Goal: Task Accomplishment & Management: Manage account settings

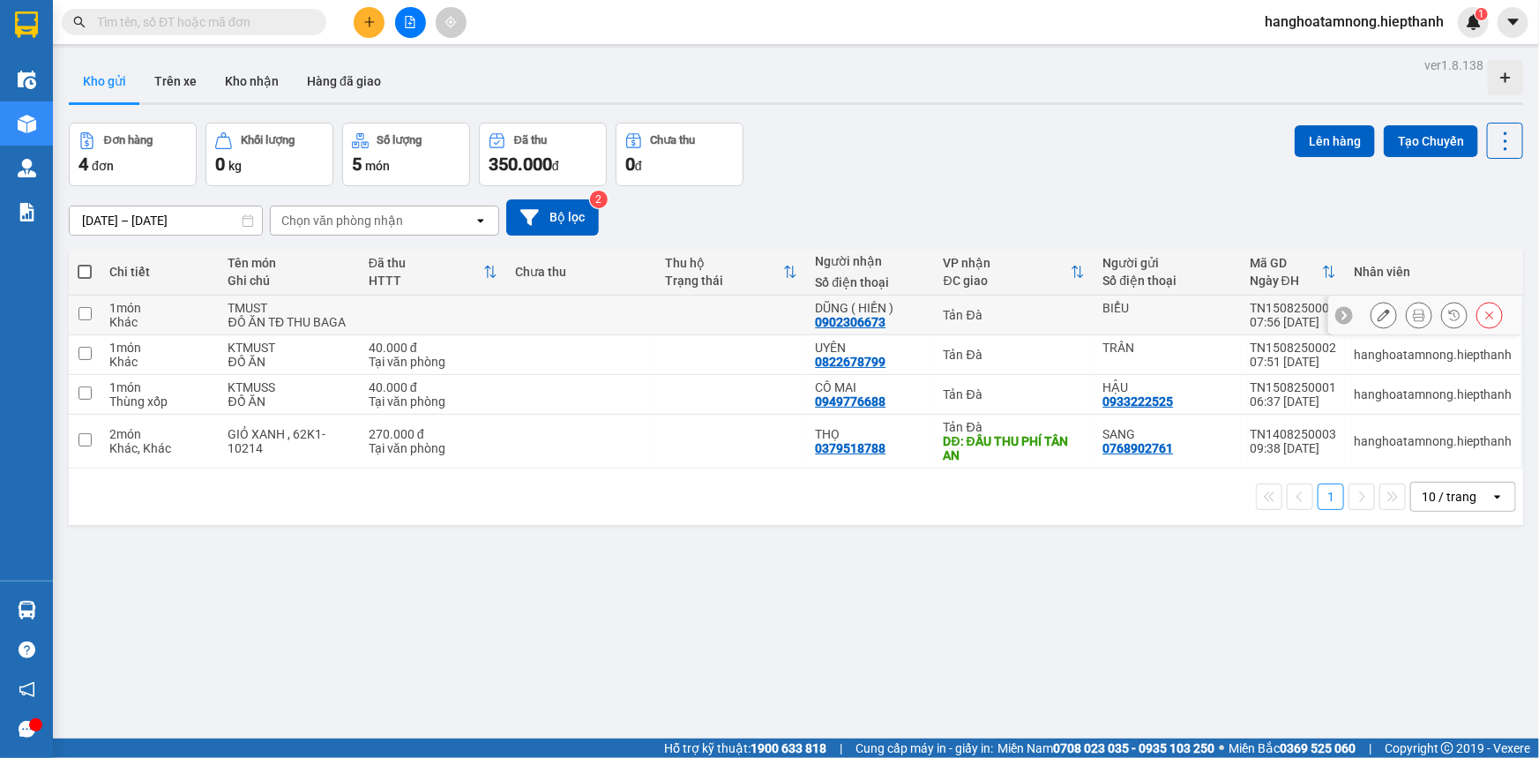
click at [84, 309] on input "checkbox" at bounding box center [85, 313] width 13 height 13
checkbox input "true"
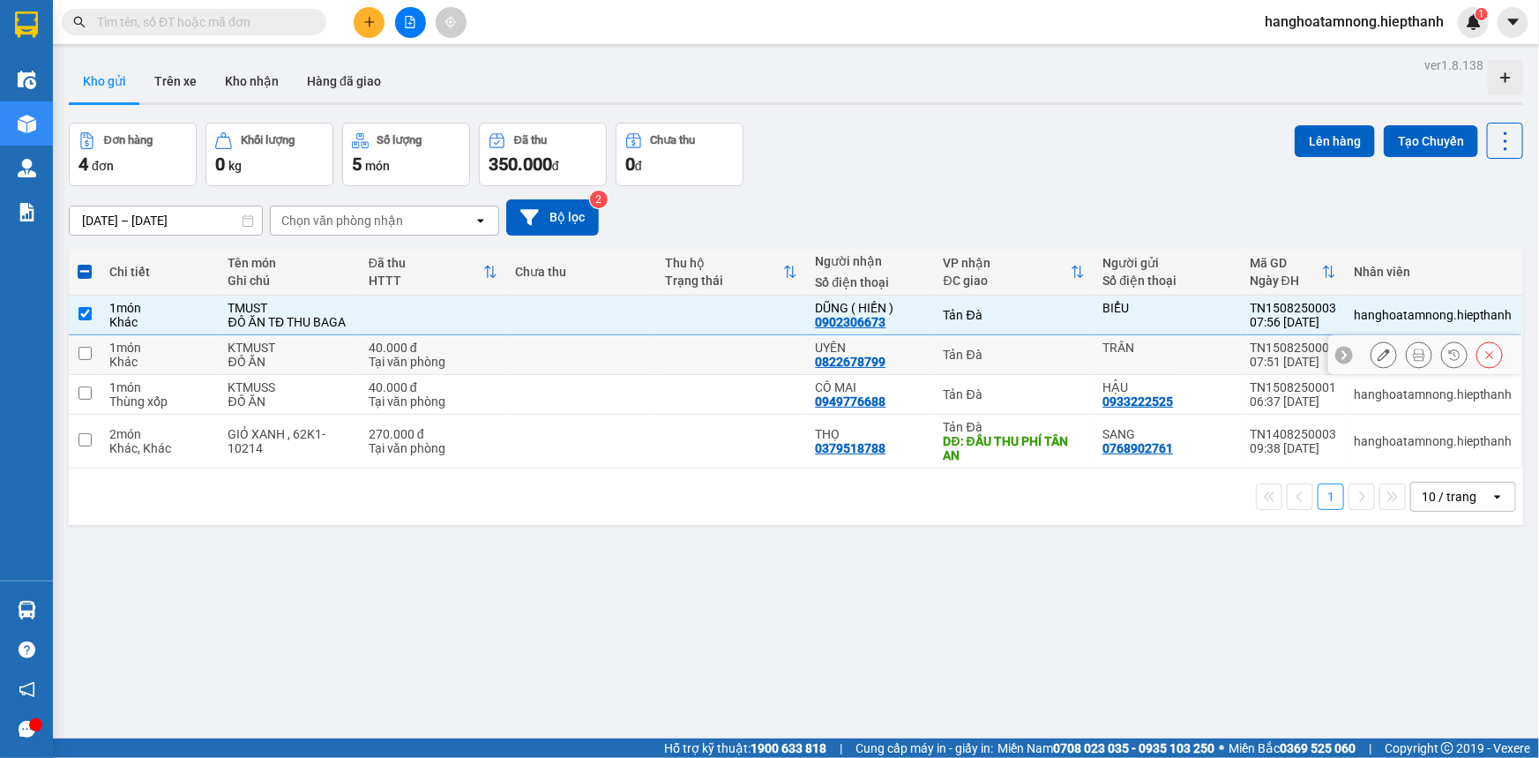
click at [80, 353] on input "checkbox" at bounding box center [85, 353] width 13 height 13
checkbox input "true"
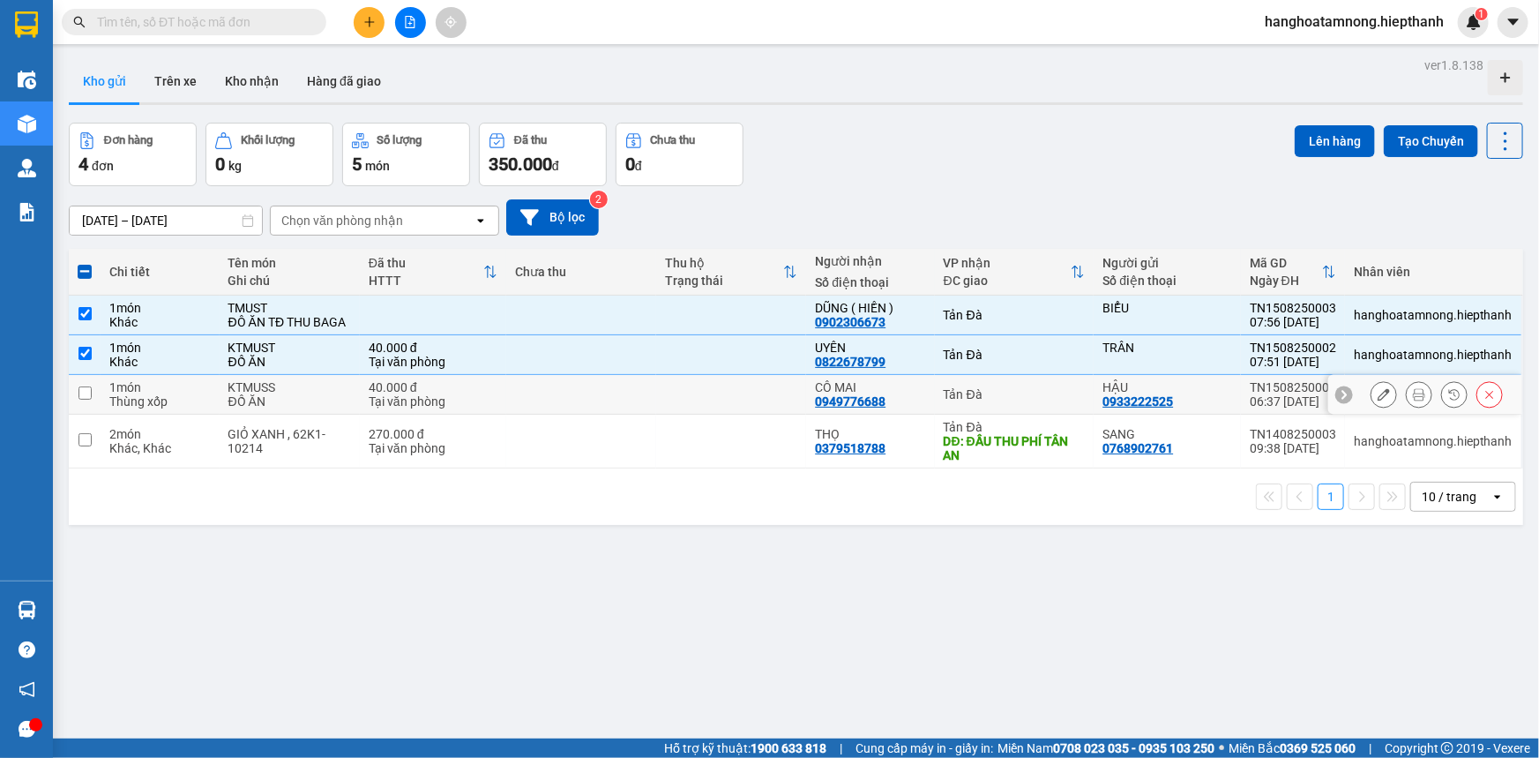
click at [85, 391] on input "checkbox" at bounding box center [85, 392] width 13 height 13
checkbox input "true"
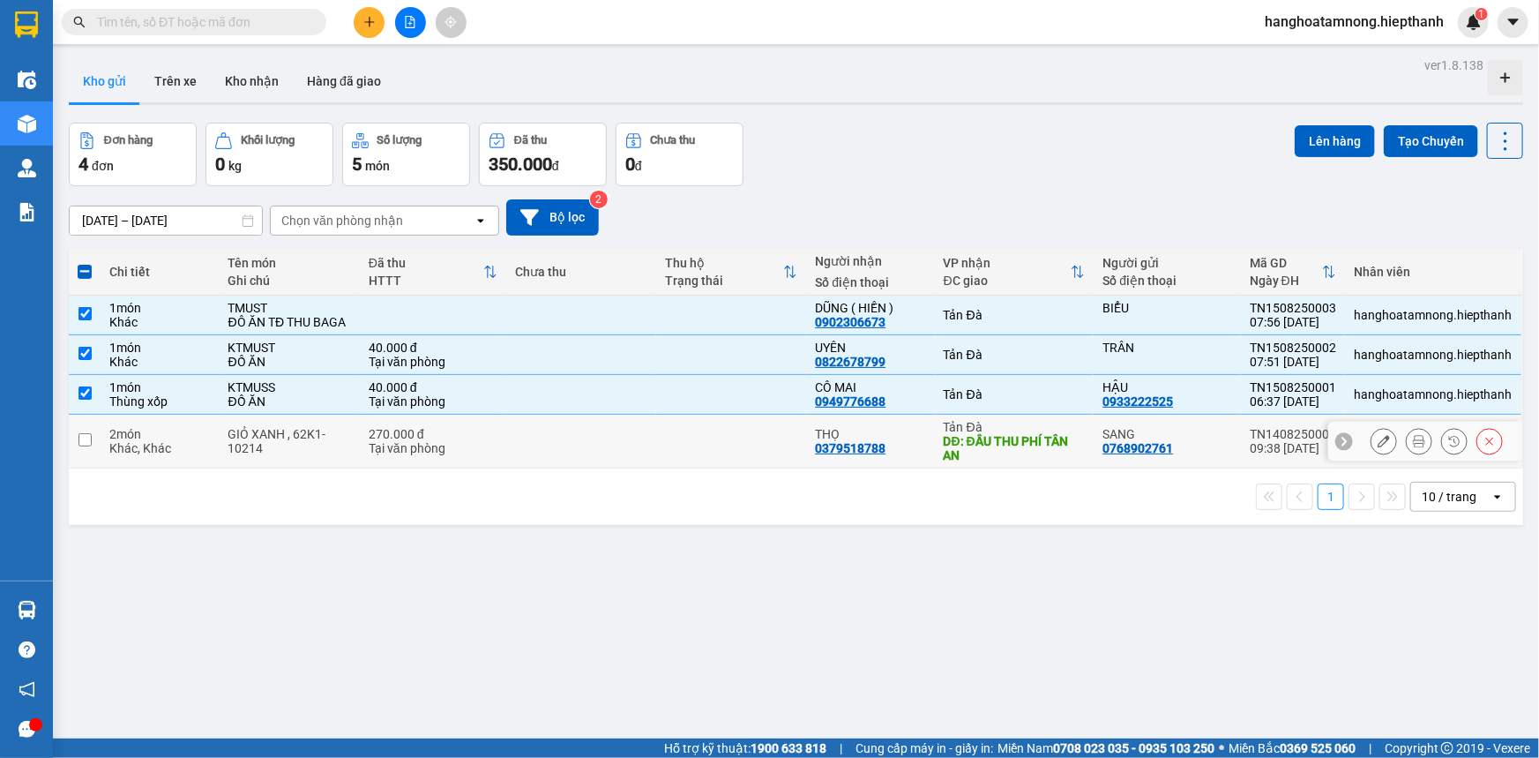
click at [86, 435] on input "checkbox" at bounding box center [85, 439] width 13 height 13
checkbox input "true"
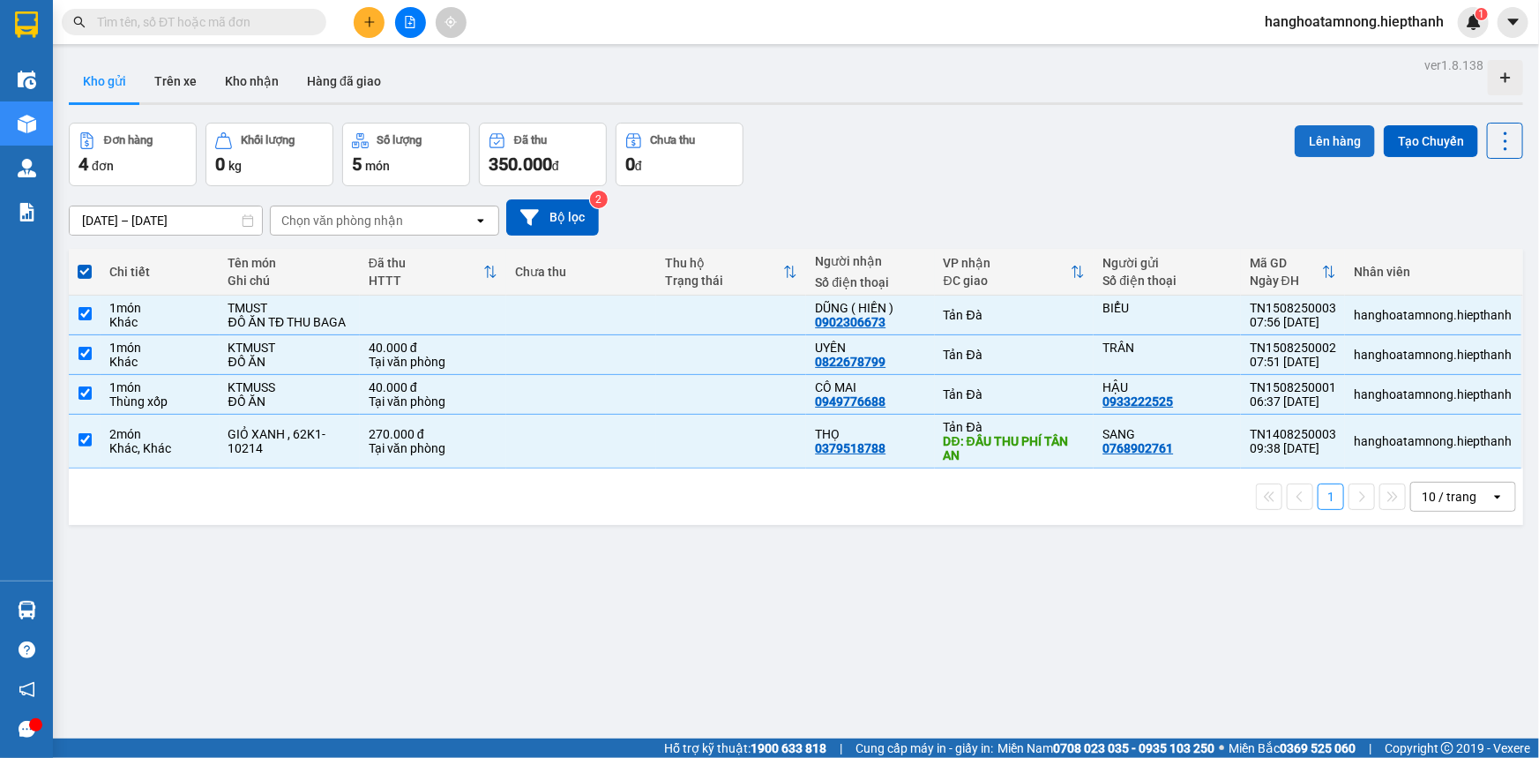
click at [1316, 140] on button "Lên hàng" at bounding box center [1335, 141] width 80 height 32
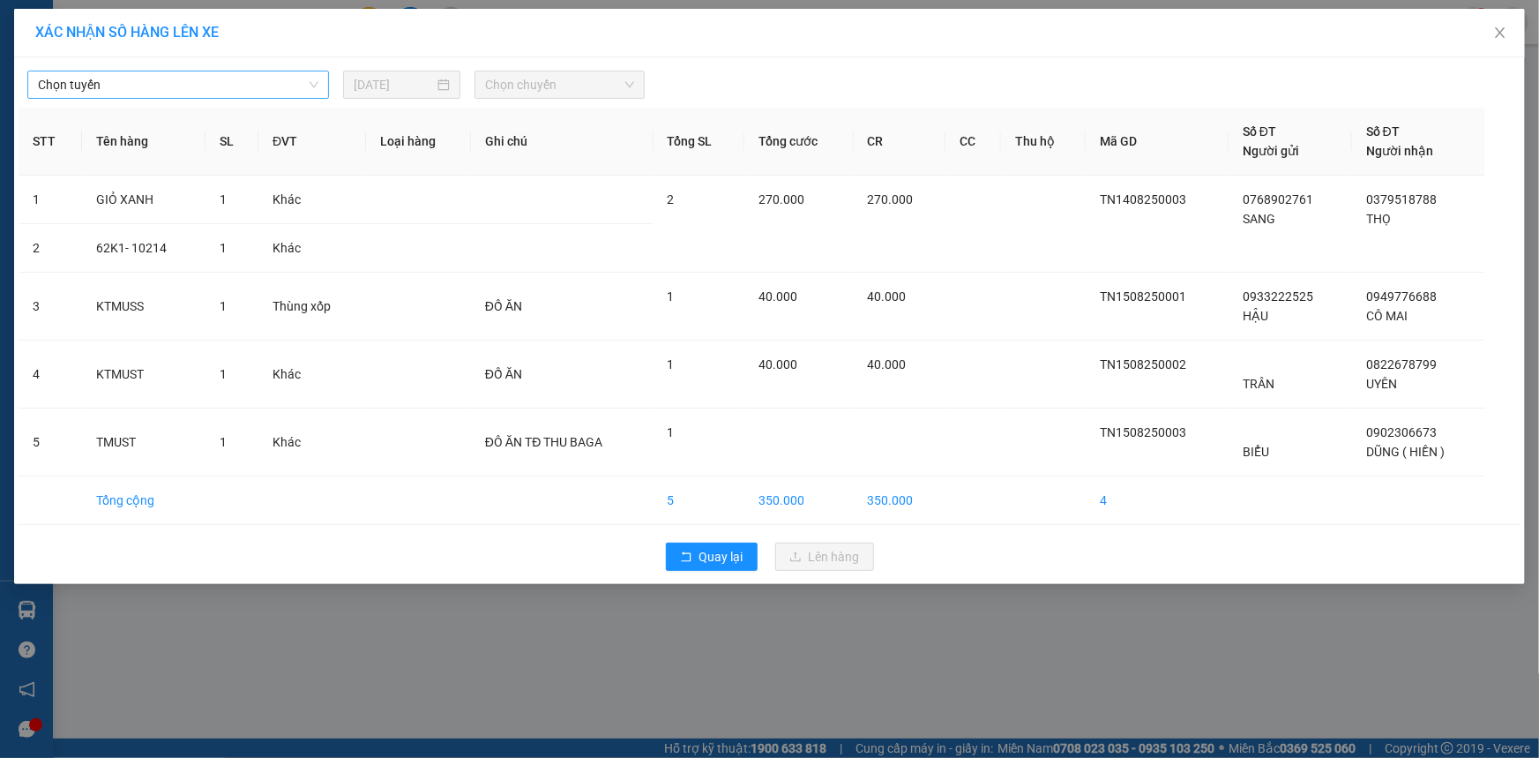
click at [256, 91] on span "Chọn tuyến" at bounding box center [178, 84] width 280 height 26
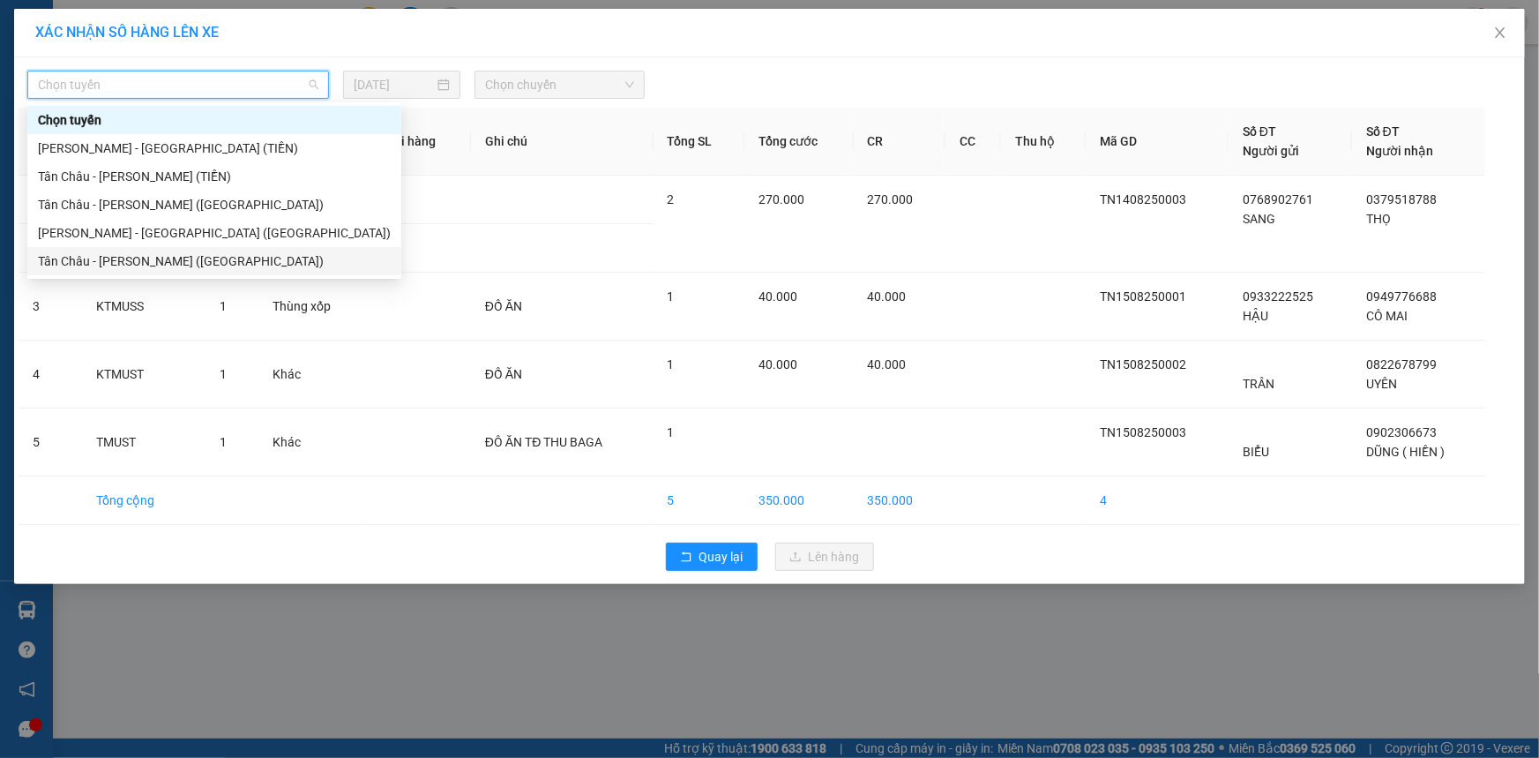
click at [186, 255] on div "Tân Châu - [PERSON_NAME] ([GEOGRAPHIC_DATA])" at bounding box center [214, 260] width 353 height 19
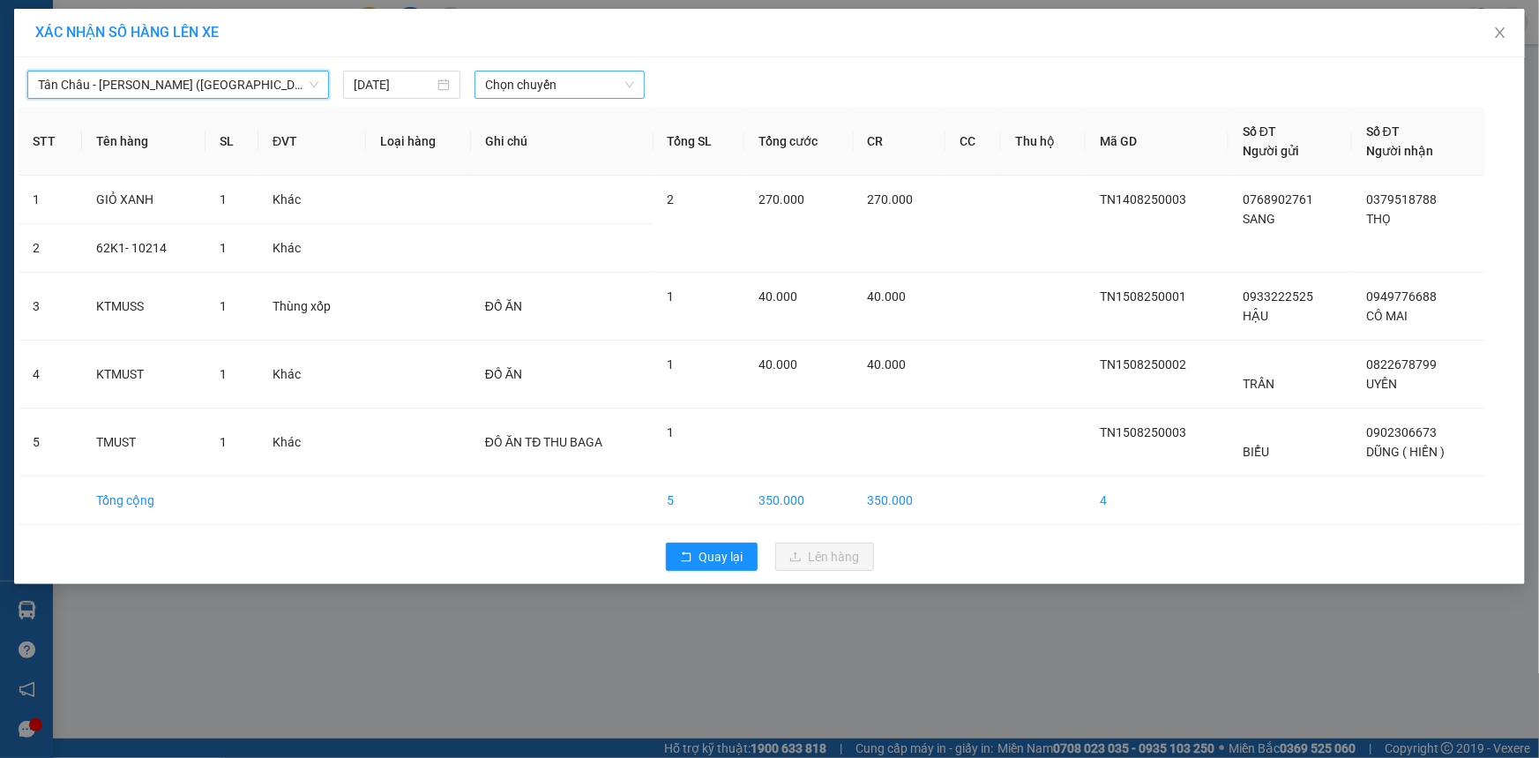
click at [523, 86] on span "Chọn chuyến" at bounding box center [559, 84] width 149 height 26
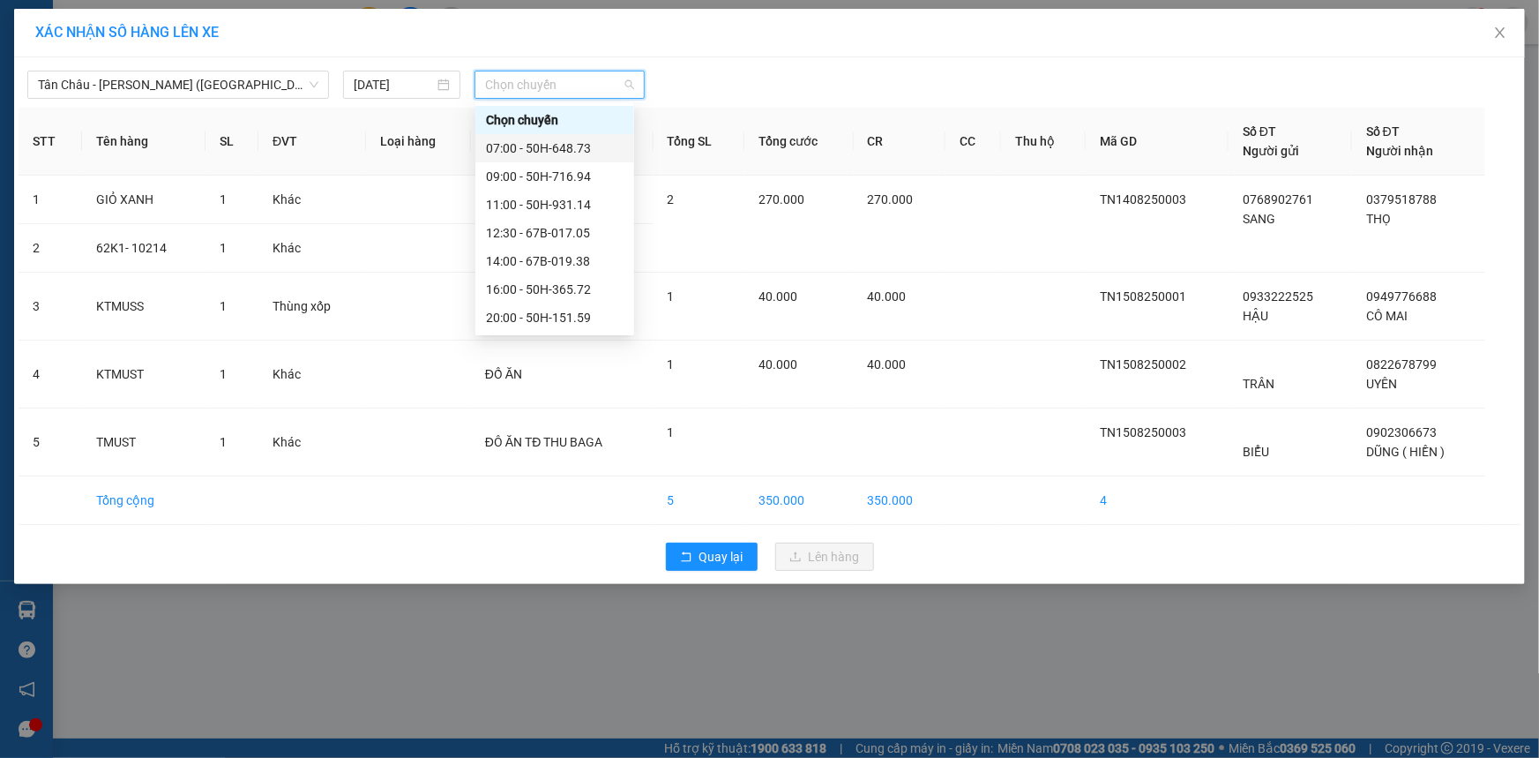
click at [529, 137] on div "07:00 - 50H-648.73" at bounding box center [554, 148] width 159 height 28
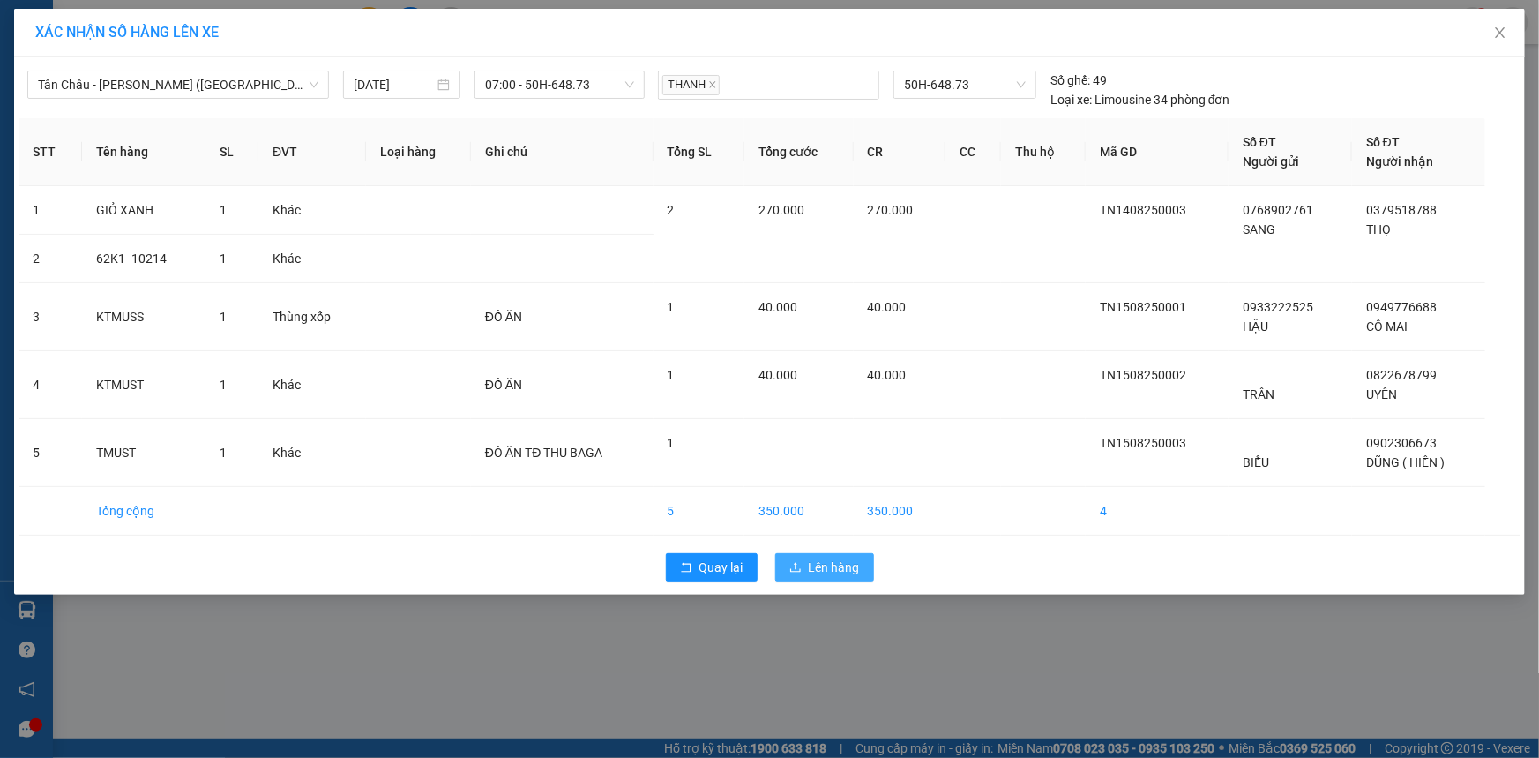
click at [858, 563] on span "Lên hàng" at bounding box center [834, 566] width 51 height 19
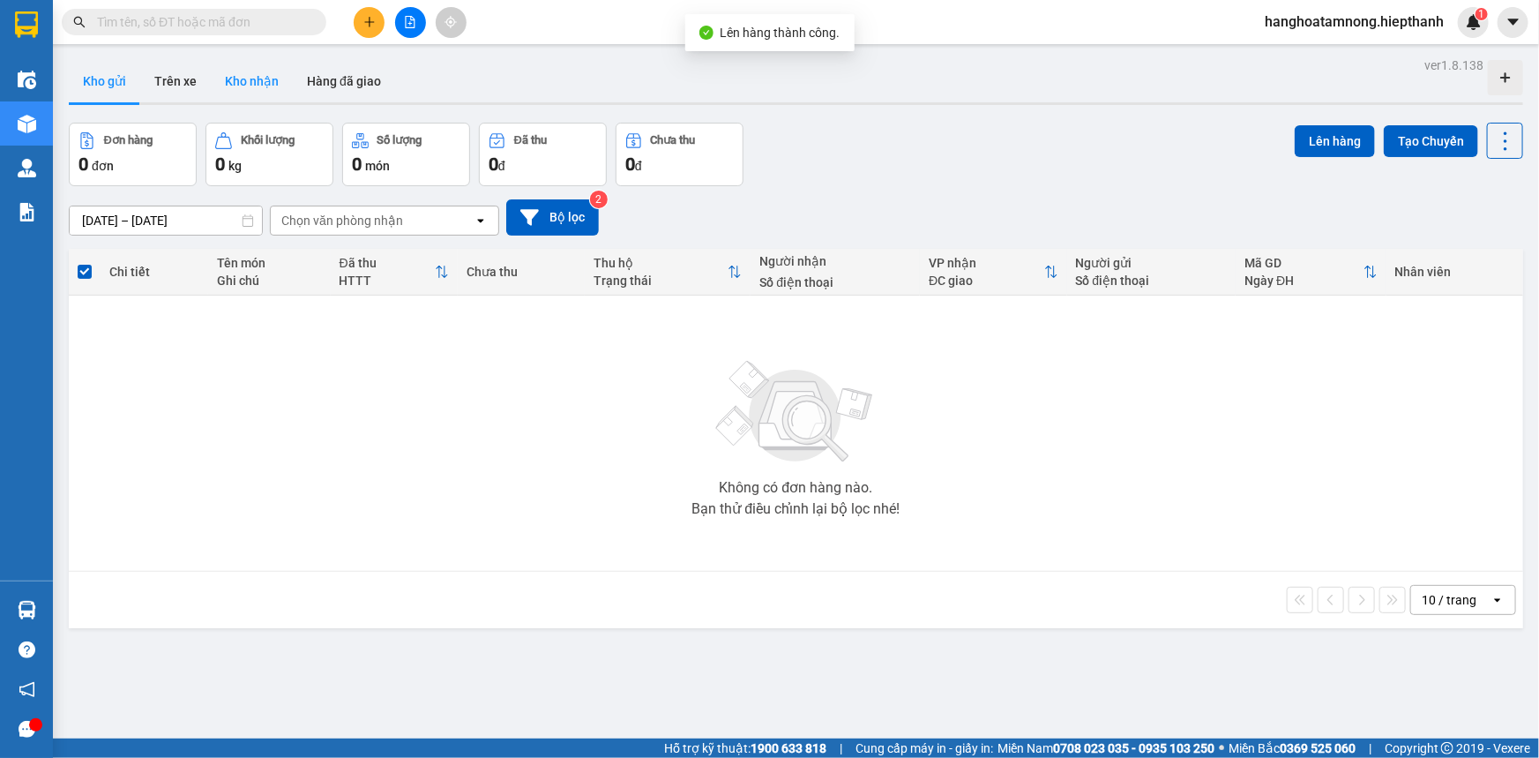
click at [251, 90] on button "Kho nhận" at bounding box center [252, 81] width 82 height 42
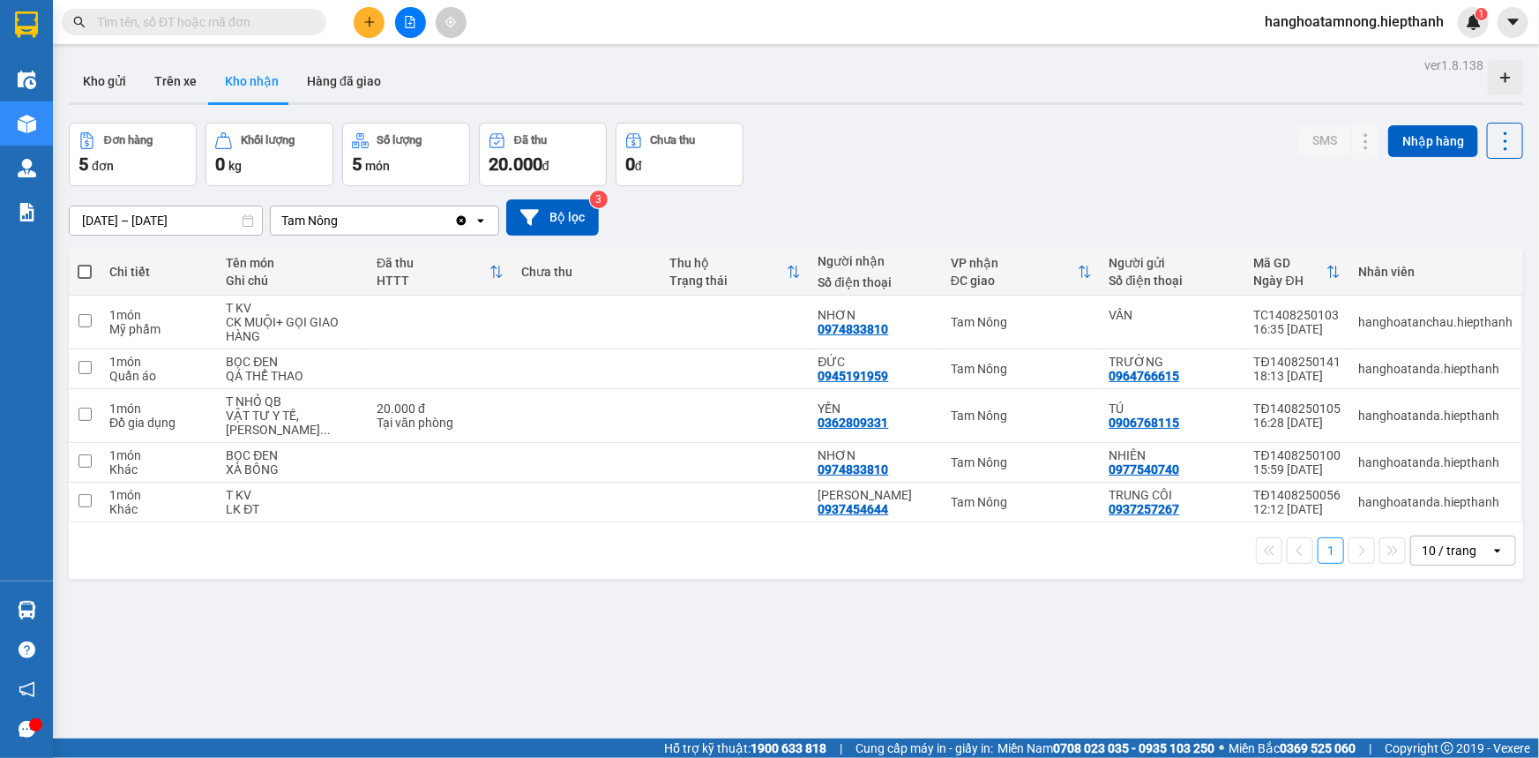
drag, startPoint x: 1226, startPoint y: 129, endPoint x: 1199, endPoint y: 69, distance: 65.9
click at [1221, 97] on div "ver 1.8.138 Kho gửi Trên xe Kho nhận Hàng đã giao Đơn hàng 5 đơn Khối lượng 0 k…" at bounding box center [796, 432] width 1469 height 758
drag, startPoint x: 1032, startPoint y: 39, endPoint x: 1022, endPoint y: 26, distance: 15.7
click at [1025, 29] on div "Kết quả tìm kiếm ( 0 ) Bộ lọc Gửi 3 ngày gần nhất No Data hanghoatamnong.hiepth…" at bounding box center [769, 22] width 1539 height 44
click at [1019, 197] on div "[DATE] – [DATE] Press the down arrow key to interact with the calendar and sele…" at bounding box center [796, 217] width 1454 height 63
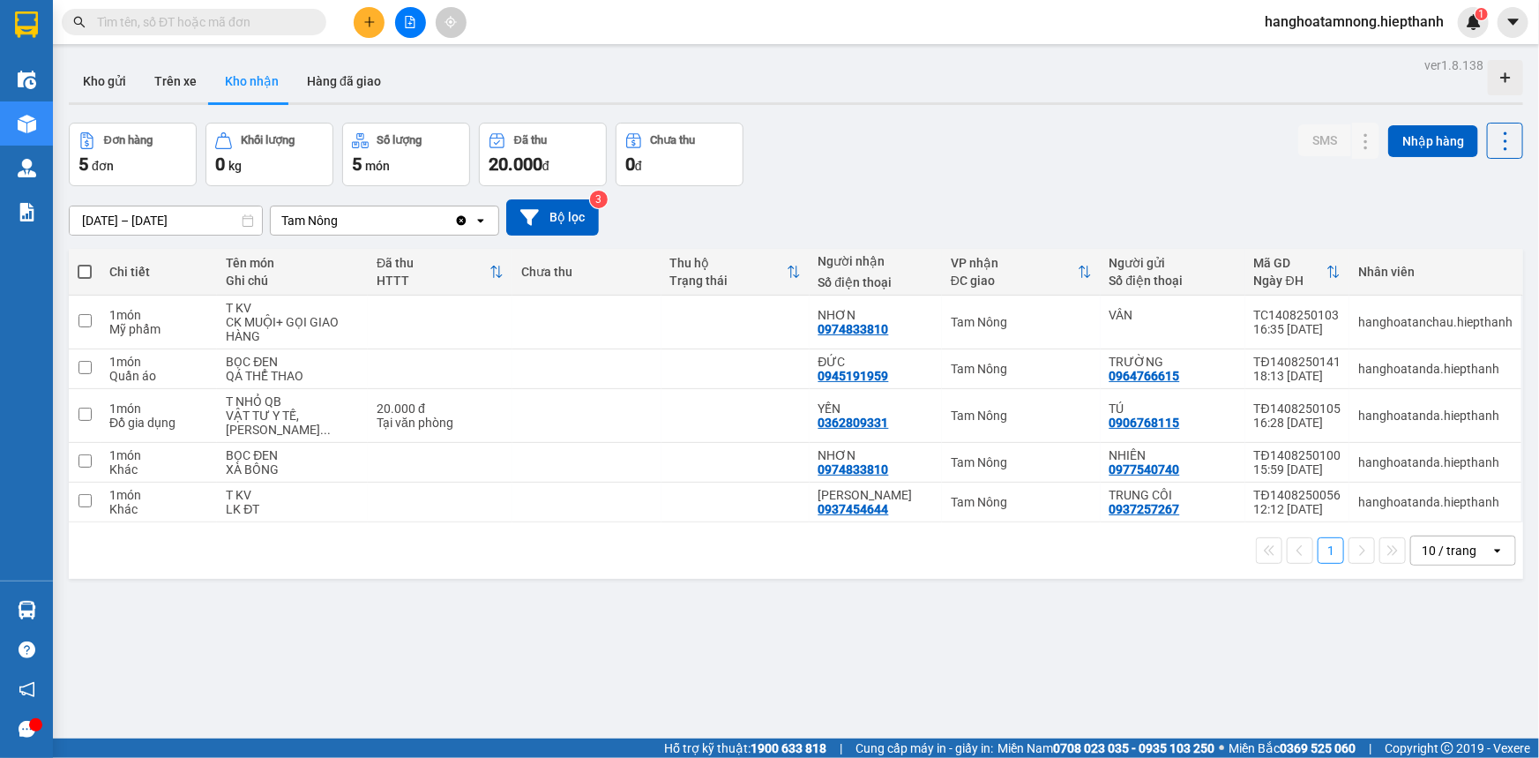
click at [1055, 176] on div "Đơn hàng 5 đơn Khối lượng 0 kg Số lượng 5 món Đã thu 20.000 đ Chưa thu 0 đ SMS …" at bounding box center [796, 155] width 1454 height 64
click at [412, 28] on button at bounding box center [410, 22] width 31 height 31
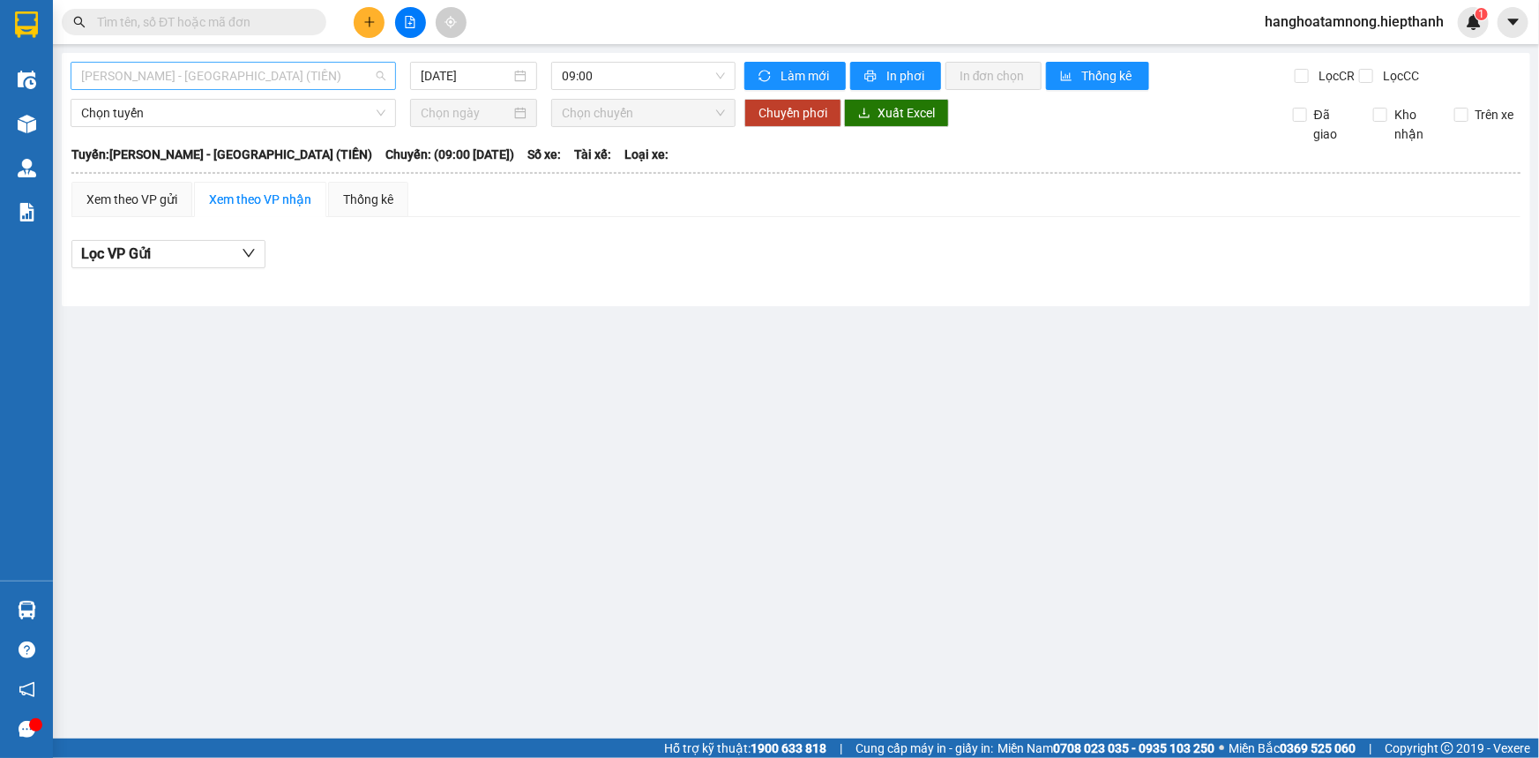
click at [190, 70] on span "[PERSON_NAME] - [GEOGRAPHIC_DATA] (TIỀN)" at bounding box center [233, 76] width 304 height 26
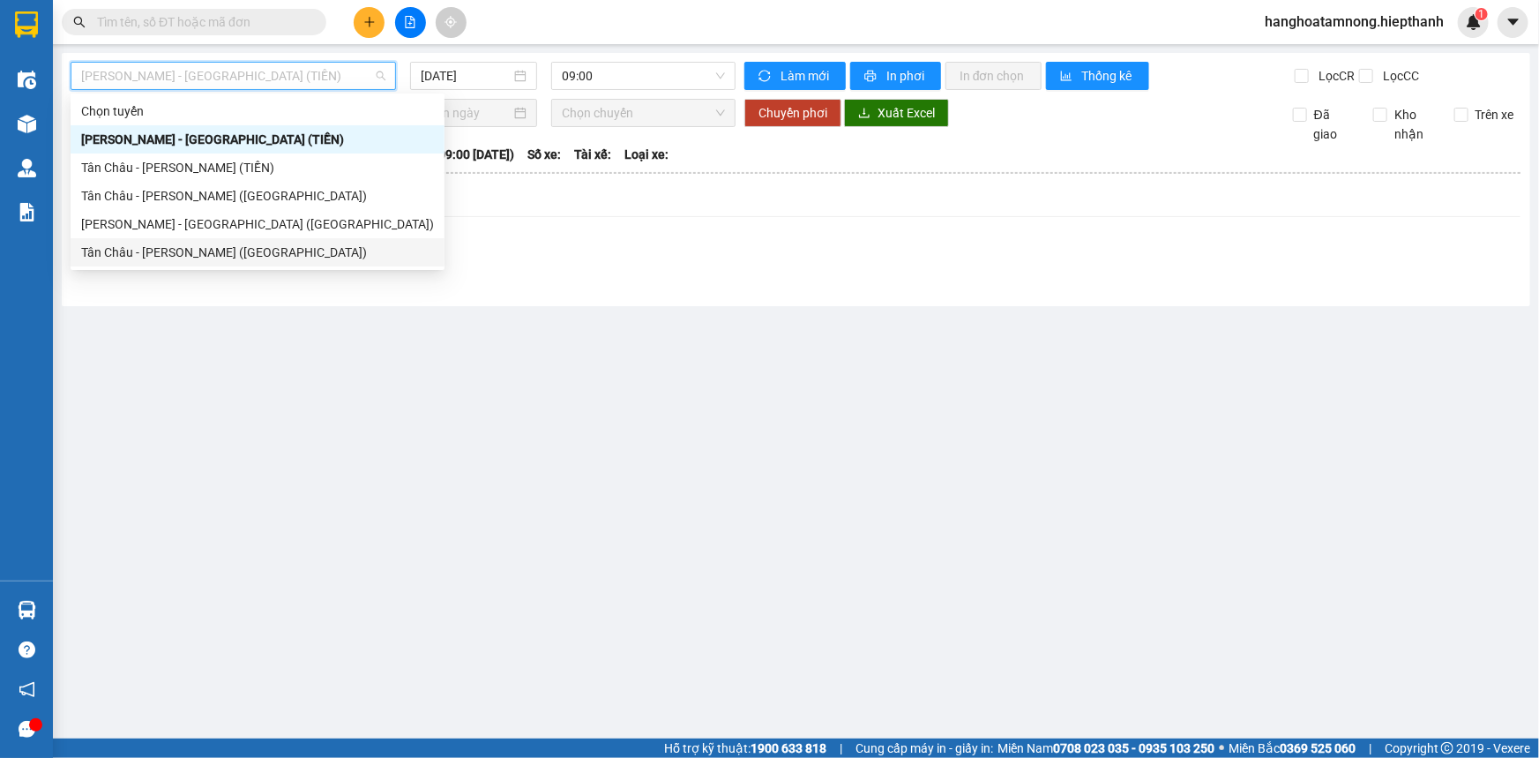
click at [115, 256] on div "Tân Châu - [PERSON_NAME] ([GEOGRAPHIC_DATA])" at bounding box center [257, 252] width 353 height 19
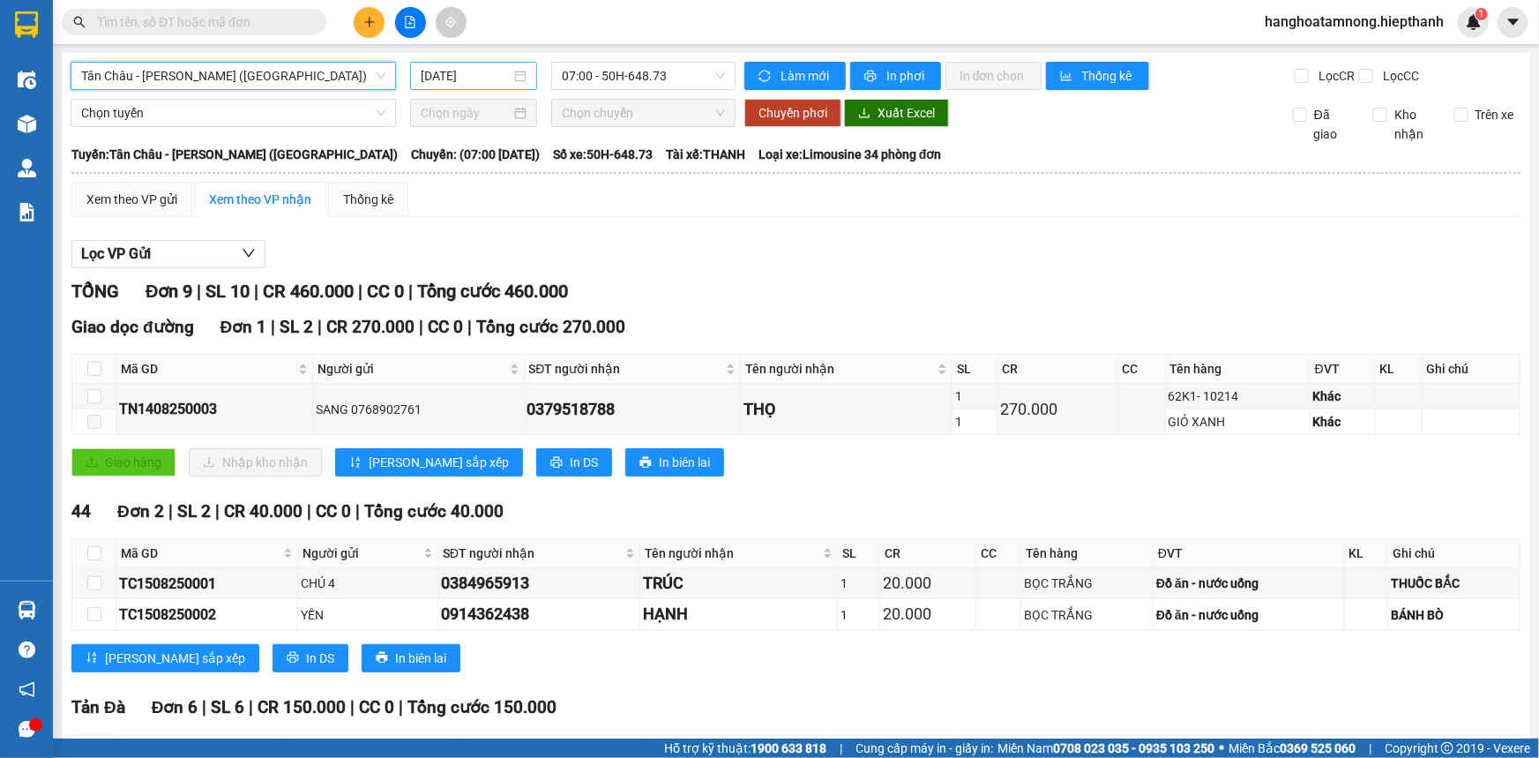
click at [483, 74] on input "[DATE]" at bounding box center [466, 75] width 90 height 19
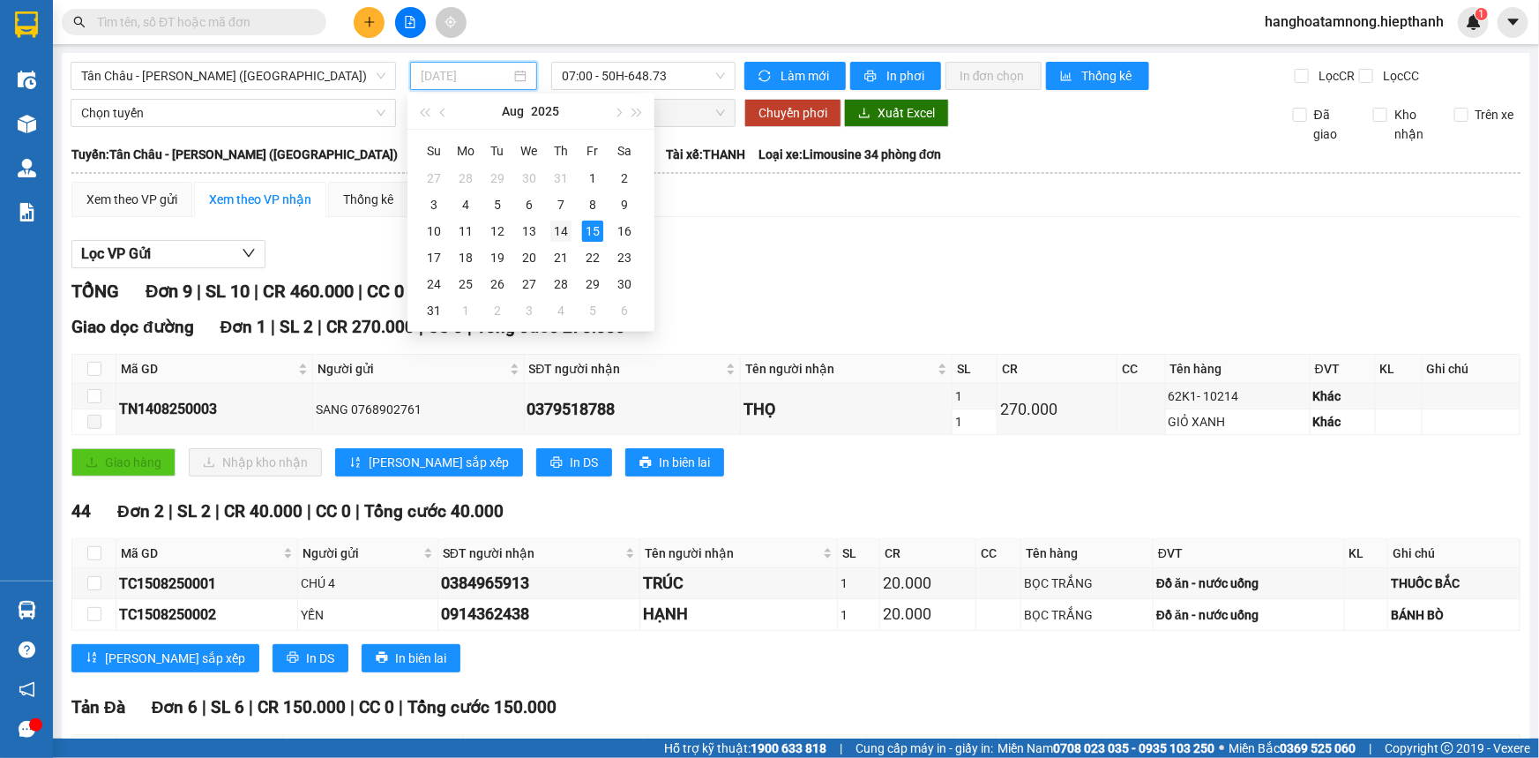
click at [557, 228] on div "14" at bounding box center [560, 231] width 21 height 21
type input "[DATE]"
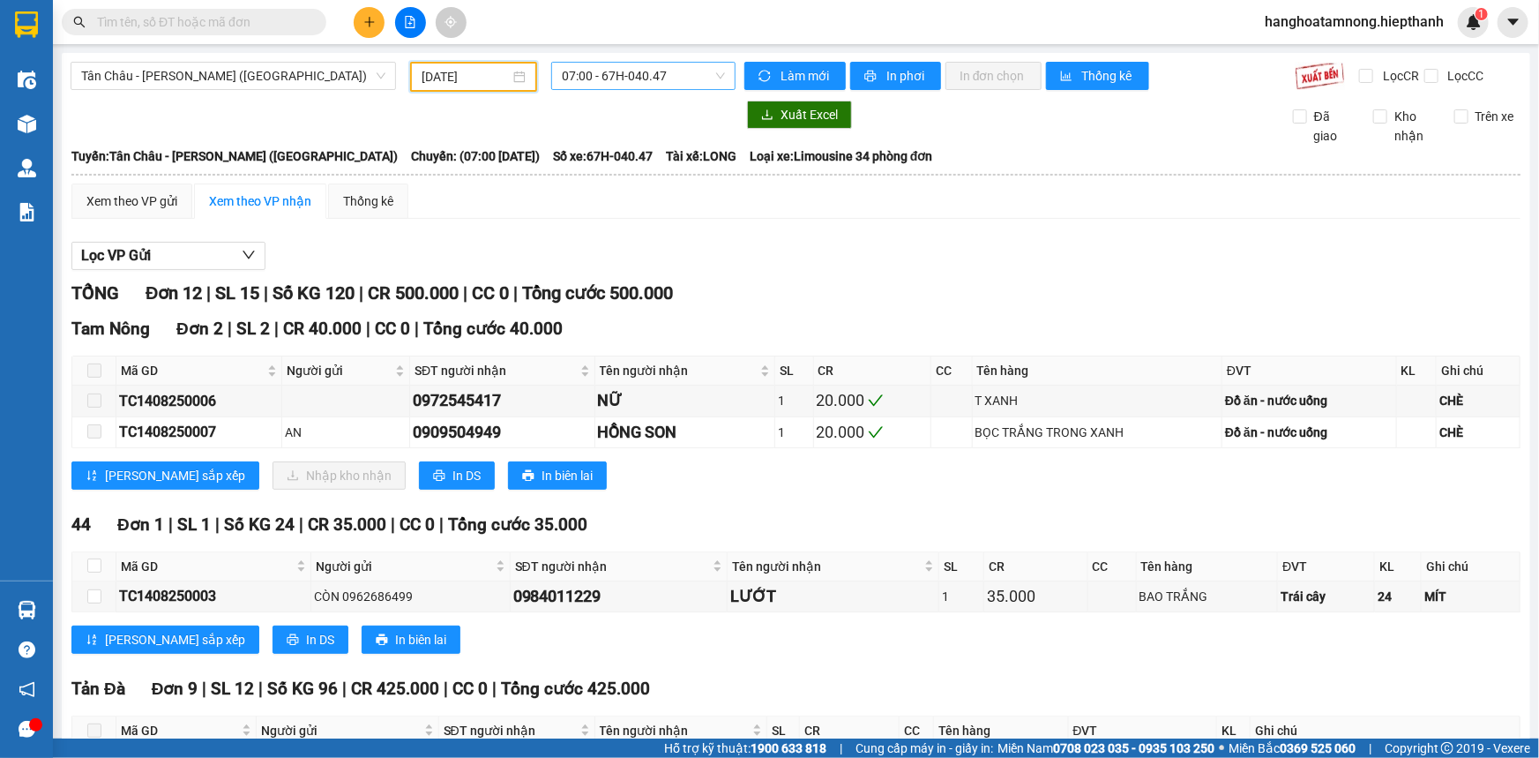
click at [578, 74] on span "07:00 - 67H-040.47" at bounding box center [643, 76] width 163 height 26
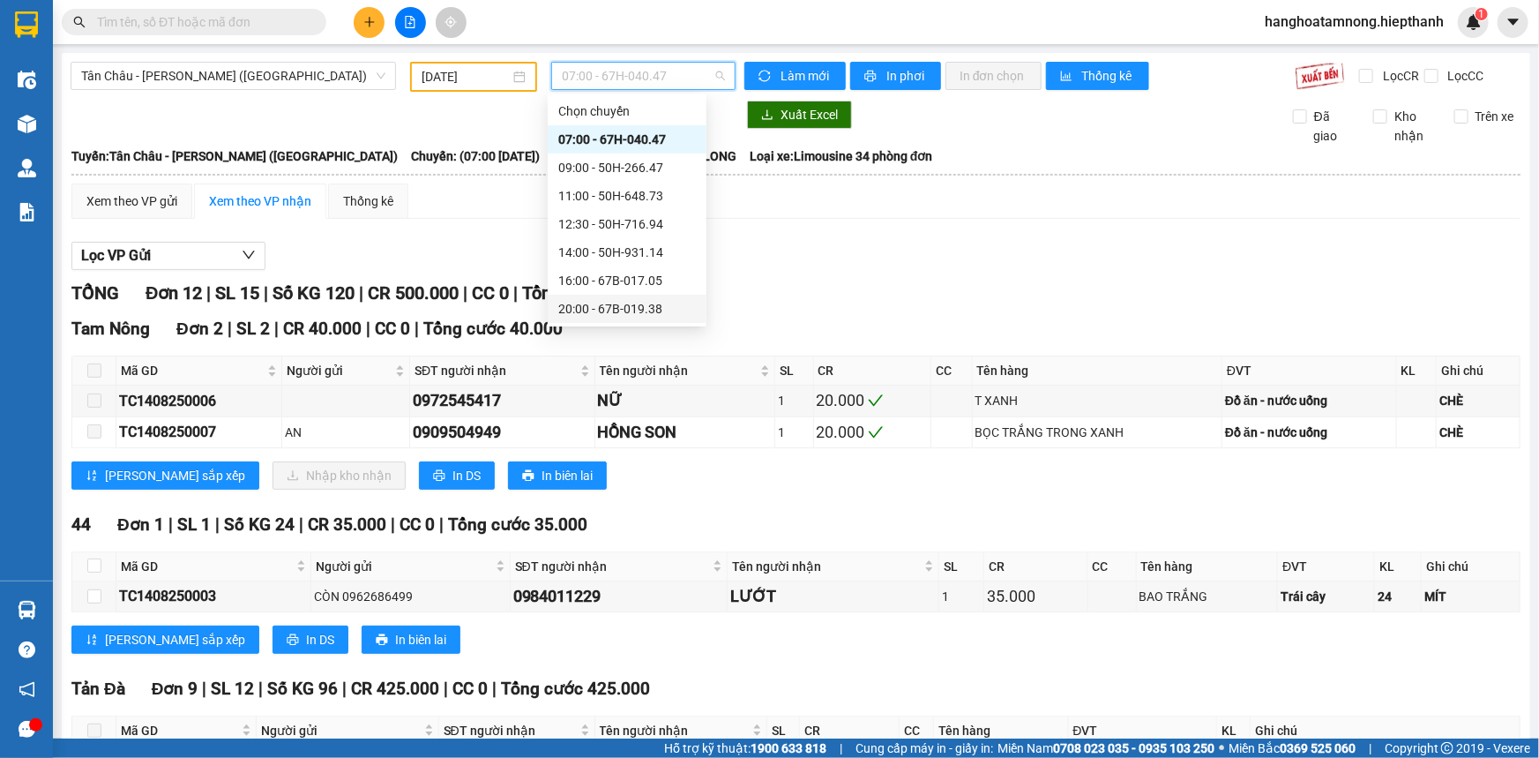
click at [583, 303] on div "20:00 - 67B-019.38" at bounding box center [627, 308] width 138 height 19
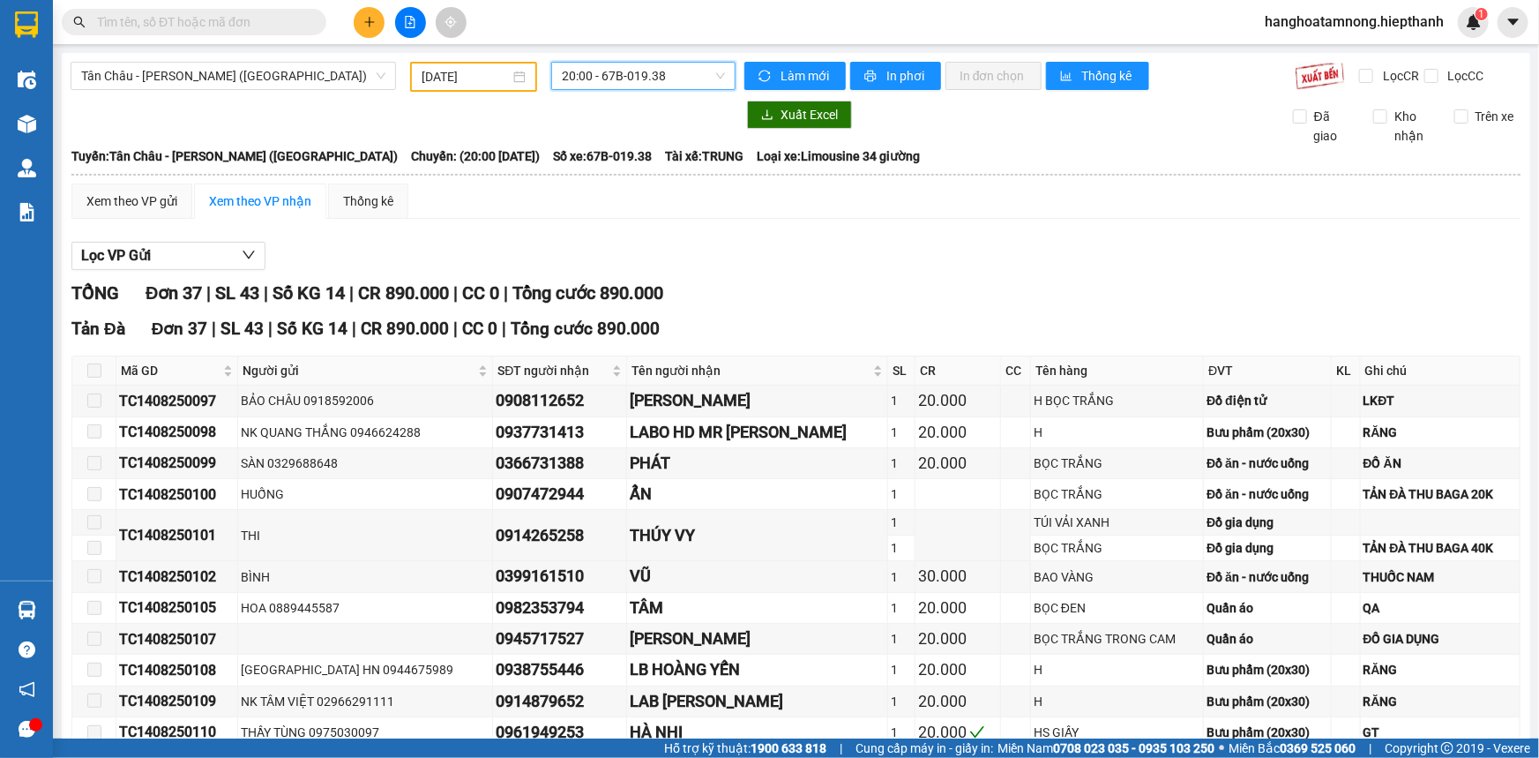
click at [599, 72] on span "20:00 - 67B-019.38" at bounding box center [643, 76] width 163 height 26
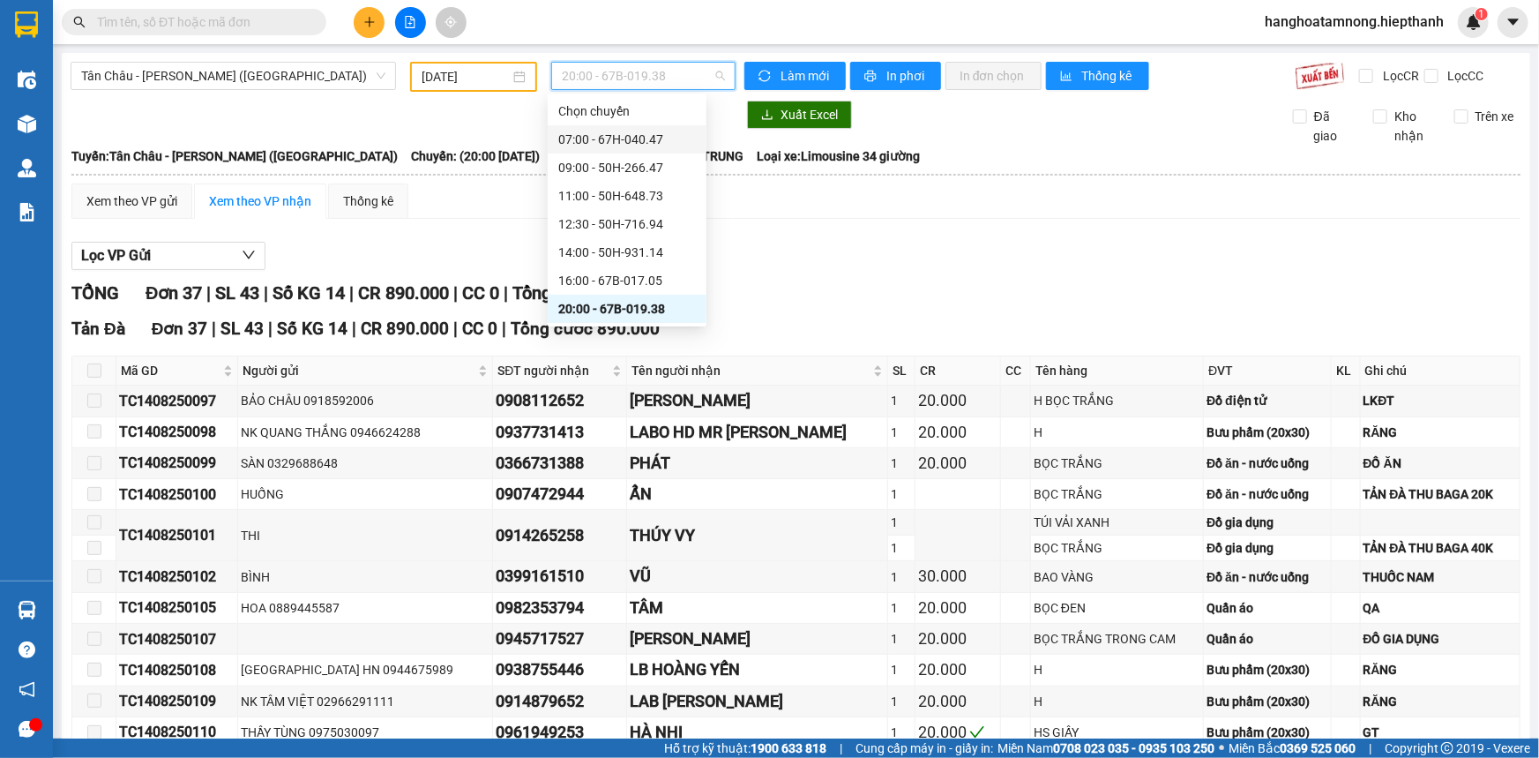
click at [573, 141] on div "07:00 - 67H-040.47" at bounding box center [627, 139] width 138 height 19
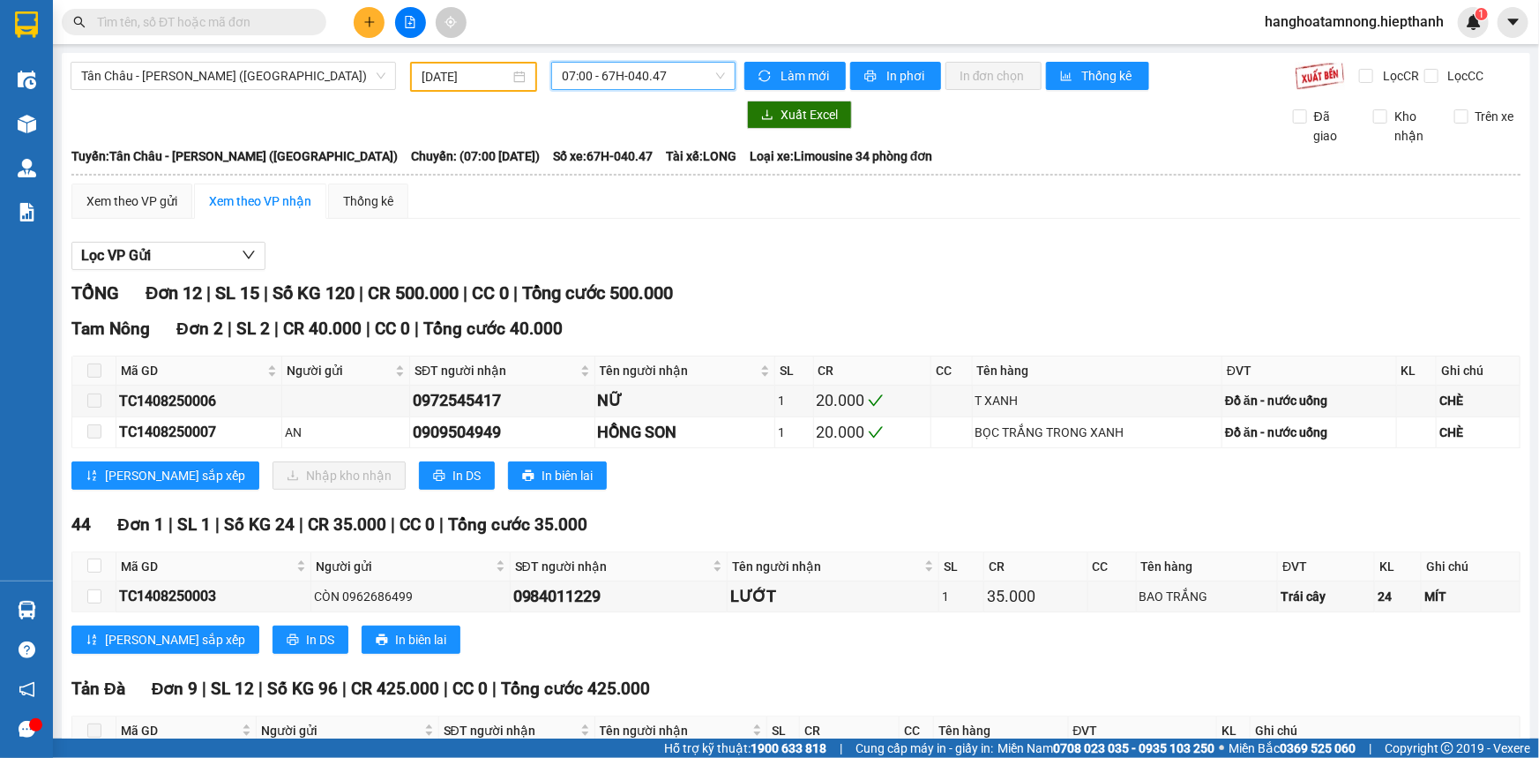
click at [602, 62] on div "07:00 - 67H-040.47" at bounding box center [643, 76] width 184 height 28
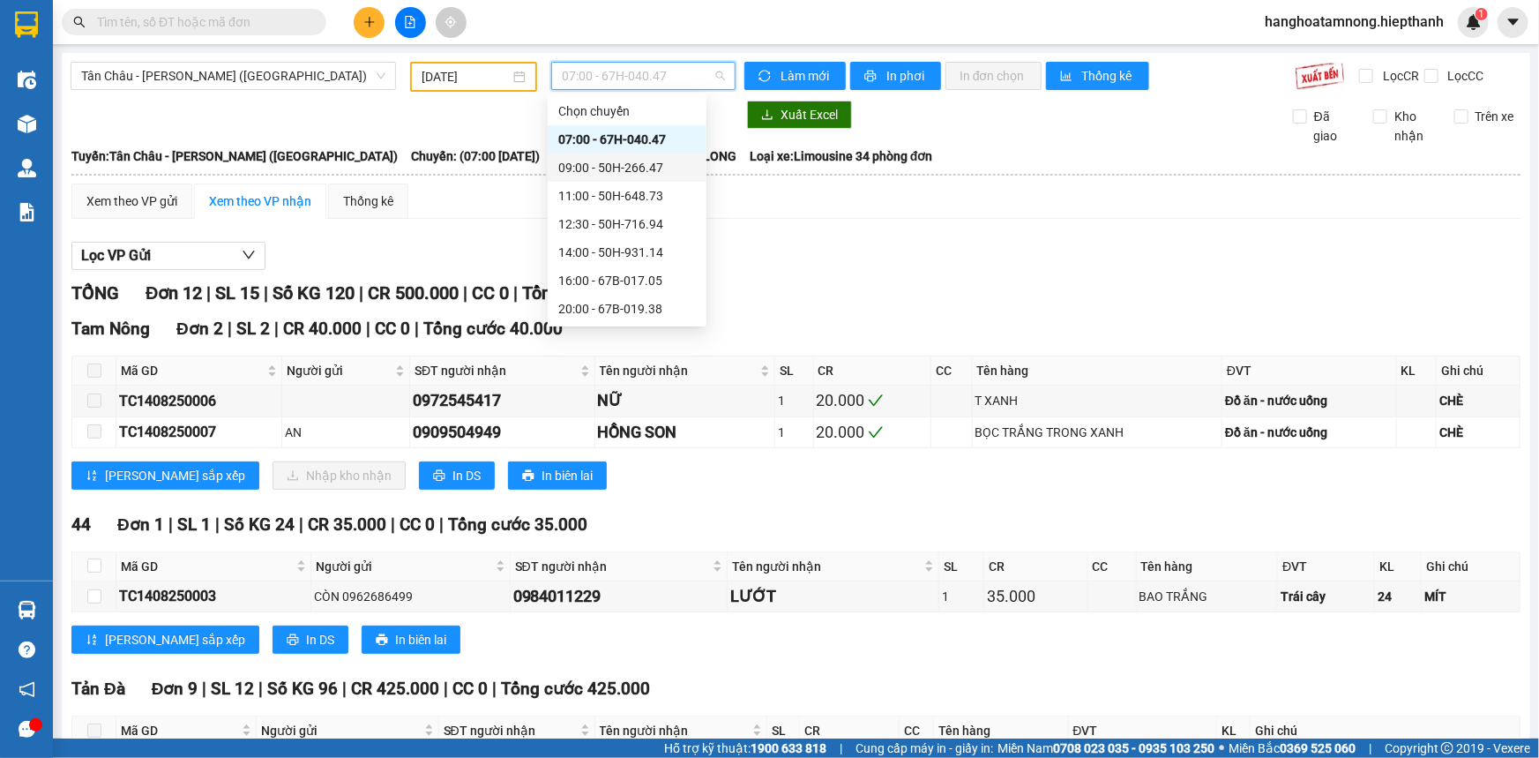
click at [582, 172] on div "09:00 - 50H-266.47" at bounding box center [627, 167] width 138 height 19
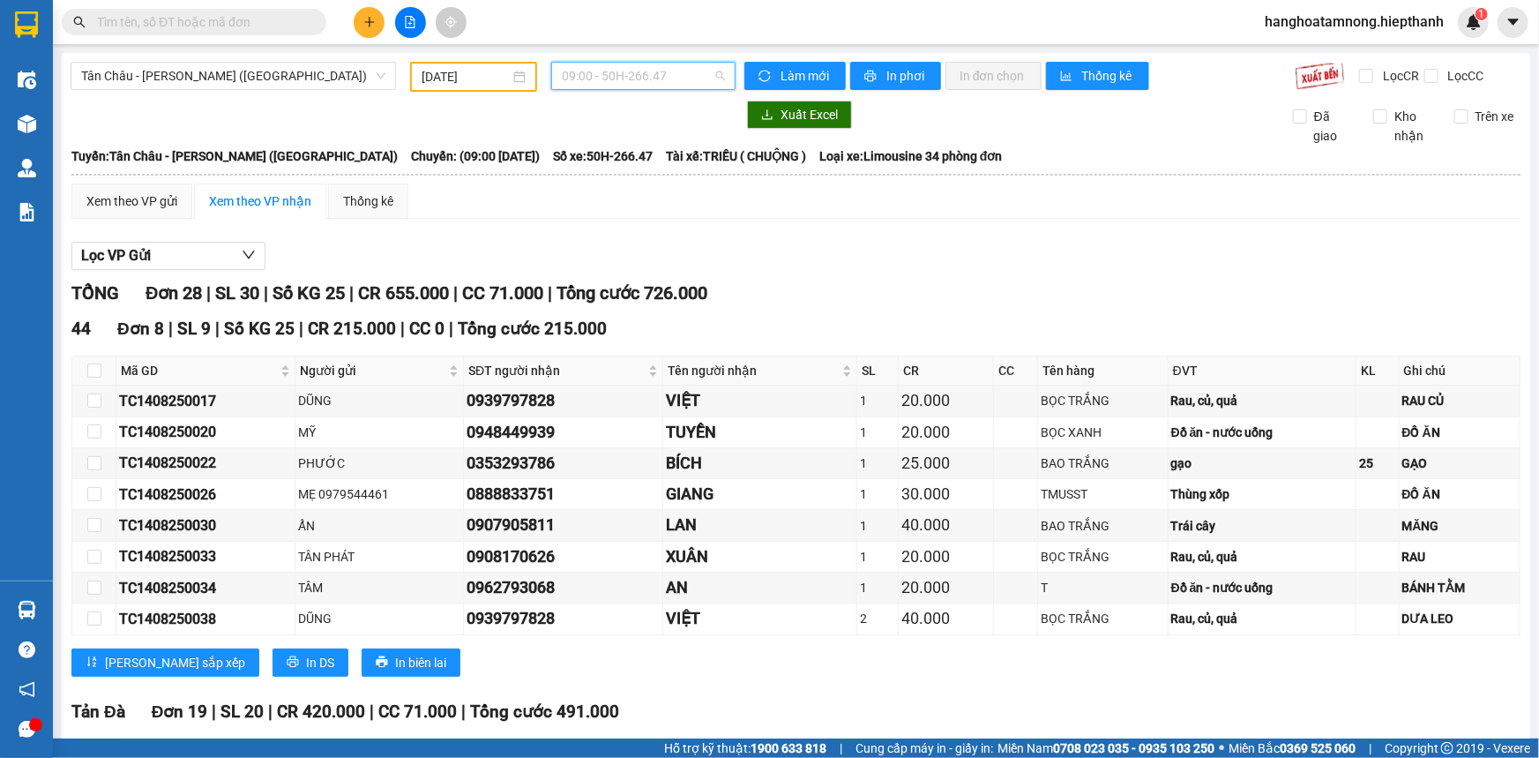
click at [600, 63] on span "09:00 - 50H-266.47" at bounding box center [643, 76] width 163 height 26
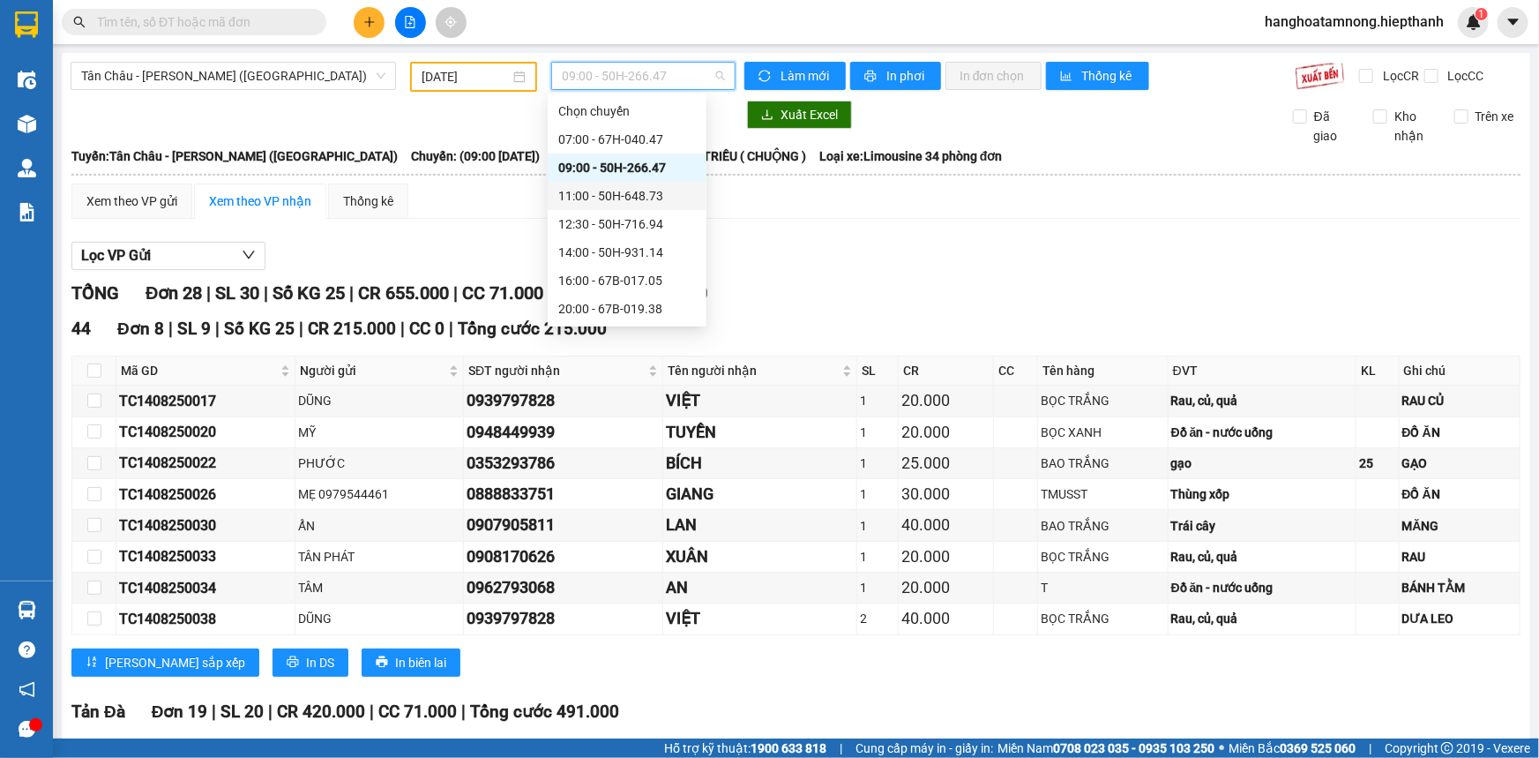
click at [566, 191] on div "11:00 - 50H-648.73" at bounding box center [627, 195] width 138 height 19
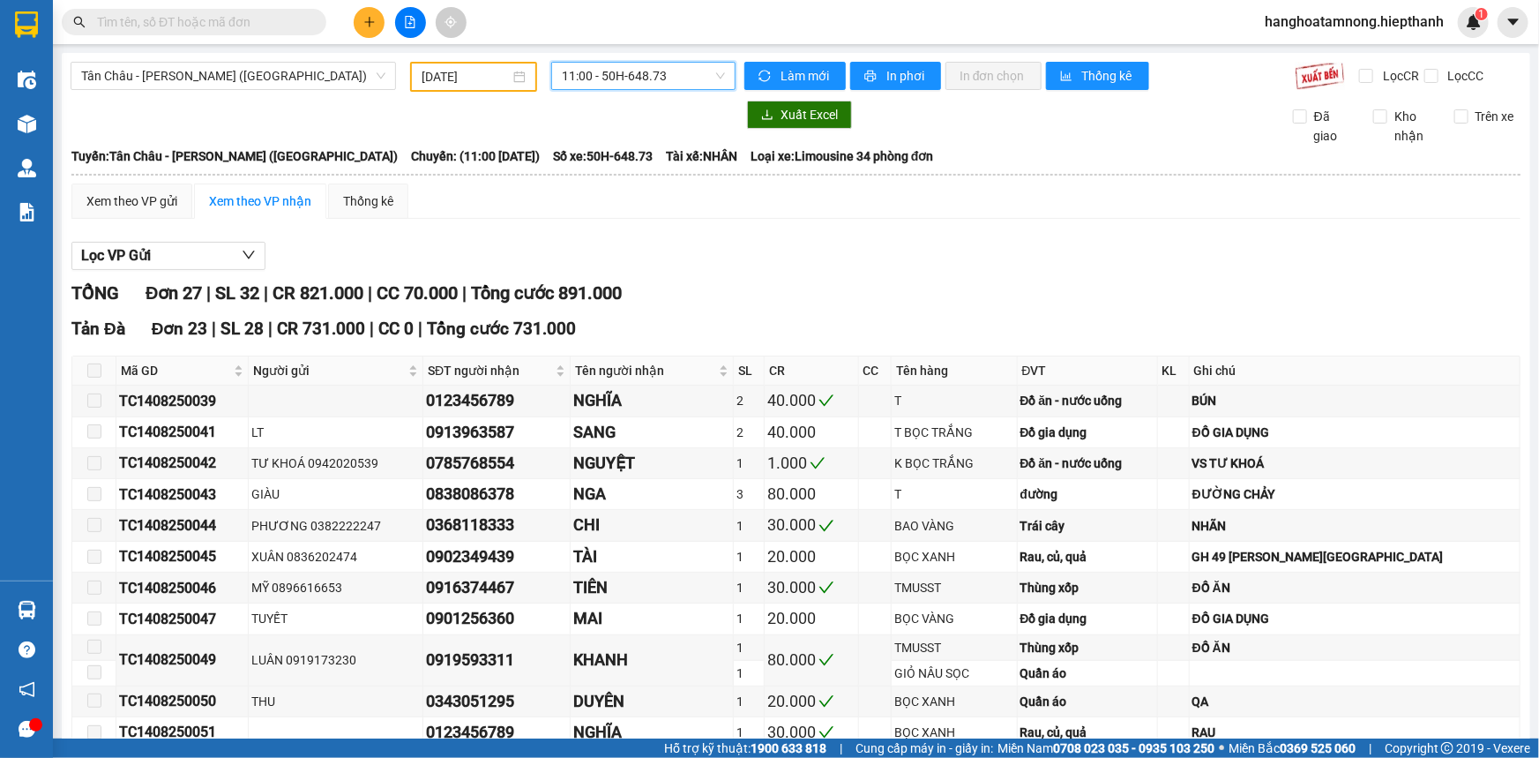
click at [617, 77] on span "11:00 - 50H-648.73" at bounding box center [643, 76] width 163 height 26
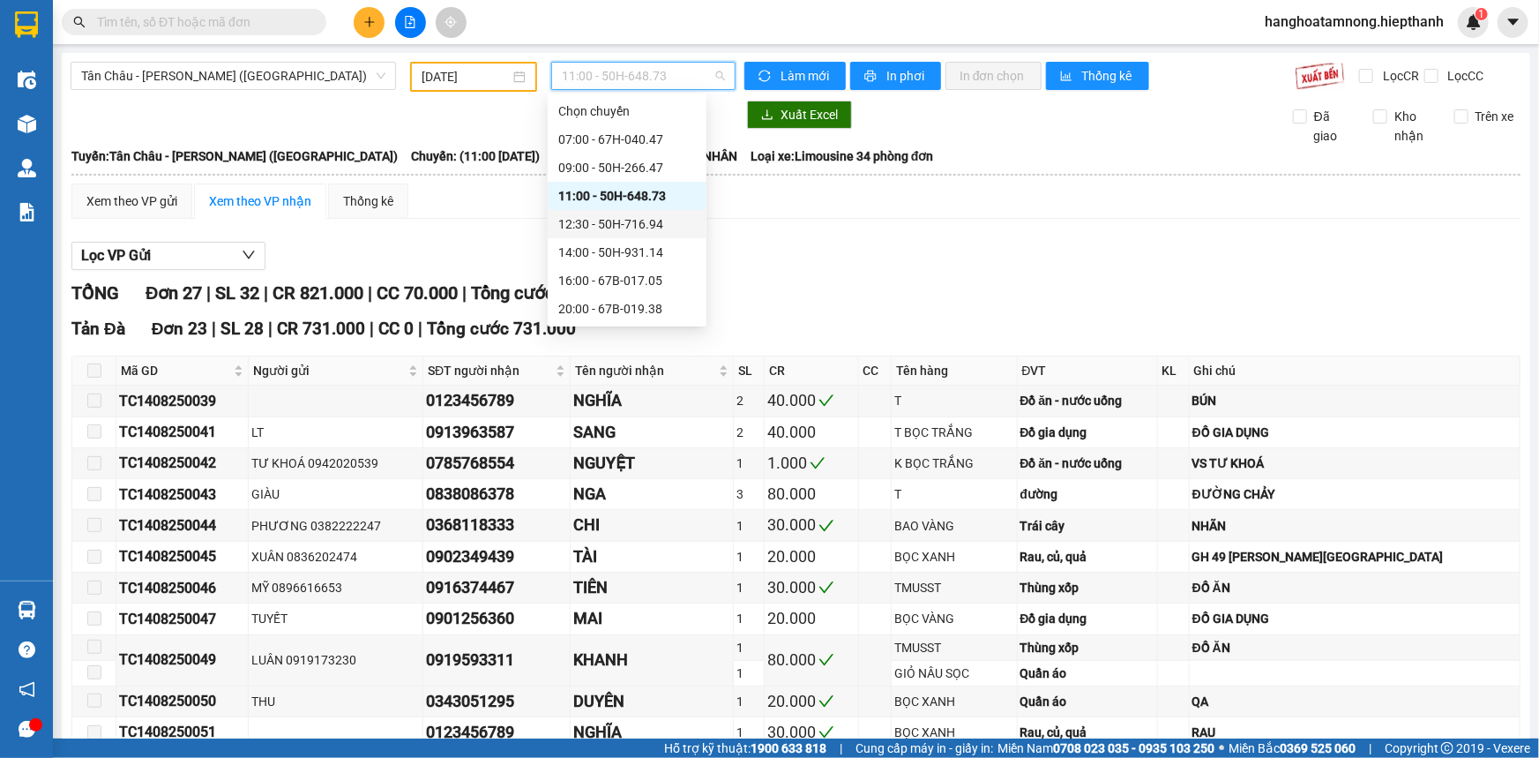
click at [573, 220] on div "12:30 - 50H-716.94" at bounding box center [627, 223] width 138 height 19
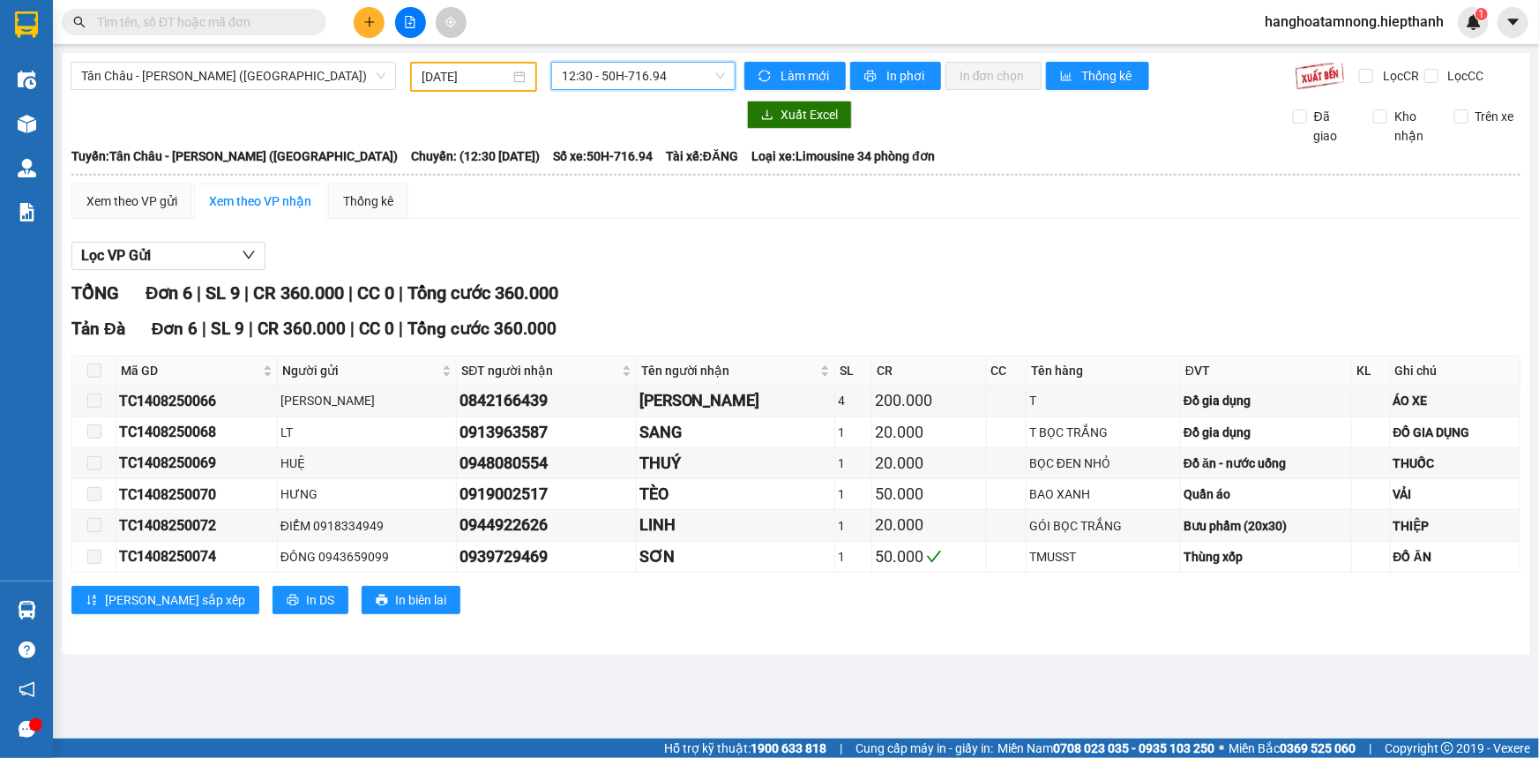
click at [629, 73] on span "12:30 - 50H-716.94" at bounding box center [643, 76] width 163 height 26
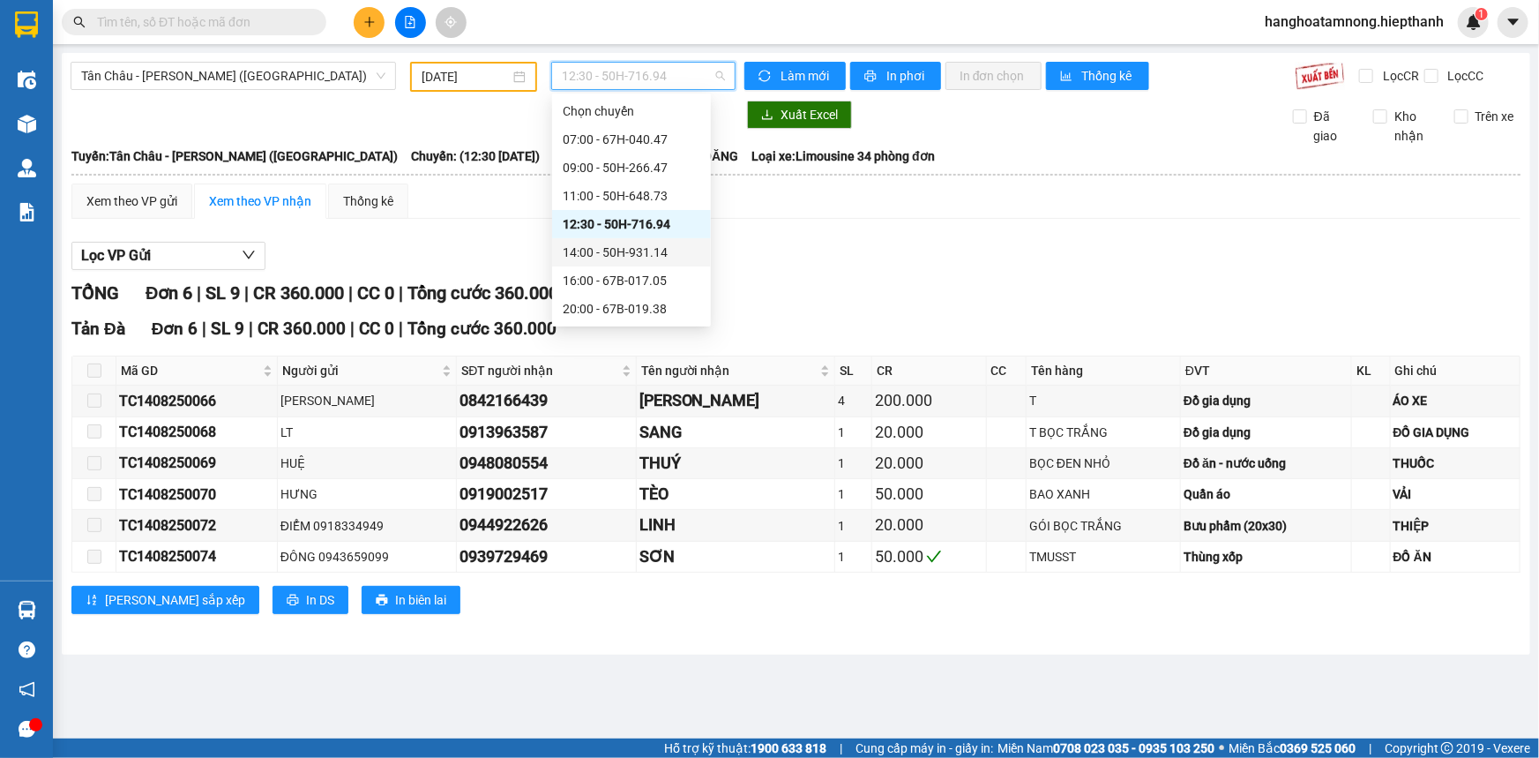
click at [591, 256] on div "14:00 - 50H-931.14" at bounding box center [632, 252] width 138 height 19
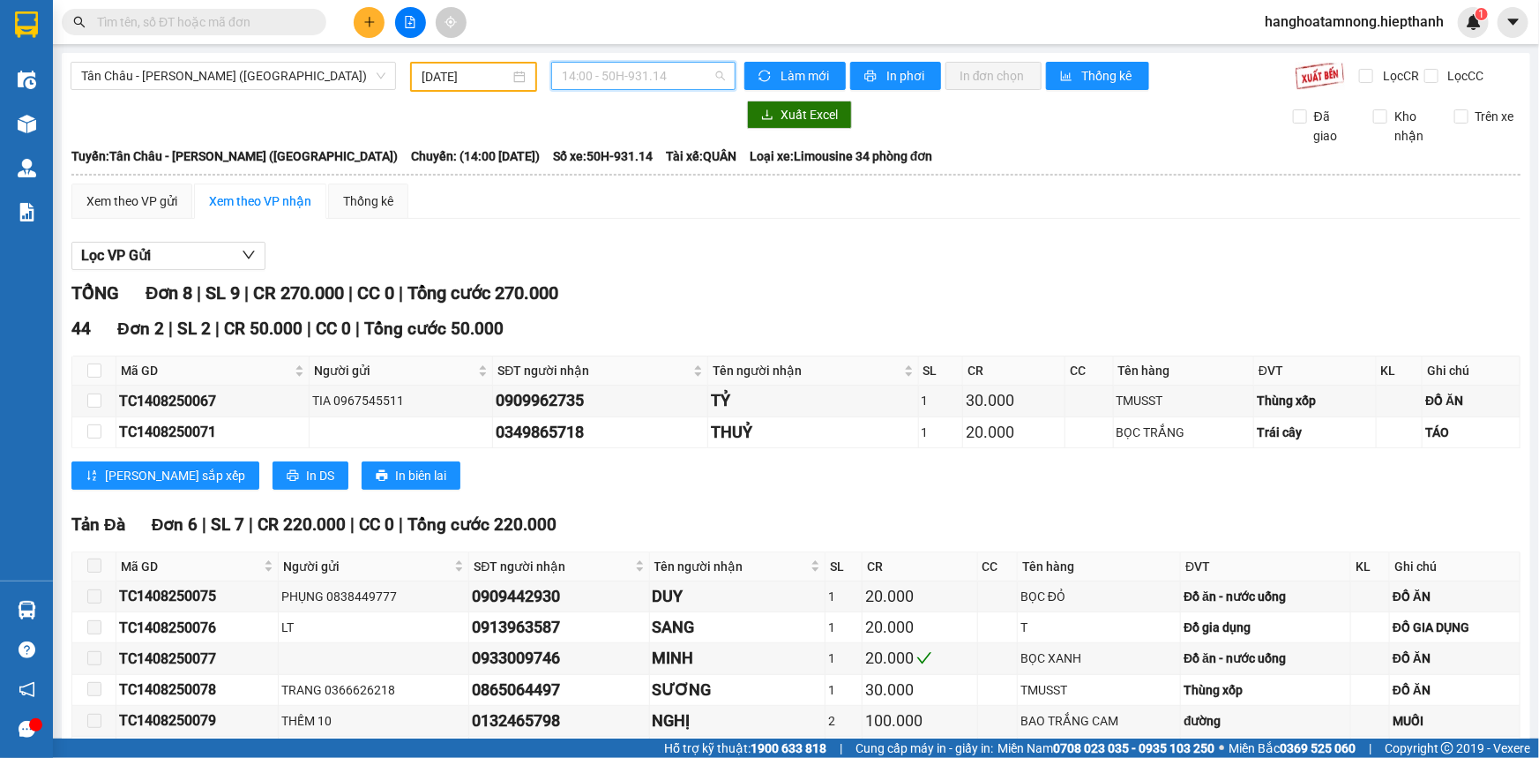
click at [577, 65] on span "14:00 - 50H-931.14" at bounding box center [643, 76] width 163 height 26
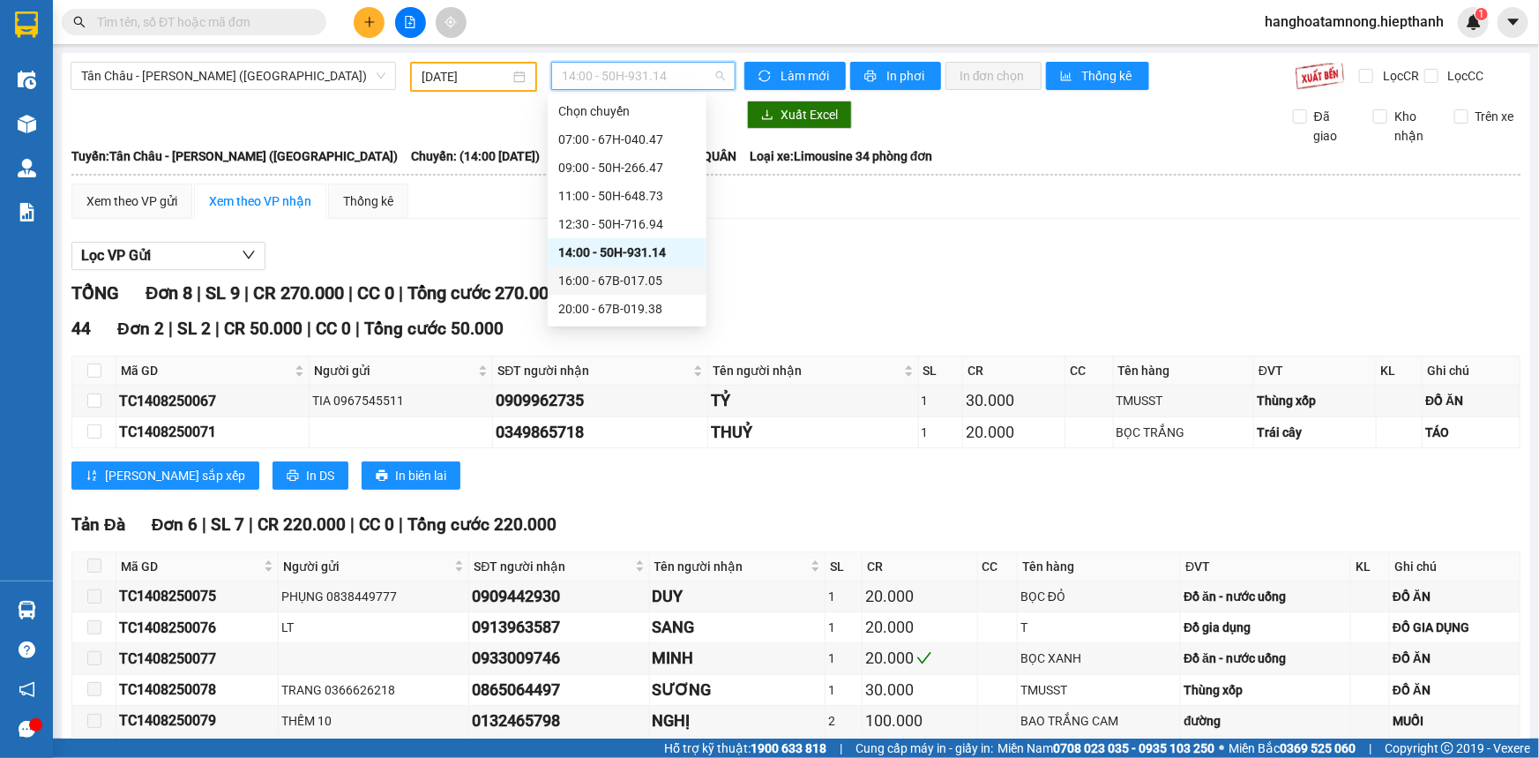
click at [592, 284] on div "16:00 - 67B-017.05" at bounding box center [627, 280] width 138 height 19
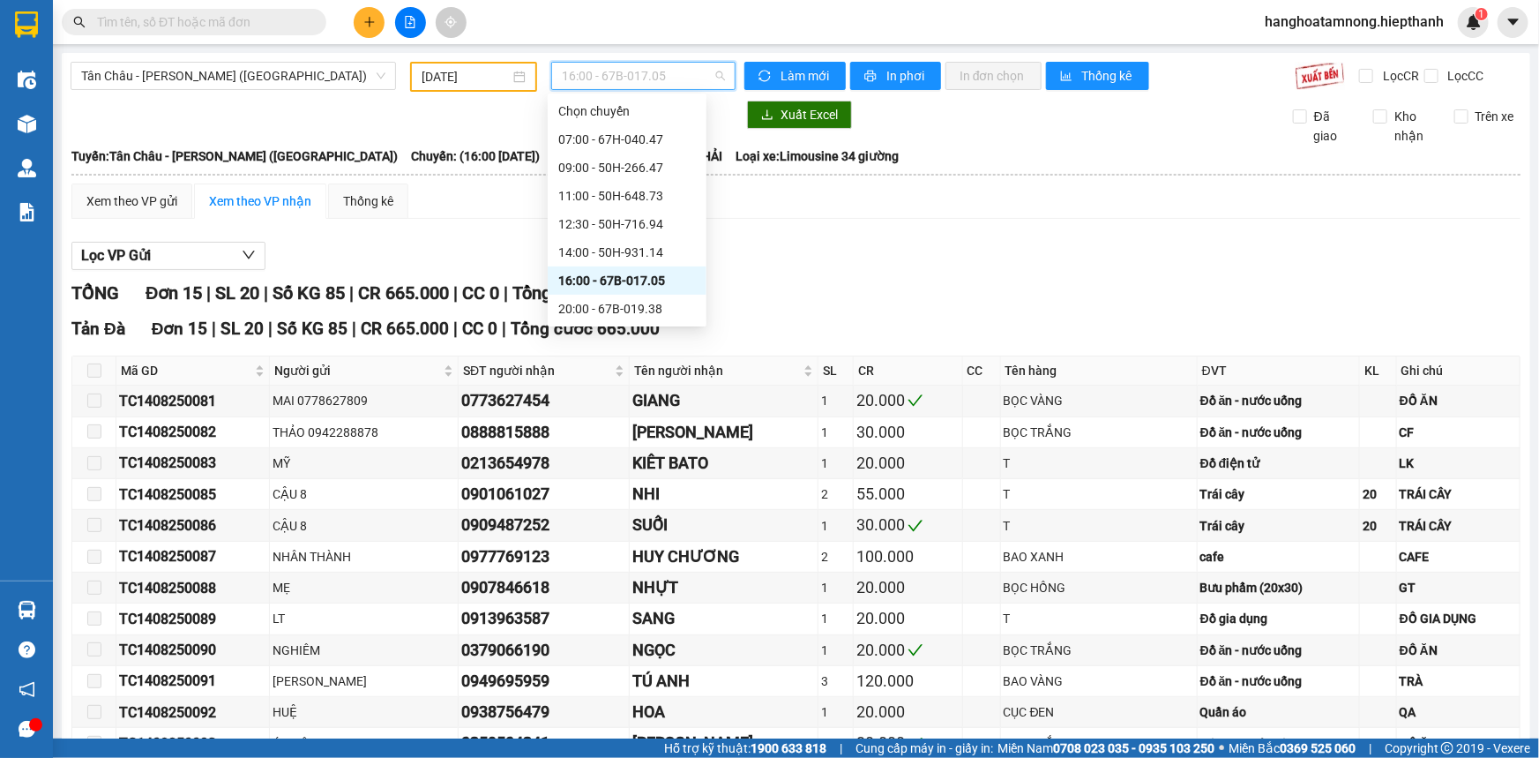
drag, startPoint x: 602, startPoint y: 72, endPoint x: 595, endPoint y: 116, distance: 43.8
click at [602, 78] on span "16:00 - 67B-017.05" at bounding box center [643, 76] width 163 height 26
click at [580, 303] on div "20:00 - 67B-019.38" at bounding box center [627, 308] width 138 height 19
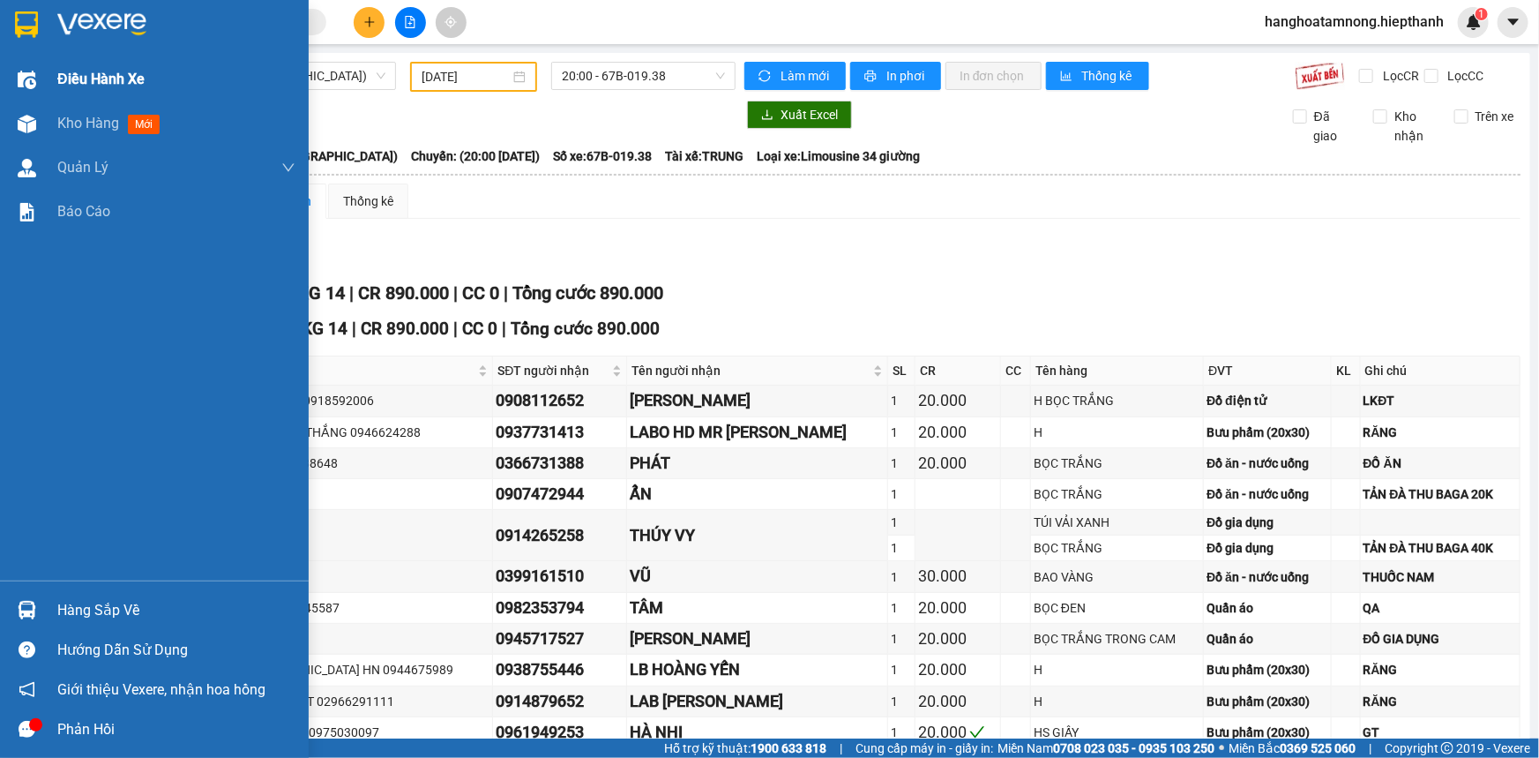
drag, startPoint x: 79, startPoint y: 123, endPoint x: 41, endPoint y: 97, distance: 46.2
click at [79, 123] on span "Kho hàng" at bounding box center [88, 123] width 62 height 17
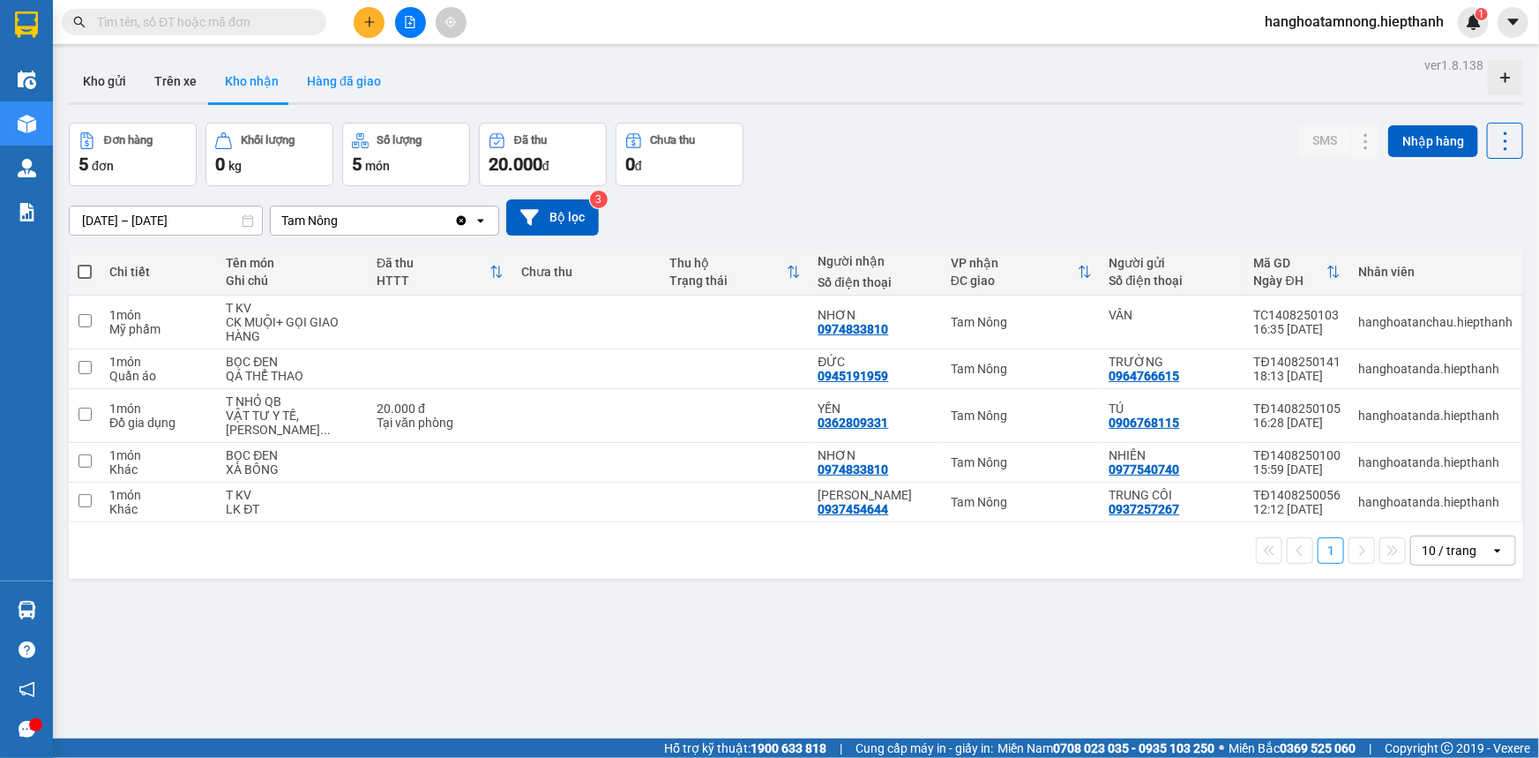
click at [335, 70] on button "Hàng đã giao" at bounding box center [344, 81] width 102 height 42
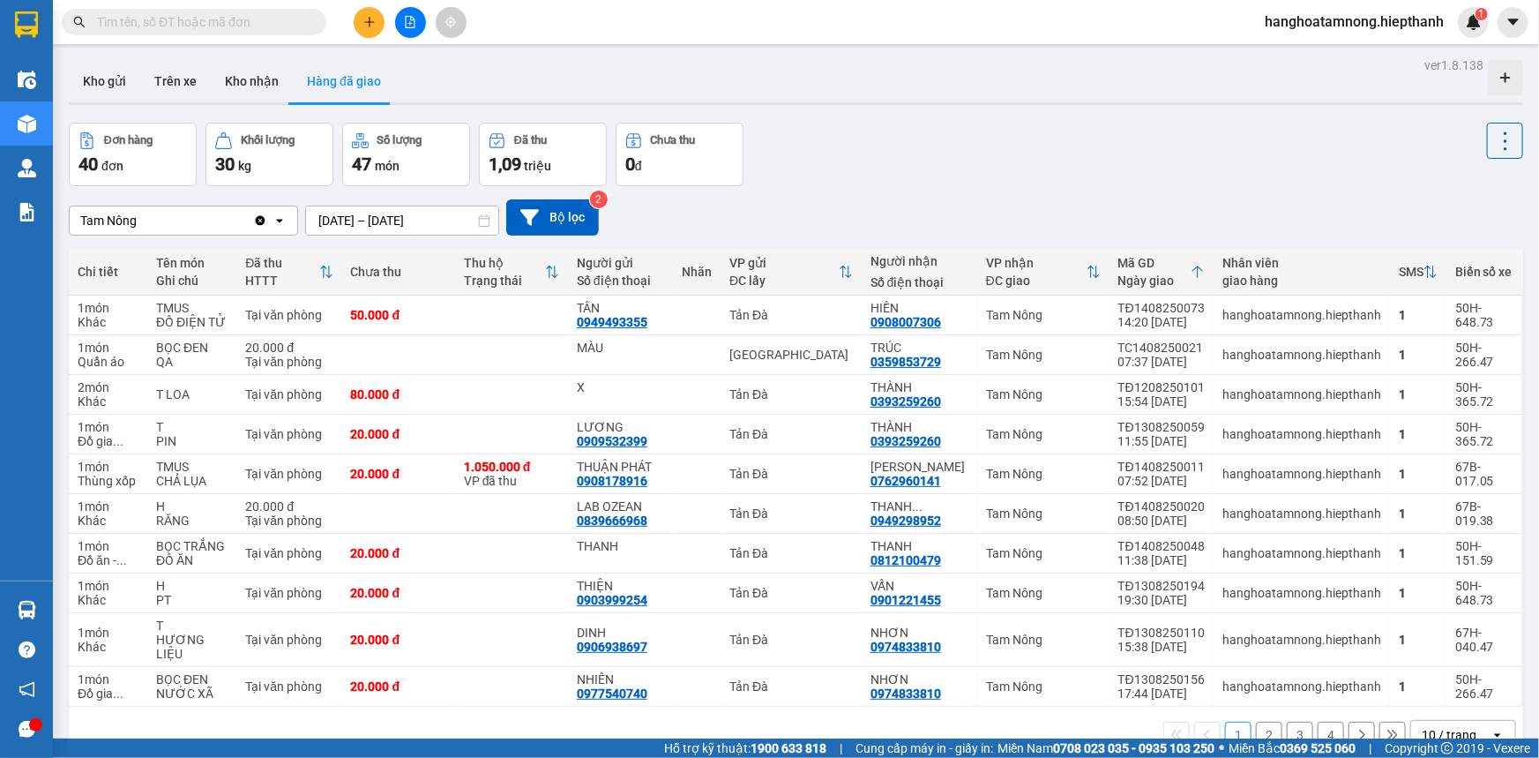
click at [358, 213] on input "[DATE] – [DATE]" at bounding box center [402, 220] width 192 height 28
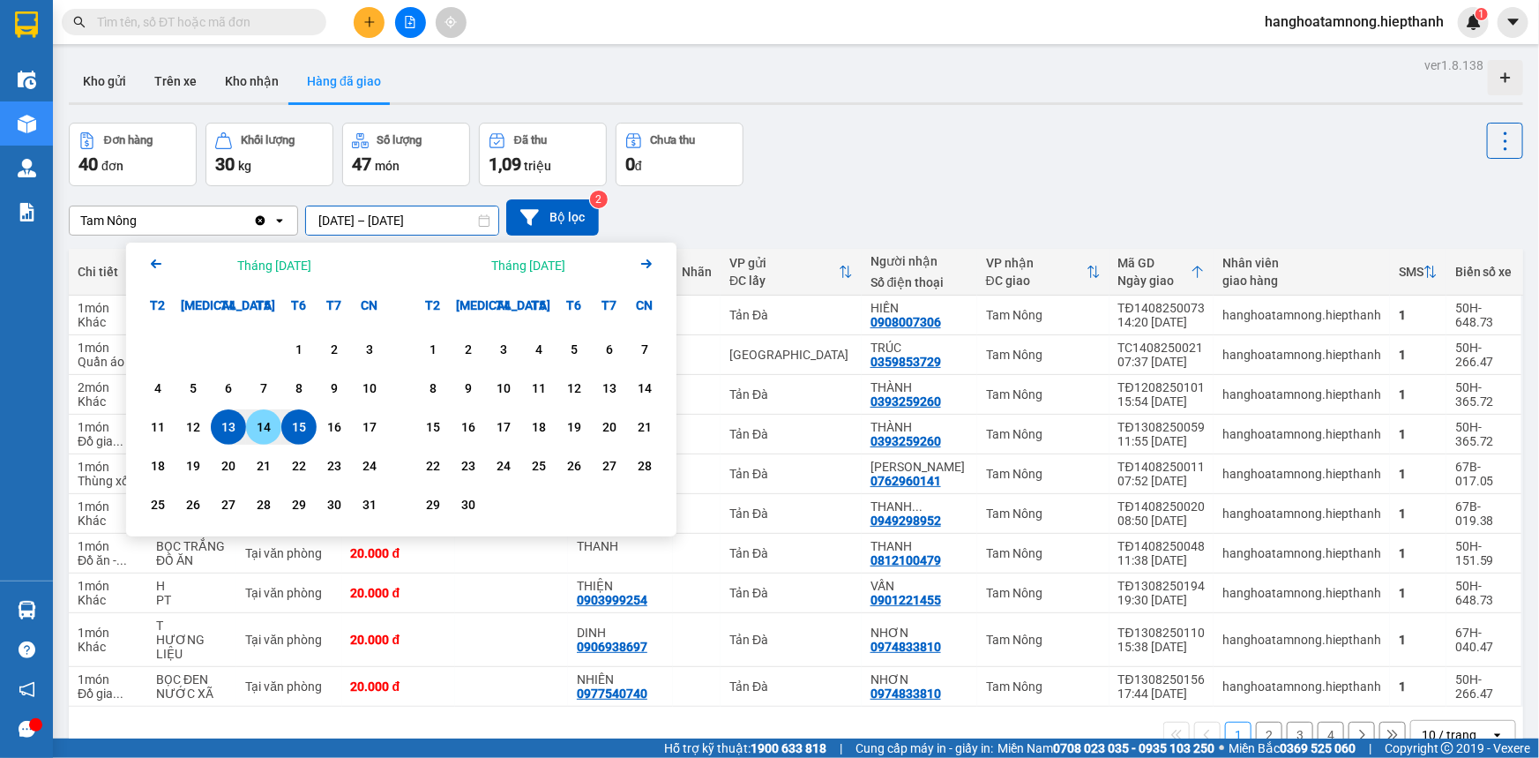
click at [273, 430] on div "14" at bounding box center [263, 426] width 25 height 21
type input "[DATE] – [DATE]"
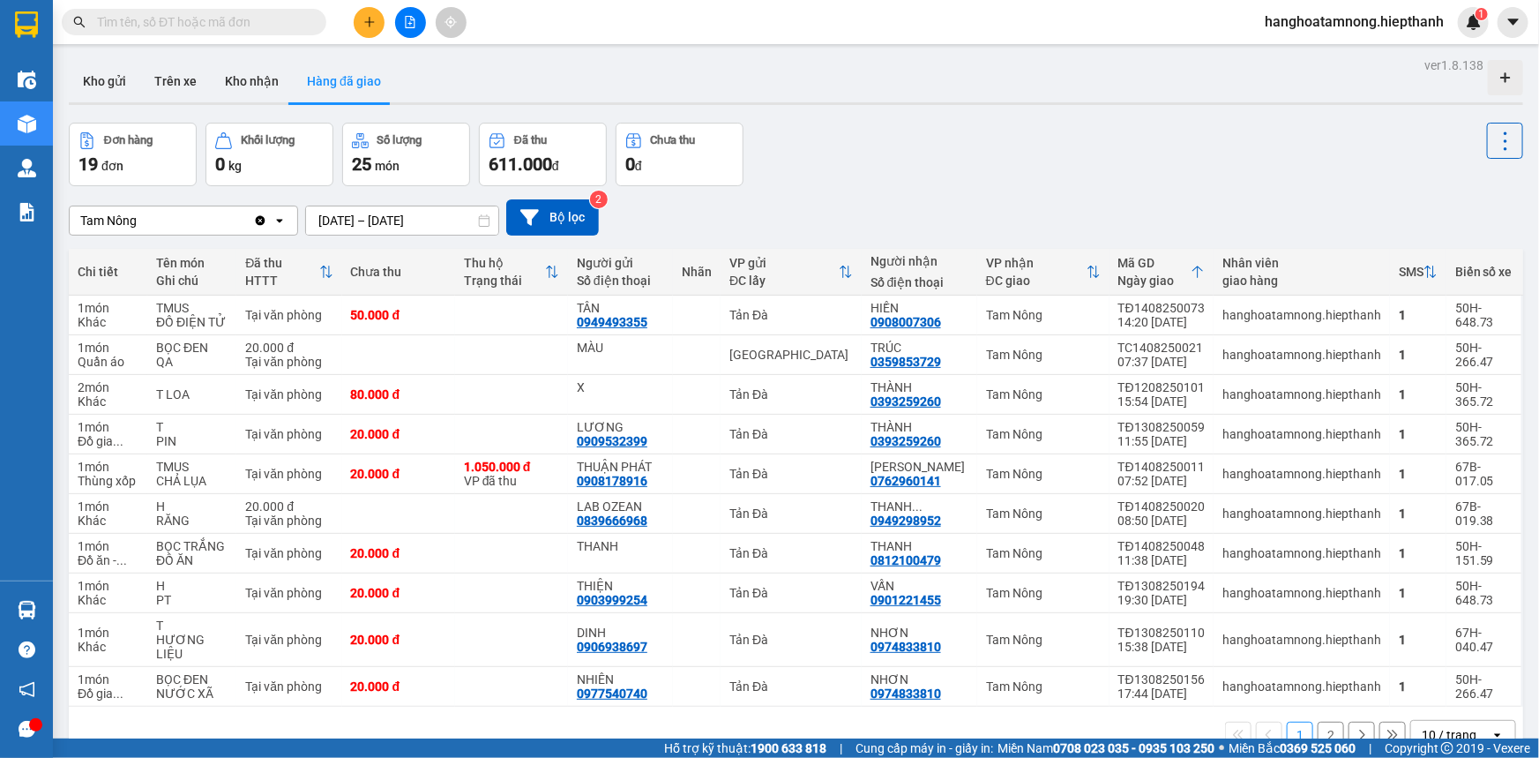
click at [1318, 725] on button "2" at bounding box center [1331, 735] width 26 height 26
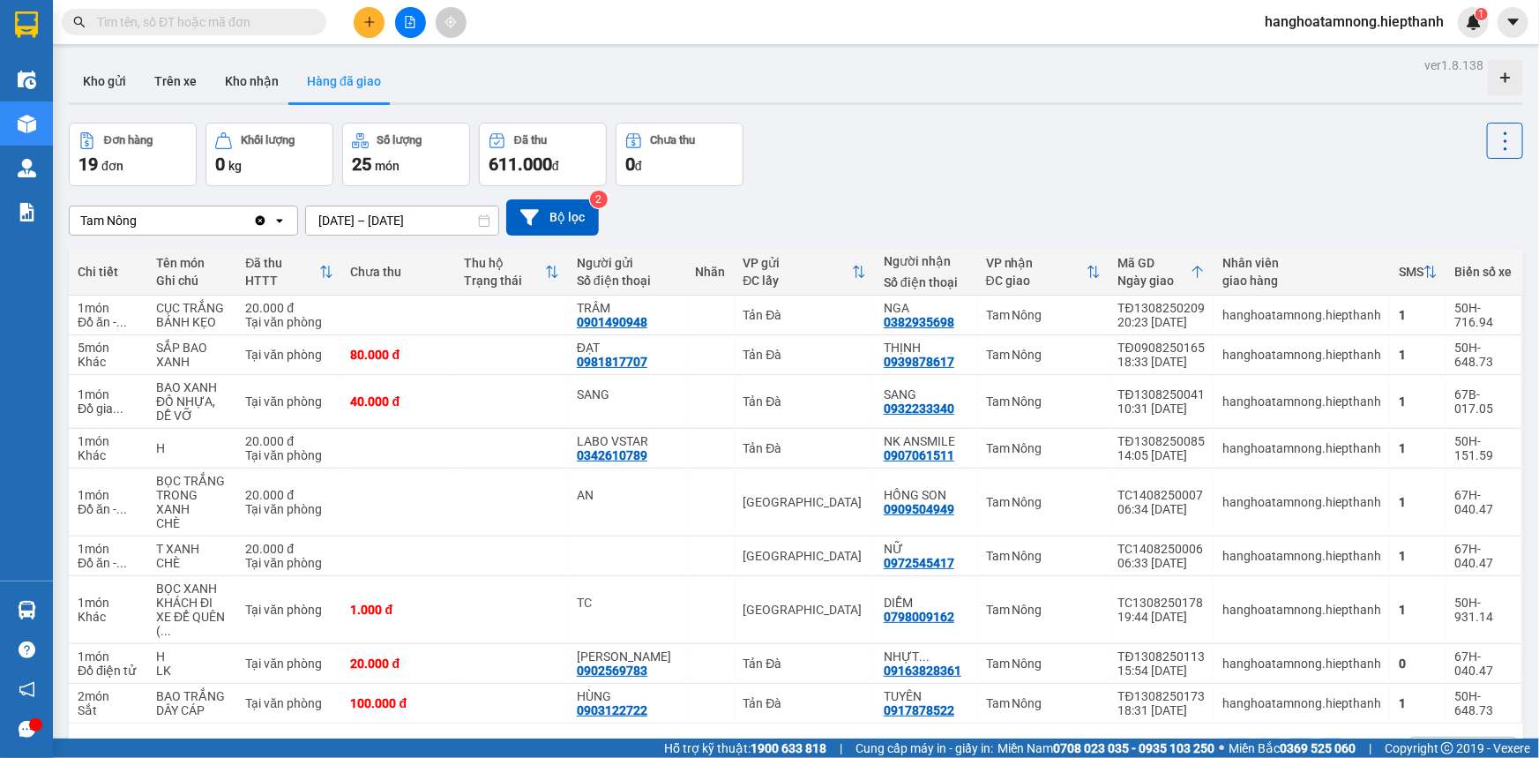
click at [1287, 738] on button "1" at bounding box center [1300, 751] width 26 height 26
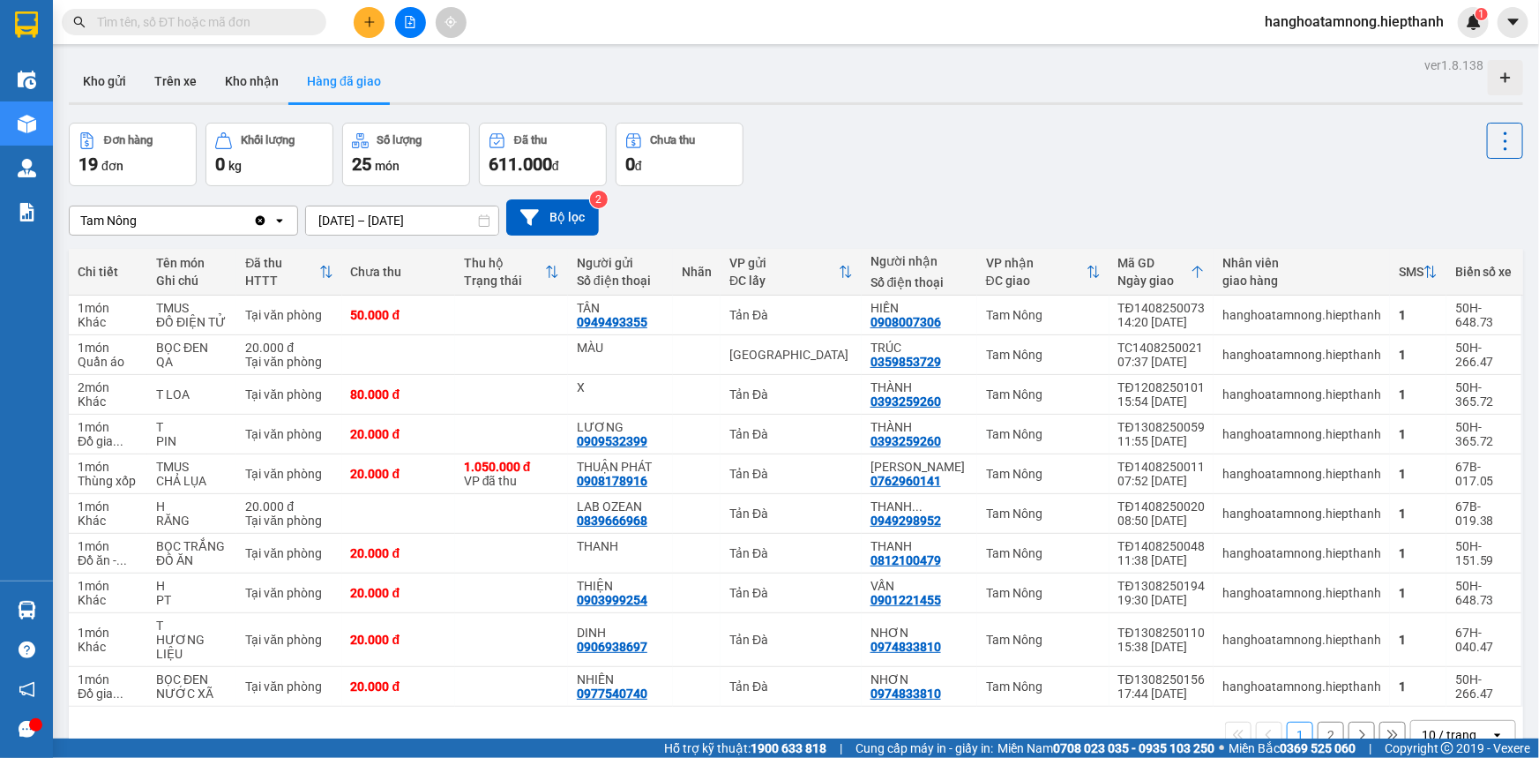
drag, startPoint x: 931, startPoint y: 157, endPoint x: 945, endPoint y: 162, distance: 14.2
click at [931, 157] on div "Đơn hàng 19 đơn Khối lượng 0 kg Số lượng 25 món Đã thu 611.000 đ Chưa thu 0 đ" at bounding box center [796, 155] width 1454 height 64
click at [1461, 317] on icon at bounding box center [1467, 315] width 12 height 12
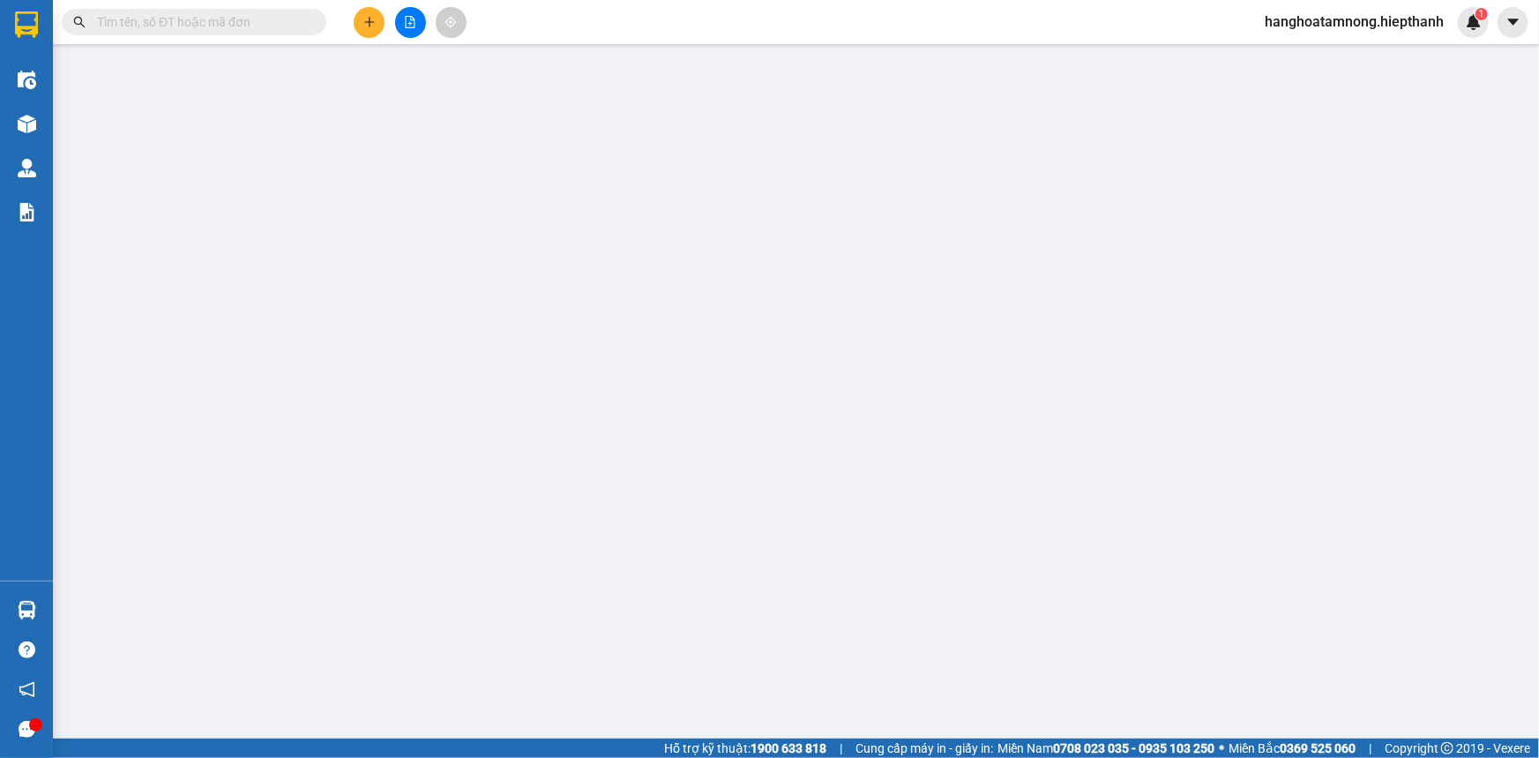
type input "0949493355"
type input "TÂN"
type input "0908007306"
type input "HIỀN"
type input "50.000"
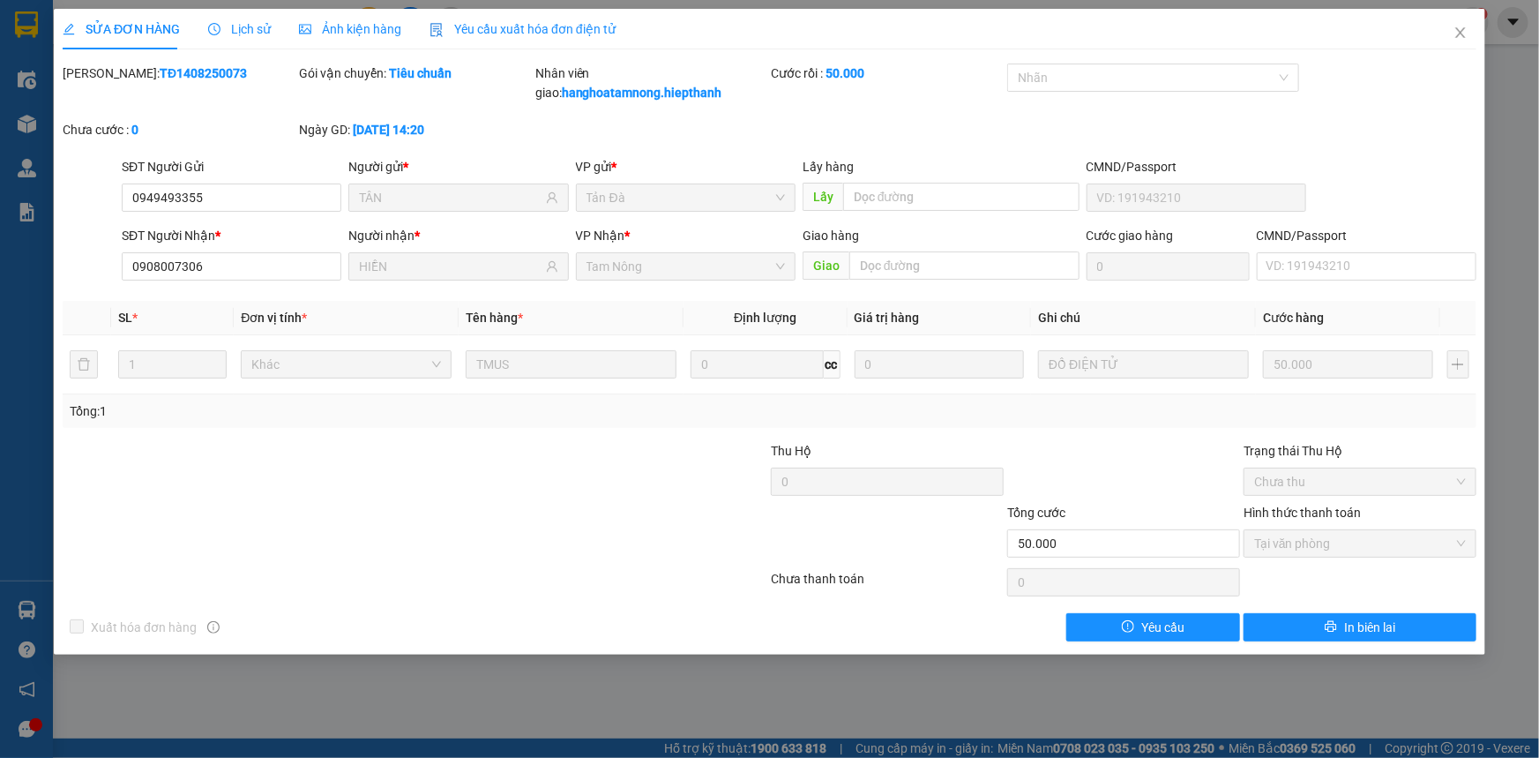
click at [232, 26] on span "Lịch sử" at bounding box center [239, 29] width 63 height 14
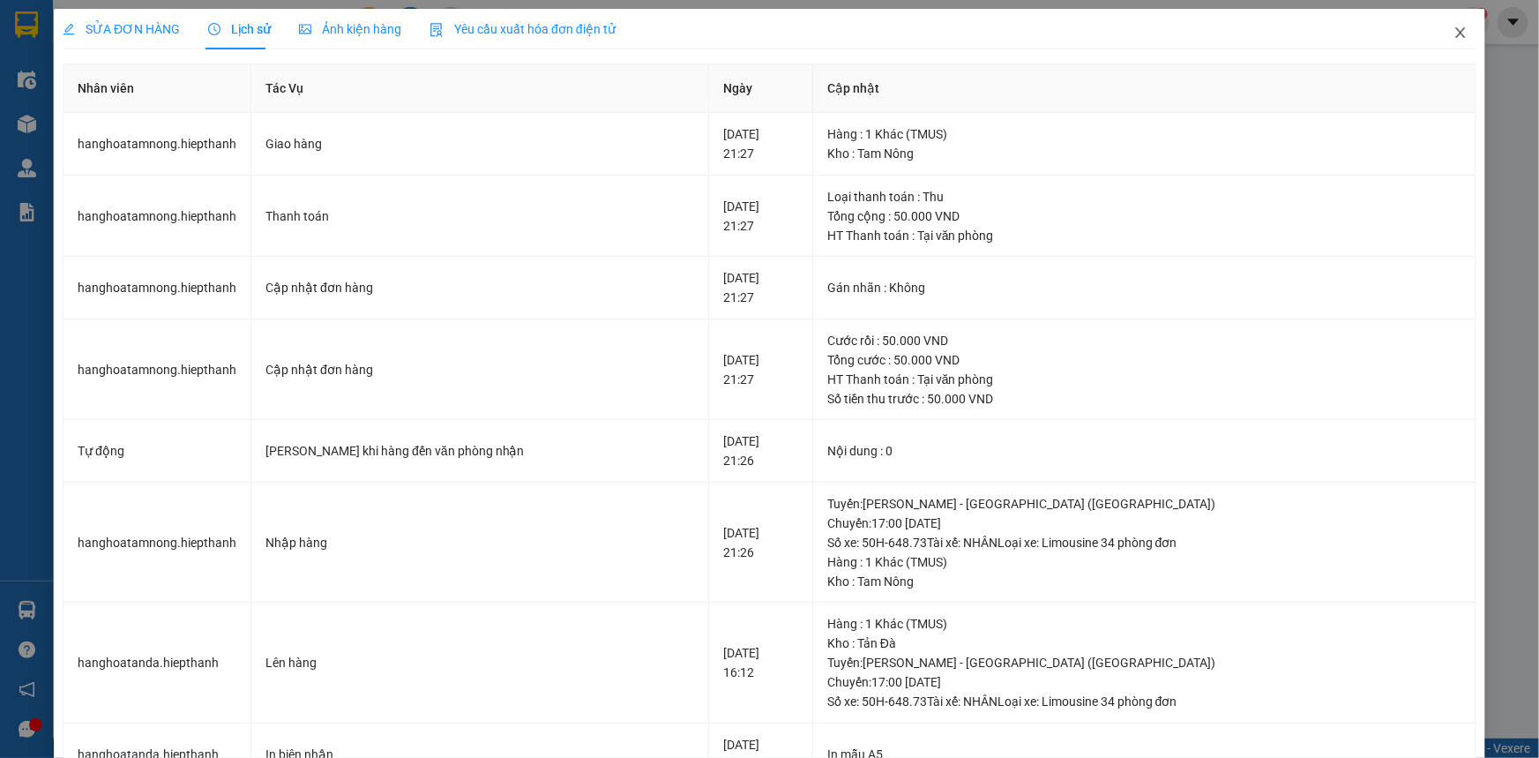
click at [1454, 29] on icon "close" at bounding box center [1461, 33] width 14 height 14
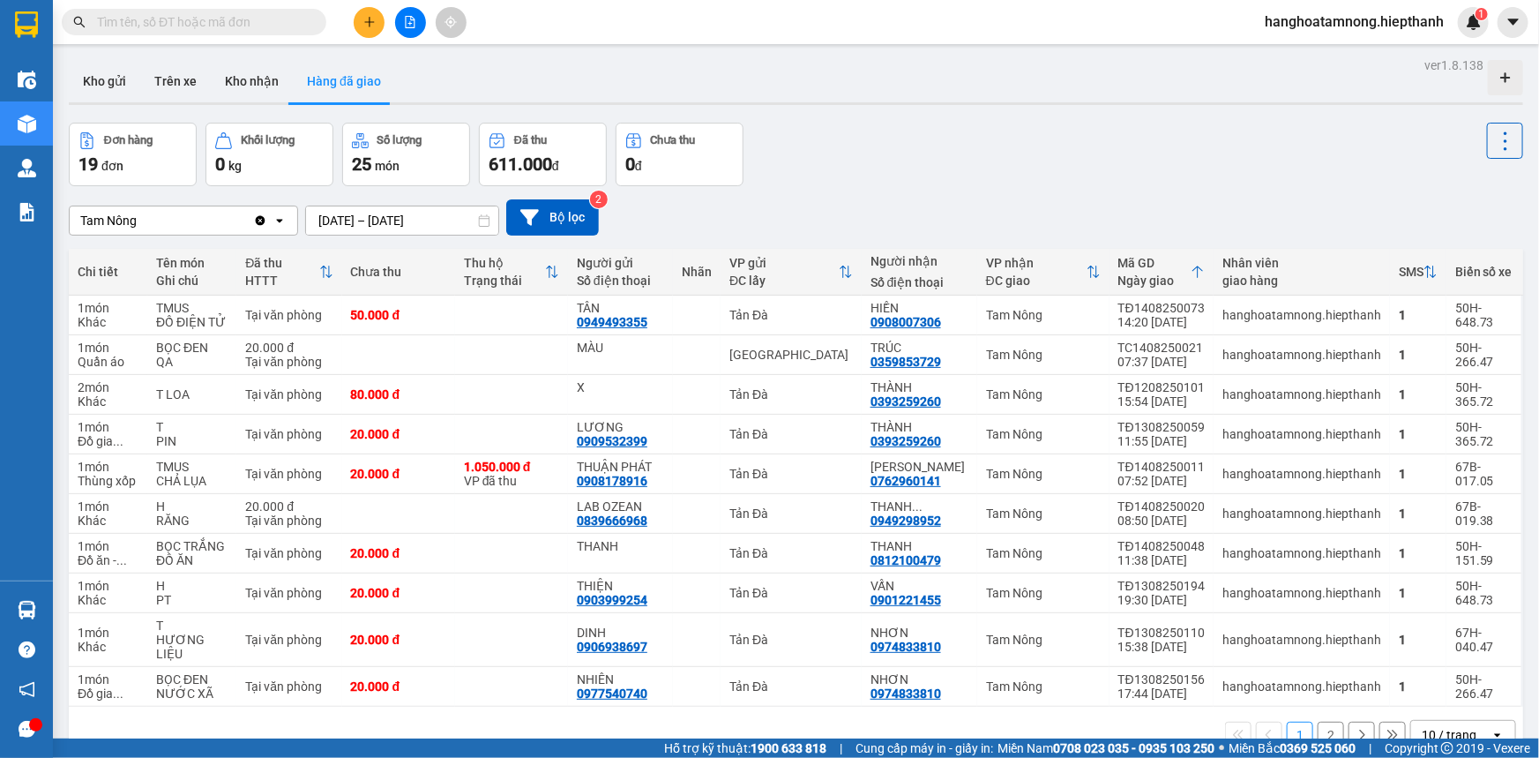
click at [410, 13] on button at bounding box center [410, 22] width 31 height 31
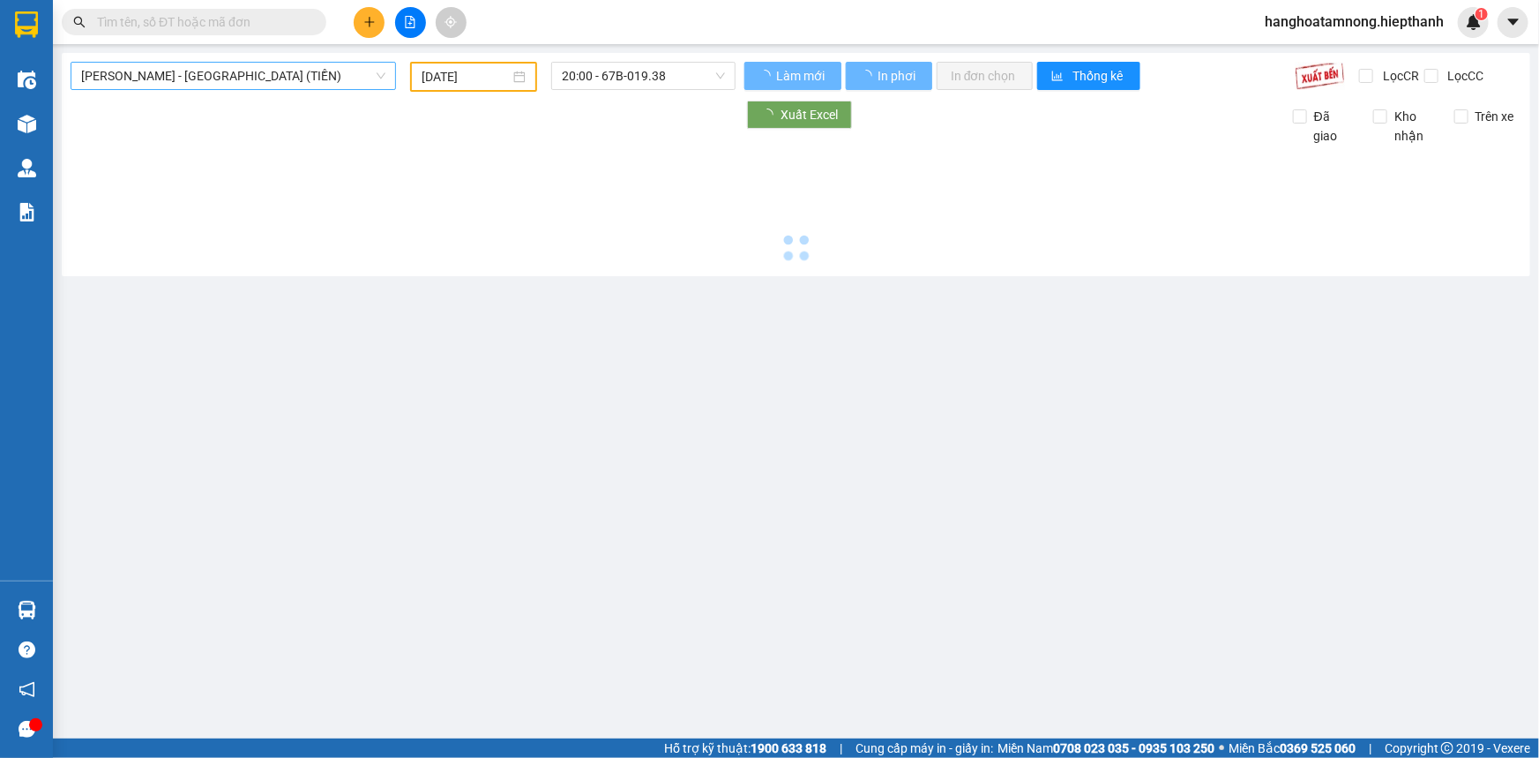
type input "[DATE]"
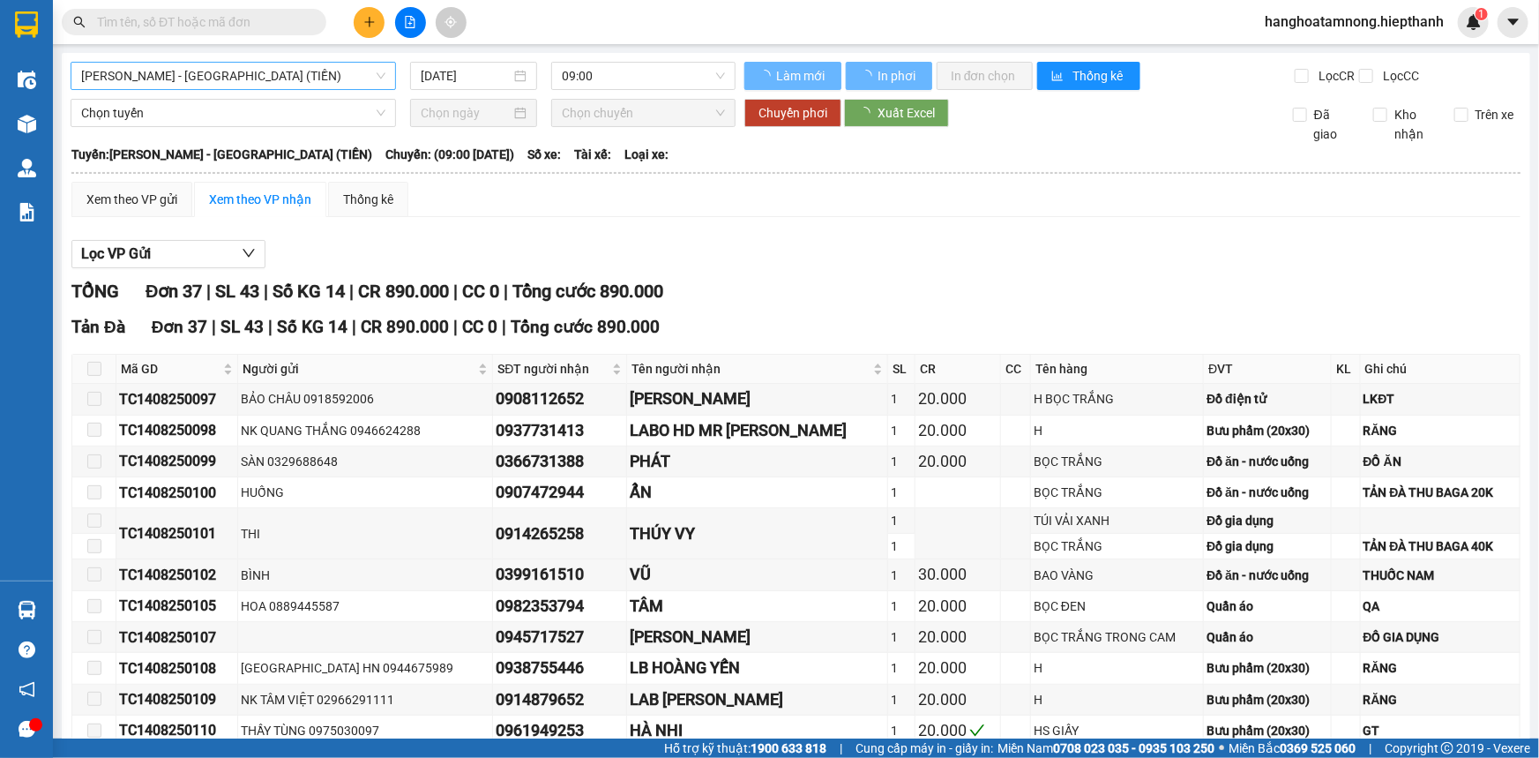
click at [165, 78] on span "[PERSON_NAME] - [GEOGRAPHIC_DATA] (TIỀN)" at bounding box center [233, 76] width 304 height 26
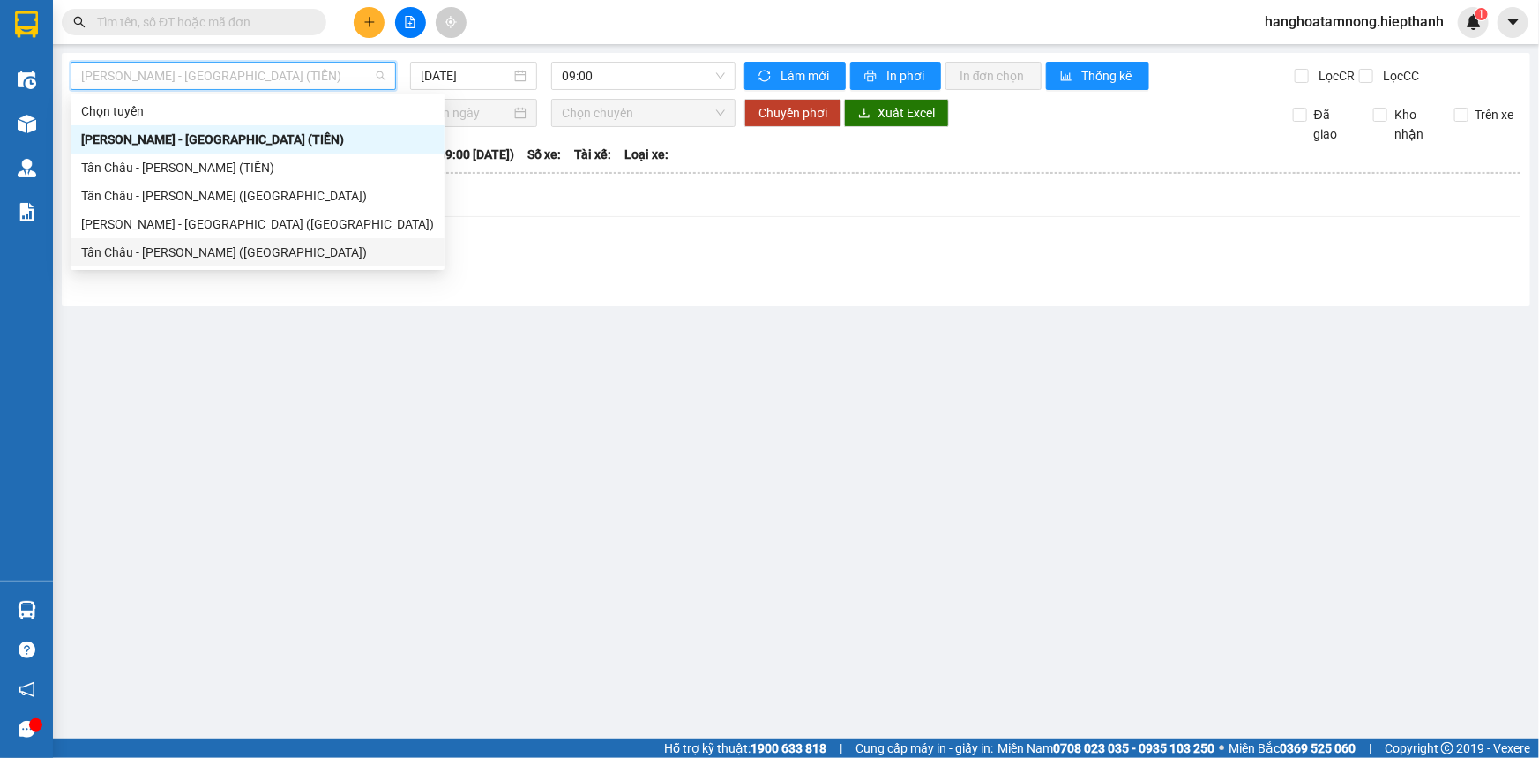
click at [129, 253] on div "Tân Châu - [PERSON_NAME] ([GEOGRAPHIC_DATA])" at bounding box center [257, 252] width 353 height 19
type input "[DATE]"
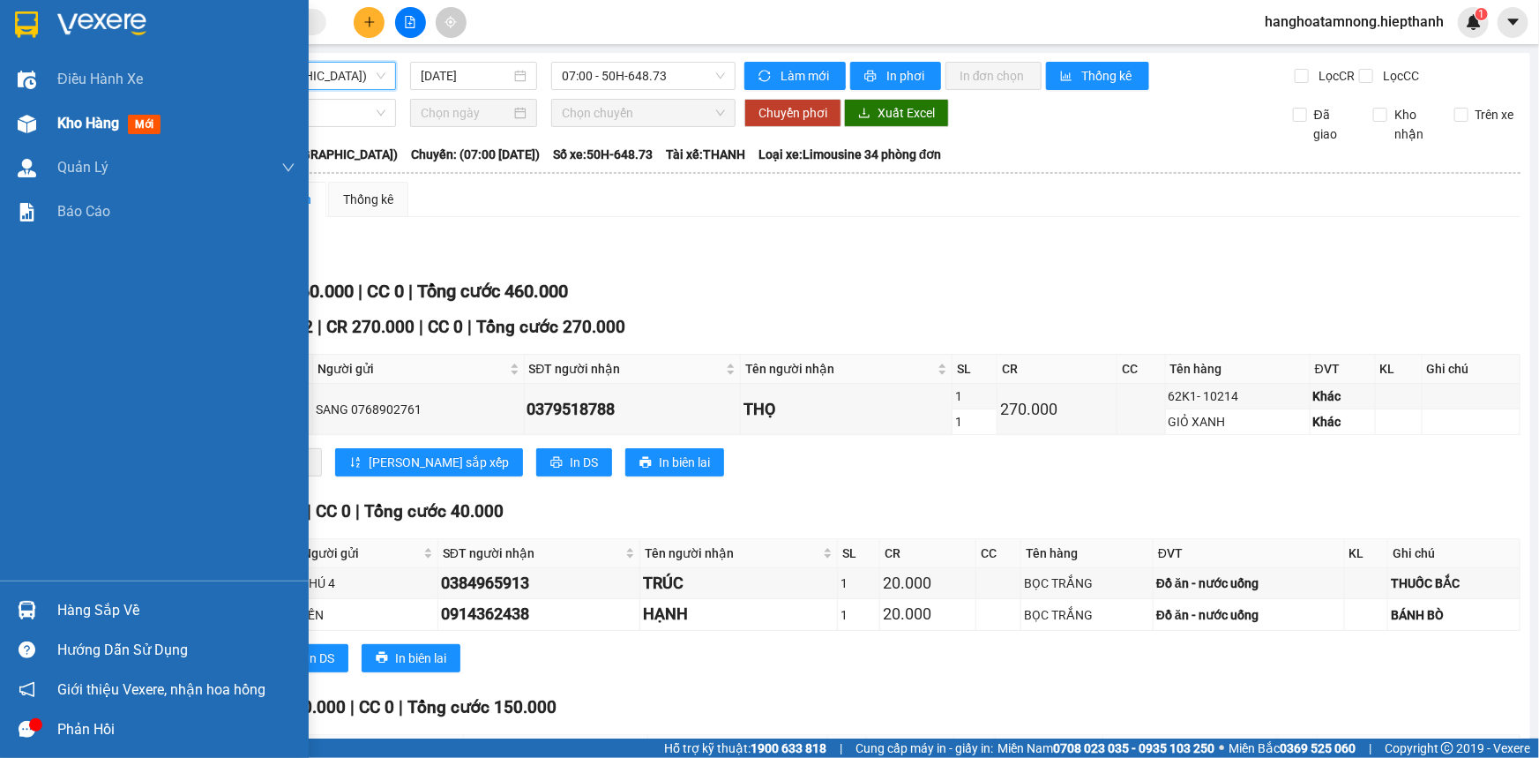
click at [26, 123] on img at bounding box center [27, 124] width 19 height 19
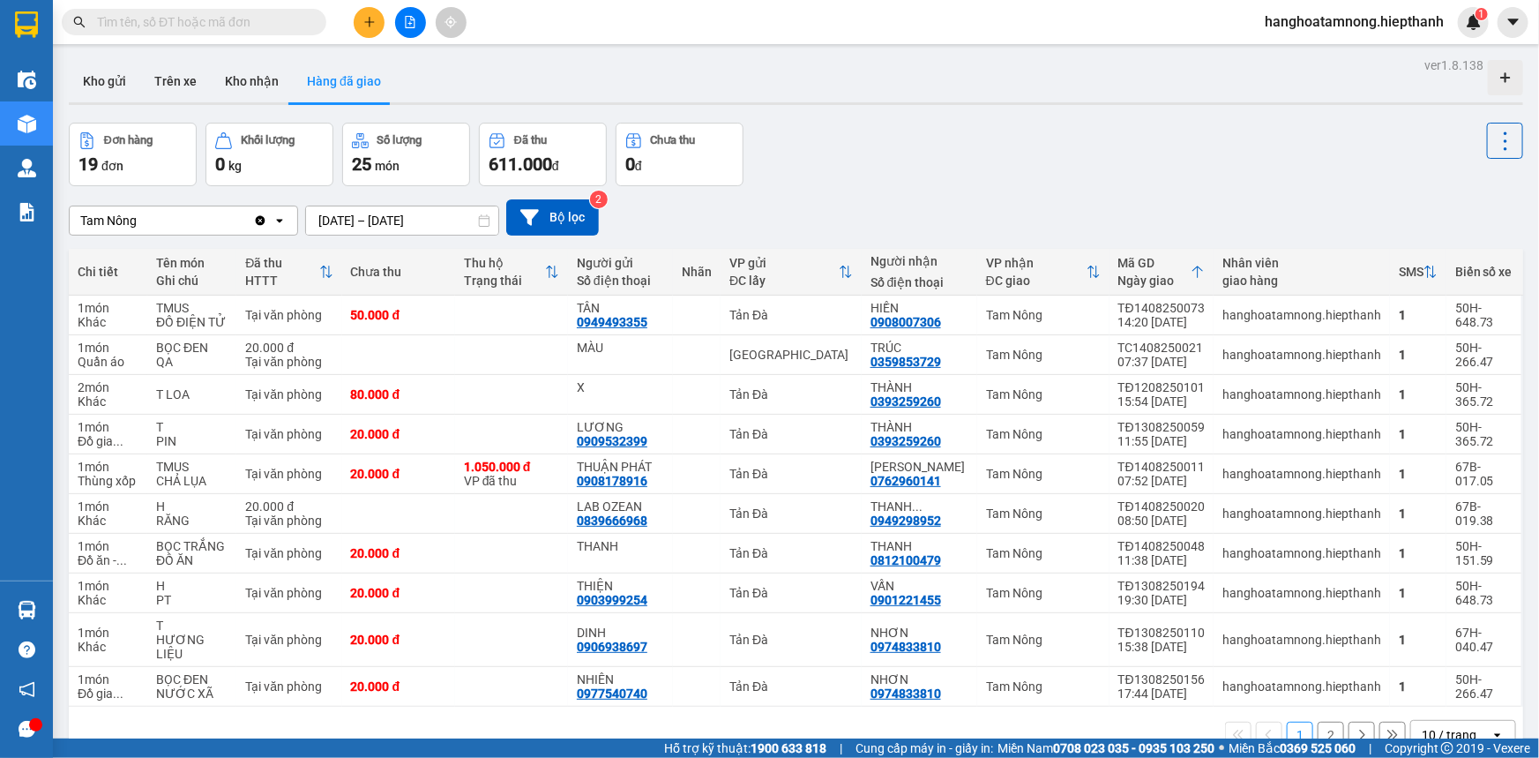
click at [350, 211] on input "[DATE] – [DATE]" at bounding box center [402, 220] width 192 height 28
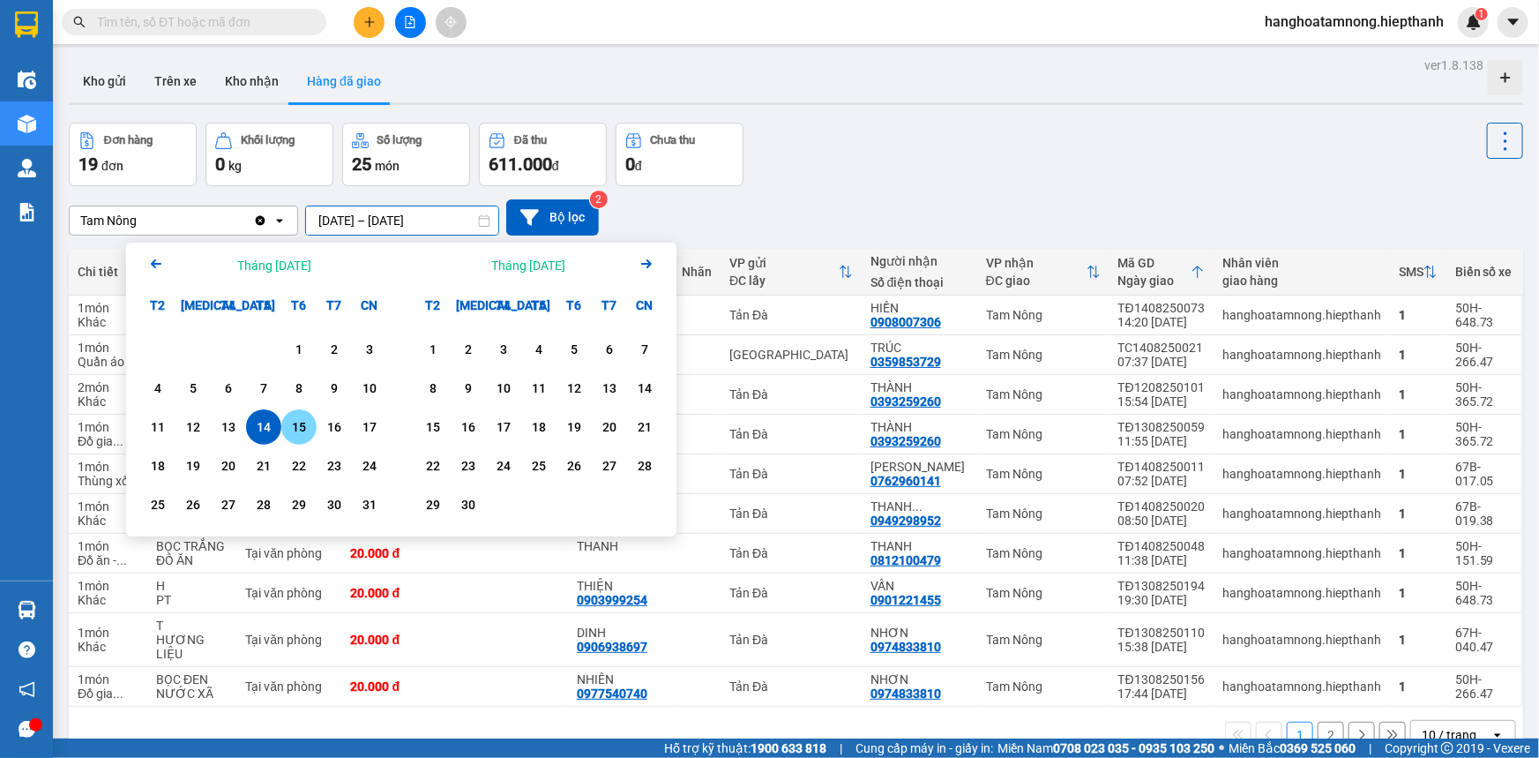
click at [296, 419] on div "15" at bounding box center [299, 426] width 25 height 21
type input "[DATE] – [DATE]"
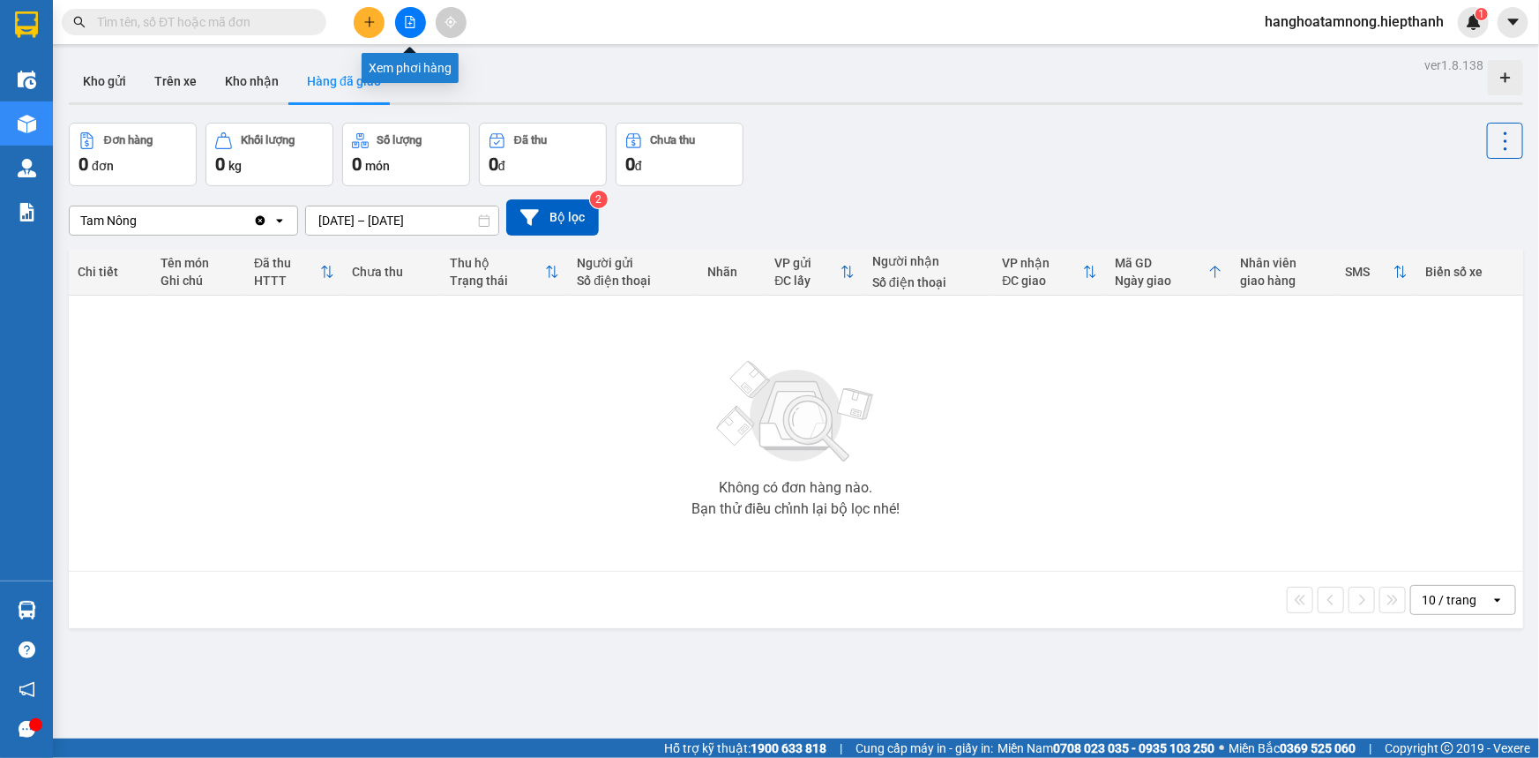
click at [399, 18] on button at bounding box center [410, 22] width 31 height 31
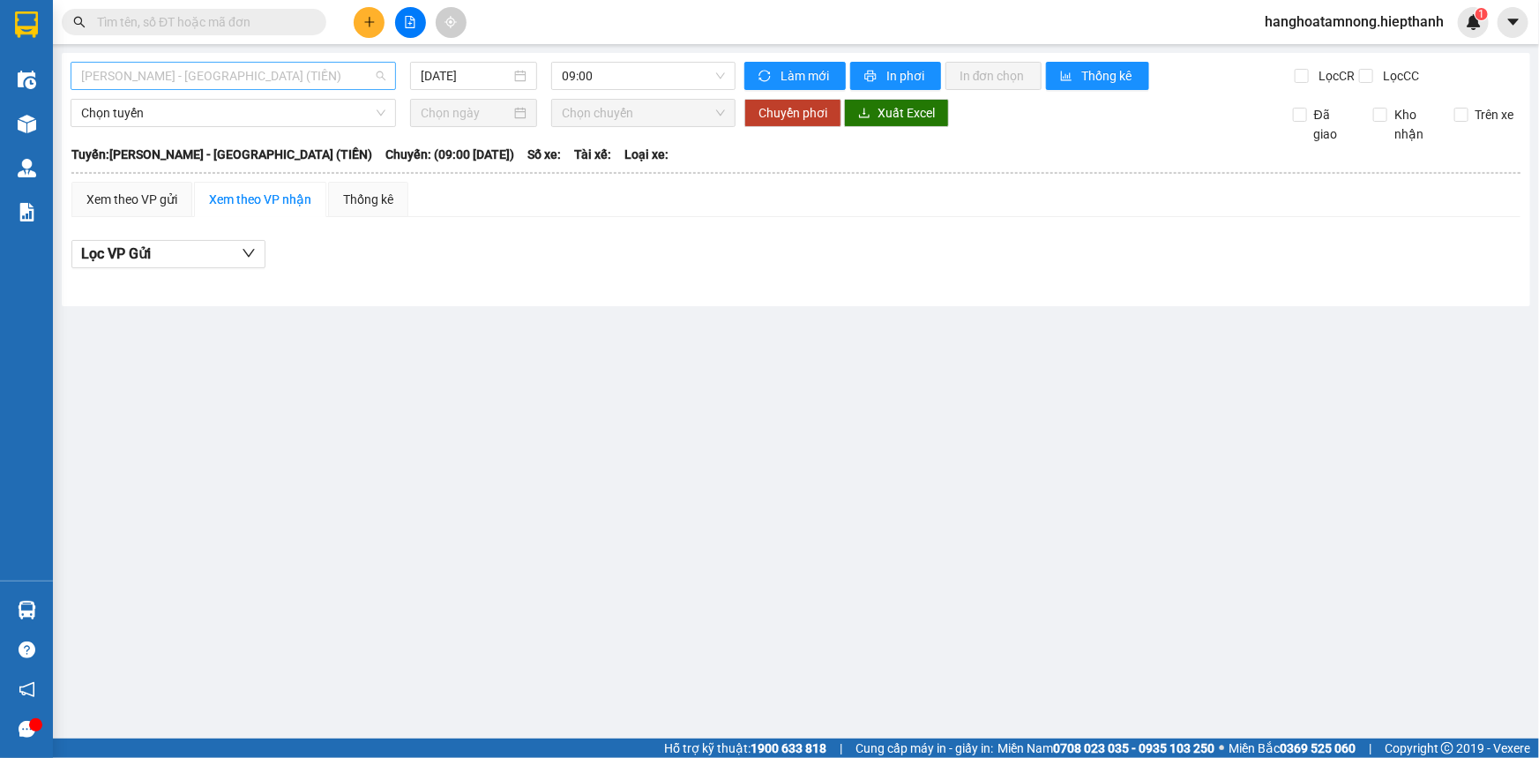
click at [224, 71] on span "[PERSON_NAME] - [GEOGRAPHIC_DATA] (TIỀN)" at bounding box center [233, 76] width 304 height 26
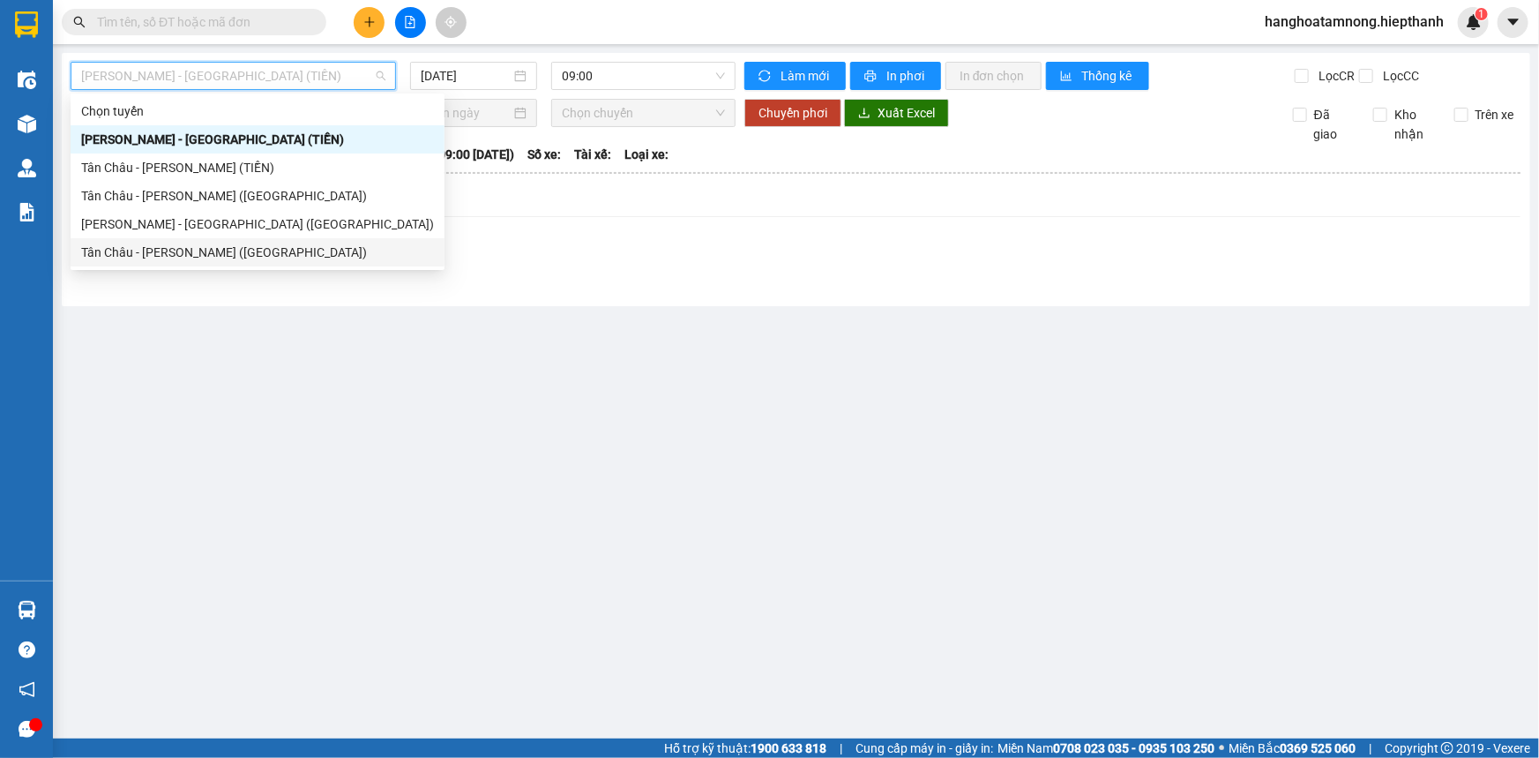
click at [139, 256] on div "Tân Châu - [PERSON_NAME] ([GEOGRAPHIC_DATA])" at bounding box center [257, 252] width 353 height 19
type input "[DATE]"
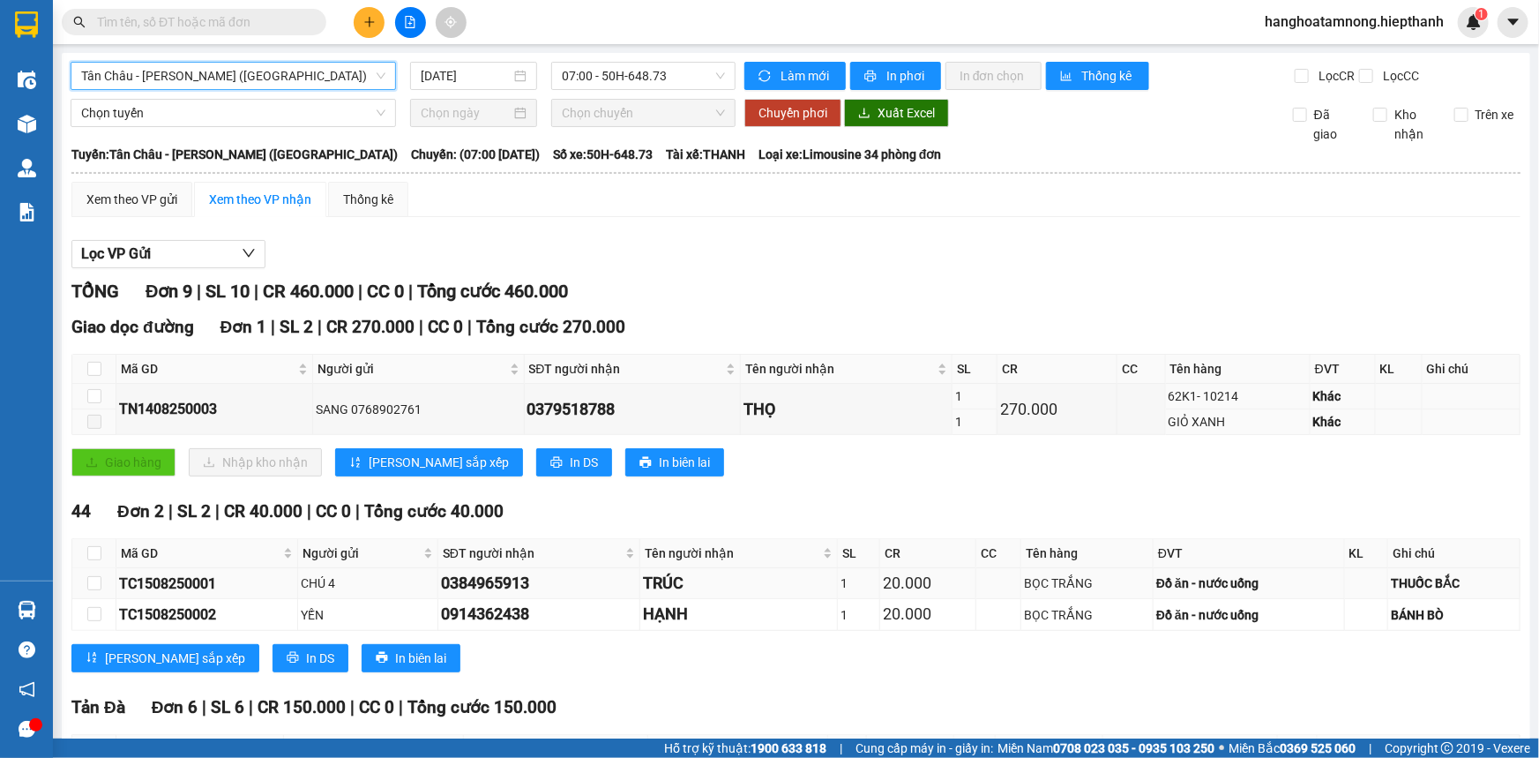
scroll to position [300, 0]
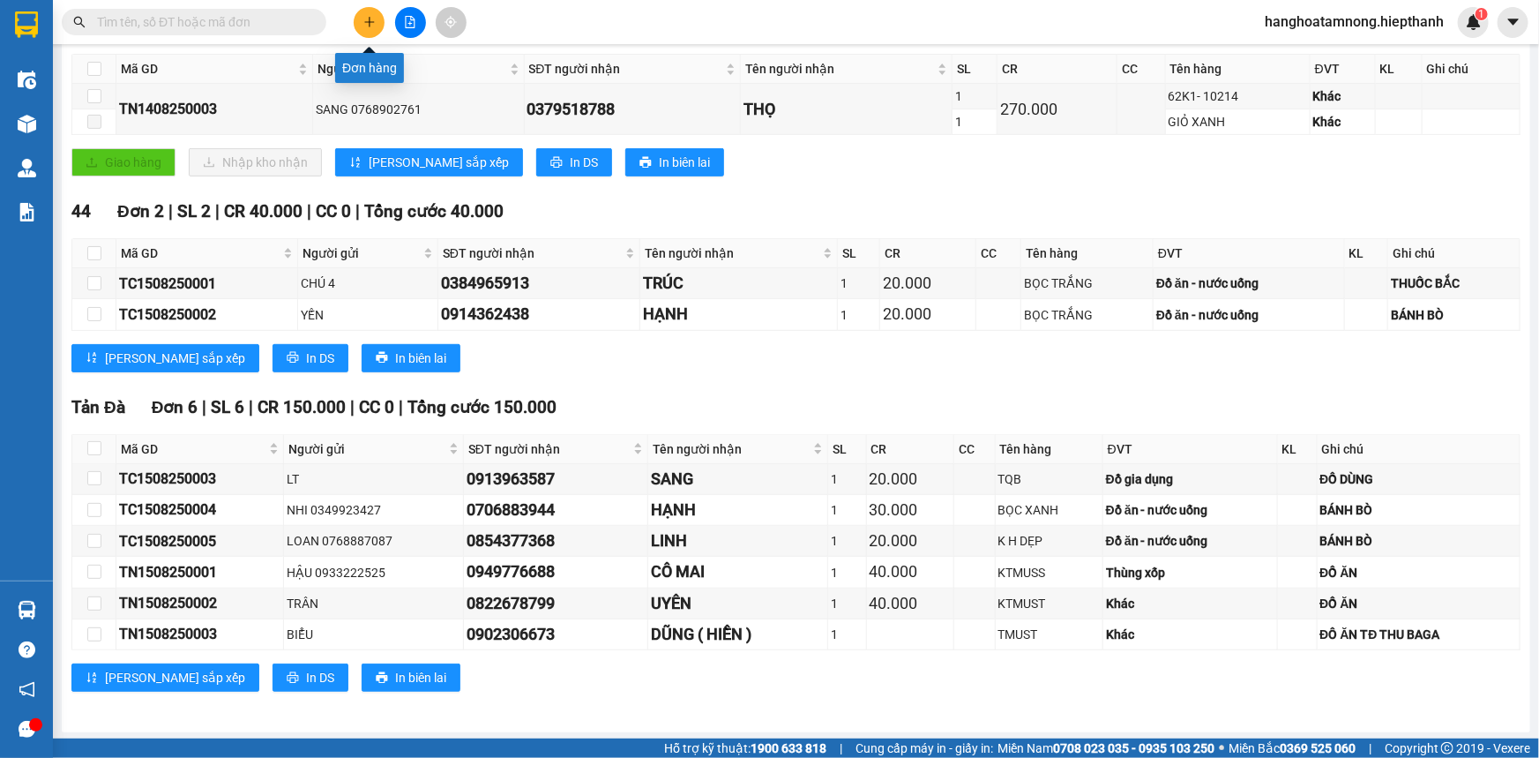
click at [378, 22] on button at bounding box center [369, 22] width 31 height 31
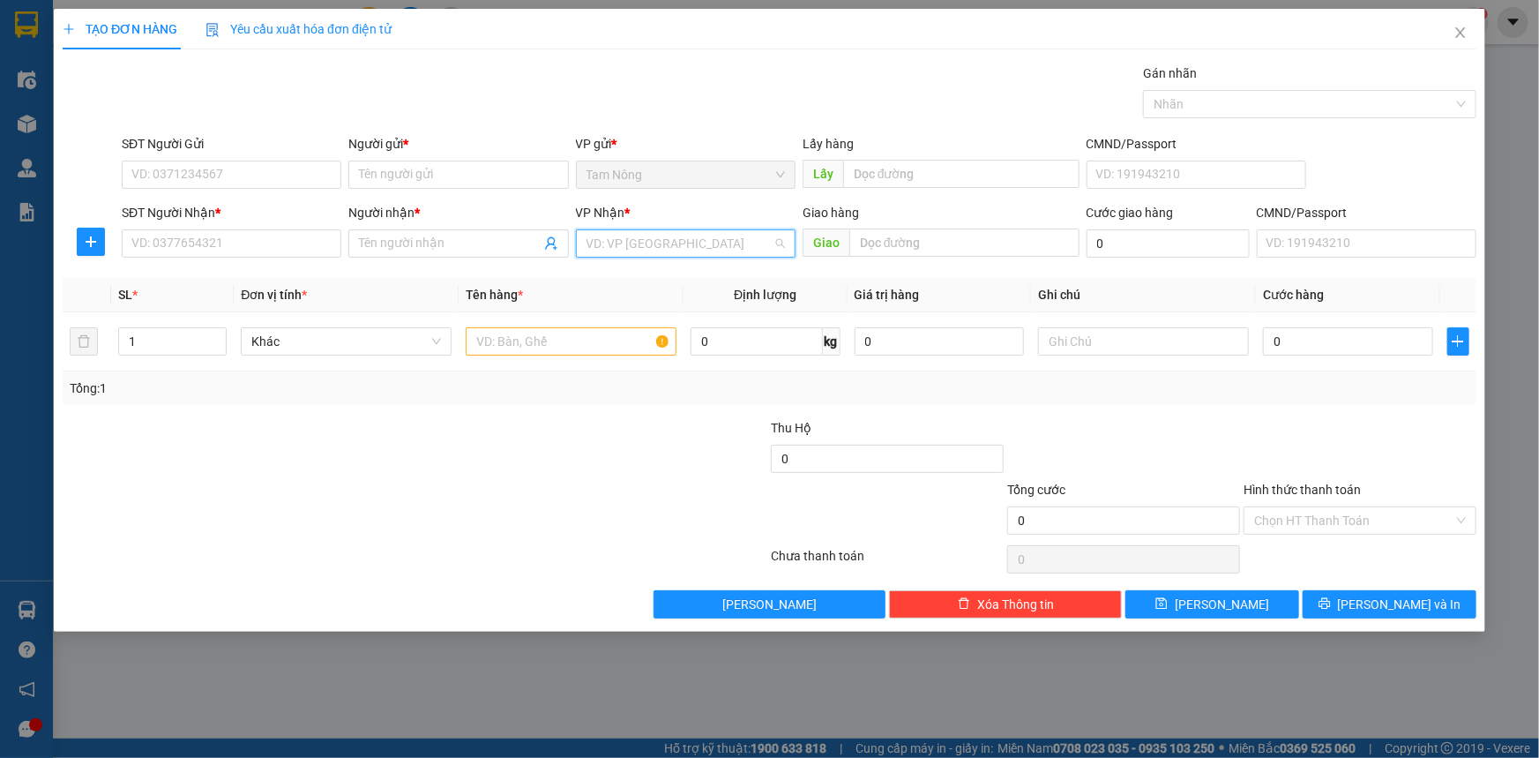
click at [643, 251] on input "search" at bounding box center [680, 243] width 186 height 26
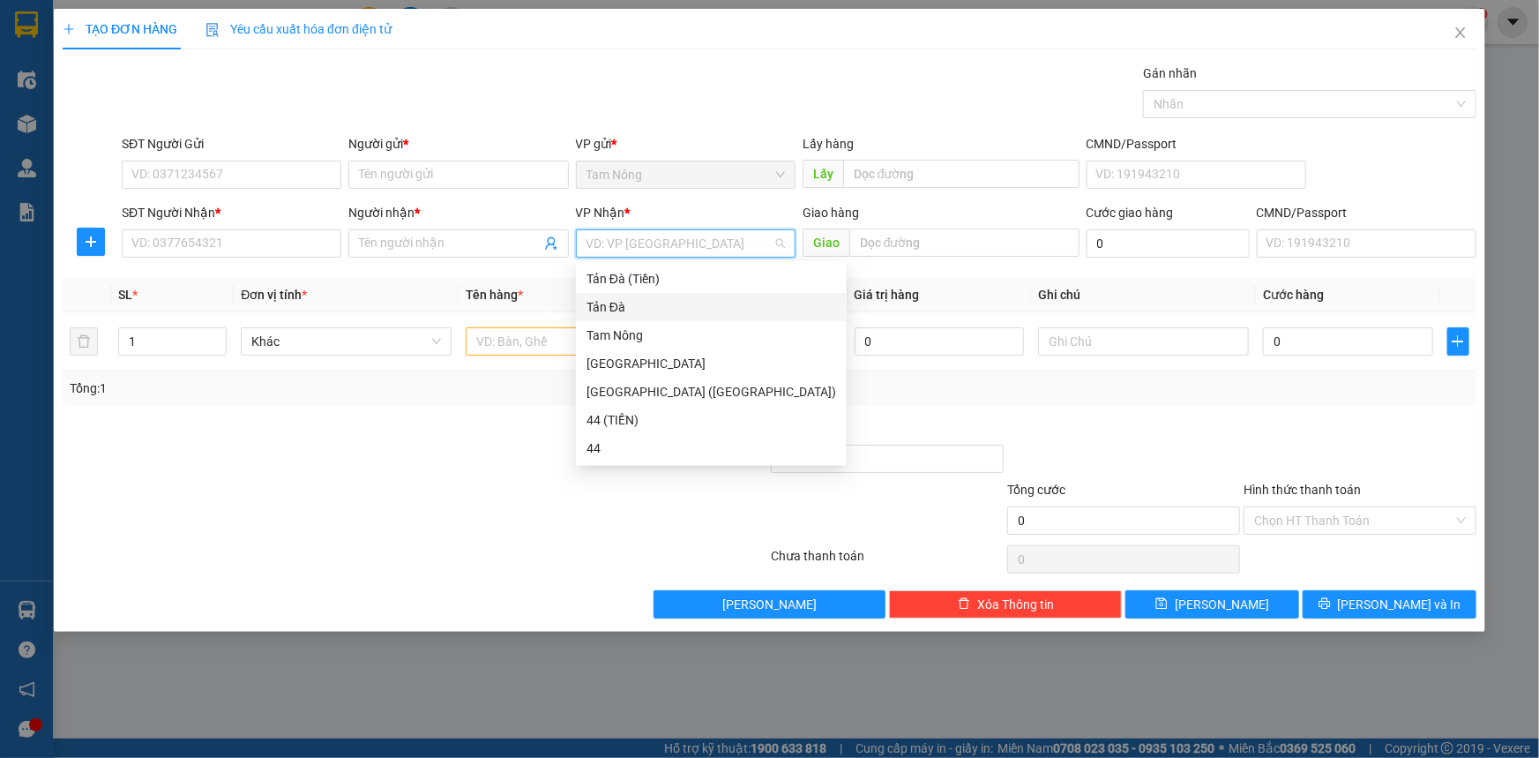
click at [621, 297] on div "Tản Đà" at bounding box center [712, 306] width 250 height 19
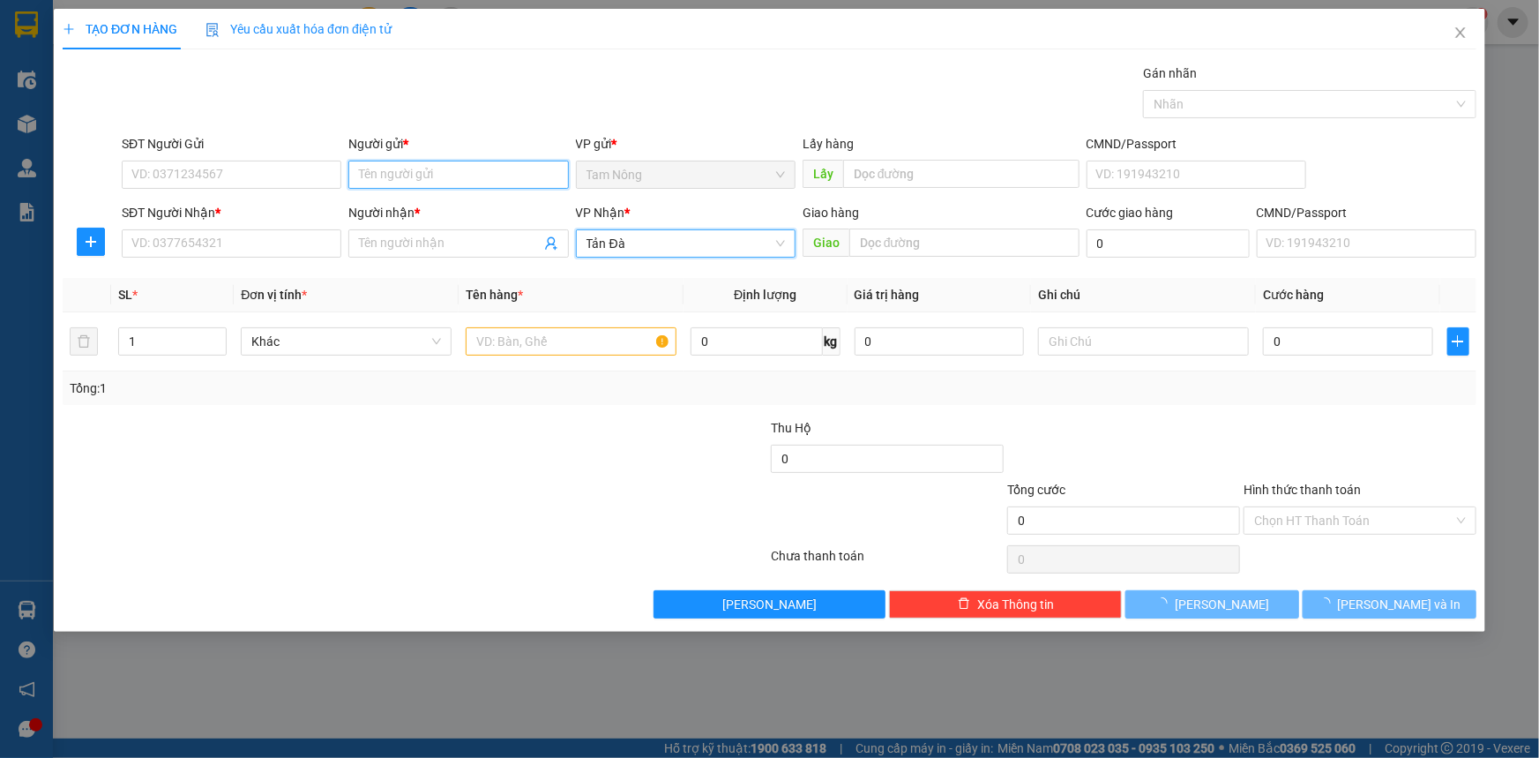
click at [453, 177] on input "Người gửi *" at bounding box center [458, 175] width 220 height 28
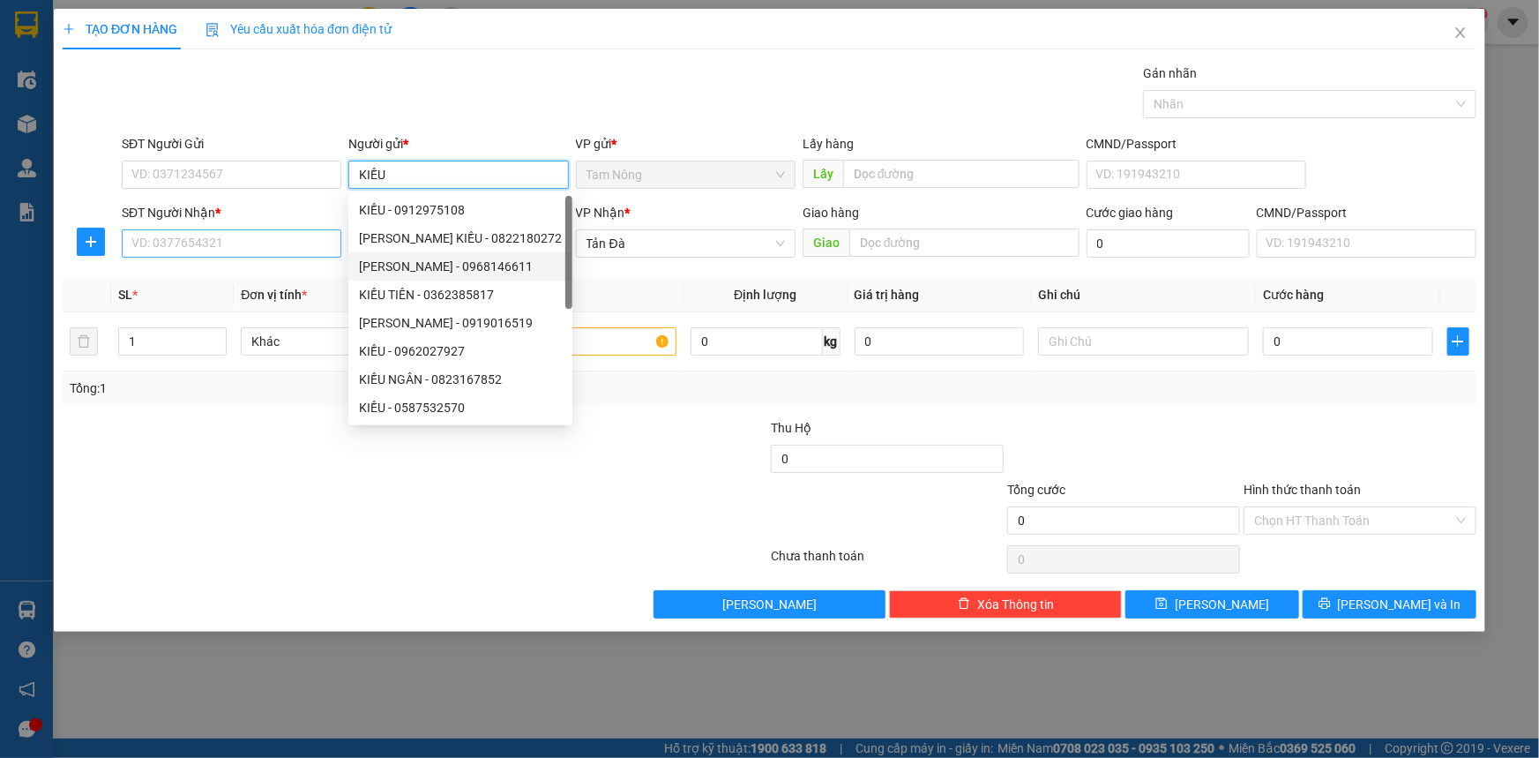
type input "KIỀU"
click at [262, 243] on input "SĐT Người Nhận *" at bounding box center [232, 243] width 220 height 28
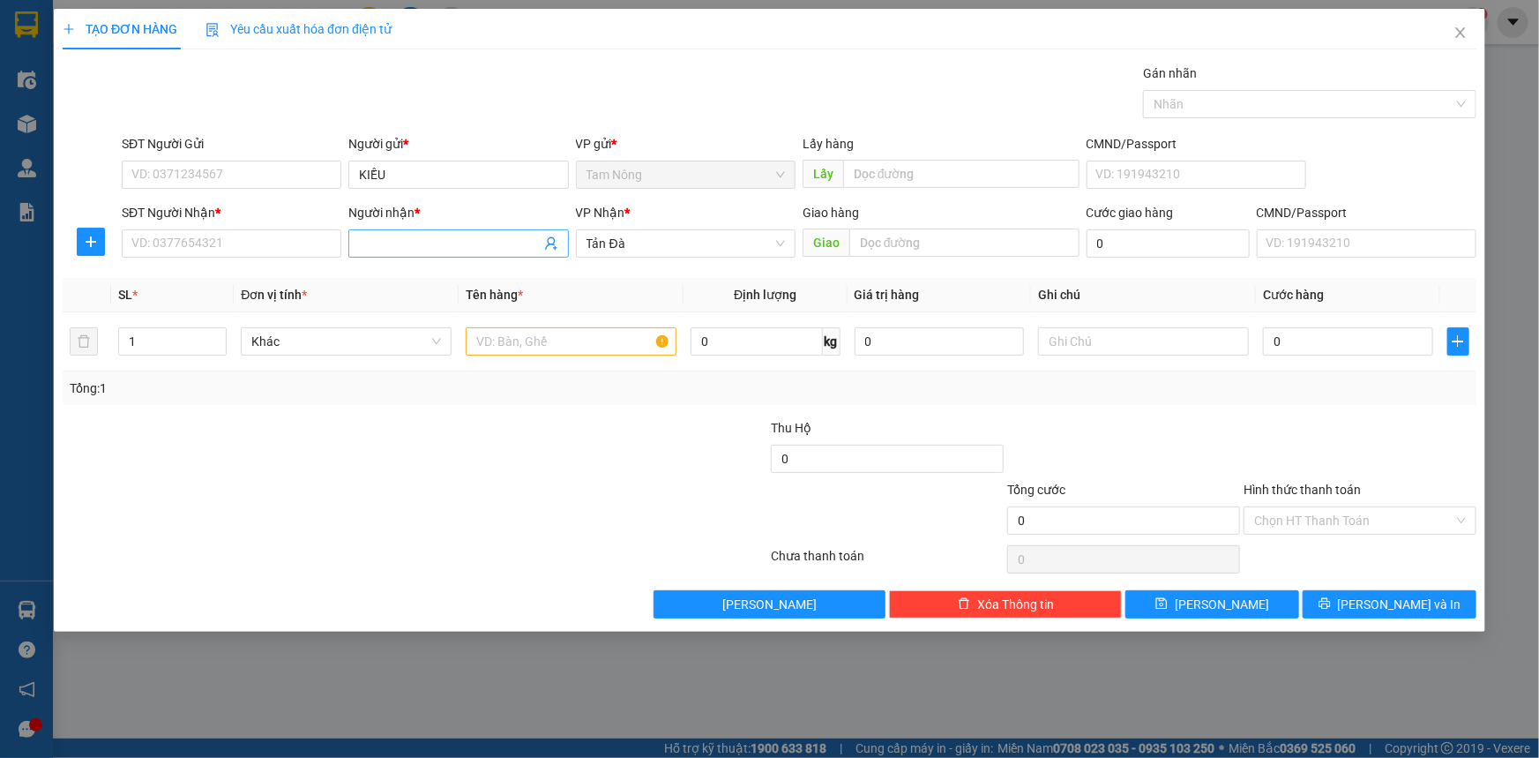
click at [440, 236] on input "Người nhận *" at bounding box center [449, 243] width 181 height 19
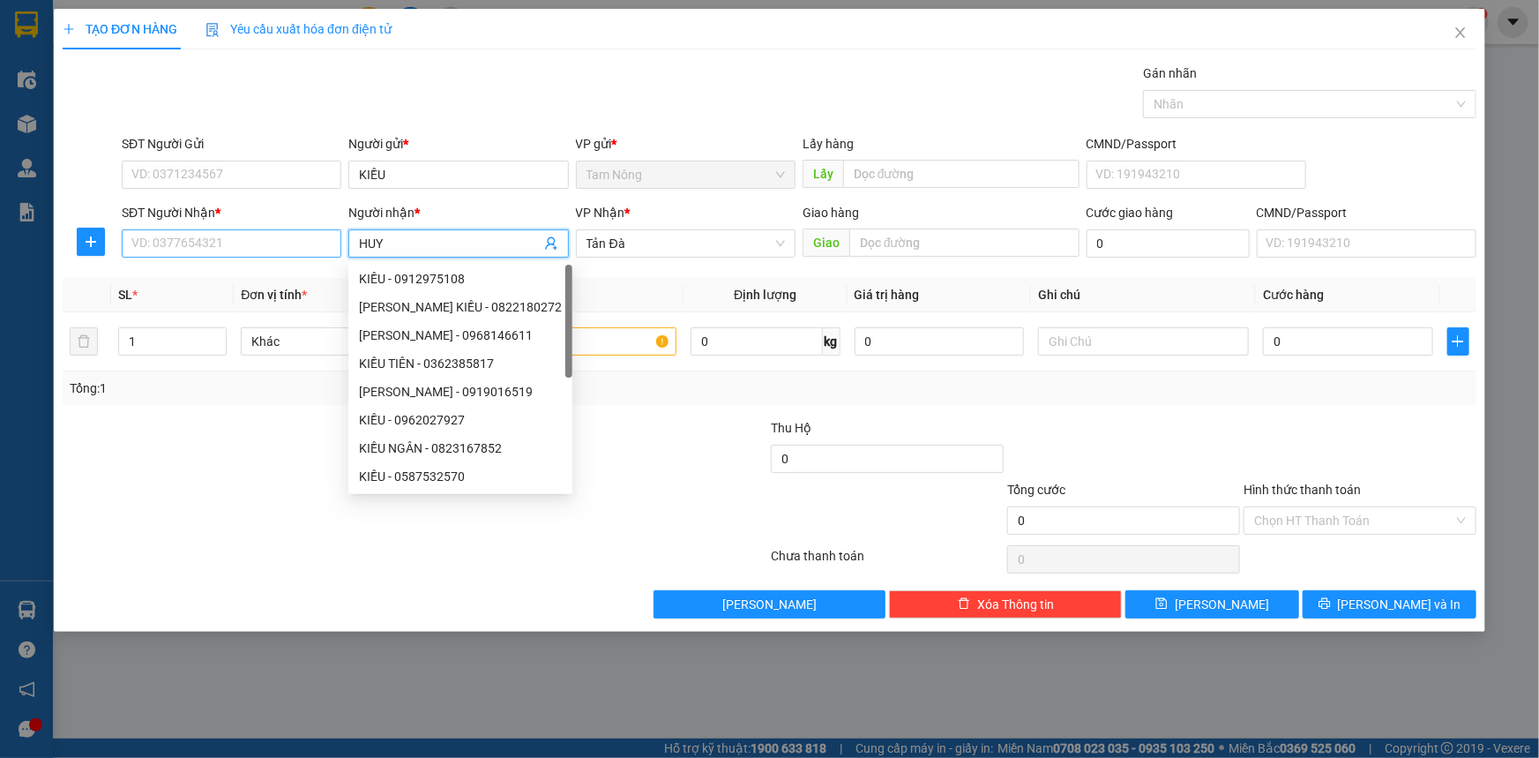
type input "HUY"
click at [282, 244] on input "SĐT Người Nhận *" at bounding box center [232, 243] width 220 height 28
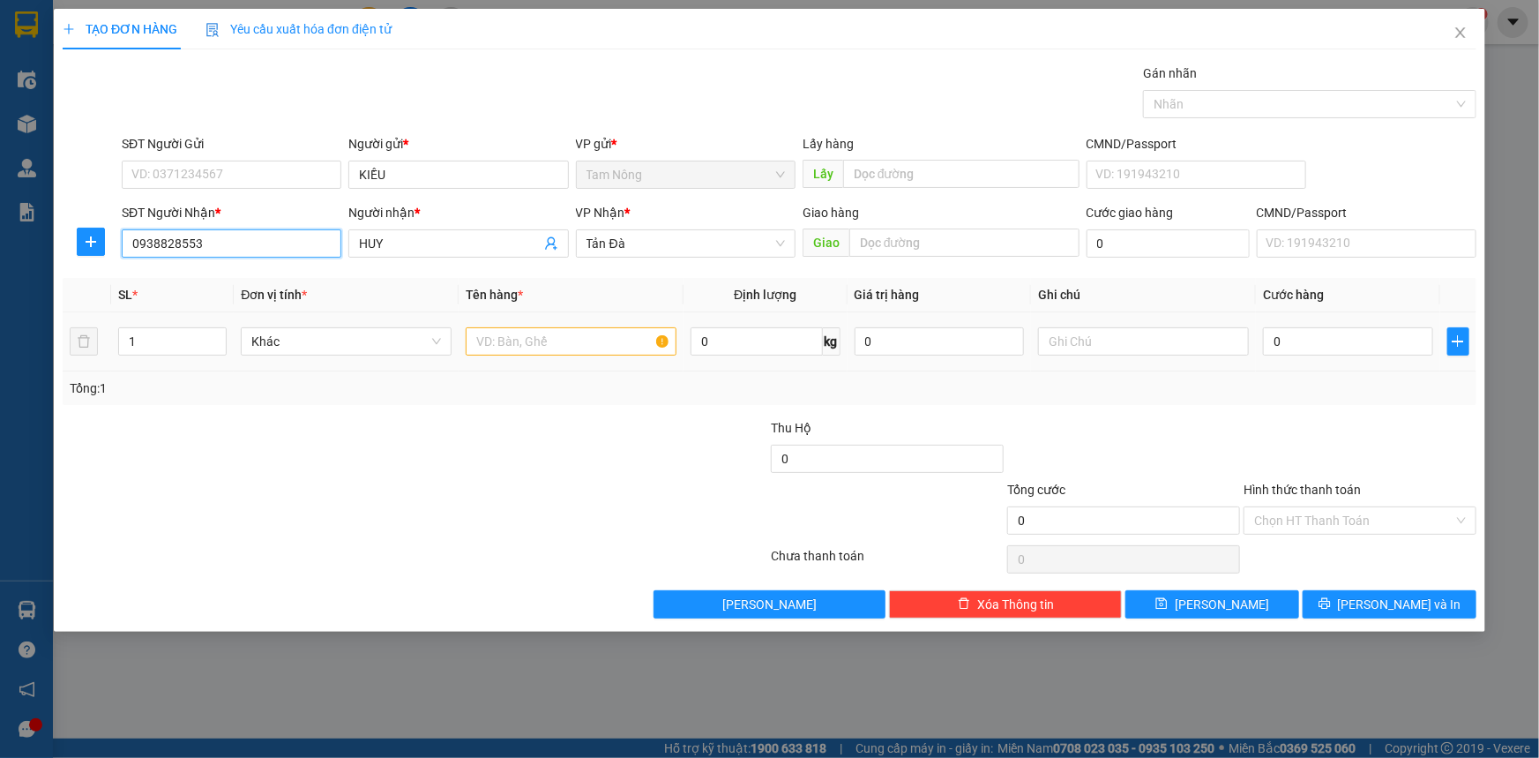
type input "0938828553"
click at [584, 346] on input "text" at bounding box center [571, 341] width 211 height 28
type input "T"
click at [1175, 348] on input "text" at bounding box center [1143, 341] width 211 height 28
type input "BỘT SỮA"
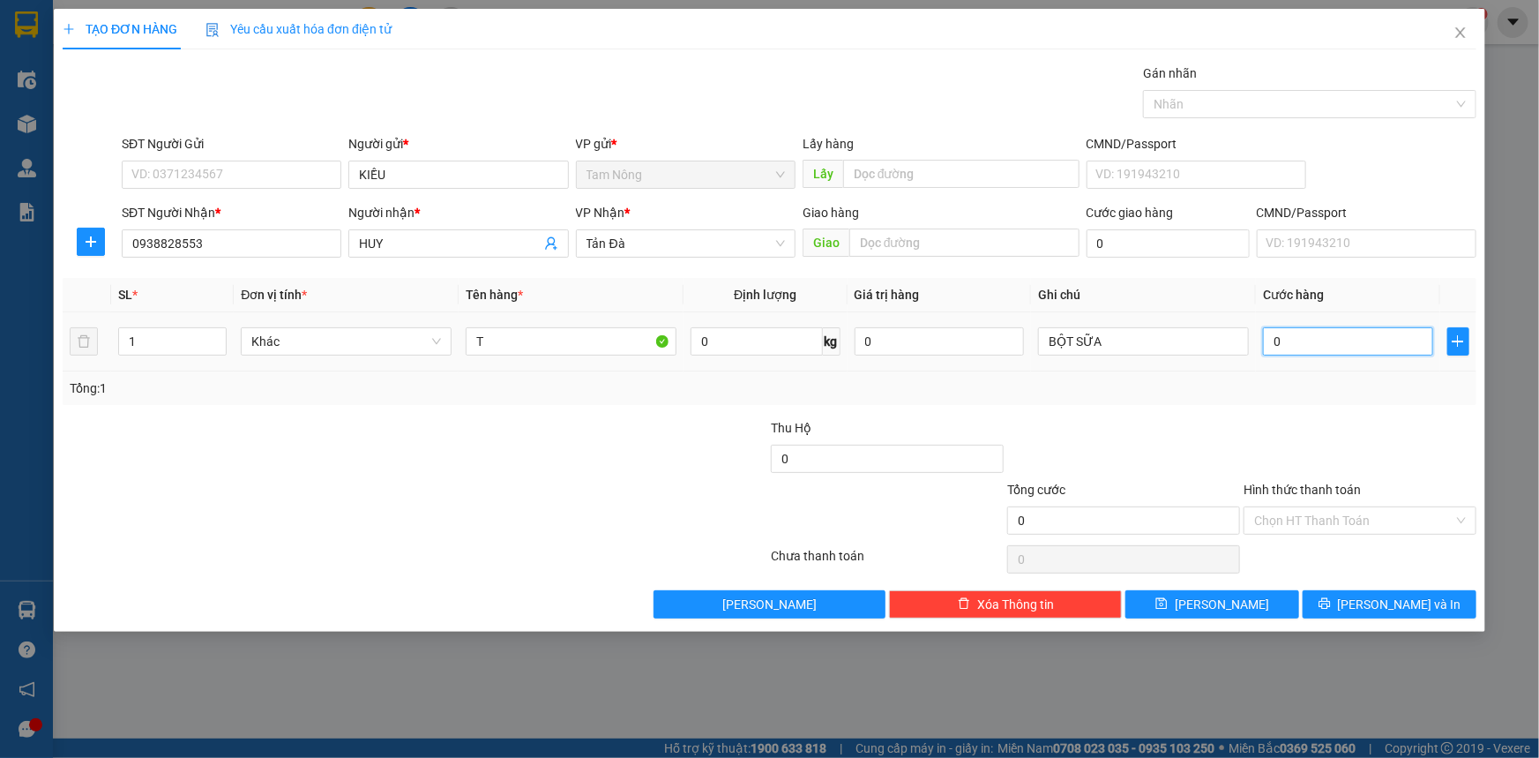
click at [1301, 348] on input "0" at bounding box center [1348, 341] width 170 height 28
click at [802, 467] on input "0" at bounding box center [887, 459] width 233 height 28
click at [801, 467] on input "0" at bounding box center [887, 459] width 233 height 28
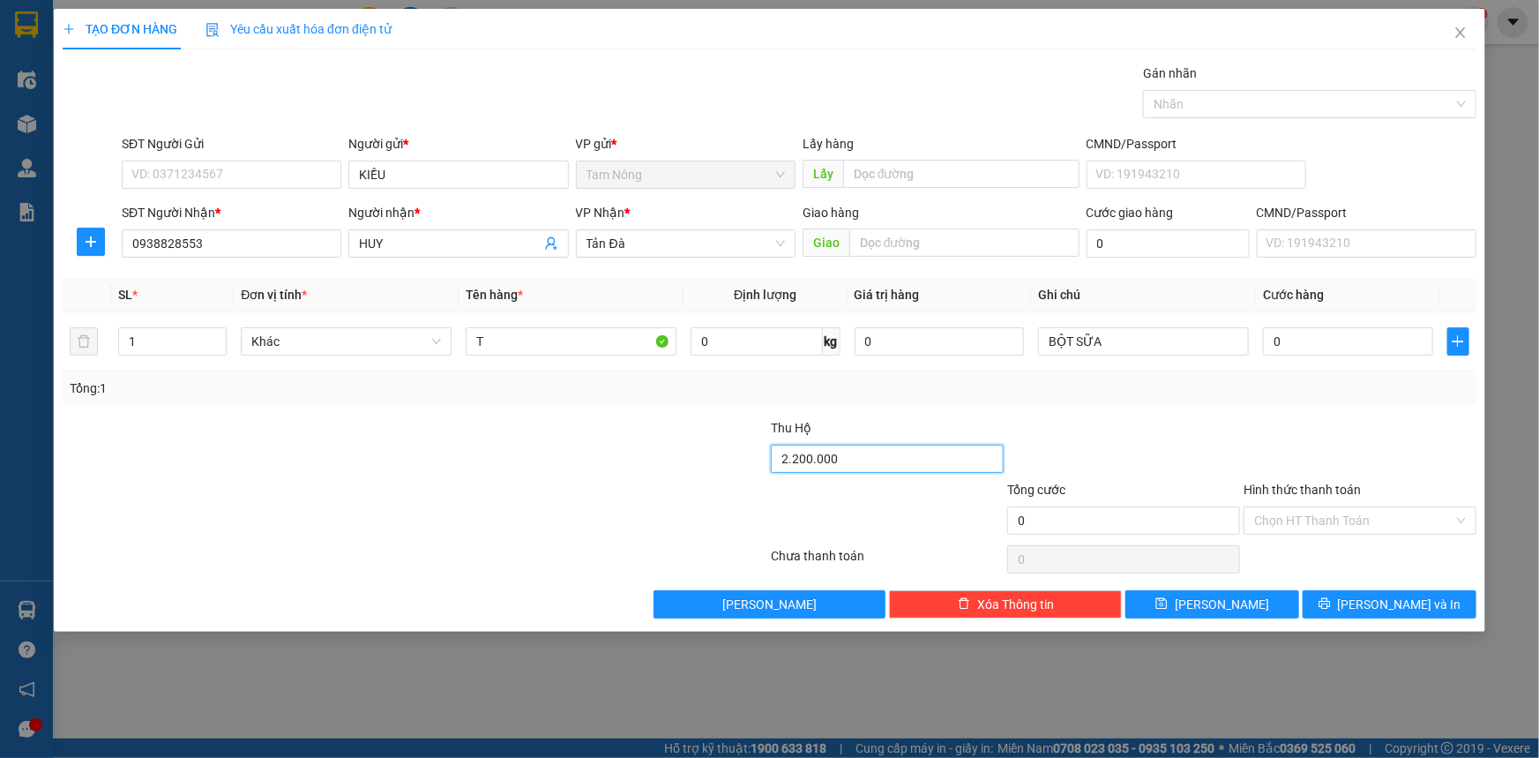
type input "2.200.000"
click at [1116, 434] on div at bounding box center [1124, 449] width 236 height 62
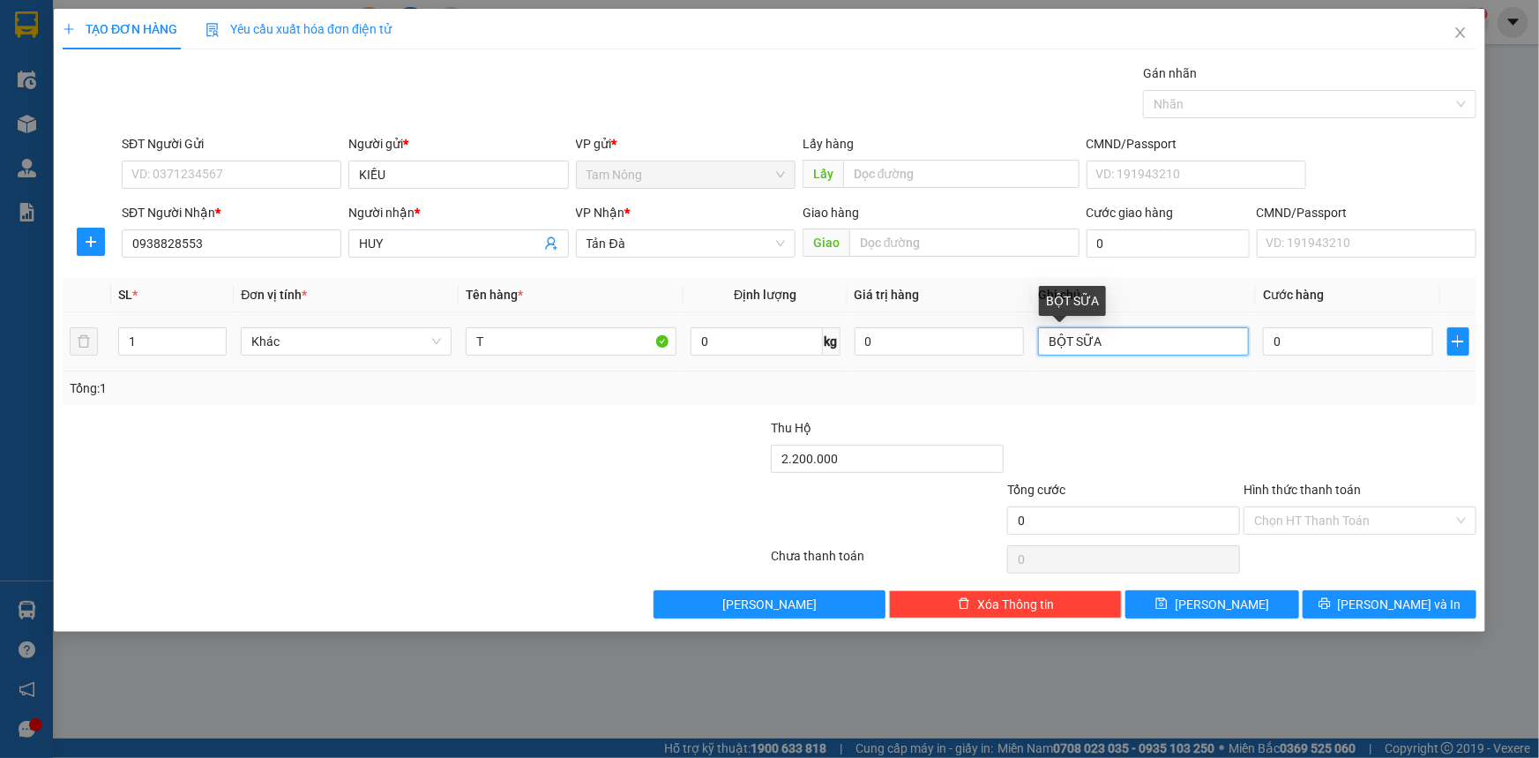
click at [1146, 345] on input "BỘT SỮA" at bounding box center [1143, 341] width 211 height 28
click at [1310, 344] on input "0" at bounding box center [1348, 341] width 170 height 28
click at [1138, 352] on input "BỘT SỮA" at bounding box center [1143, 341] width 211 height 28
click at [1148, 444] on div at bounding box center [1124, 449] width 236 height 62
click at [1132, 347] on input "BỘT SỮA" at bounding box center [1143, 341] width 211 height 28
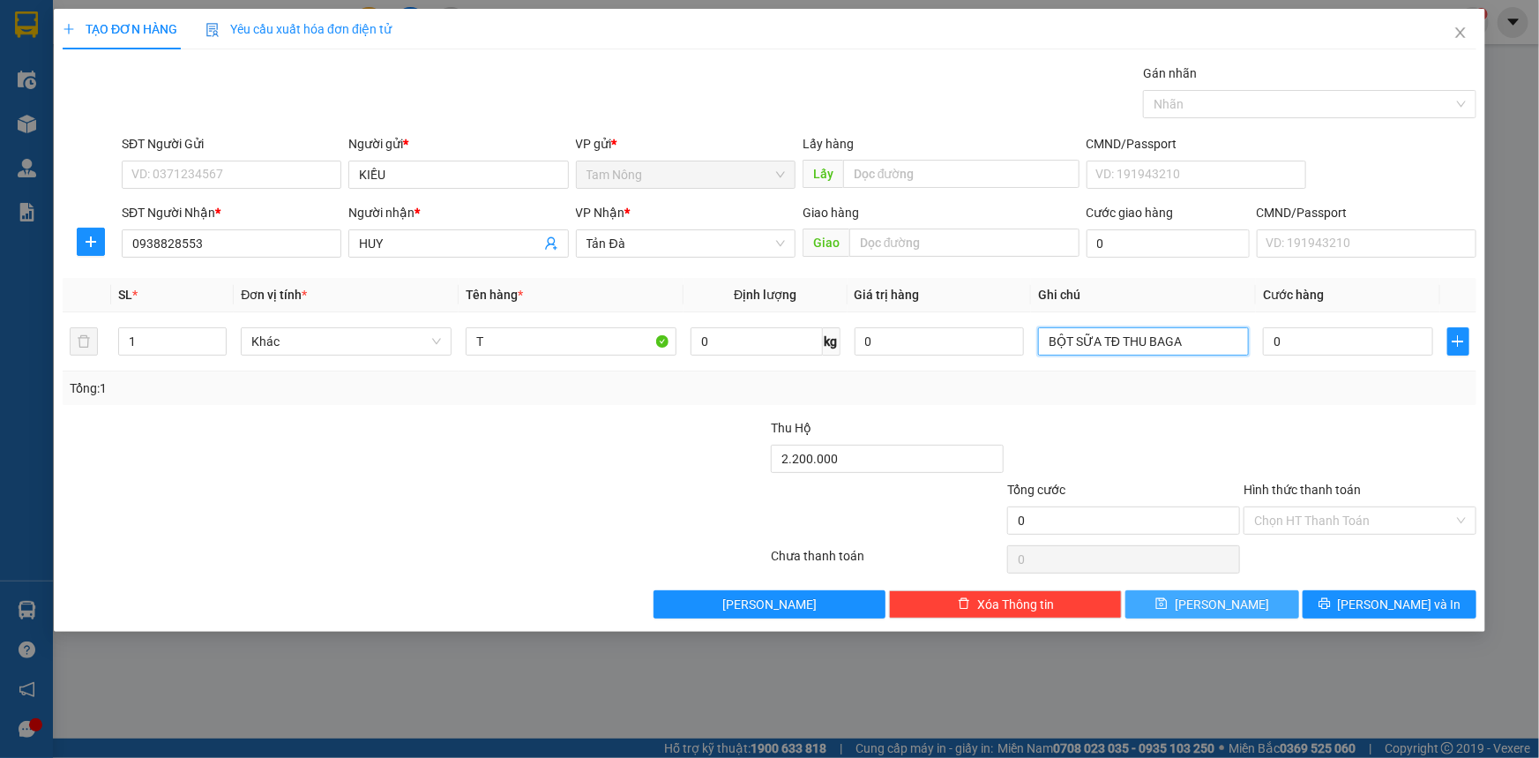
type input "BỘT SỮA TĐ THU BAGA"
click at [1226, 608] on span "[PERSON_NAME]" at bounding box center [1222, 603] width 94 height 19
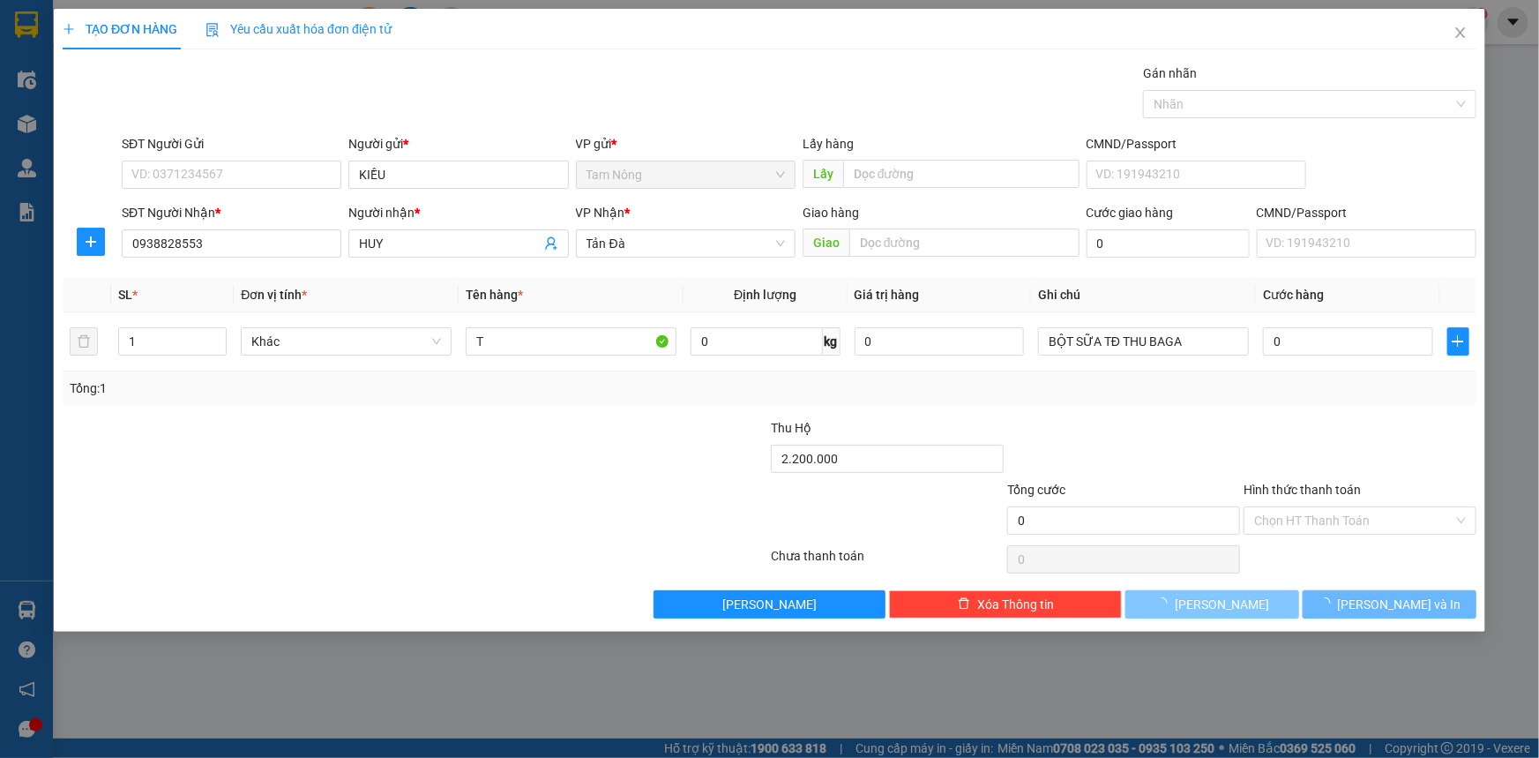
type input "0"
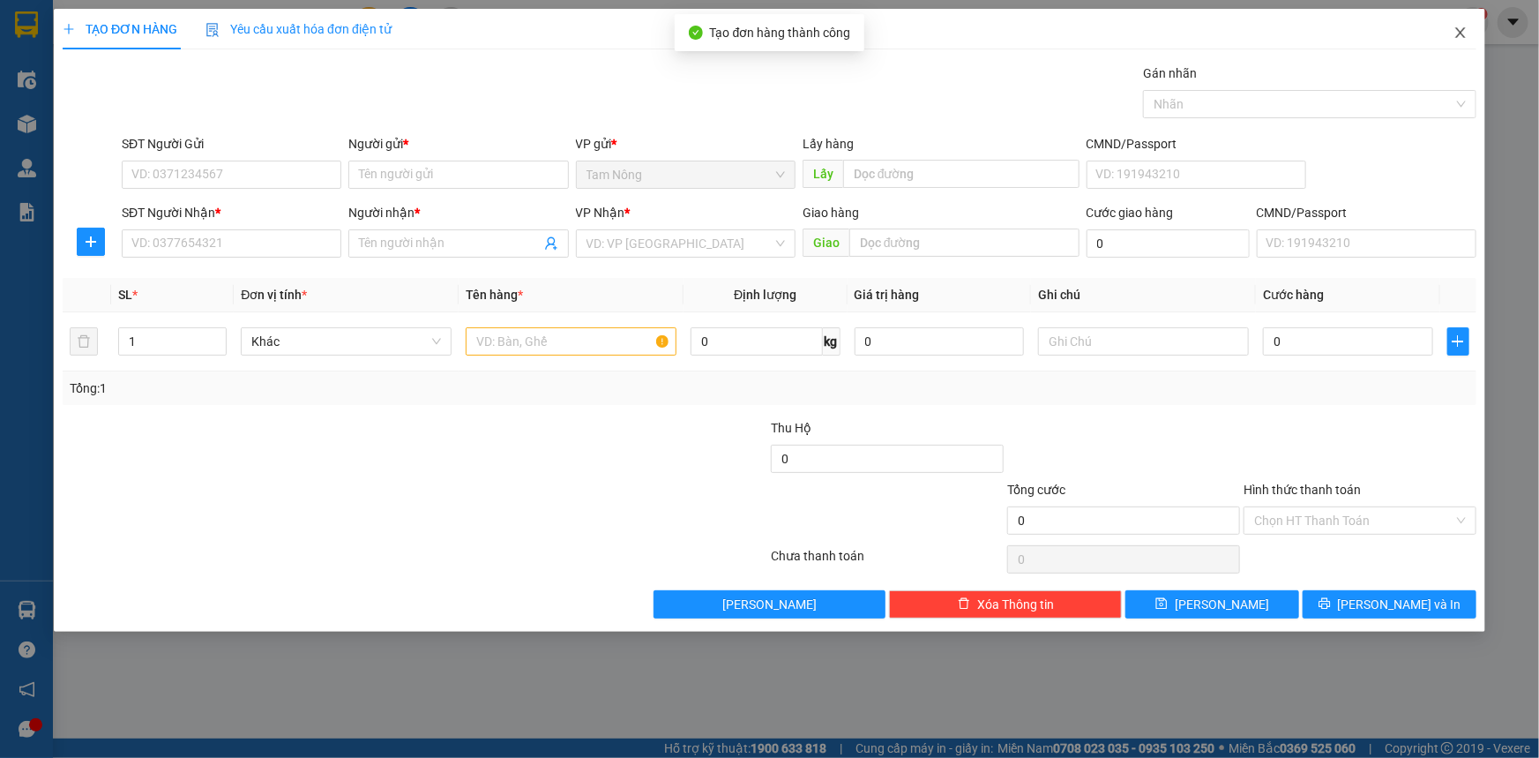
click at [1461, 34] on icon "close" at bounding box center [1460, 32] width 10 height 11
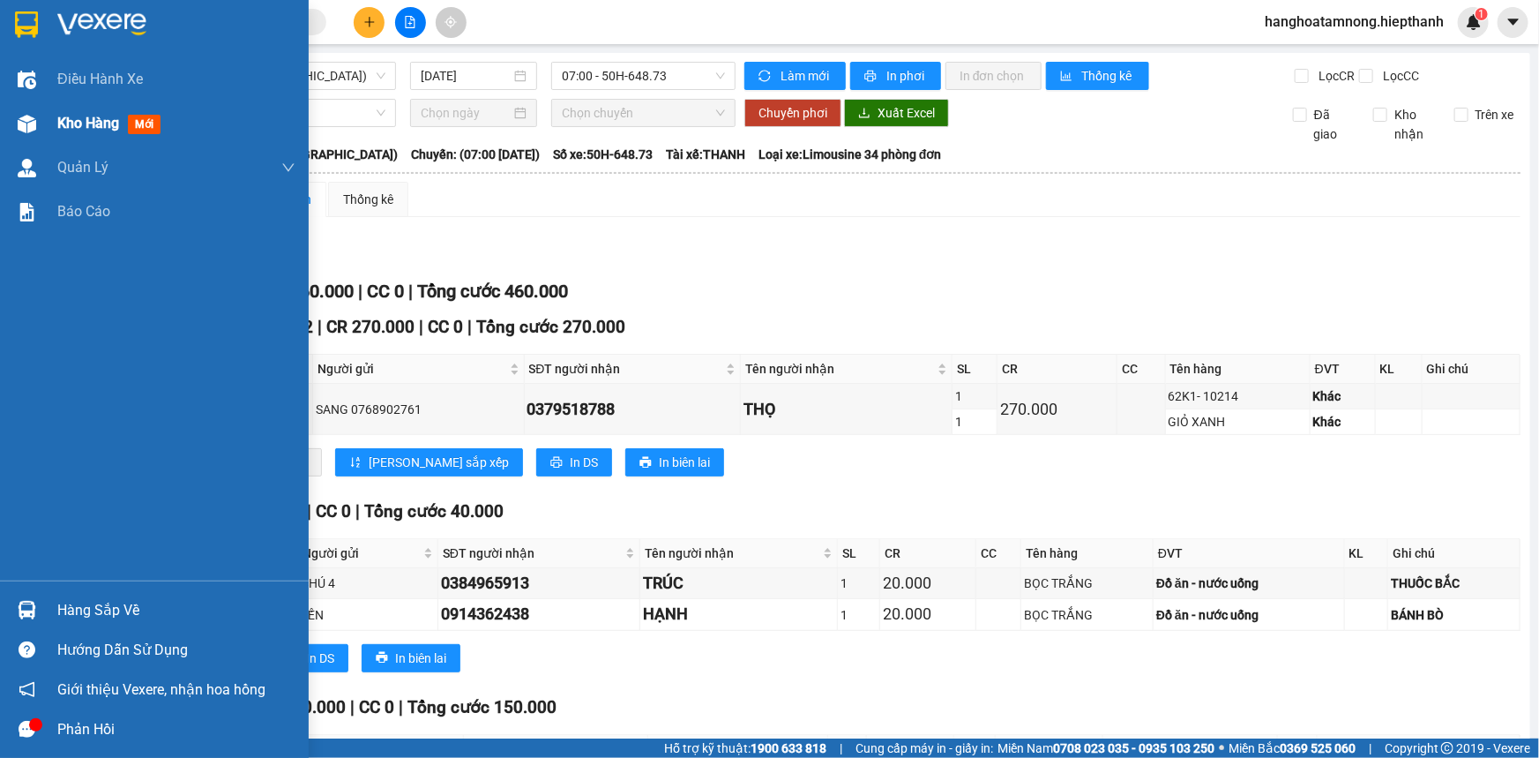
click at [51, 114] on div "Kho hàng mới" at bounding box center [154, 123] width 309 height 44
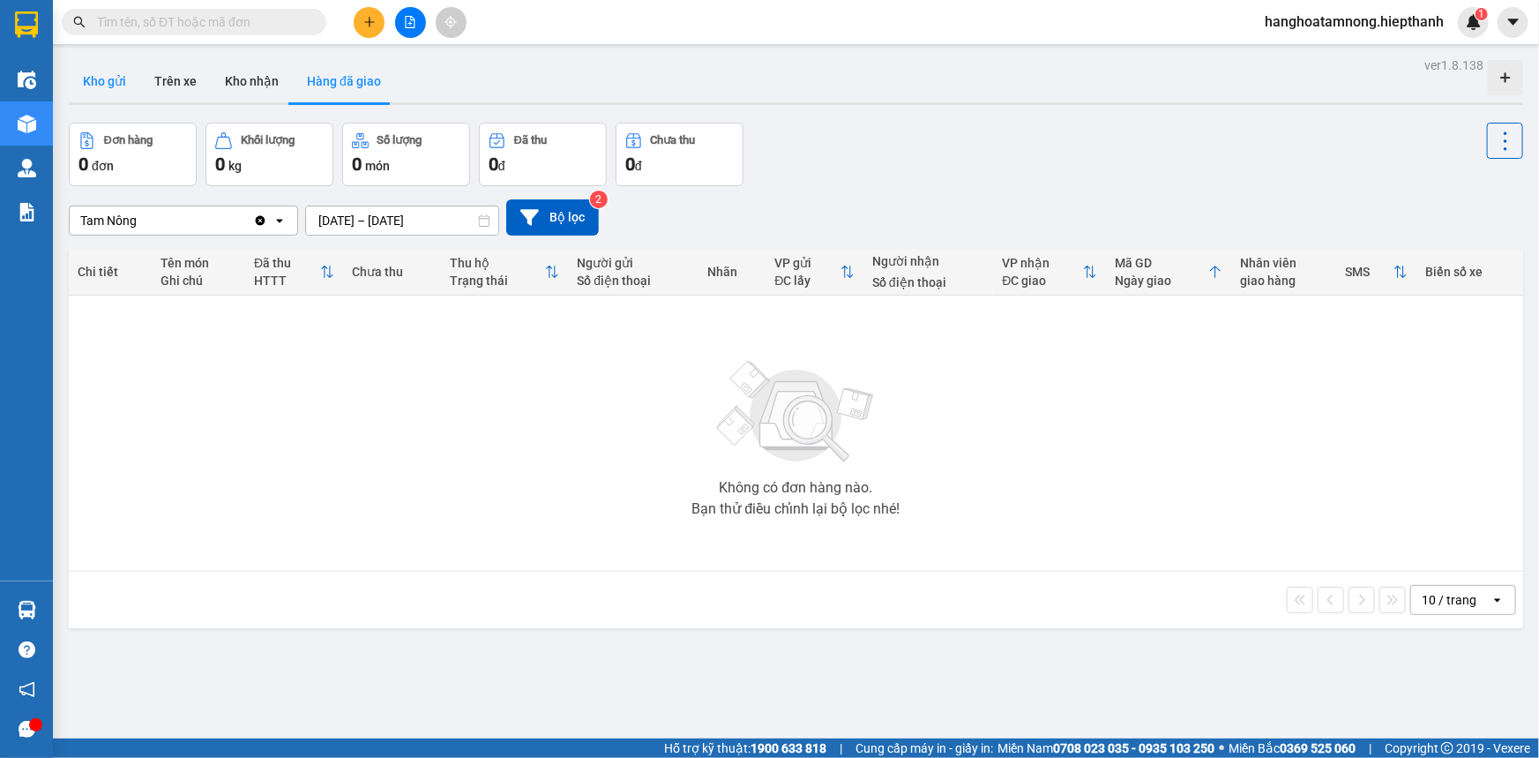
click at [95, 76] on button "Kho gửi" at bounding box center [104, 81] width 71 height 42
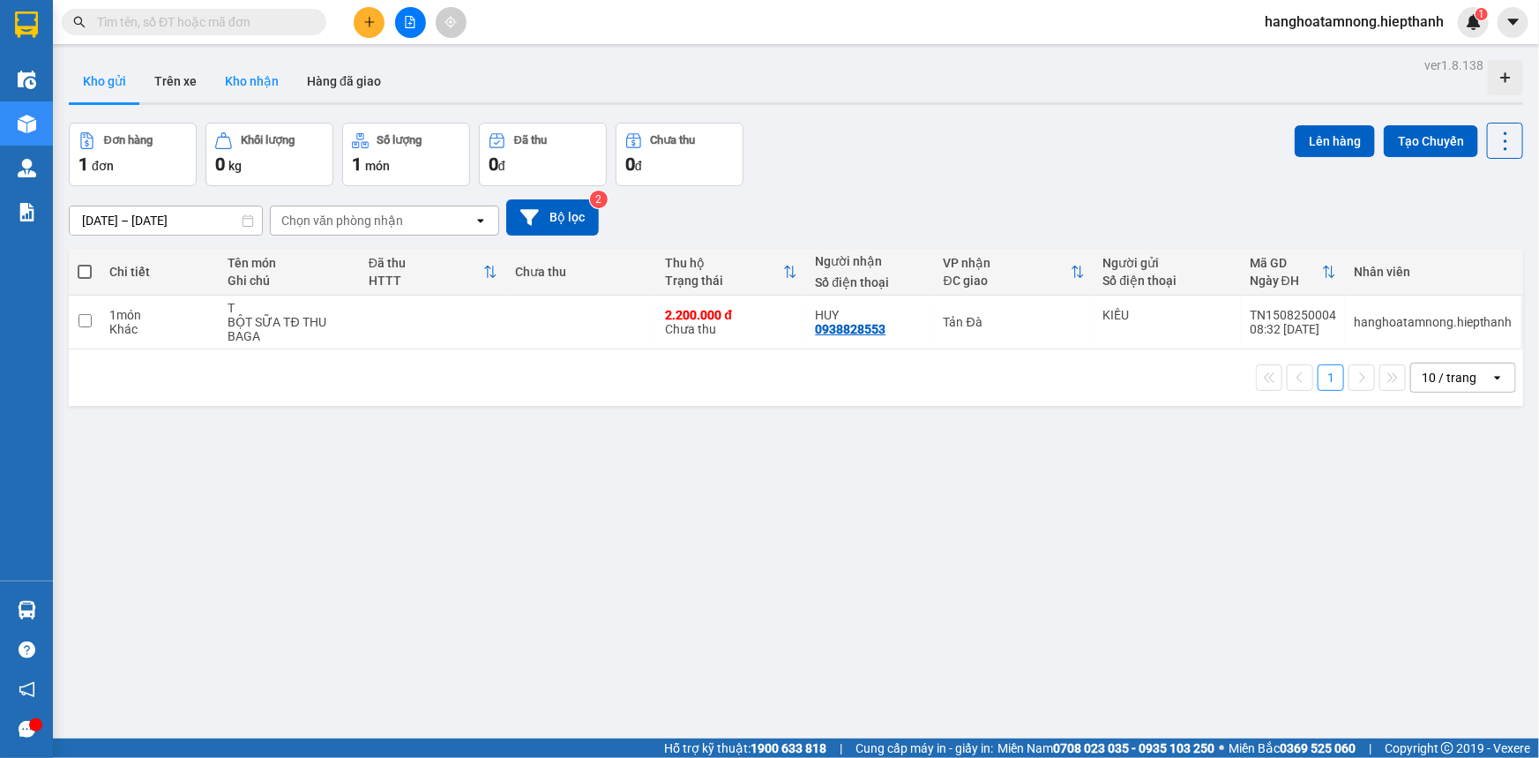
click at [265, 71] on button "Kho nhận" at bounding box center [252, 81] width 82 height 42
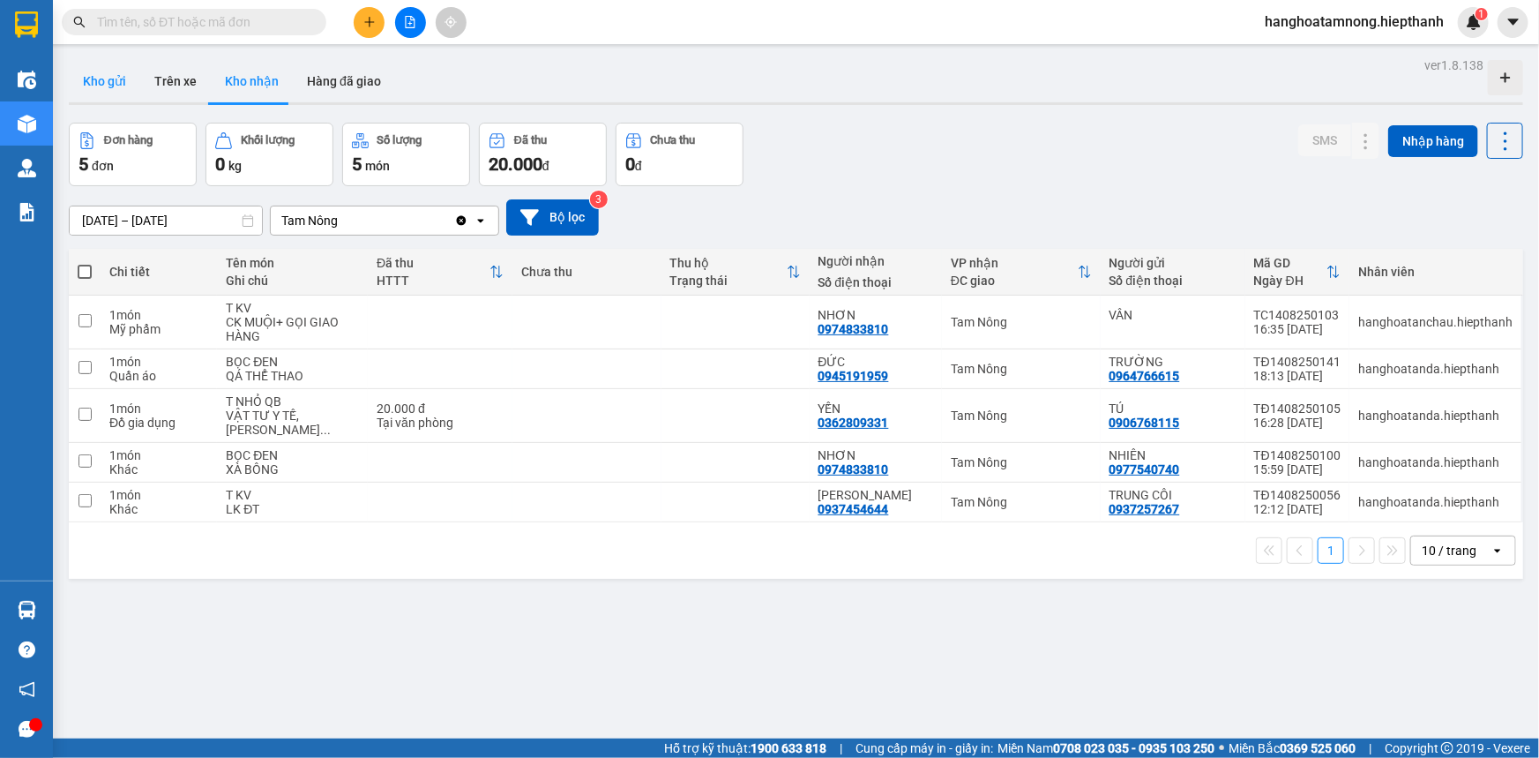
click at [104, 81] on button "Kho gửi" at bounding box center [104, 81] width 71 height 42
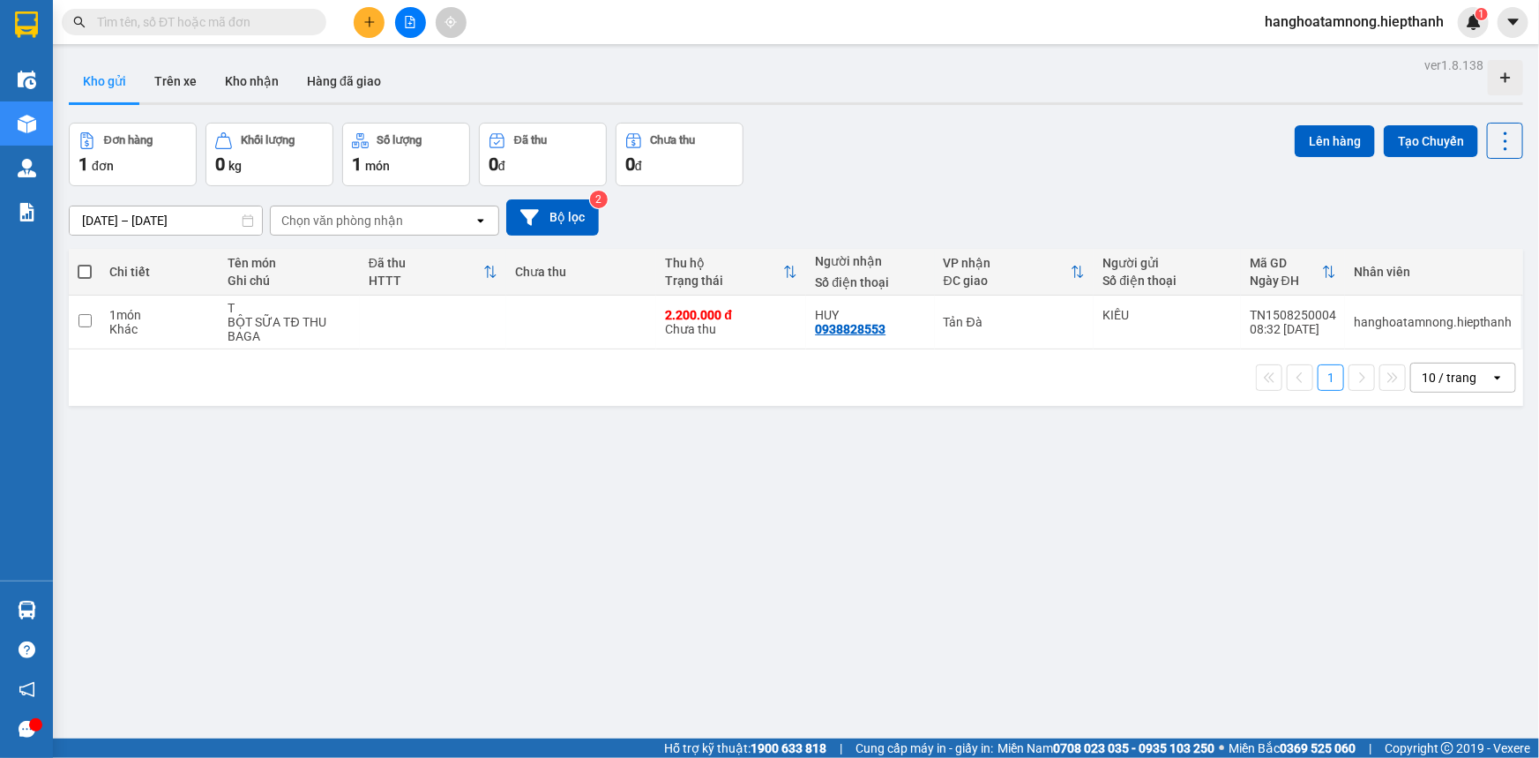
click at [86, 273] on span at bounding box center [85, 272] width 14 height 14
click at [85, 263] on input "checkbox" at bounding box center [85, 263] width 0 height 0
checkbox input "true"
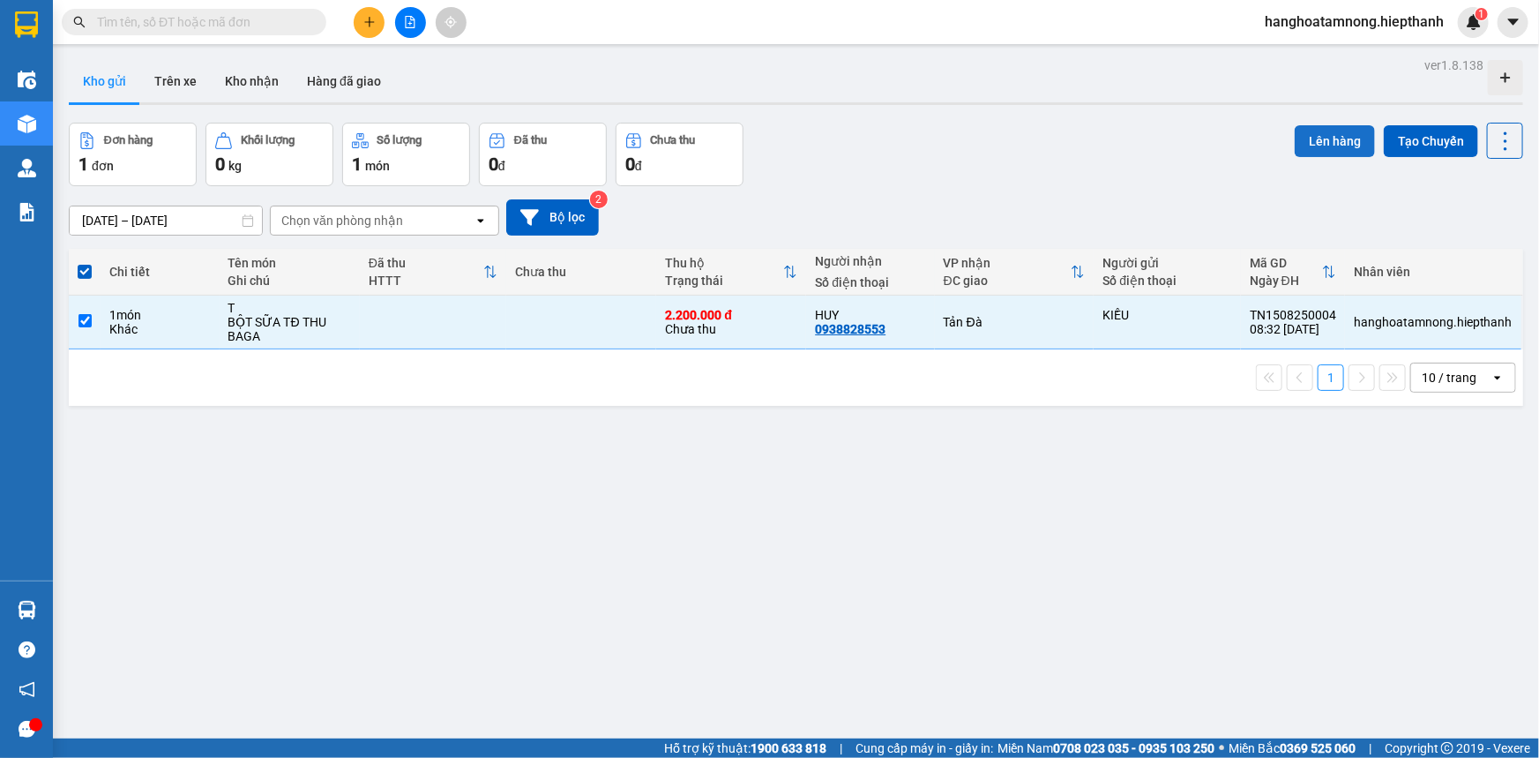
click at [1295, 136] on button "Lên hàng" at bounding box center [1335, 141] width 80 height 32
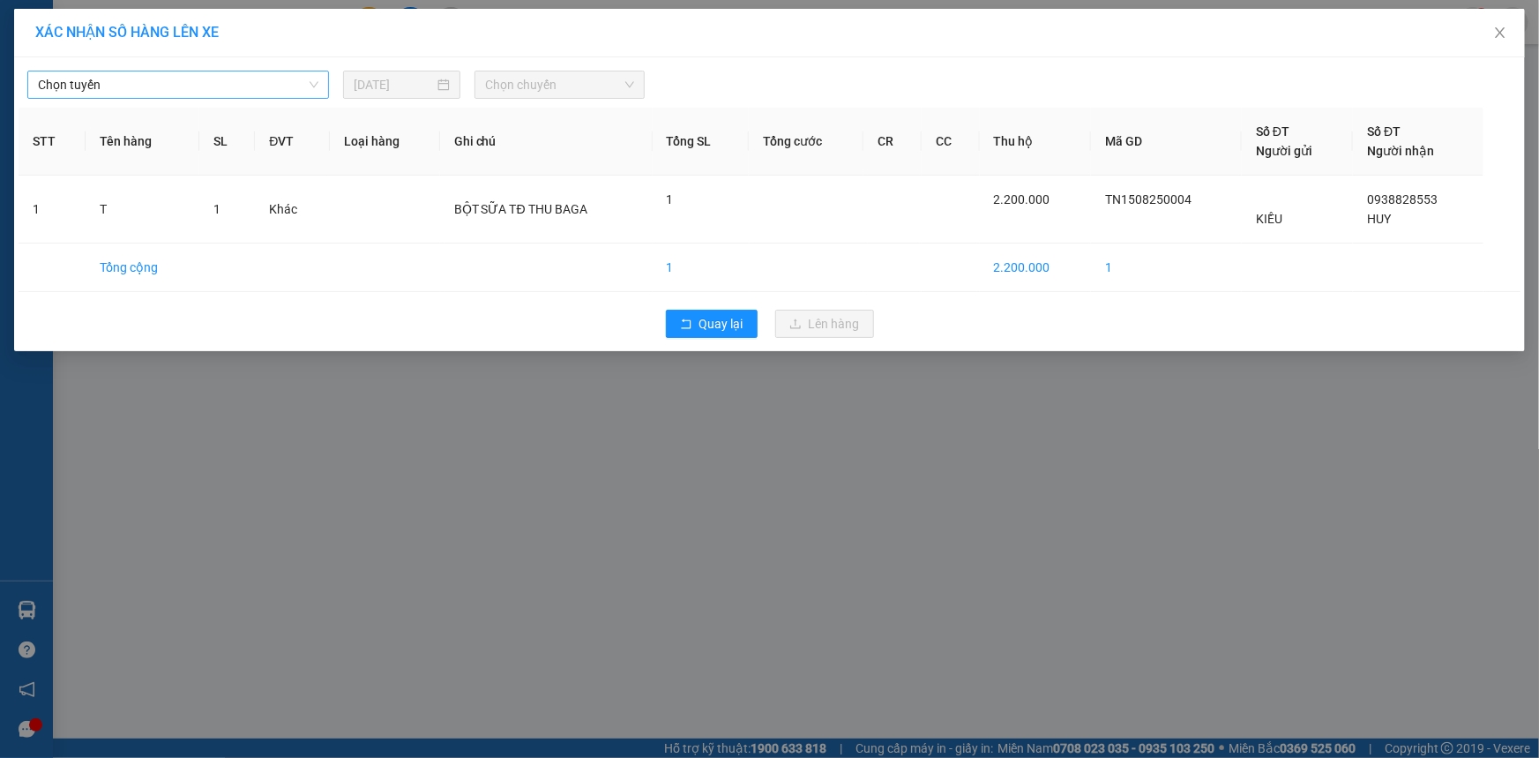
click at [203, 78] on span "Chọn tuyến" at bounding box center [178, 84] width 280 height 26
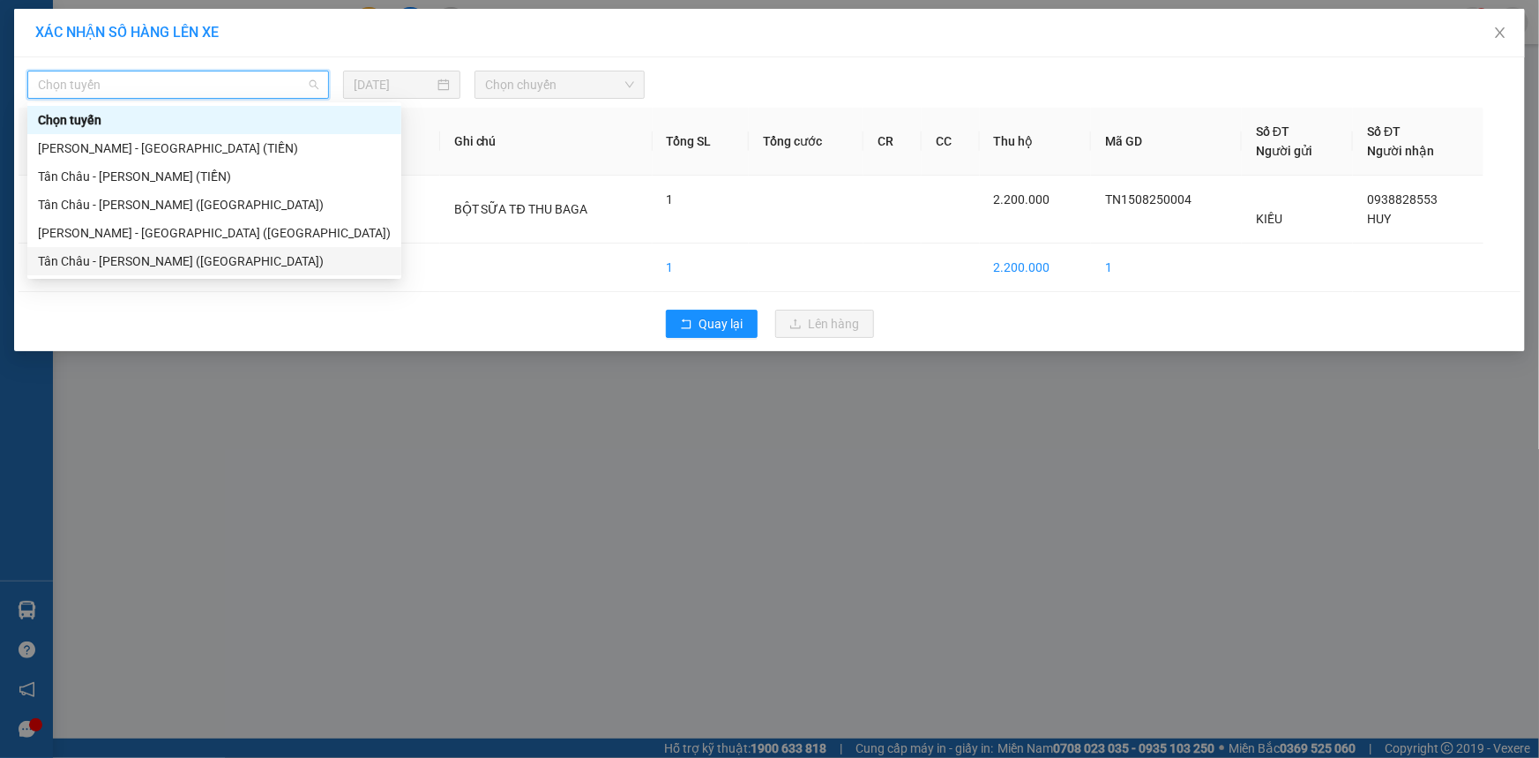
click at [91, 263] on div "Tân Châu - [PERSON_NAME] ([GEOGRAPHIC_DATA])" at bounding box center [214, 260] width 353 height 19
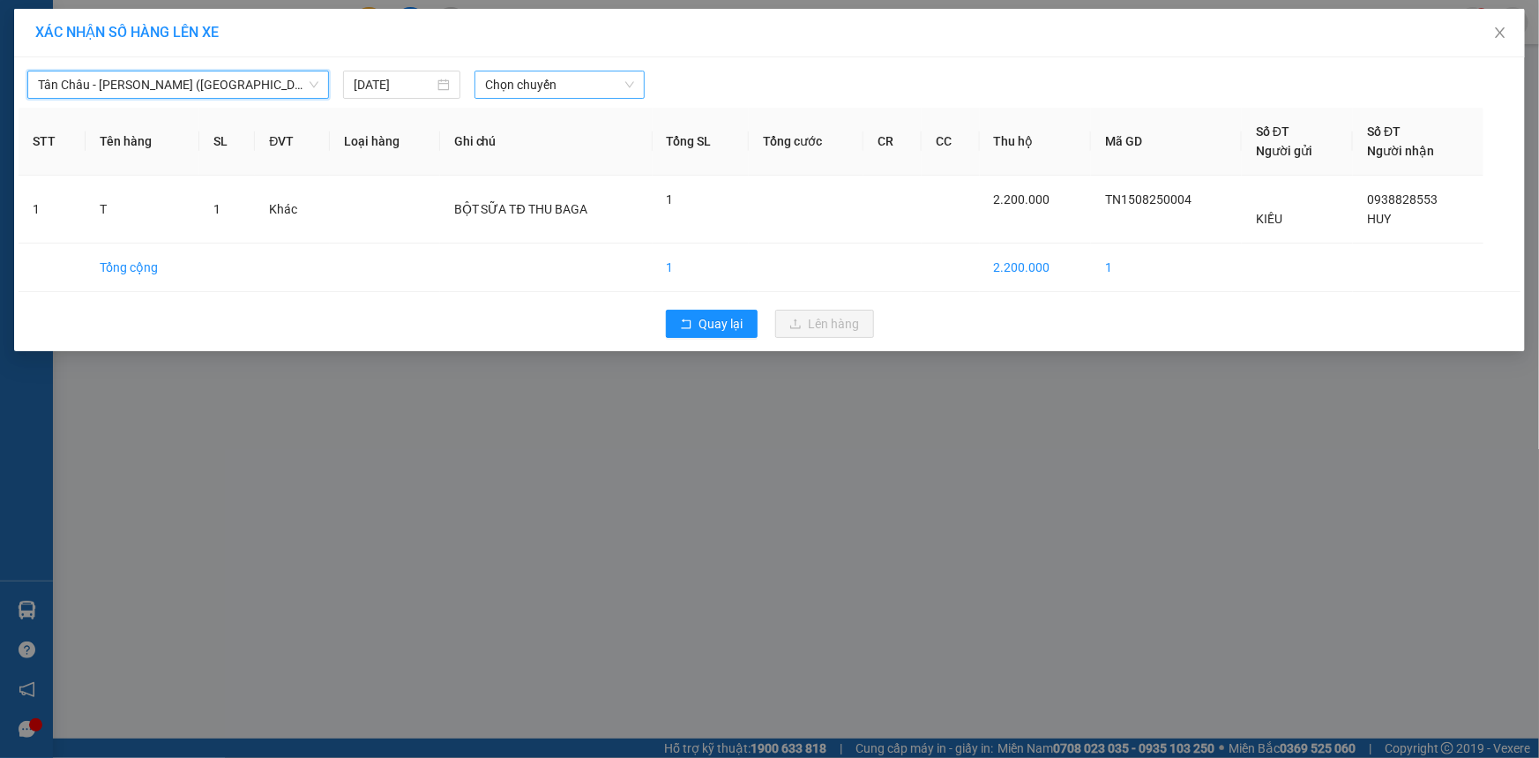
click at [495, 85] on span "Chọn chuyến" at bounding box center [559, 84] width 149 height 26
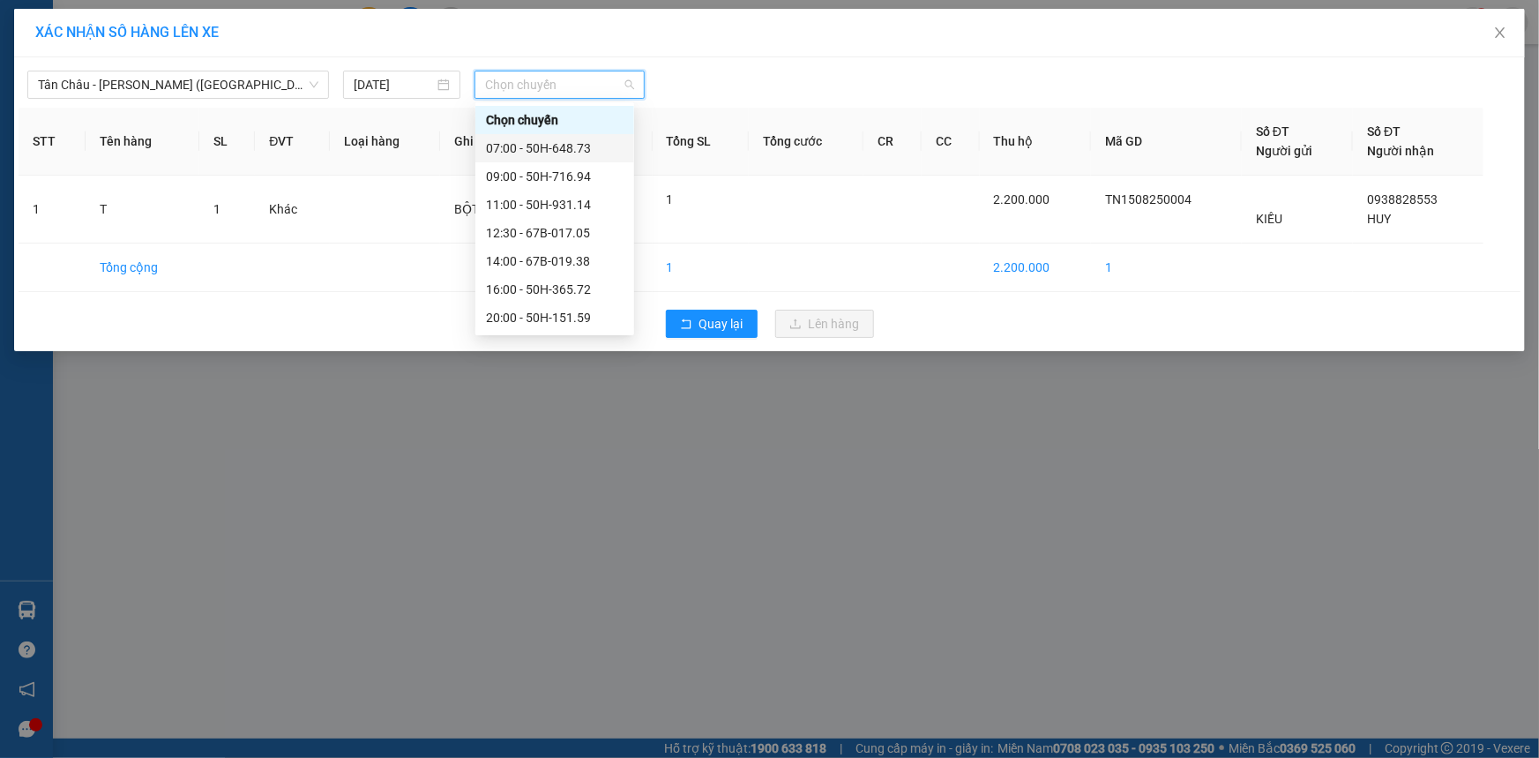
click at [496, 153] on div "07:00 - 50H-648.73" at bounding box center [555, 147] width 138 height 19
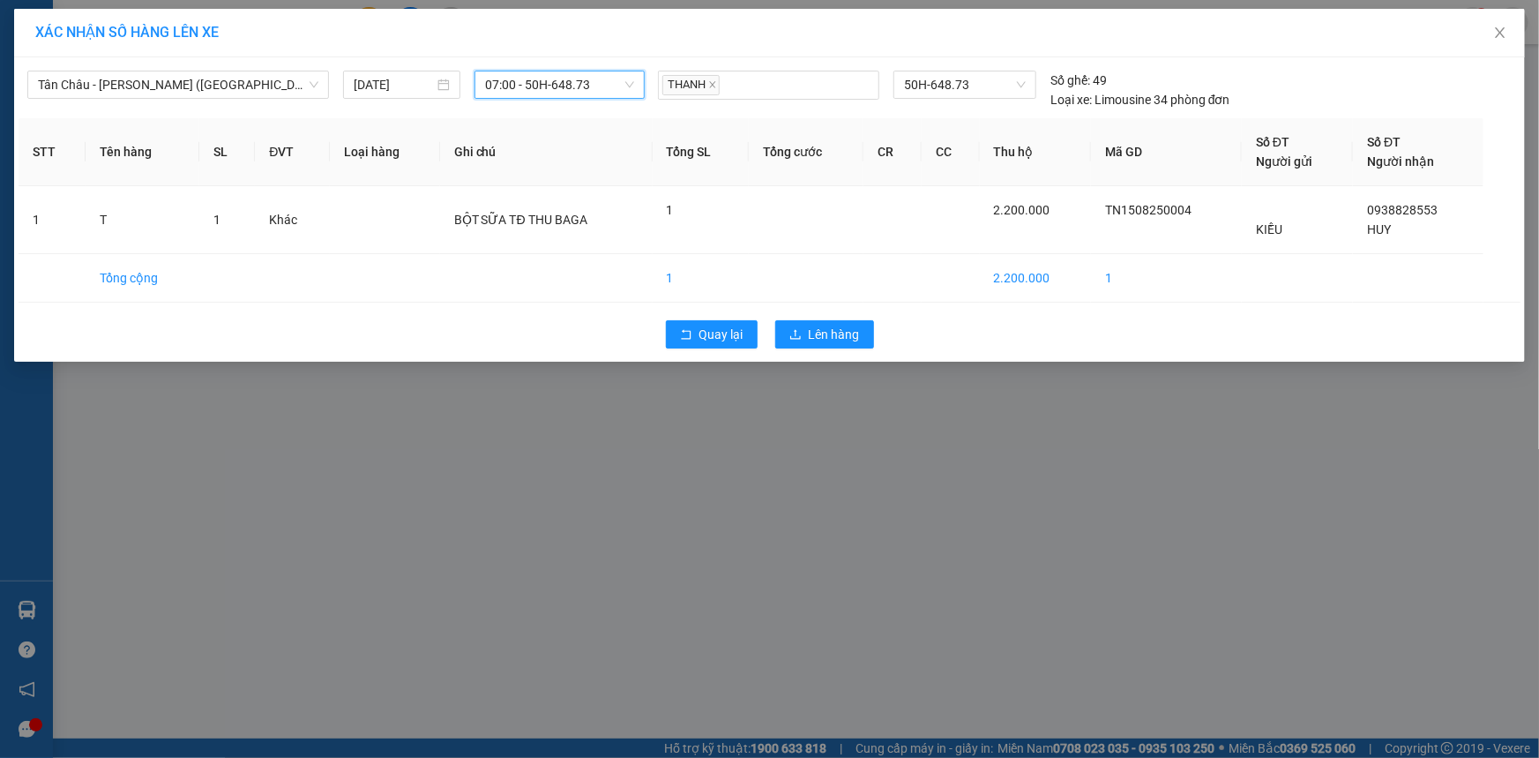
click at [819, 318] on div "Quay lại Lên hàng" at bounding box center [770, 334] width 1502 height 46
click at [813, 331] on span "Lên hàng" at bounding box center [834, 334] width 51 height 19
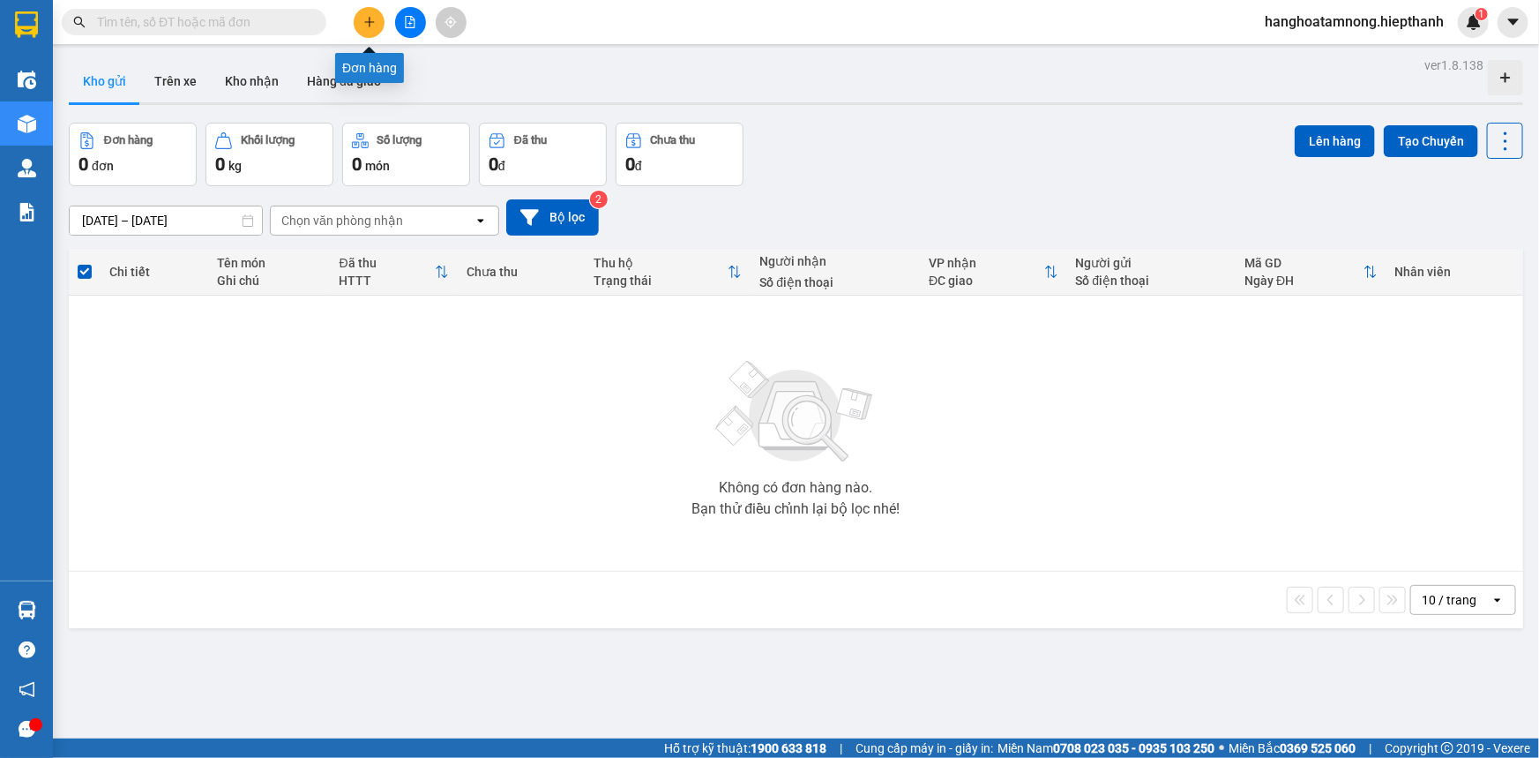
click at [401, 18] on button at bounding box center [410, 22] width 31 height 31
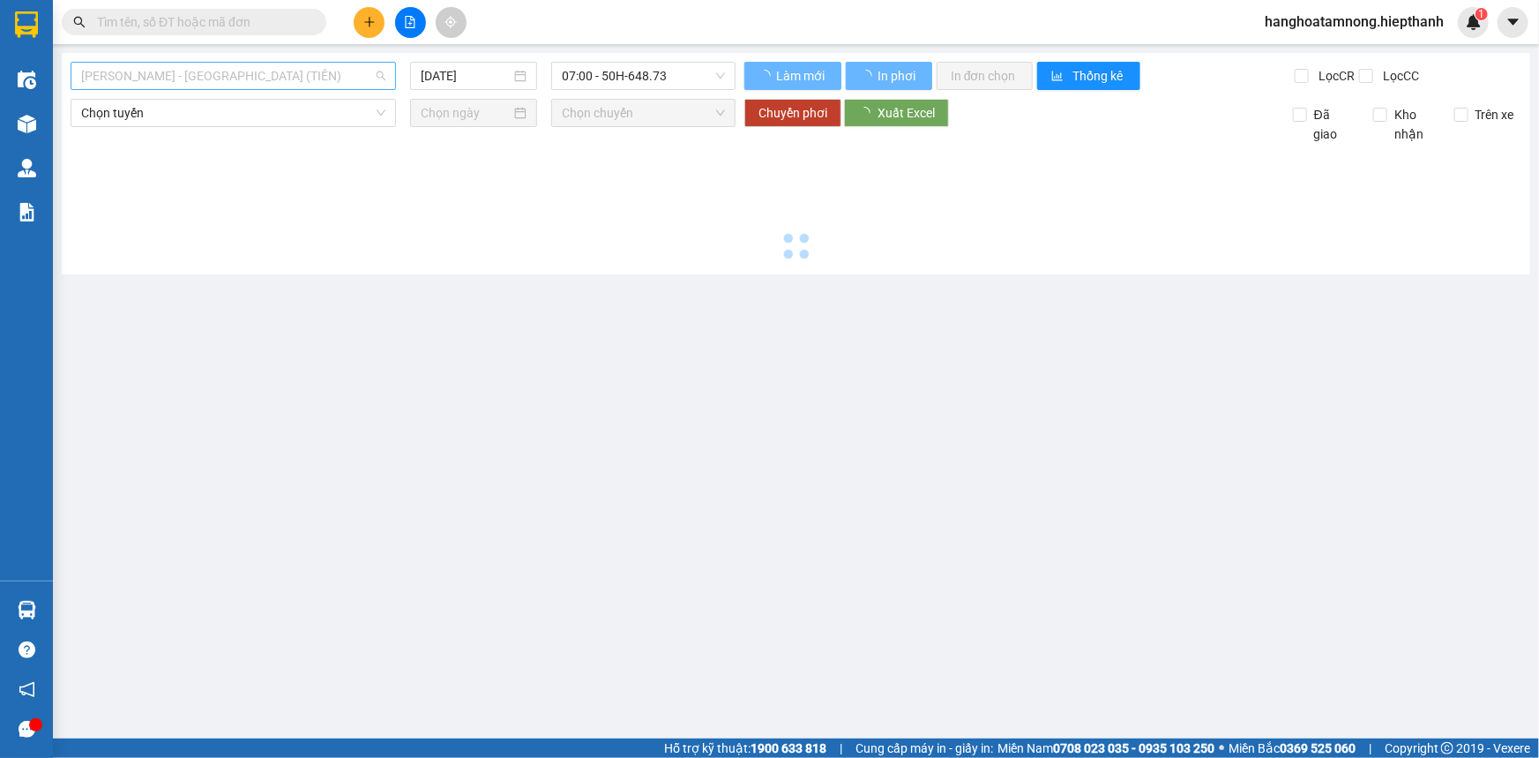
click at [268, 75] on span "[PERSON_NAME] - [GEOGRAPHIC_DATA] (TIỀN)" at bounding box center [233, 76] width 304 height 26
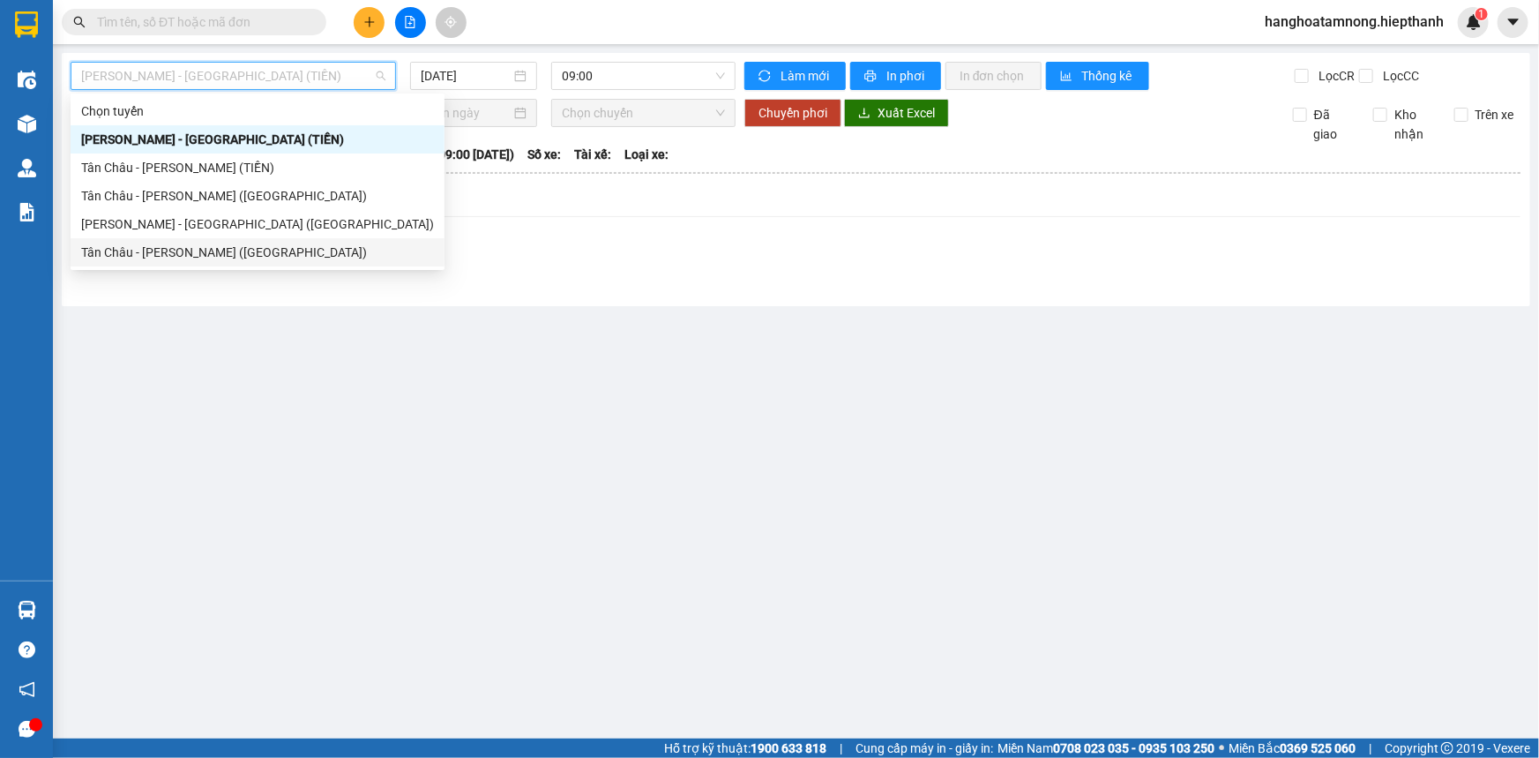
click at [211, 247] on div "Tân Châu - [PERSON_NAME] ([GEOGRAPHIC_DATA])" at bounding box center [257, 252] width 353 height 19
type input "[DATE]"
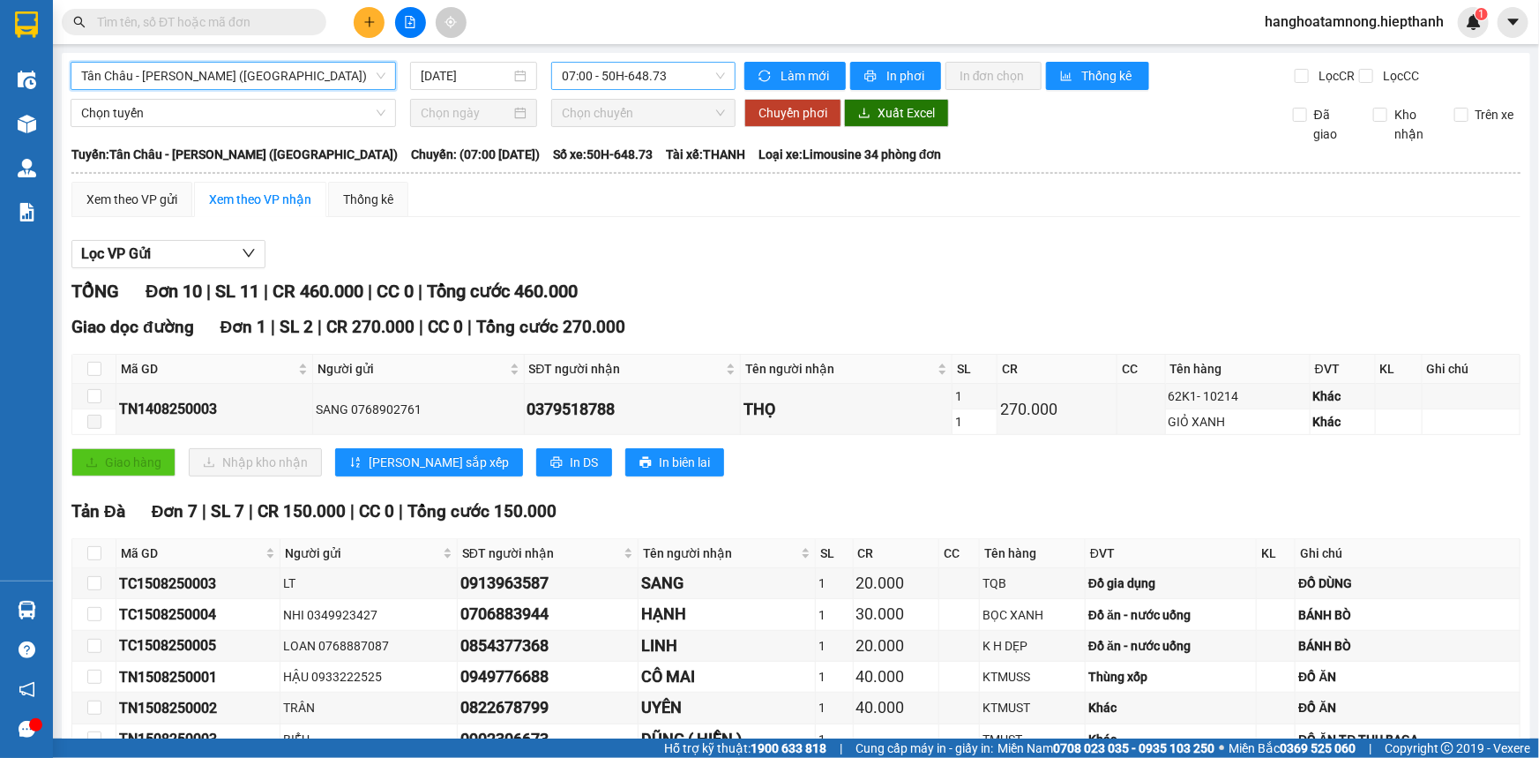
drag, startPoint x: 601, startPoint y: 50, endPoint x: 604, endPoint y: 75, distance: 24.9
click at [603, 70] on main "[GEOGRAPHIC_DATA] - [GEOGRAPHIC_DATA] (Giường) [GEOGRAPHIC_DATA] - [GEOGRAPHIC_…" at bounding box center [769, 369] width 1539 height 738
click at [604, 75] on span "07:00 - 50H-648.73" at bounding box center [643, 76] width 163 height 26
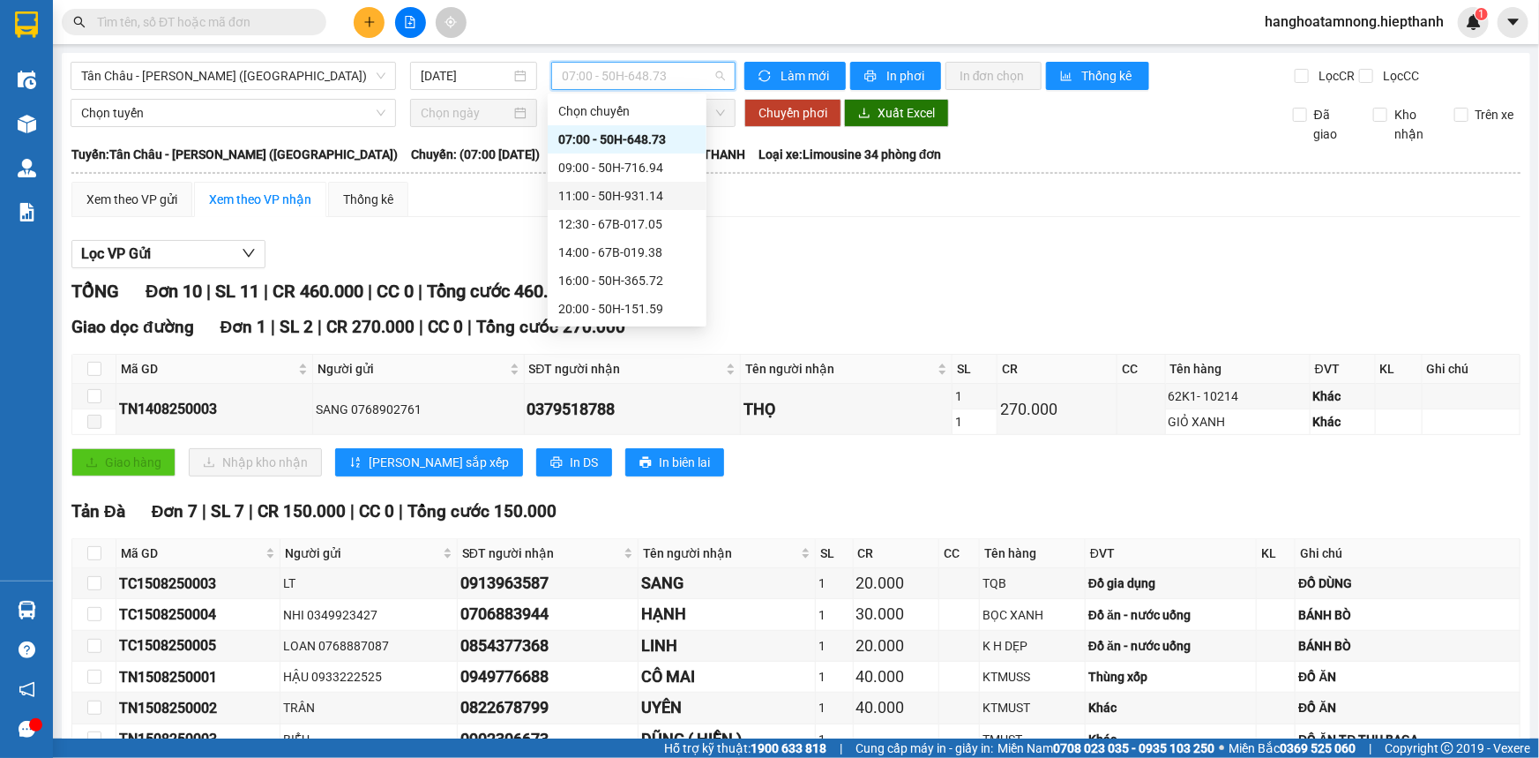
click at [819, 253] on div "Lọc VP Gửi" at bounding box center [795, 254] width 1449 height 29
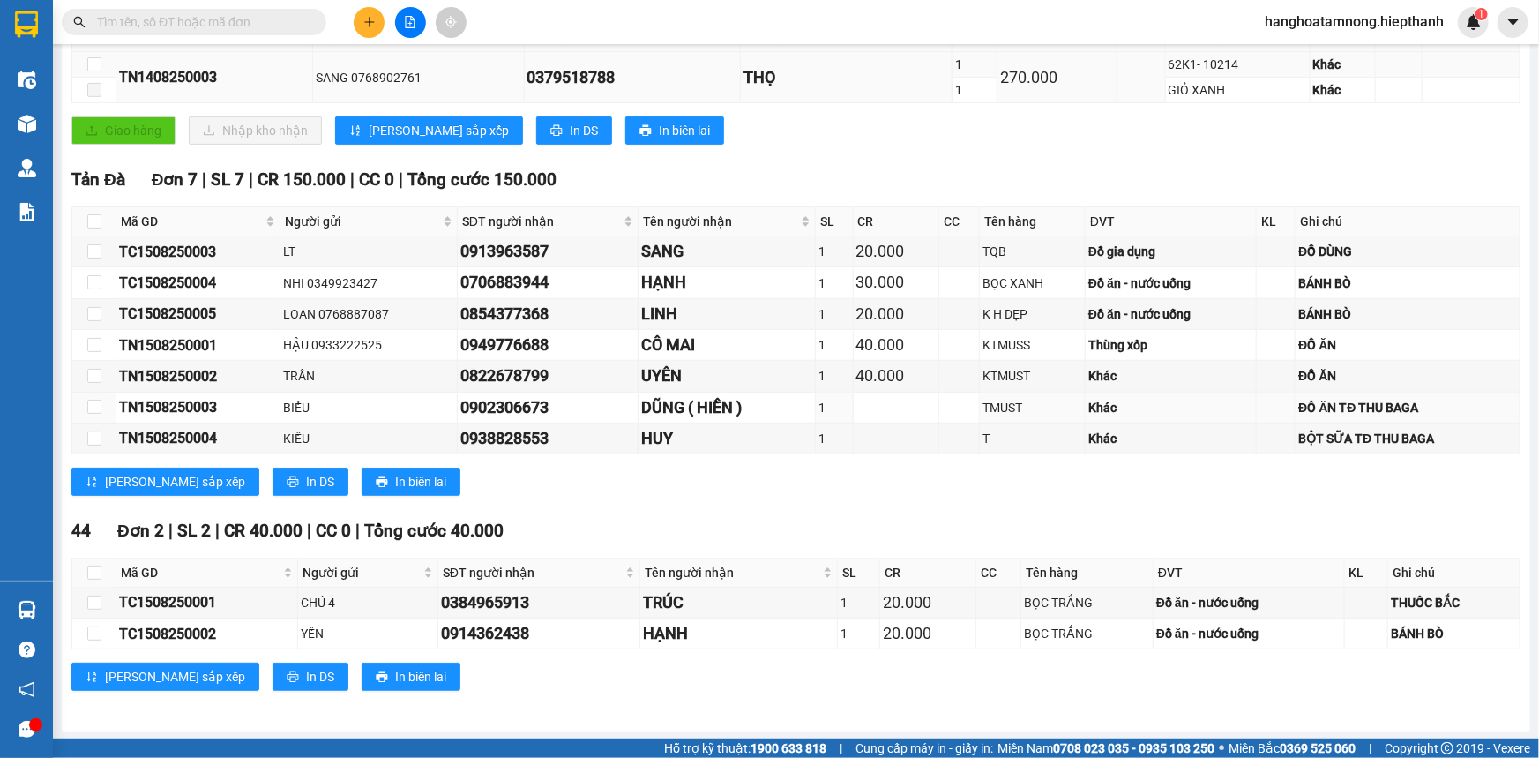
scroll to position [11, 0]
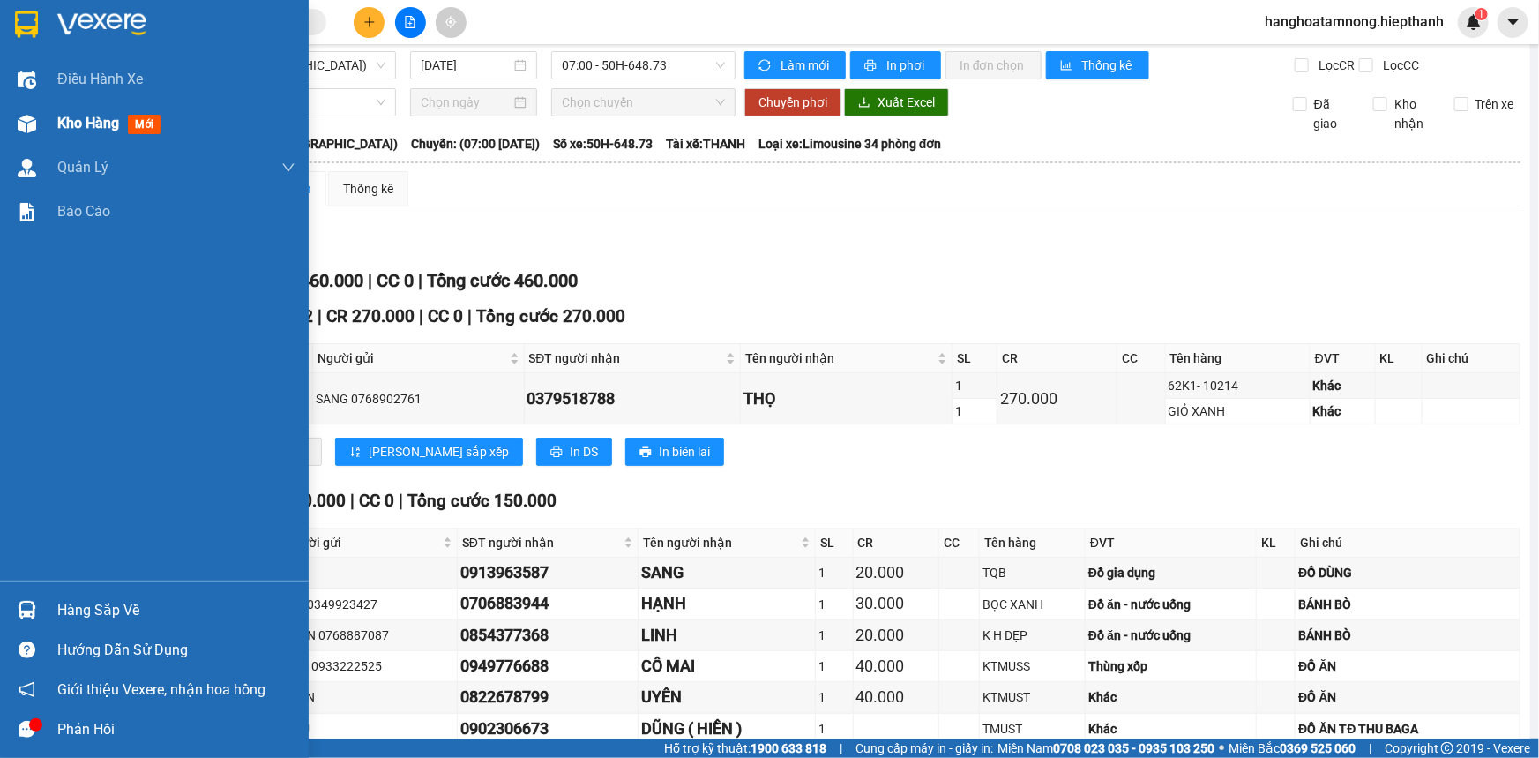
click at [44, 119] on div "Kho hàng mới" at bounding box center [154, 123] width 309 height 44
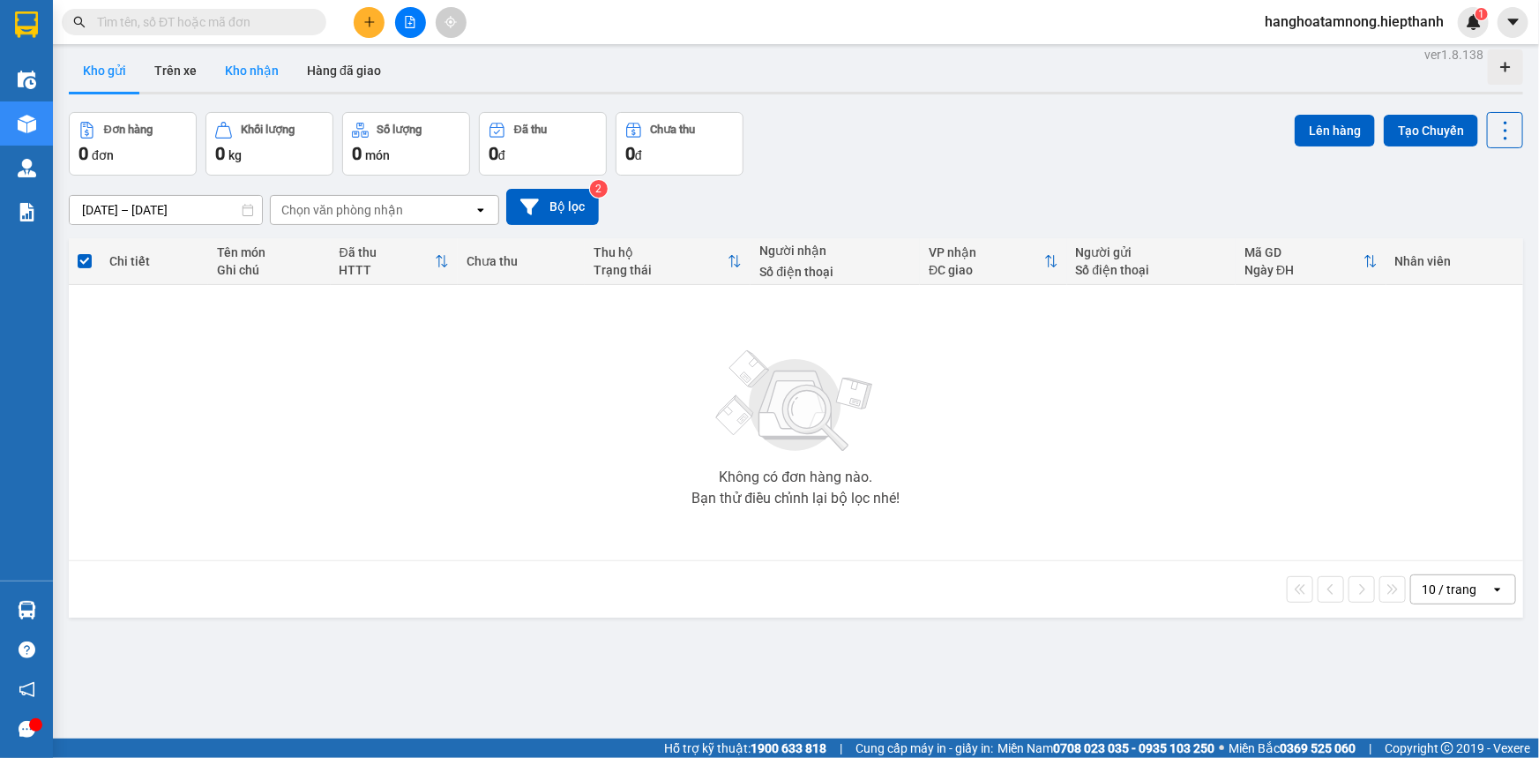
click at [267, 76] on button "Kho nhận" at bounding box center [252, 70] width 82 height 42
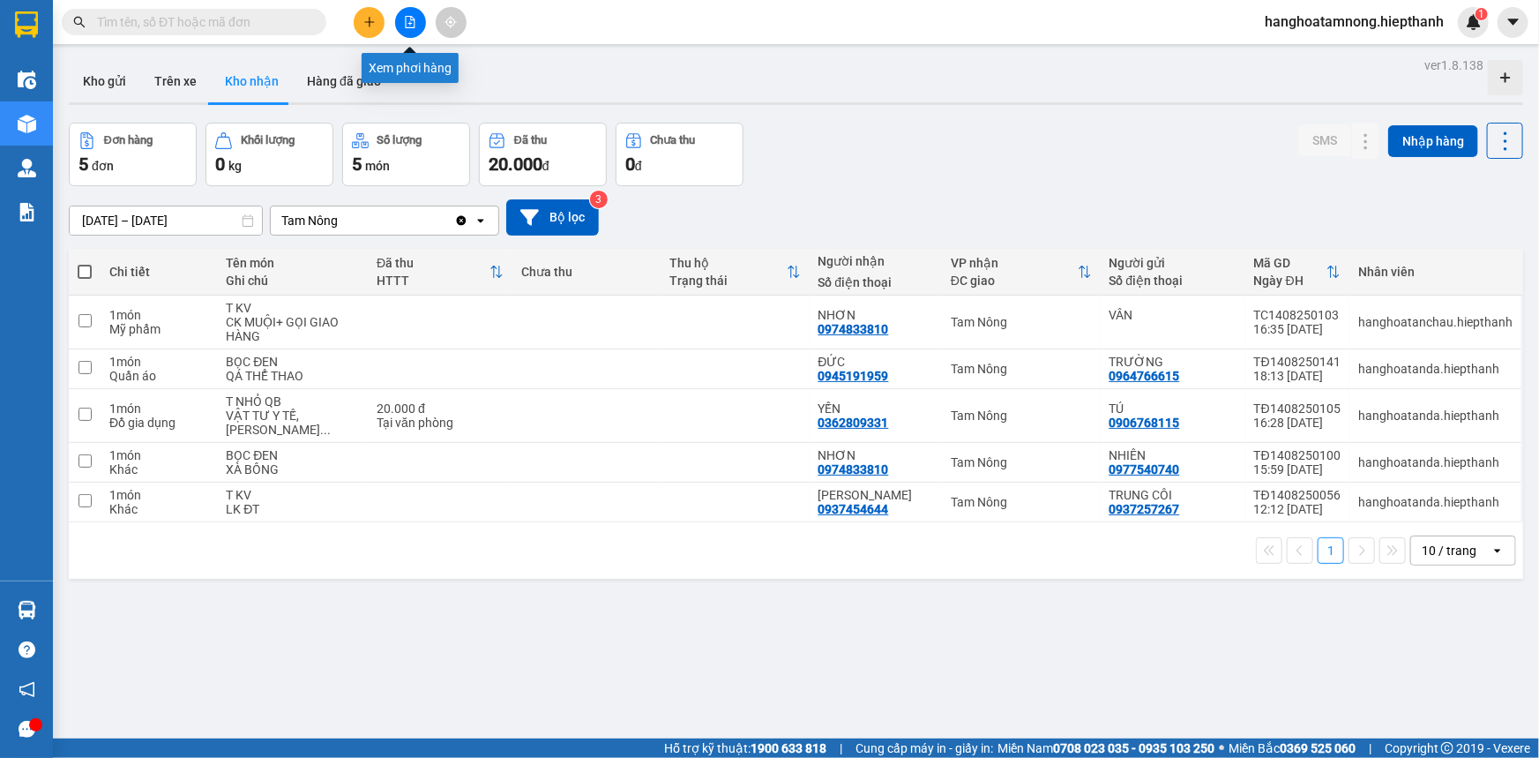
click at [400, 23] on button at bounding box center [410, 22] width 31 height 31
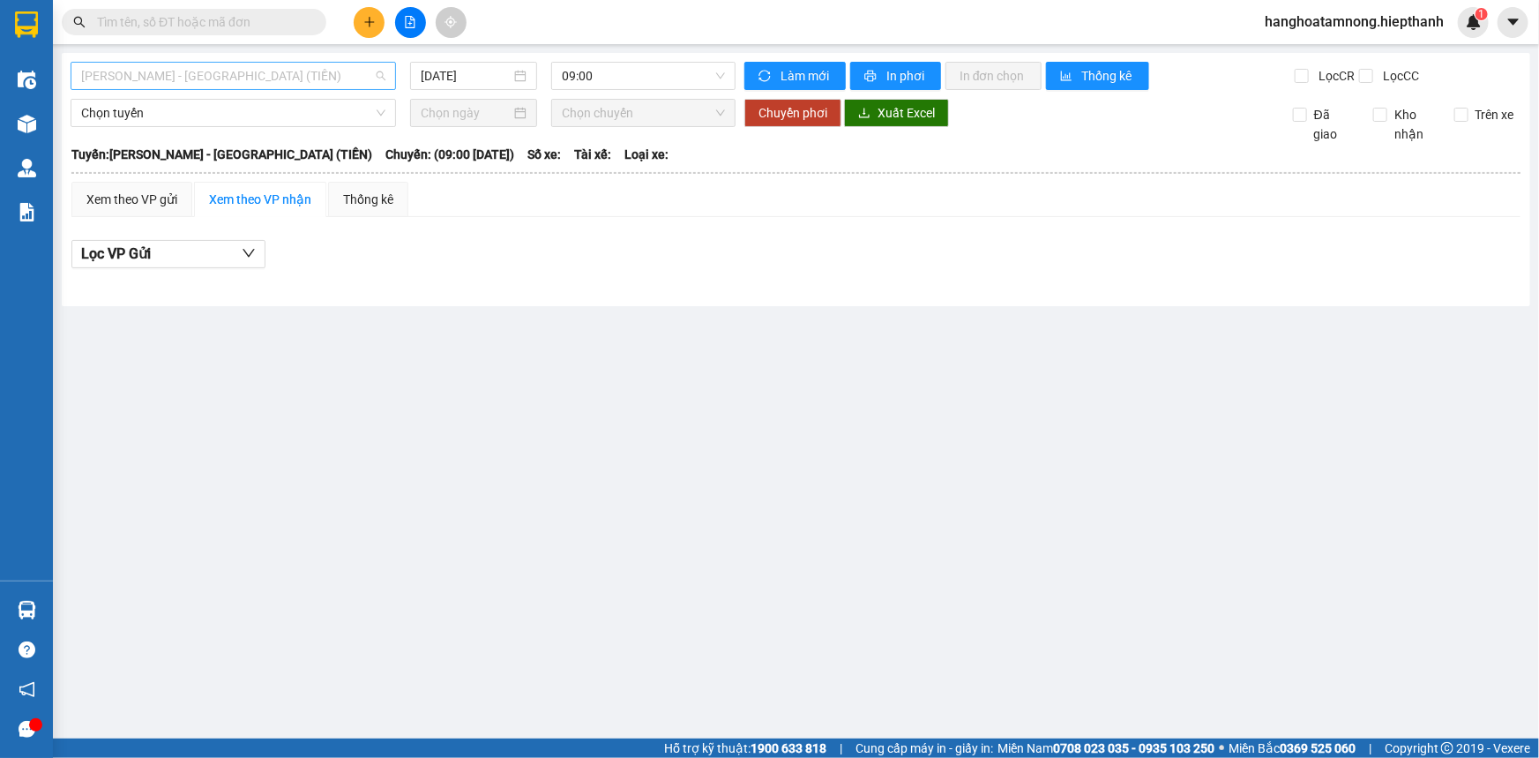
click at [260, 79] on span "[PERSON_NAME] - [GEOGRAPHIC_DATA] (TIỀN)" at bounding box center [233, 76] width 304 height 26
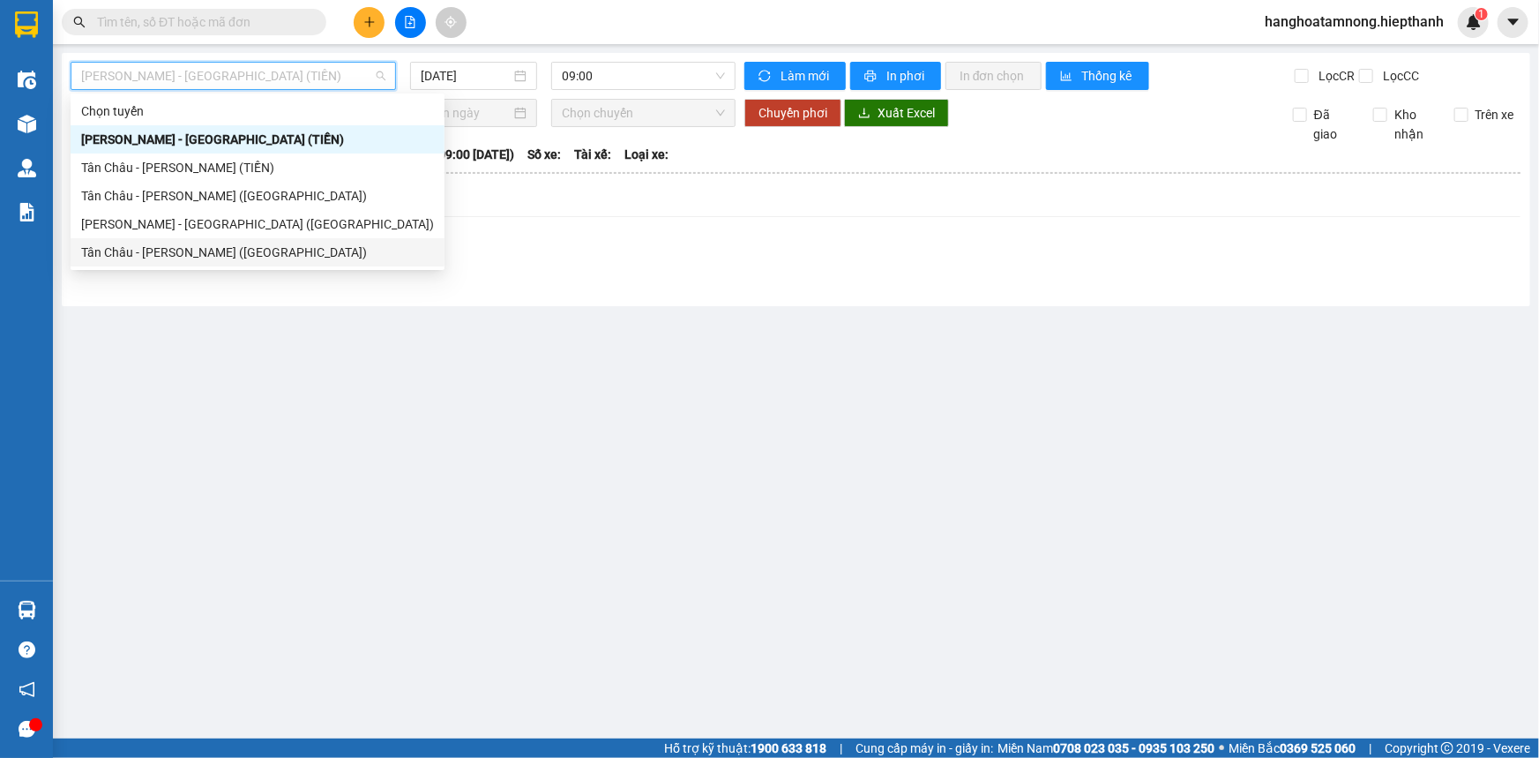
click at [174, 247] on div "Tân Châu - [PERSON_NAME] ([GEOGRAPHIC_DATA])" at bounding box center [257, 252] width 353 height 19
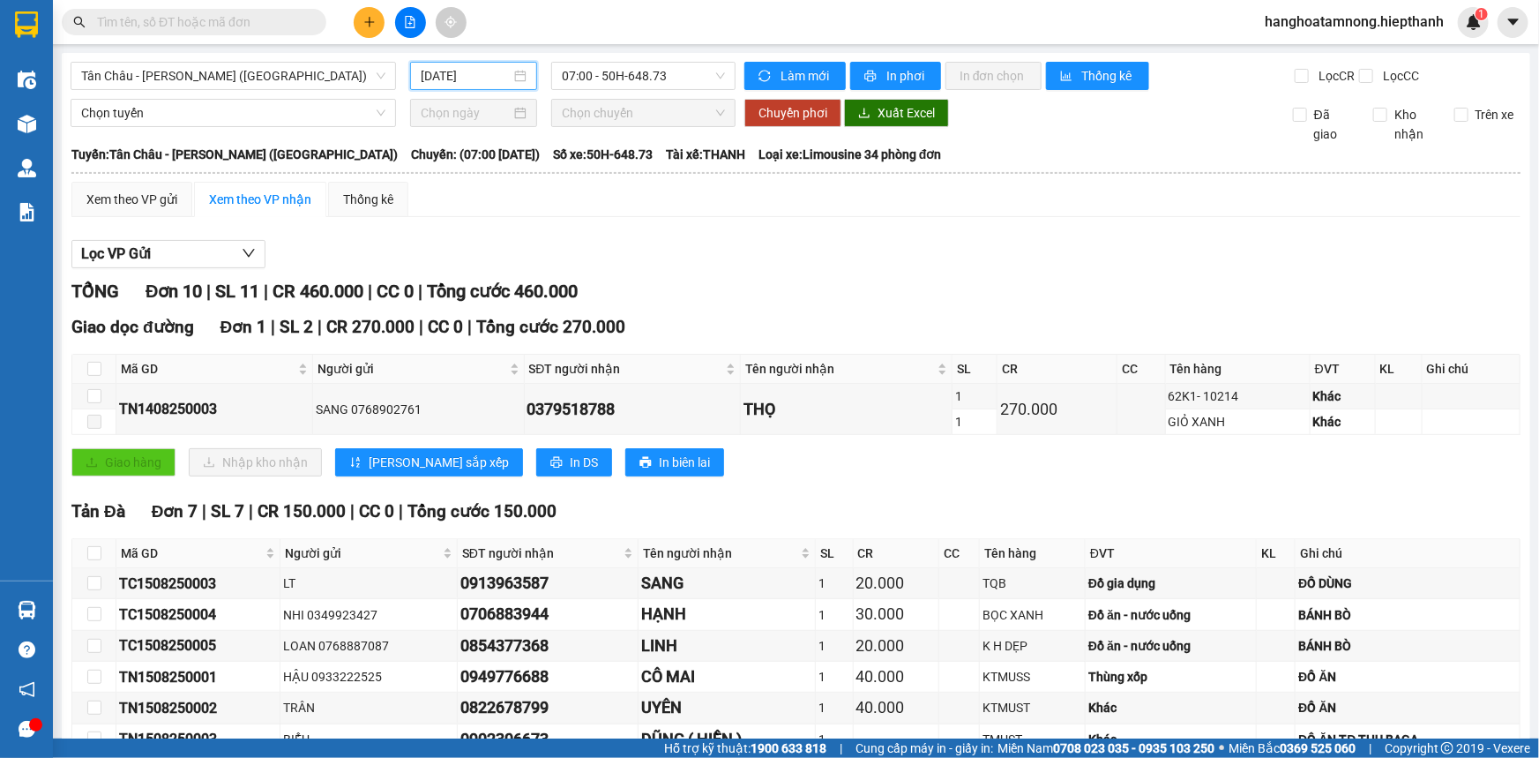
click at [422, 71] on input "[DATE]" at bounding box center [466, 75] width 90 height 19
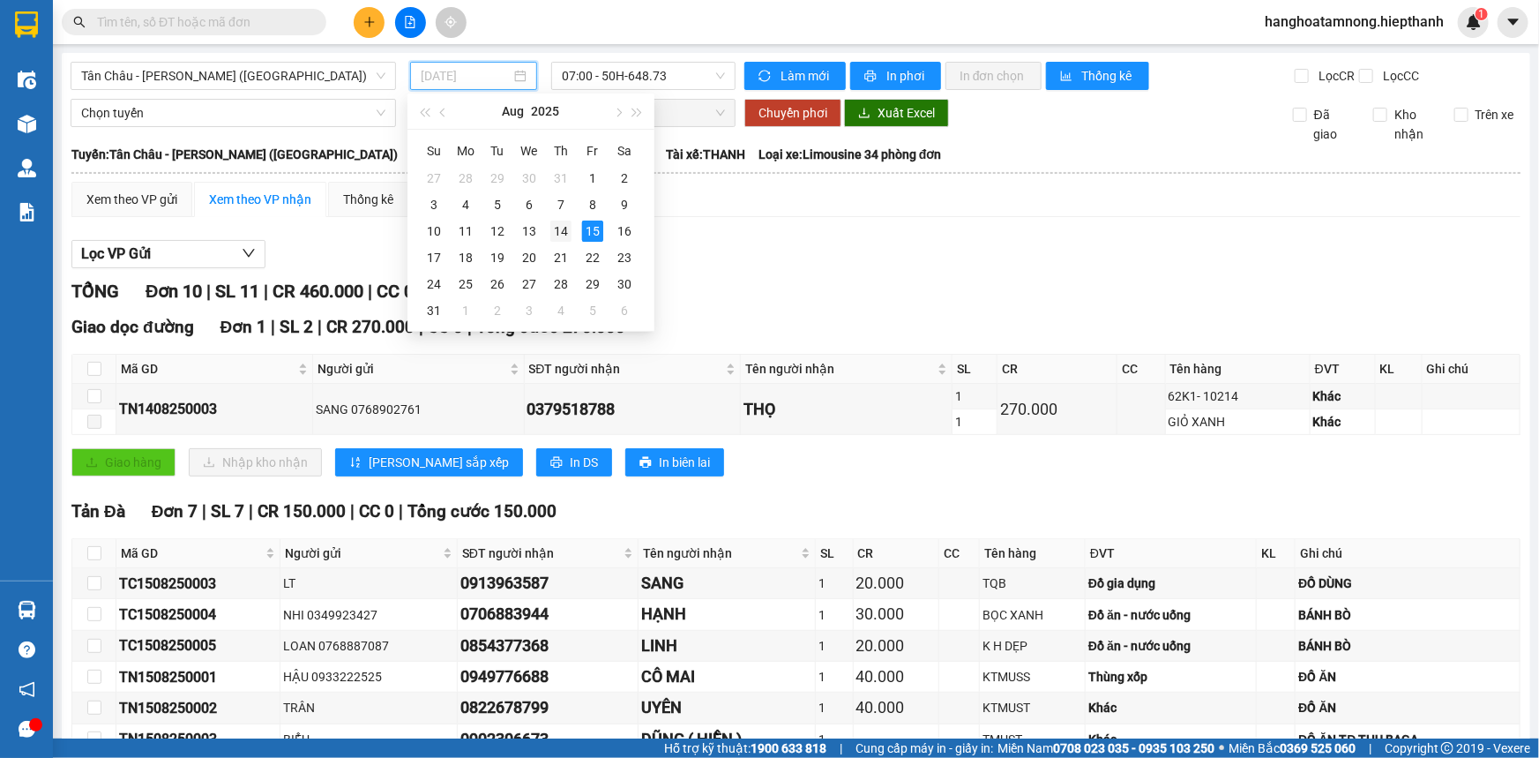
click at [566, 230] on div "14" at bounding box center [560, 231] width 21 height 21
type input "[DATE]"
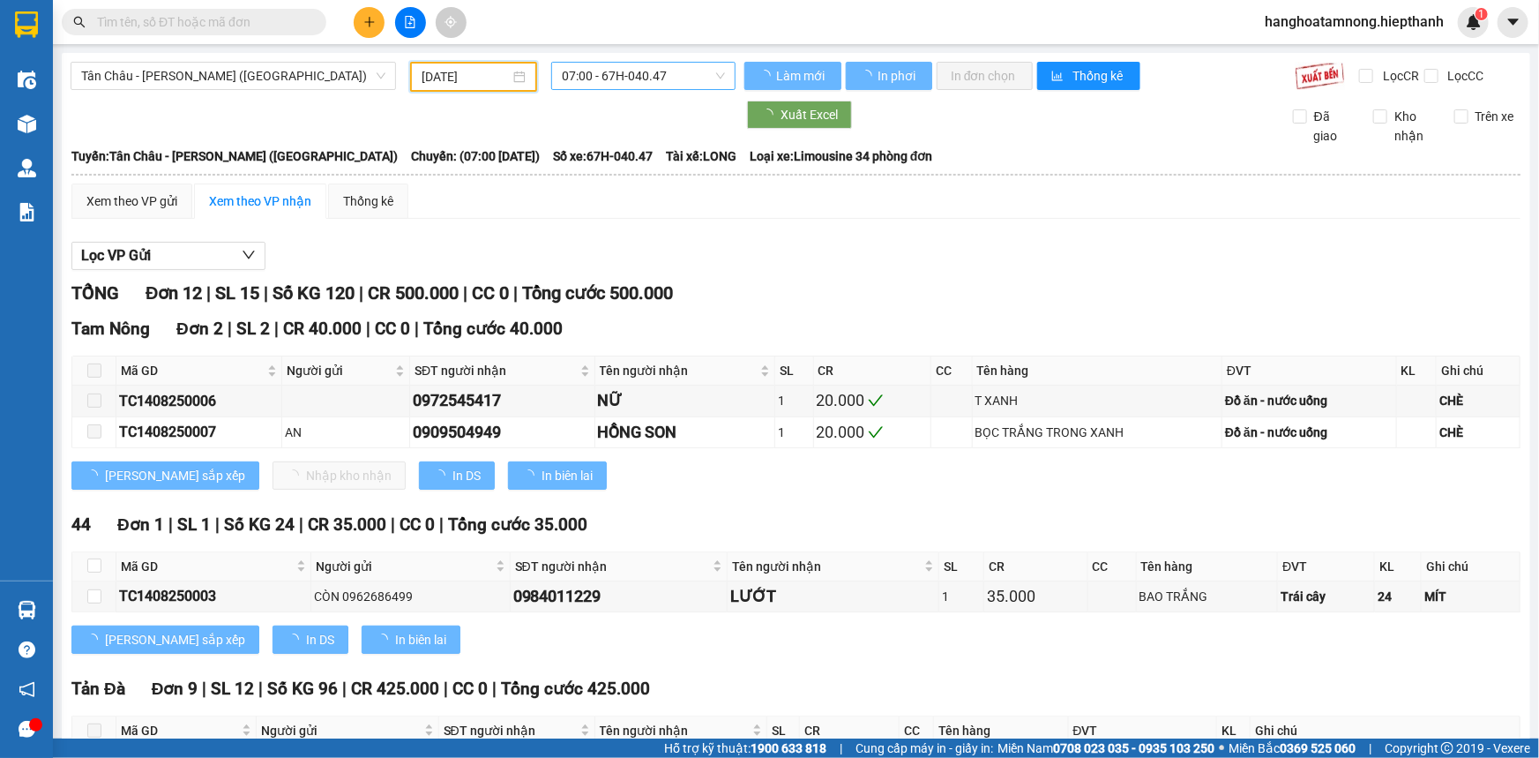
click at [594, 66] on span "07:00 - 67H-040.47" at bounding box center [643, 76] width 163 height 26
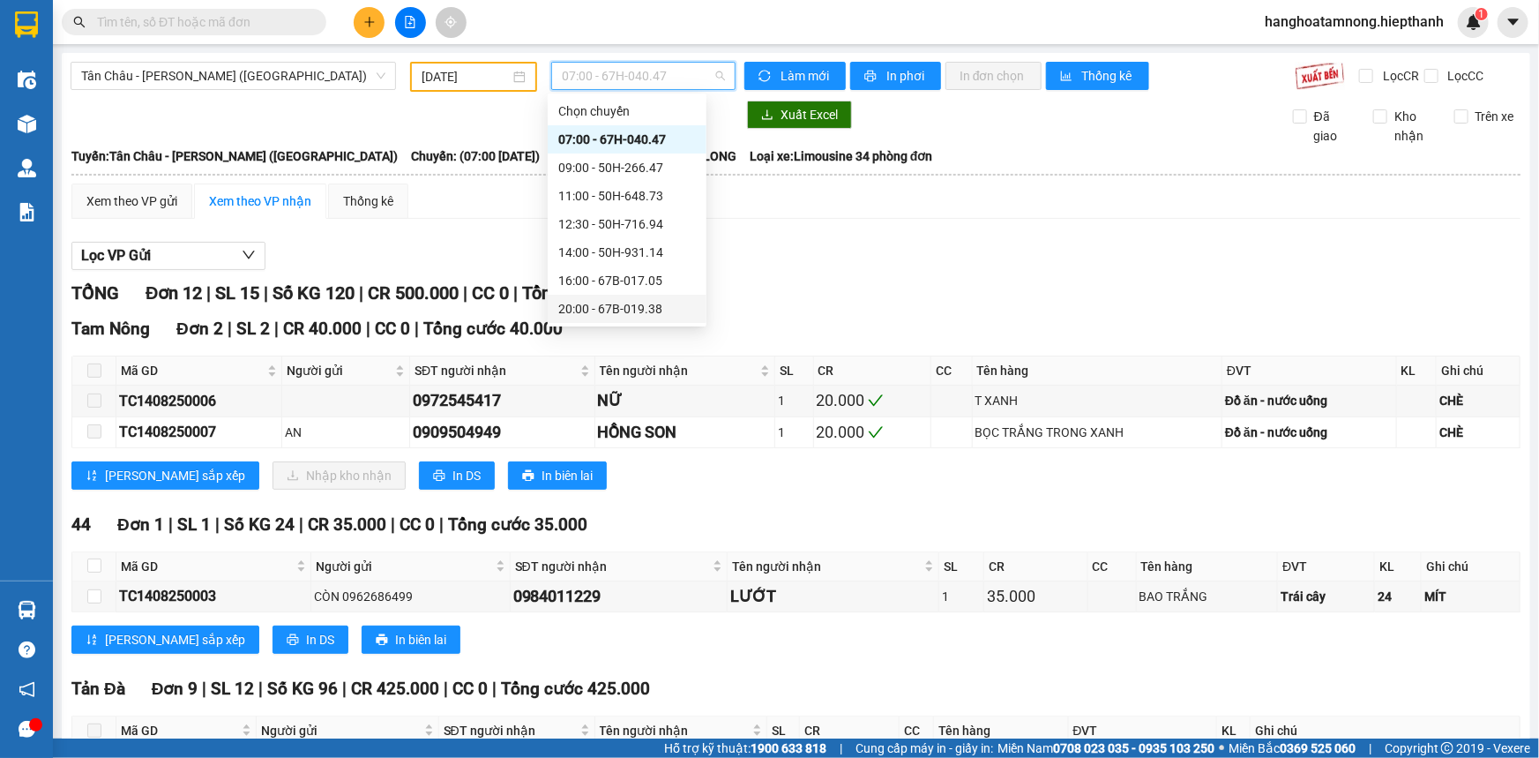
click at [584, 309] on div "20:00 - 67B-019.38" at bounding box center [627, 308] width 138 height 19
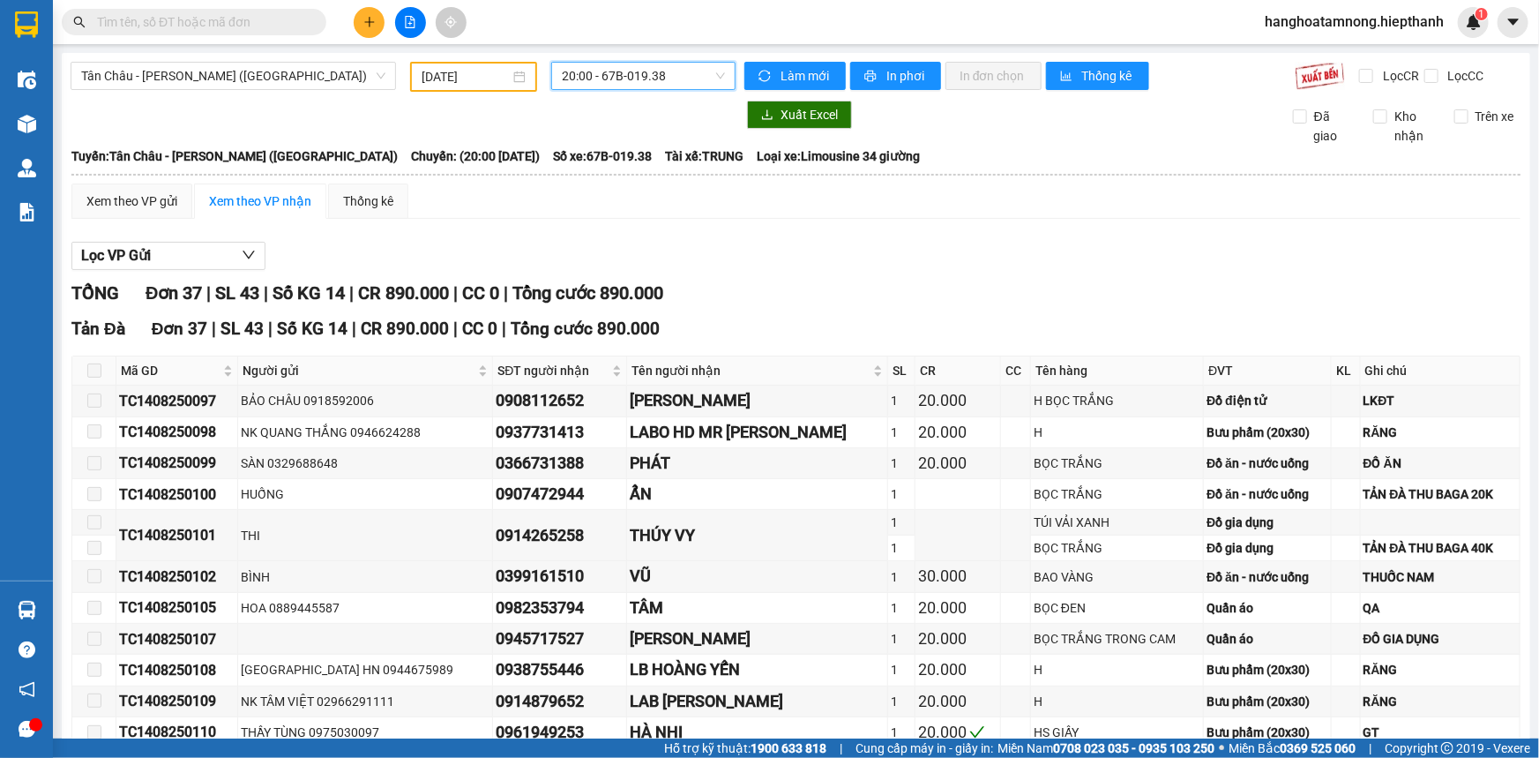
click at [644, 88] on span "20:00 - 67B-019.38" at bounding box center [643, 76] width 163 height 26
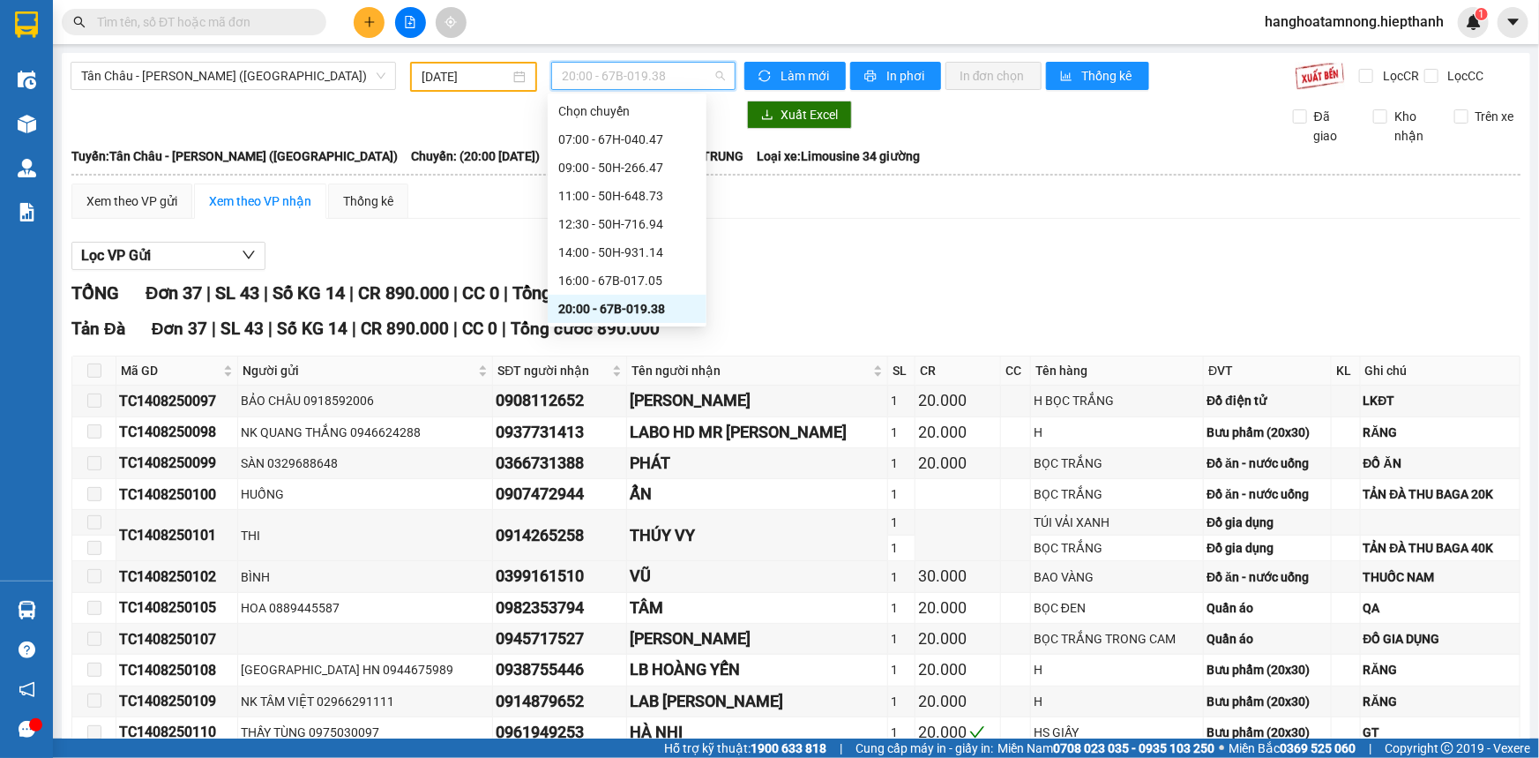
scroll to position [141, 0]
click at [615, 187] on div "22:00 - 50H-365.72" at bounding box center [627, 195] width 138 height 19
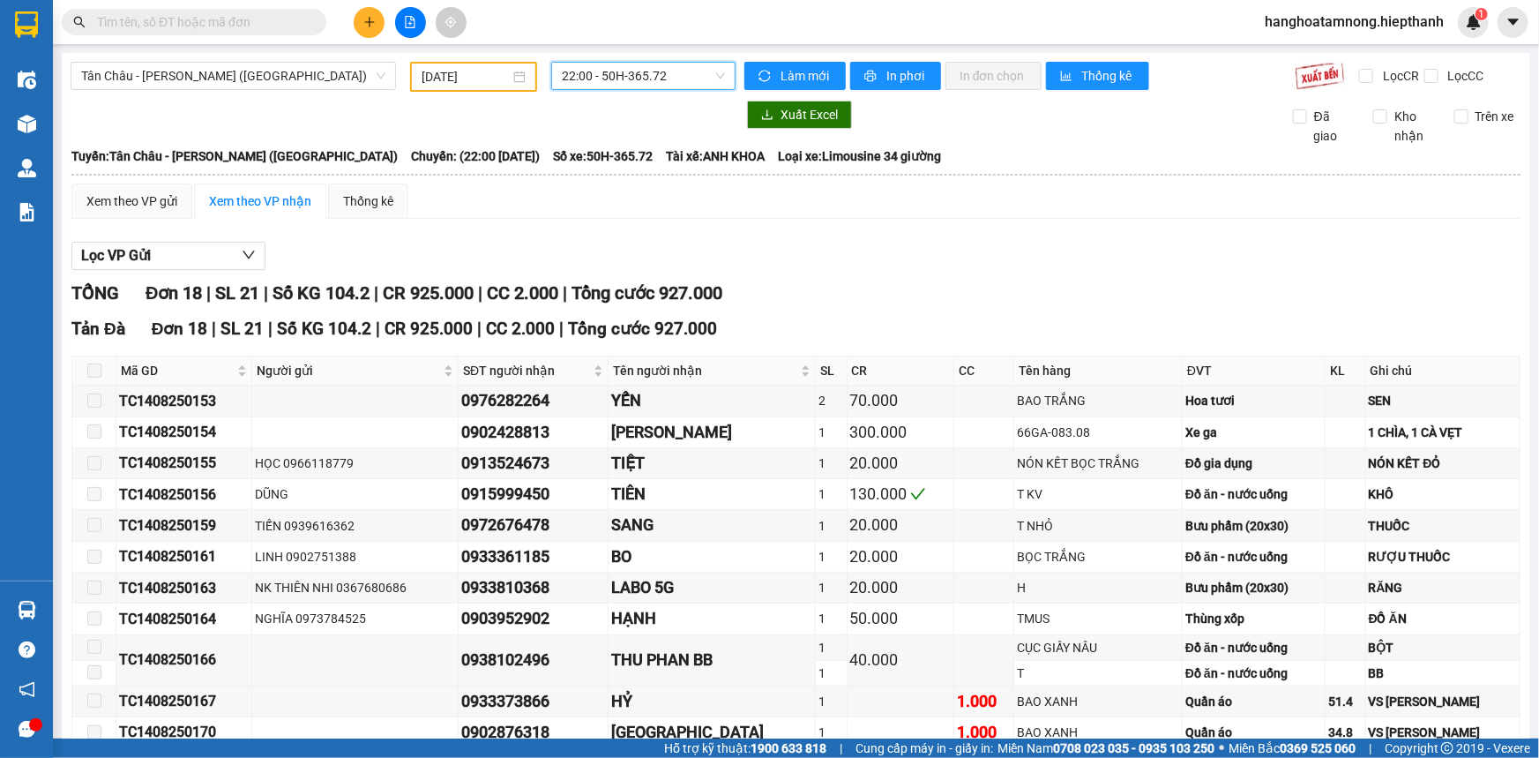
click at [617, 71] on span "22:00 - 50H-365.72" at bounding box center [643, 76] width 163 height 26
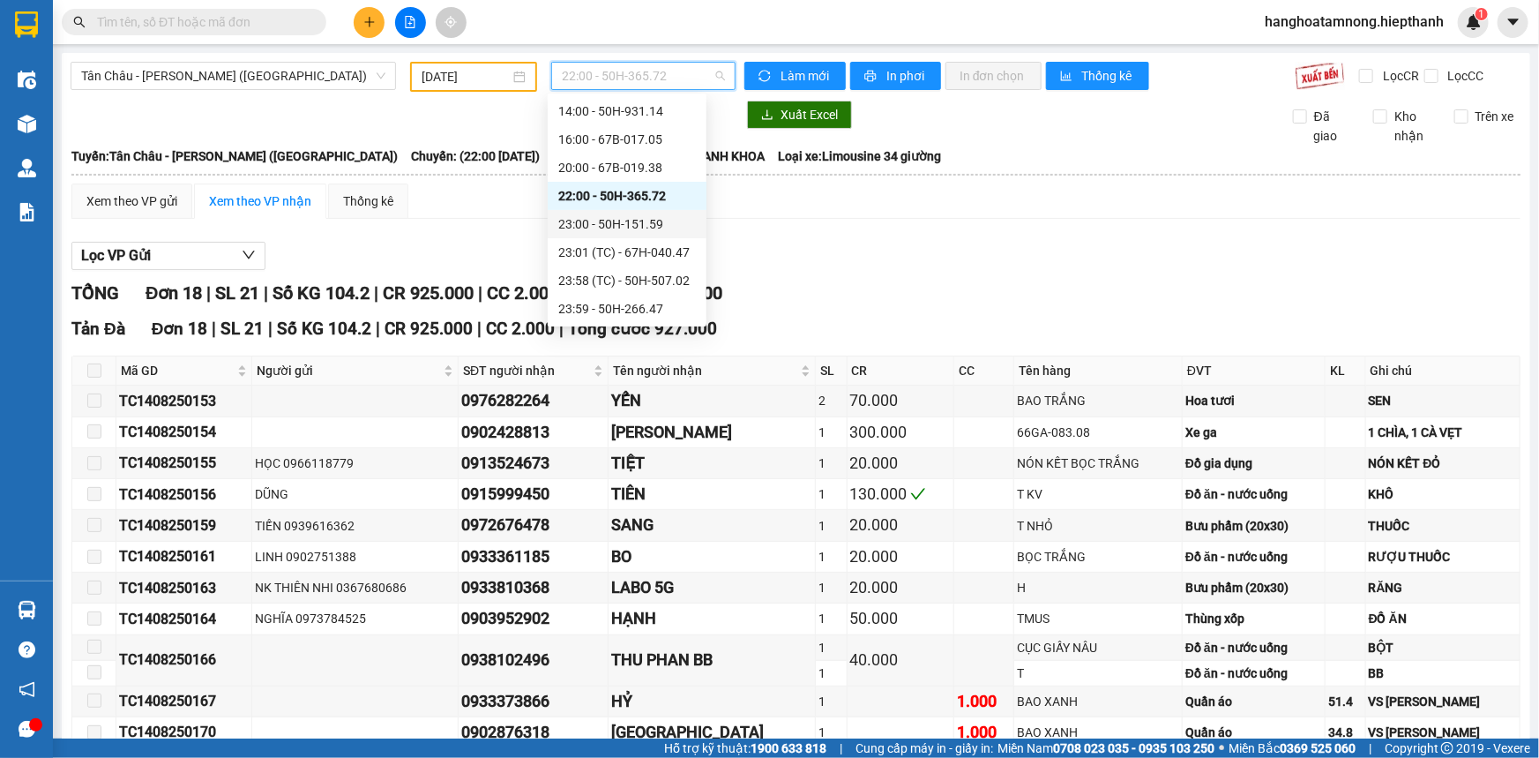
click at [580, 225] on div "23:00 - 50H-151.59" at bounding box center [627, 223] width 138 height 19
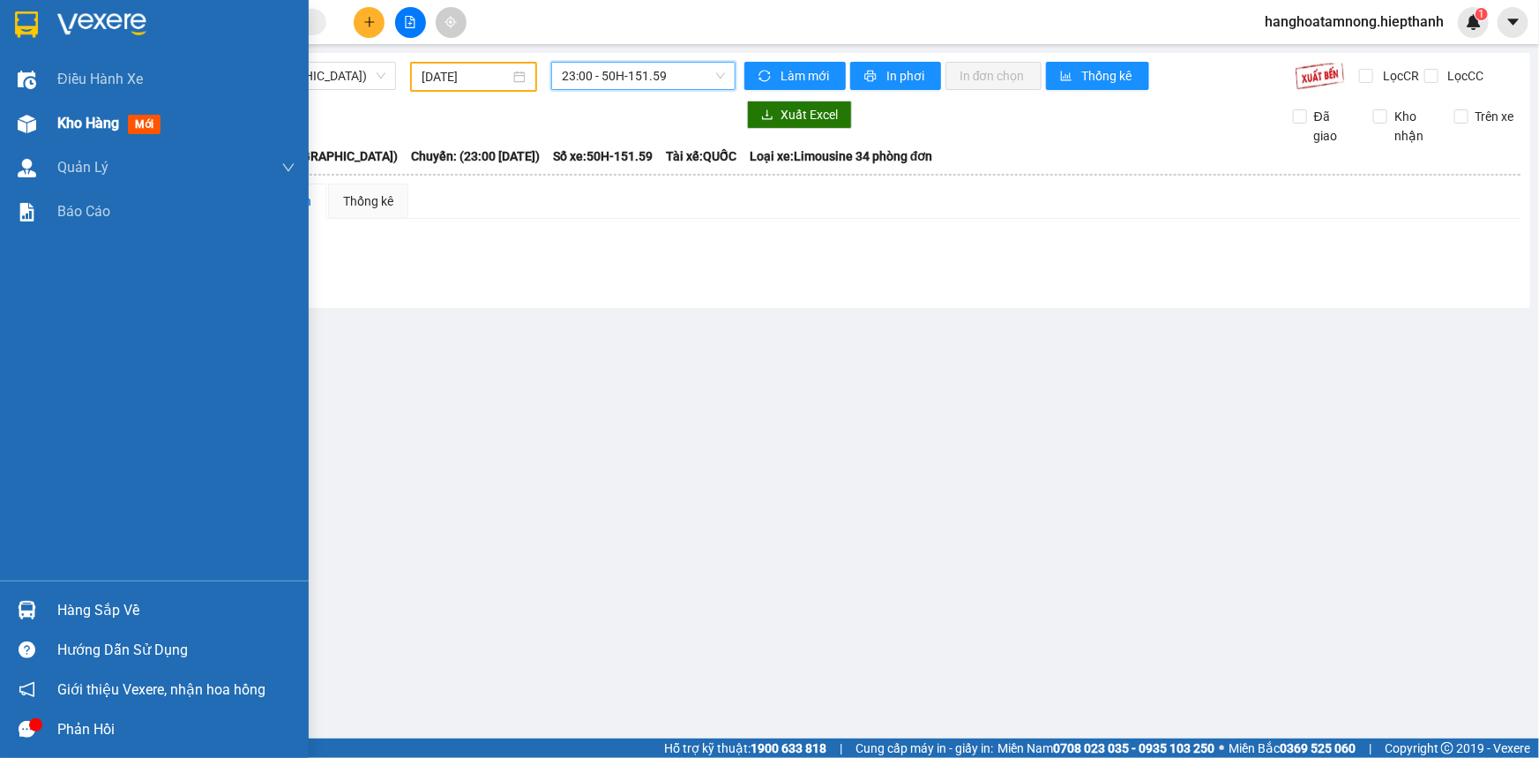
click at [80, 126] on span "Kho hàng" at bounding box center [88, 123] width 62 height 17
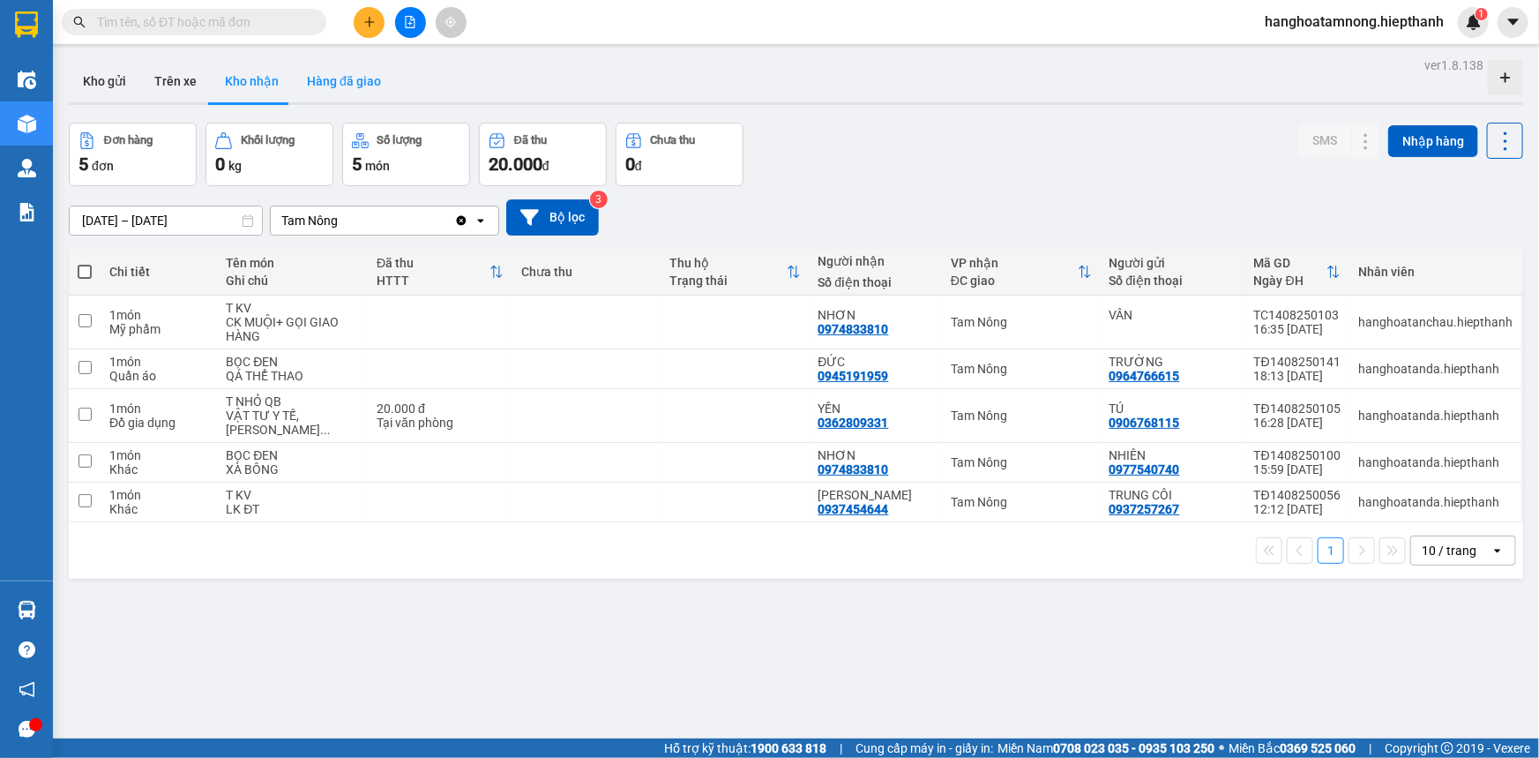
click at [326, 84] on button "Hàng đã giao" at bounding box center [344, 81] width 102 height 42
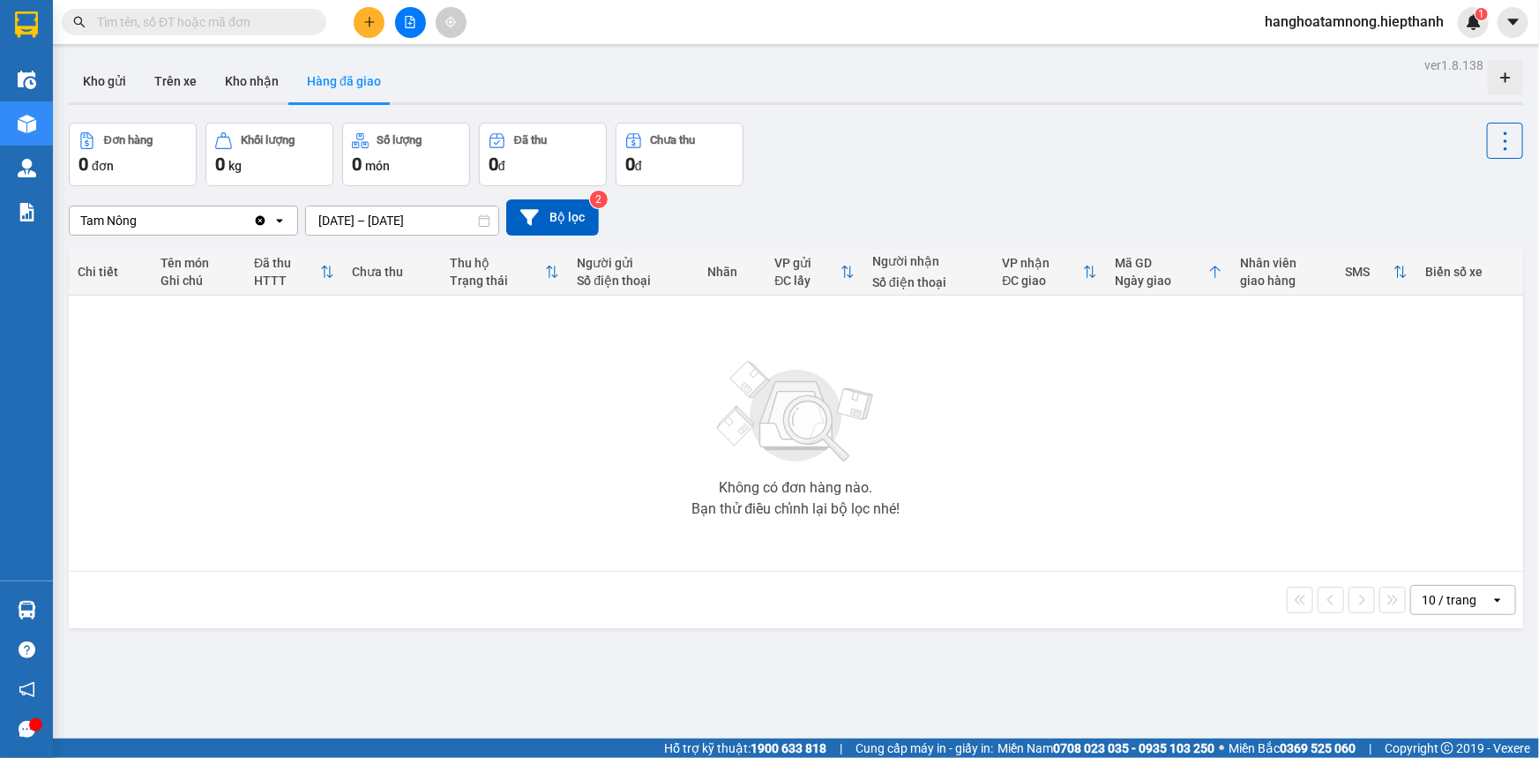
click at [356, 220] on input "[DATE] – [DATE]" at bounding box center [402, 220] width 192 height 28
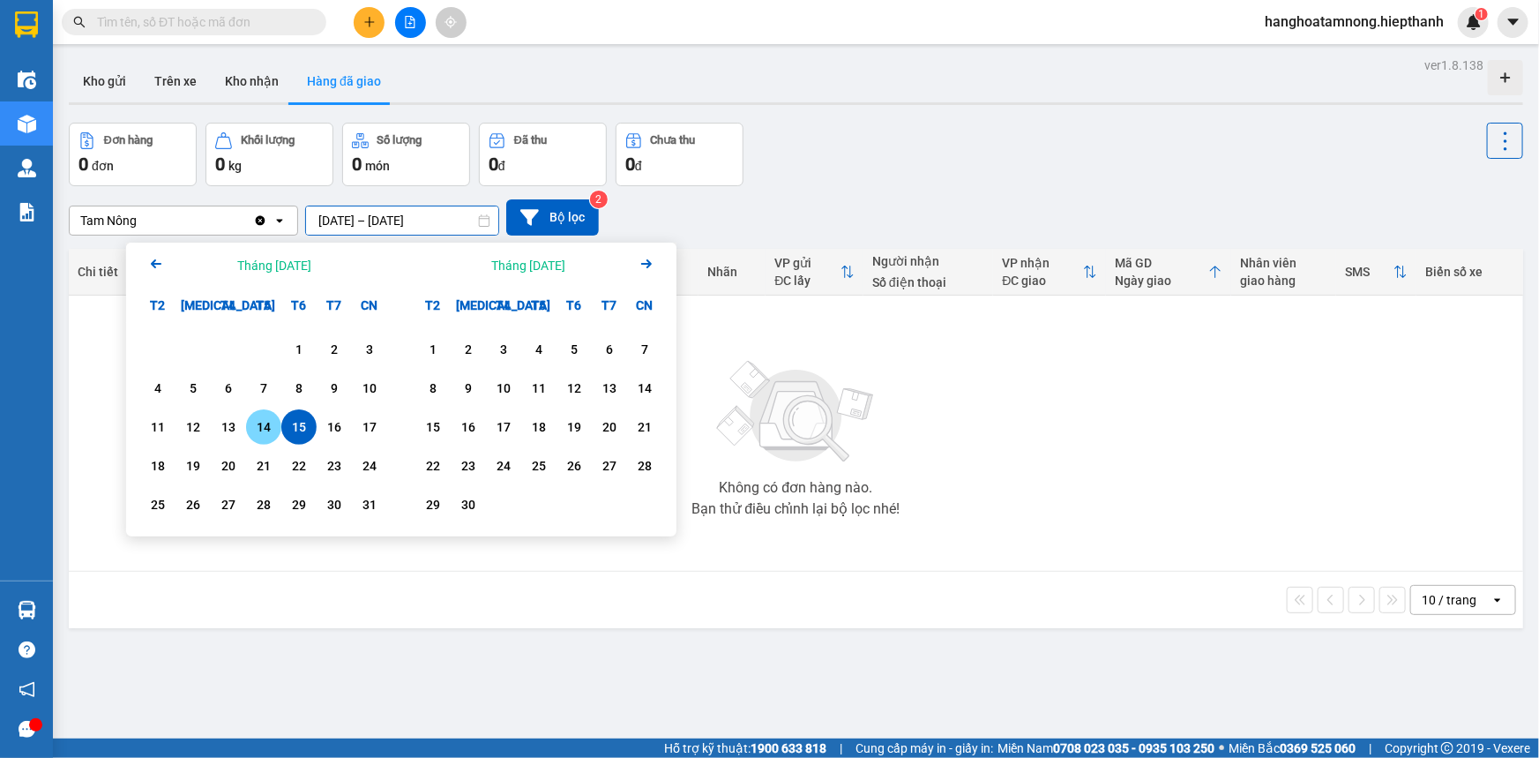
click at [265, 422] on div "14" at bounding box center [263, 426] width 25 height 21
click at [265, 421] on div "14" at bounding box center [263, 426] width 25 height 21
type input "[DATE] – [DATE]"
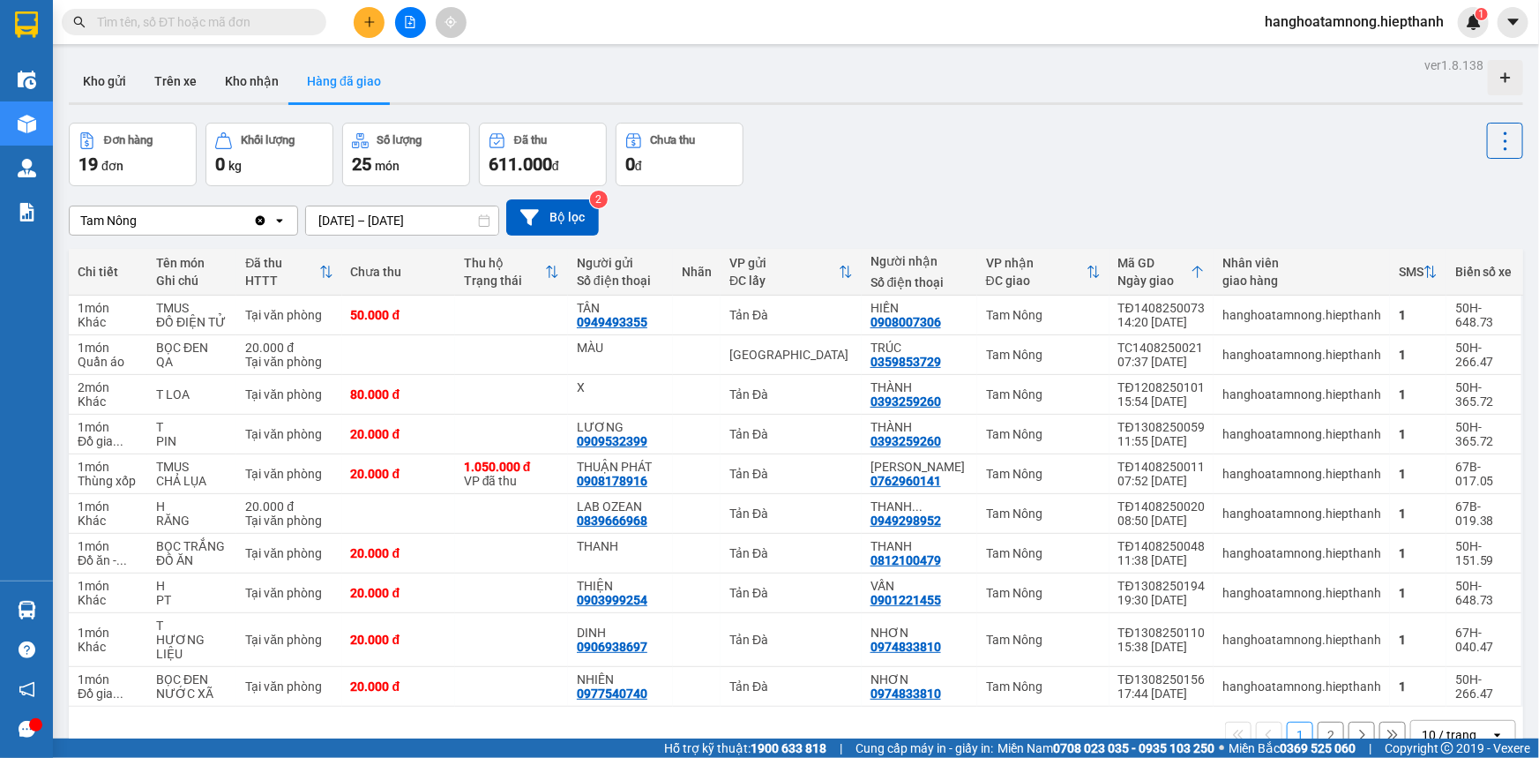
click at [838, 115] on div "ver 1.8.138 Kho gửi Trên xe Kho nhận Hàng đã giao Đơn hàng 19 đơn Khối lượng 0 …" at bounding box center [796, 432] width 1469 height 758
click at [364, 22] on icon "plus" at bounding box center [369, 21] width 10 height 1
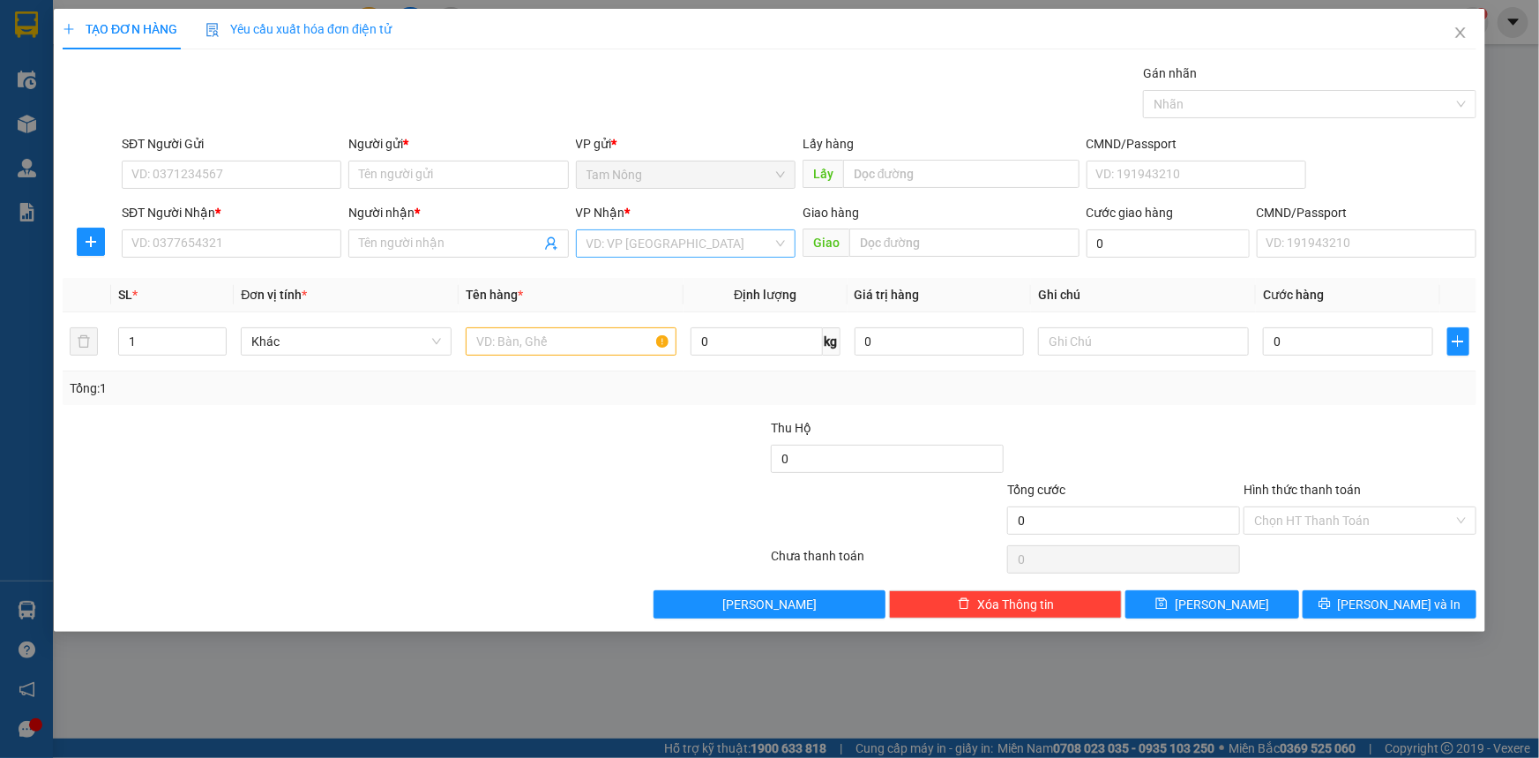
click at [603, 243] on input "search" at bounding box center [680, 243] width 186 height 26
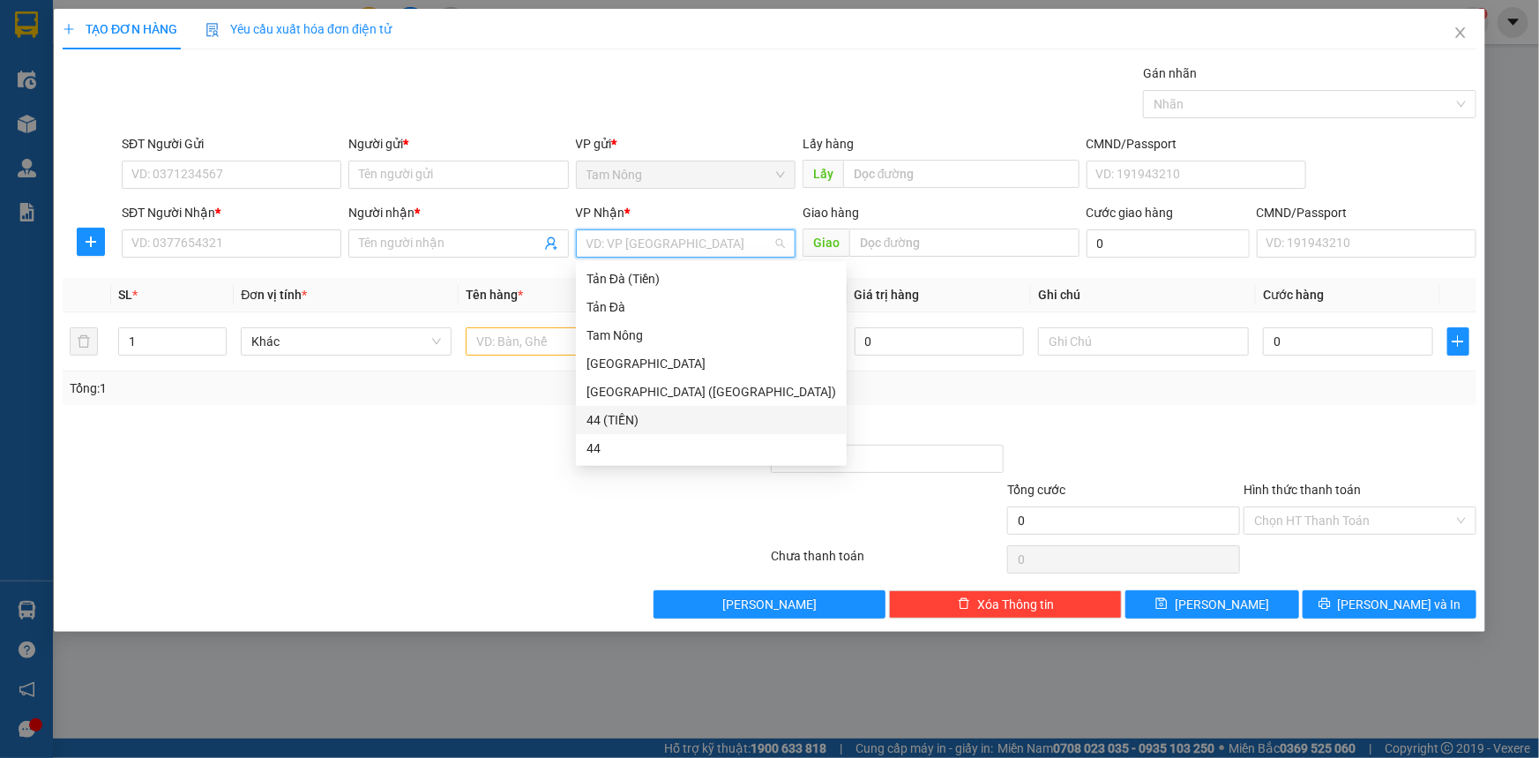
click at [644, 406] on div "44 (TIỀN)" at bounding box center [711, 420] width 271 height 28
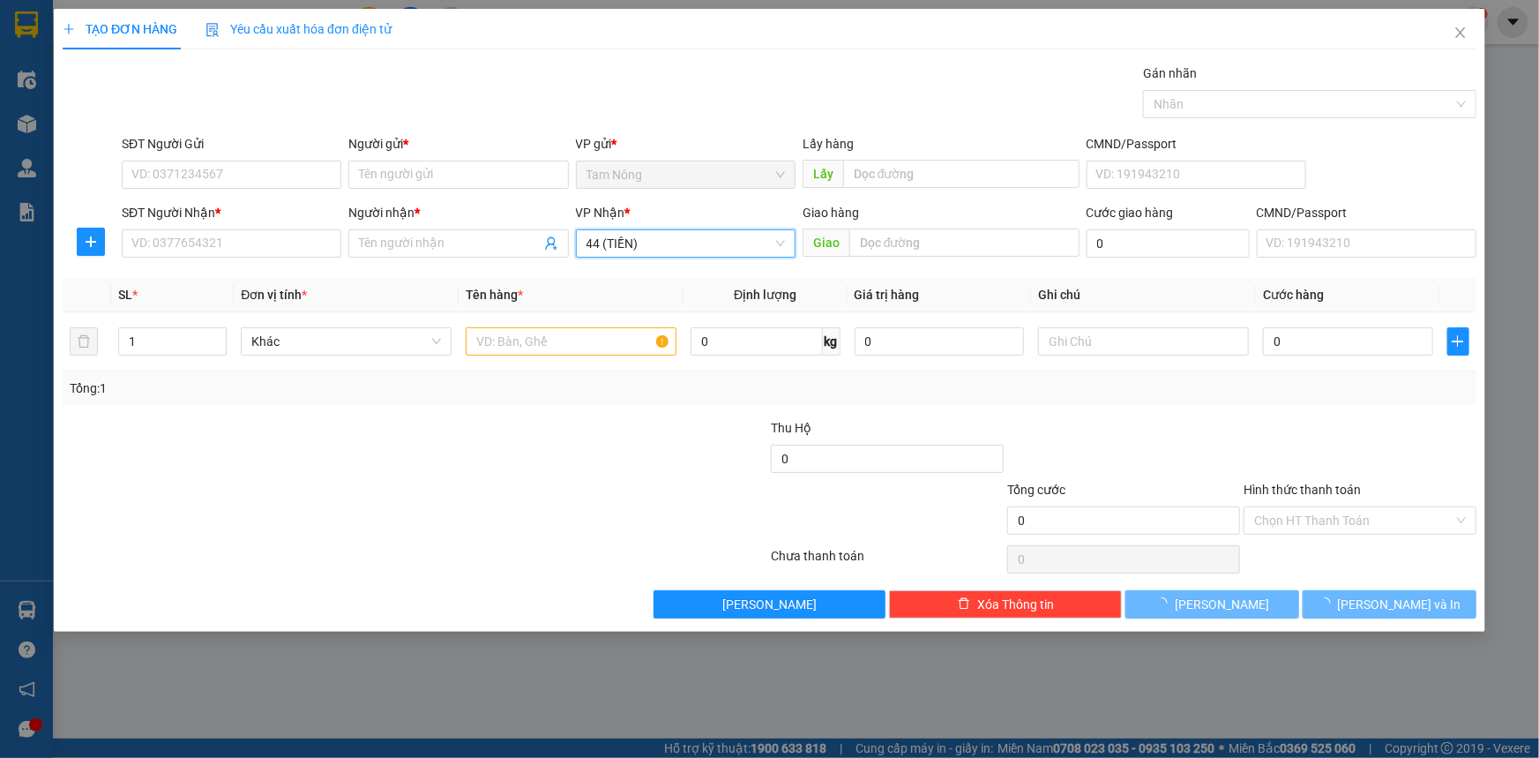
click at [638, 235] on span "44 (TIỀN)" at bounding box center [686, 243] width 198 height 26
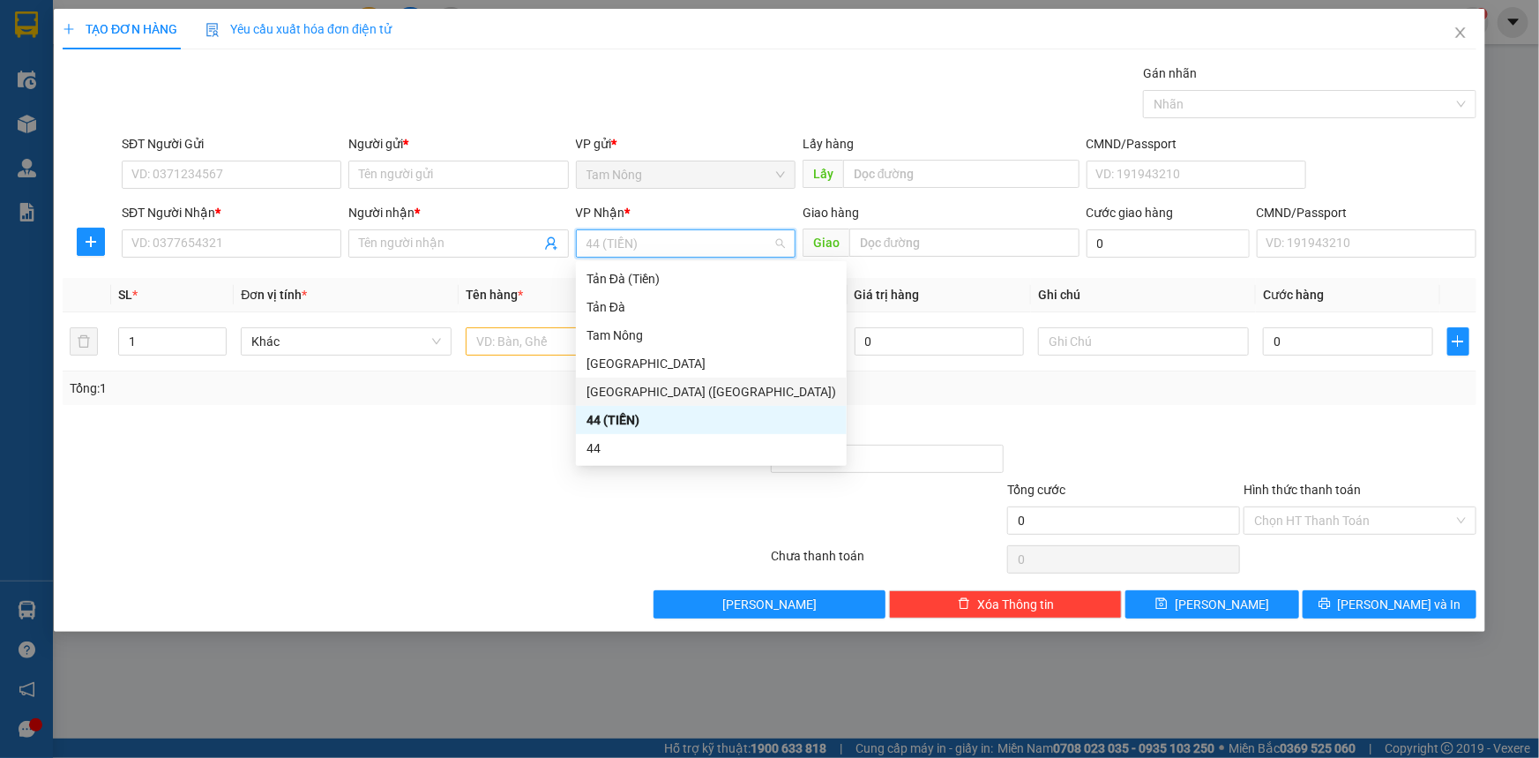
click at [644, 385] on div "[GEOGRAPHIC_DATA] ([GEOGRAPHIC_DATA])" at bounding box center [712, 391] width 250 height 19
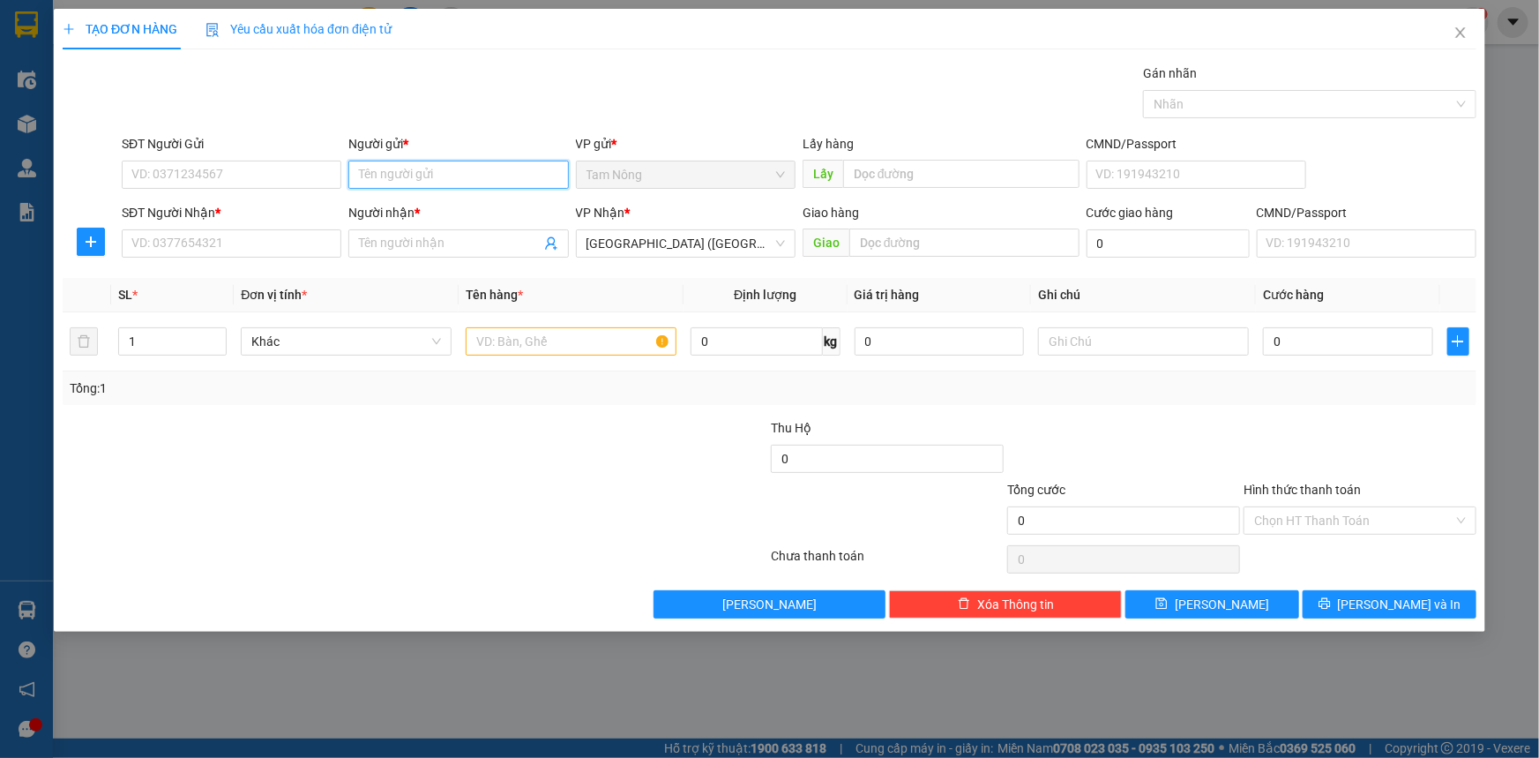
click at [378, 183] on input "Người gửi *" at bounding box center [458, 175] width 220 height 28
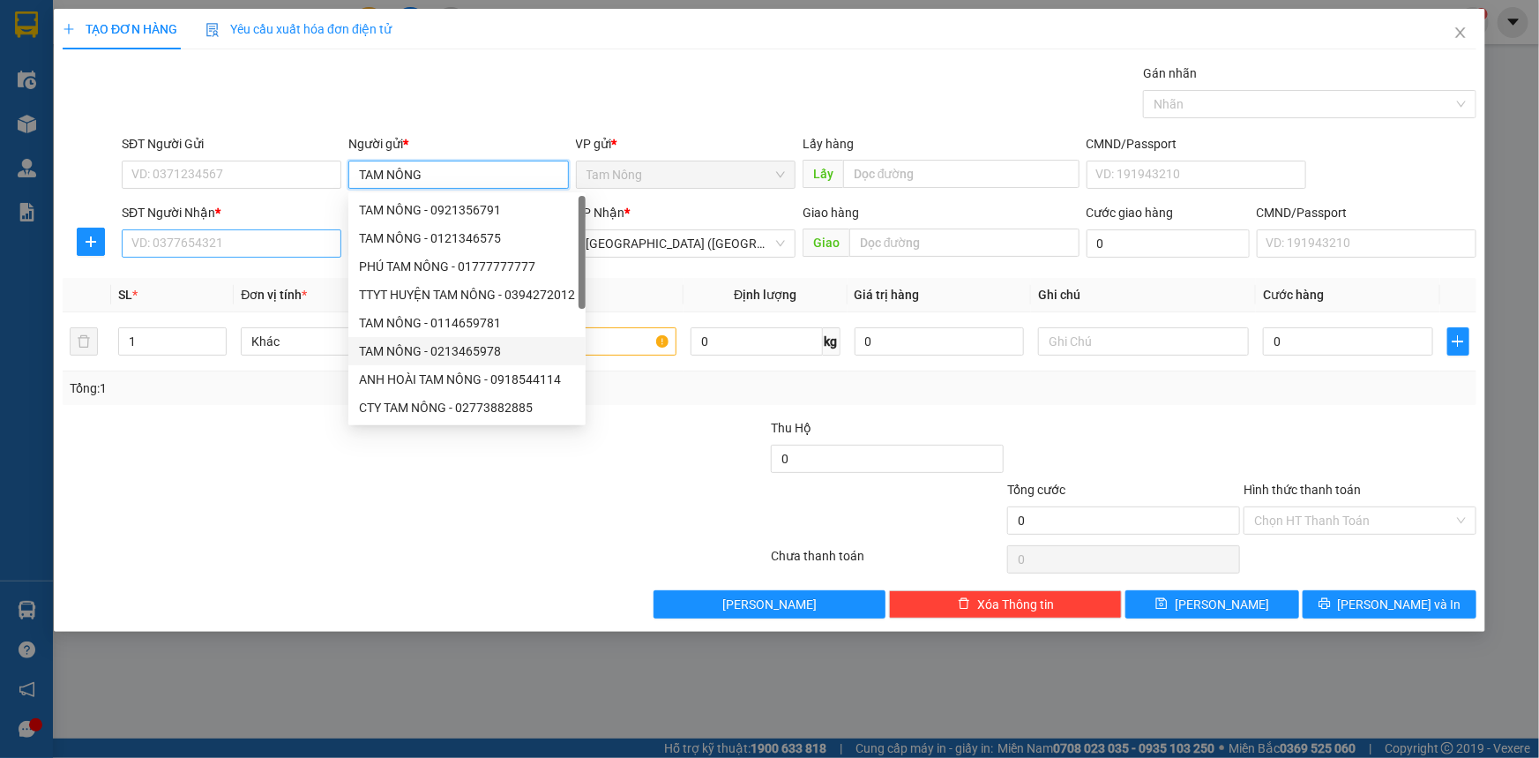
type input "TAM NÔNG"
click at [262, 243] on input "SĐT Người Nhận *" at bounding box center [232, 243] width 220 height 28
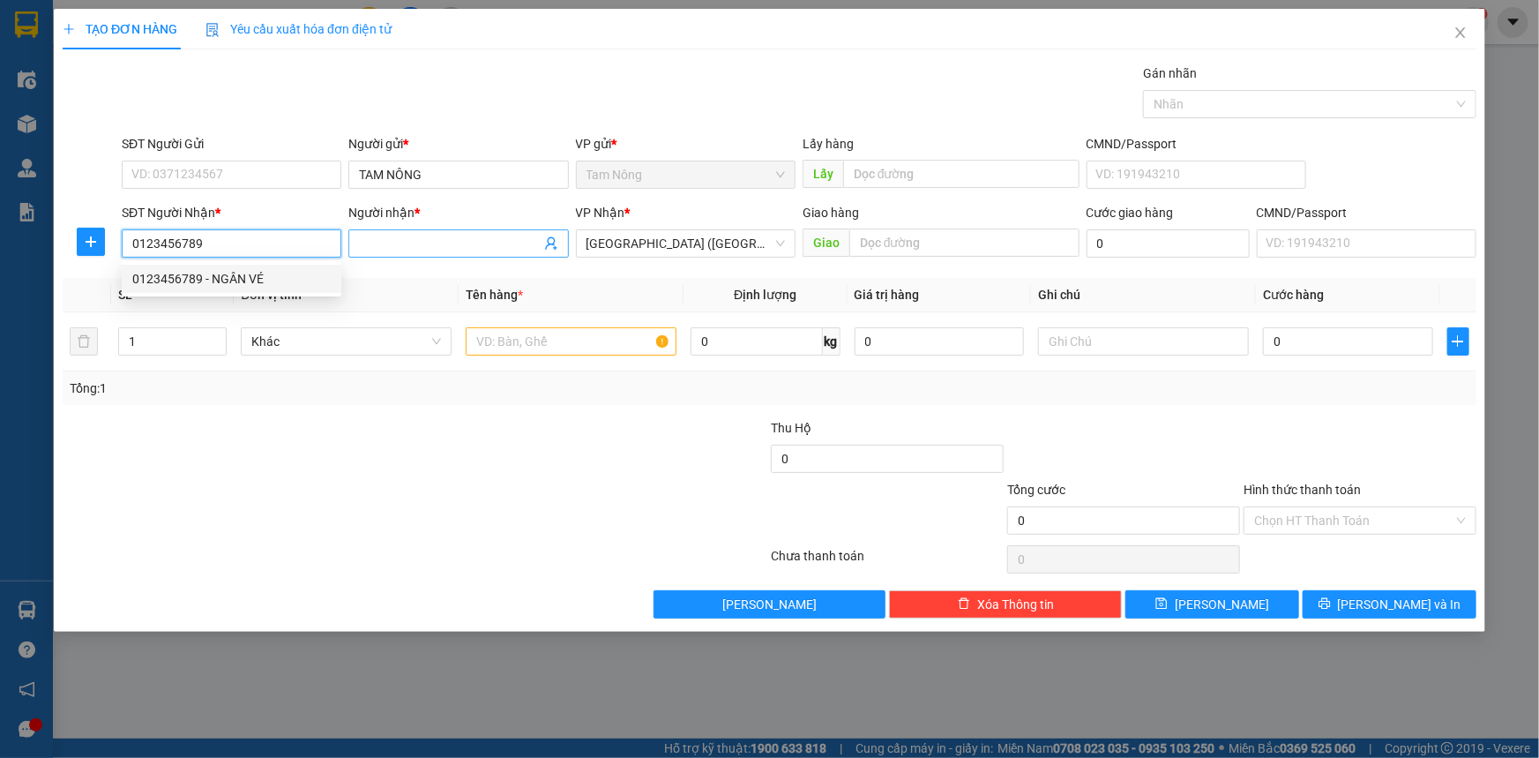
type input "0123456789"
click at [446, 235] on input "Người nhận *" at bounding box center [449, 243] width 181 height 19
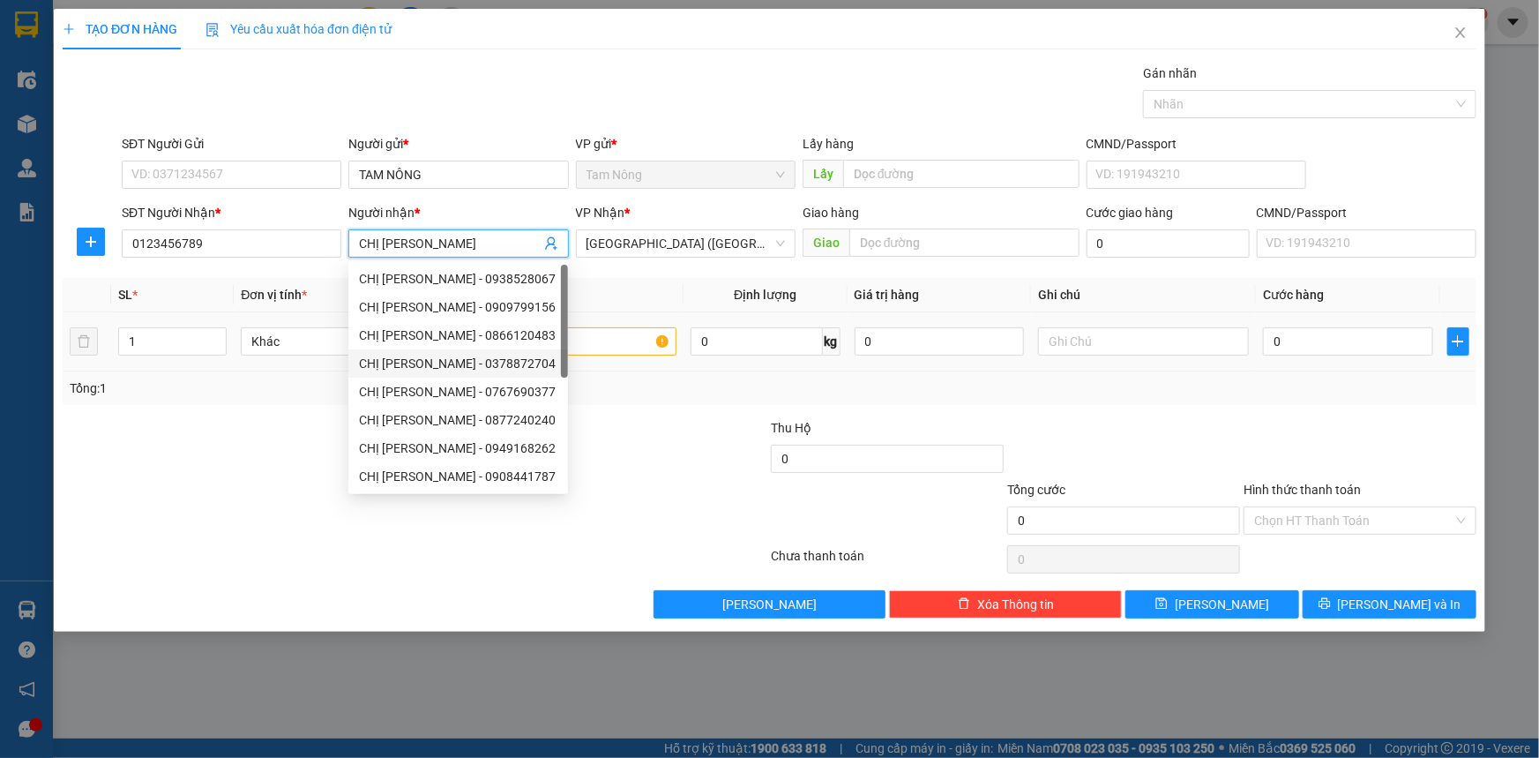
type input "CHỊ [PERSON_NAME]"
click at [626, 335] on input "text" at bounding box center [571, 341] width 211 height 28
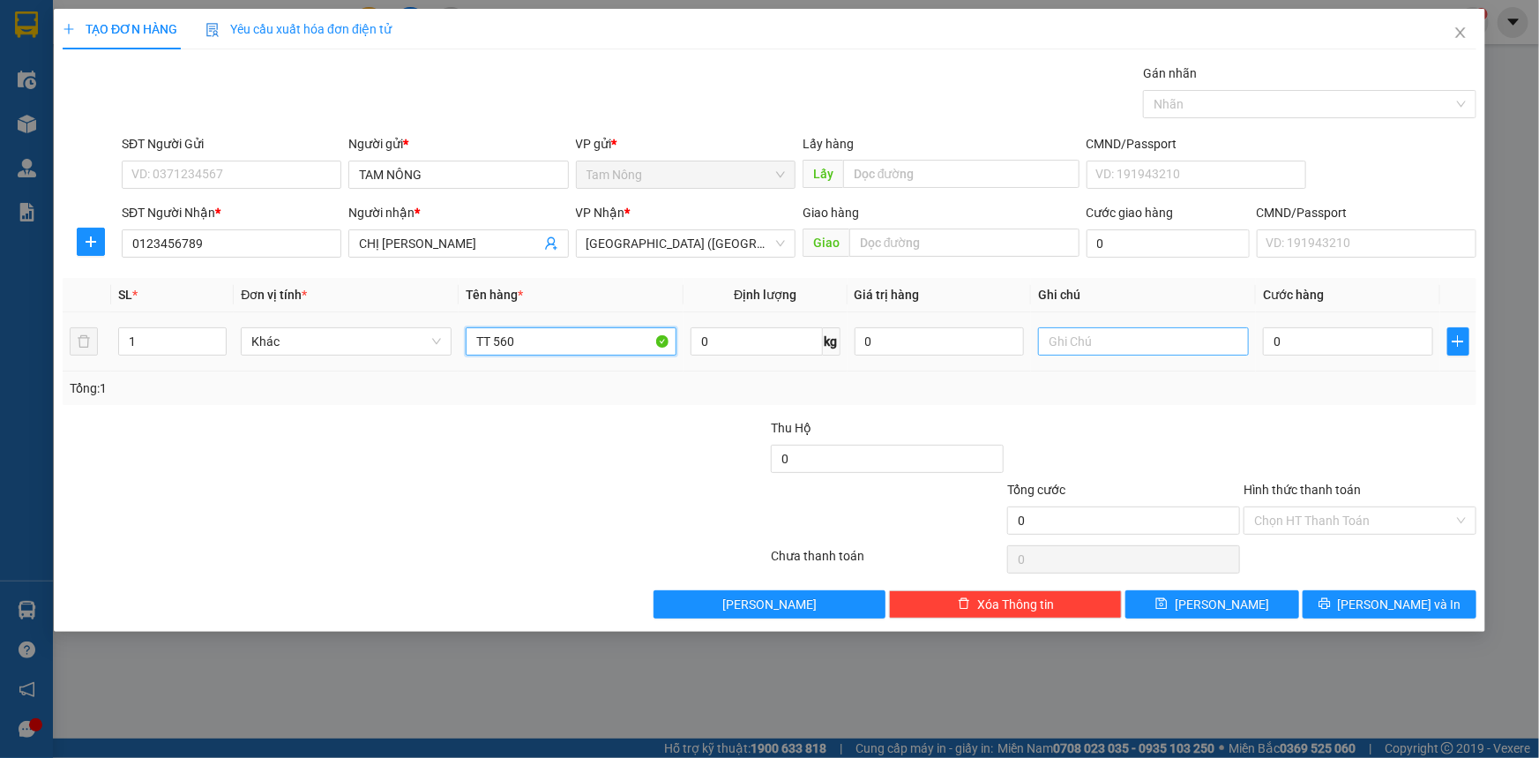
type input "TT 560"
click at [1126, 340] on input "text" at bounding box center [1143, 341] width 211 height 28
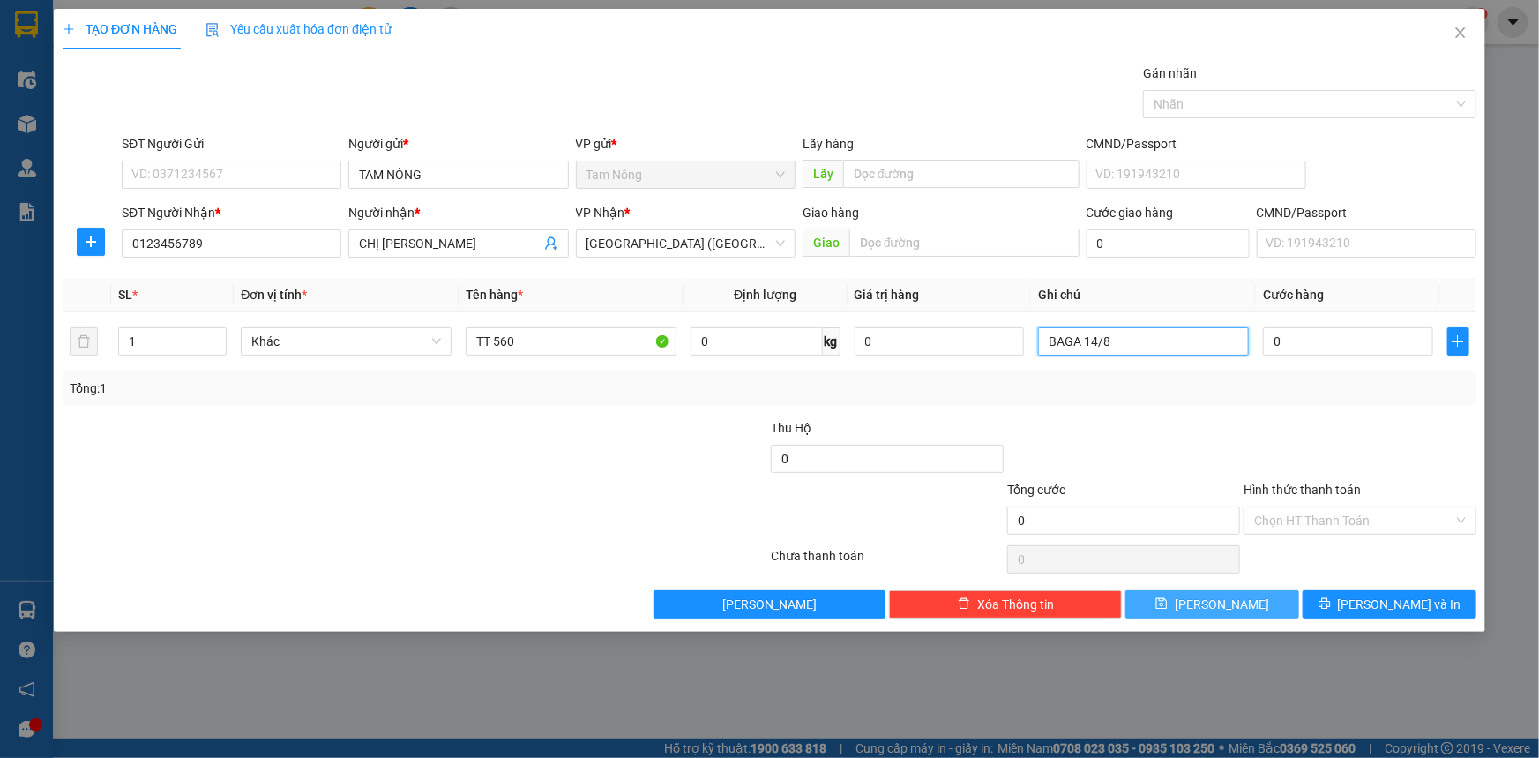
type input "BAGA 14/8"
click at [1238, 616] on button "[PERSON_NAME]" at bounding box center [1212, 604] width 174 height 28
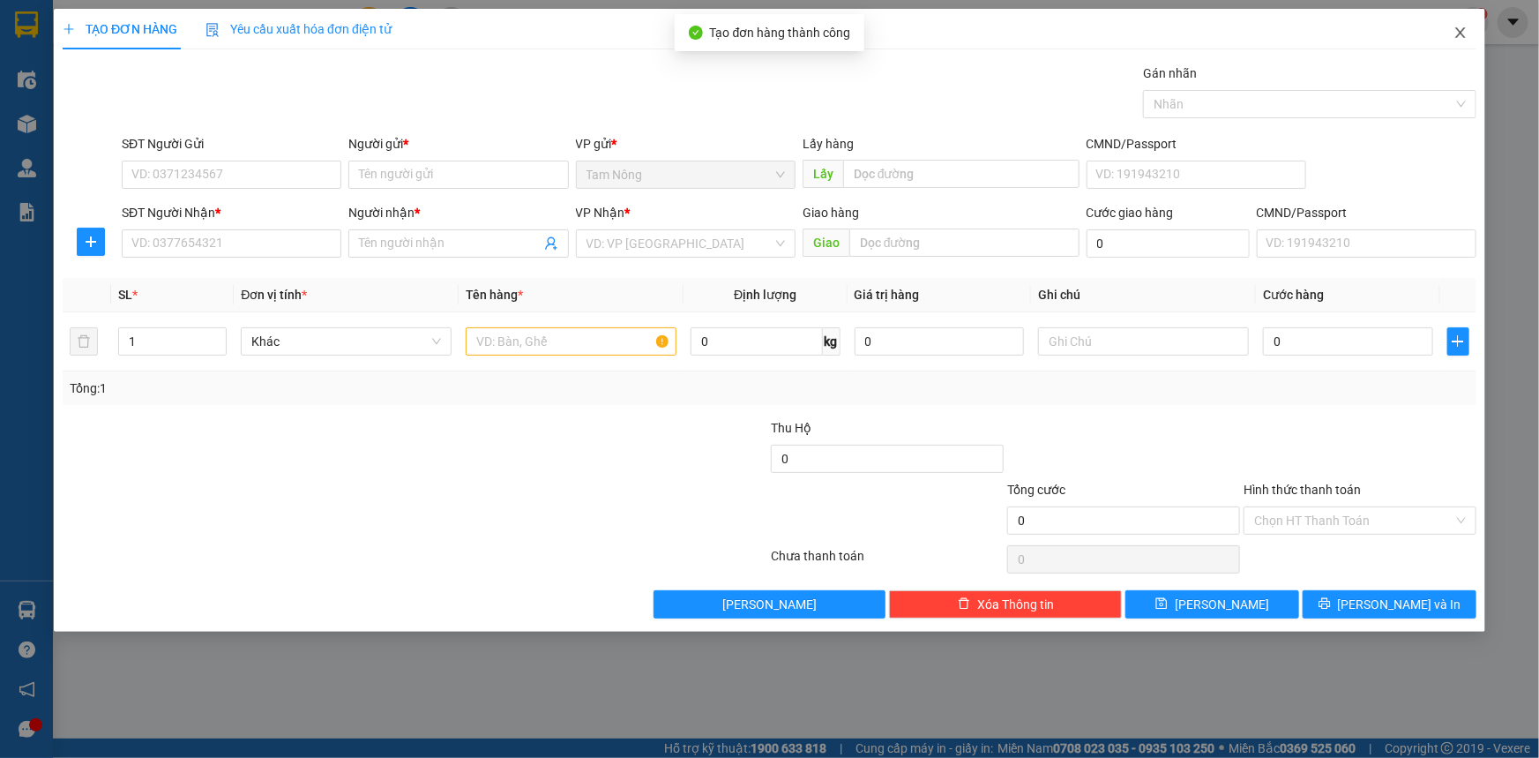
click at [1453, 30] on span "Close" at bounding box center [1460, 33] width 49 height 49
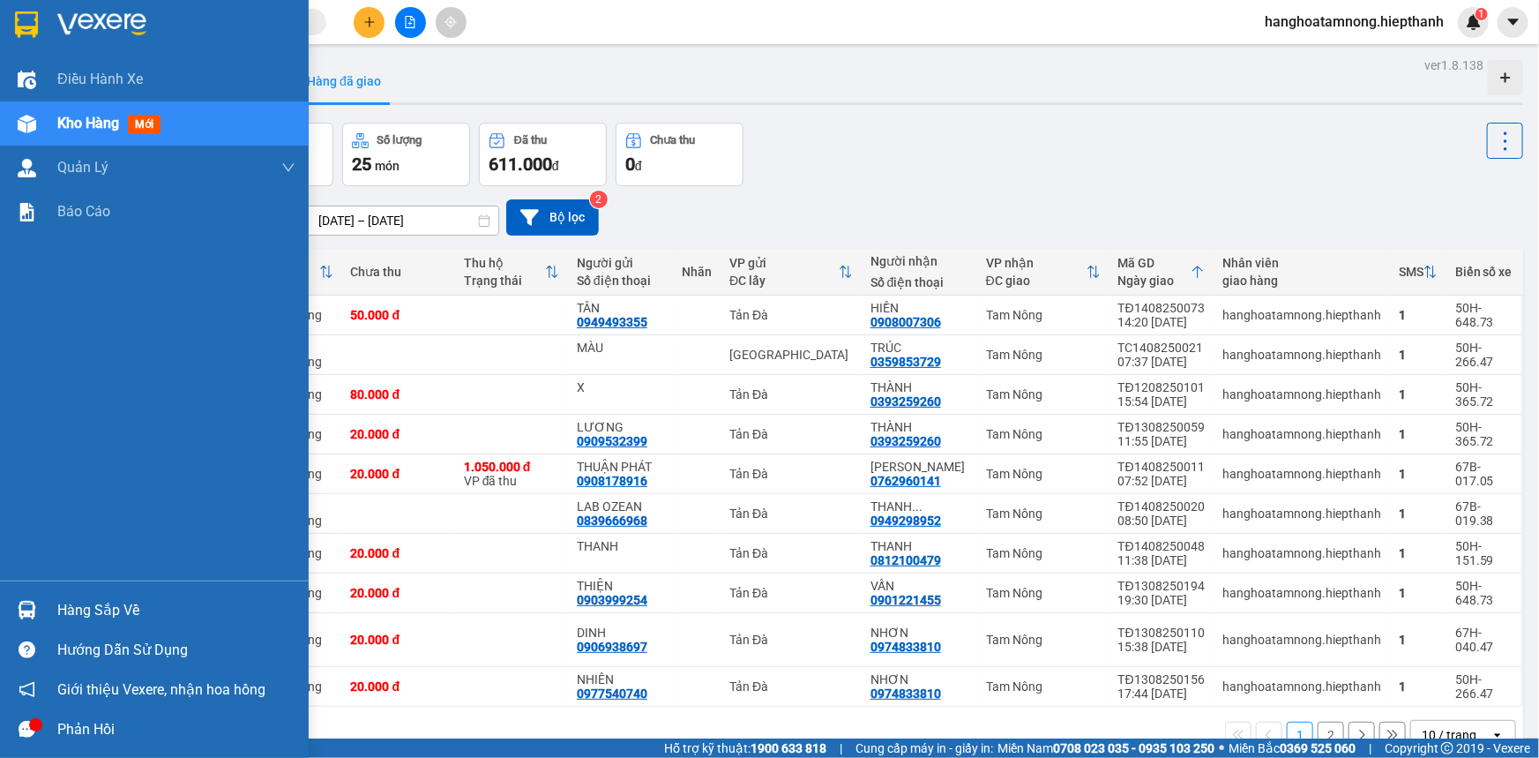
click at [17, 137] on div at bounding box center [26, 123] width 31 height 31
click at [17, 138] on div at bounding box center [26, 123] width 31 height 31
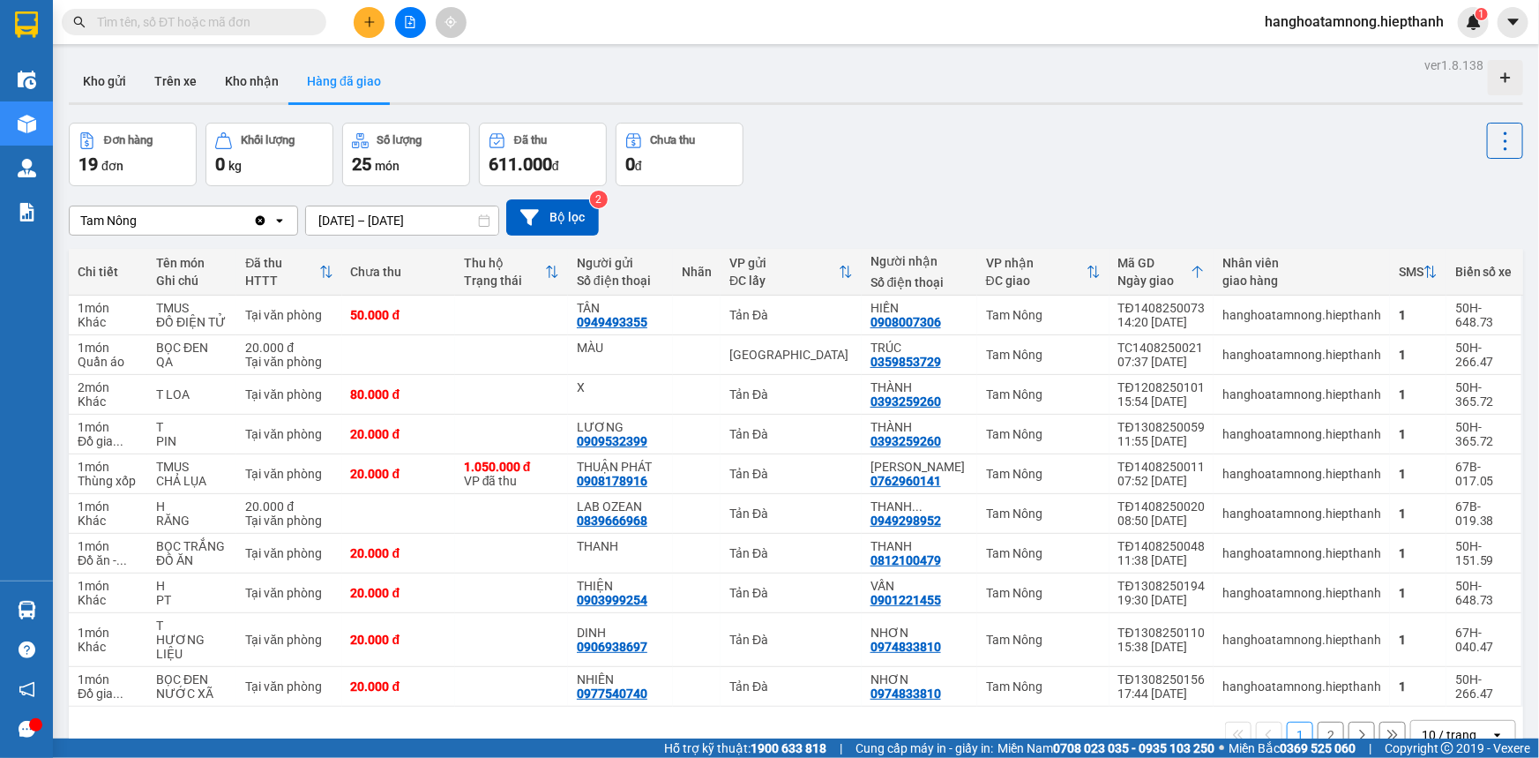
click at [372, 23] on icon "plus" at bounding box center [369, 22] width 12 height 12
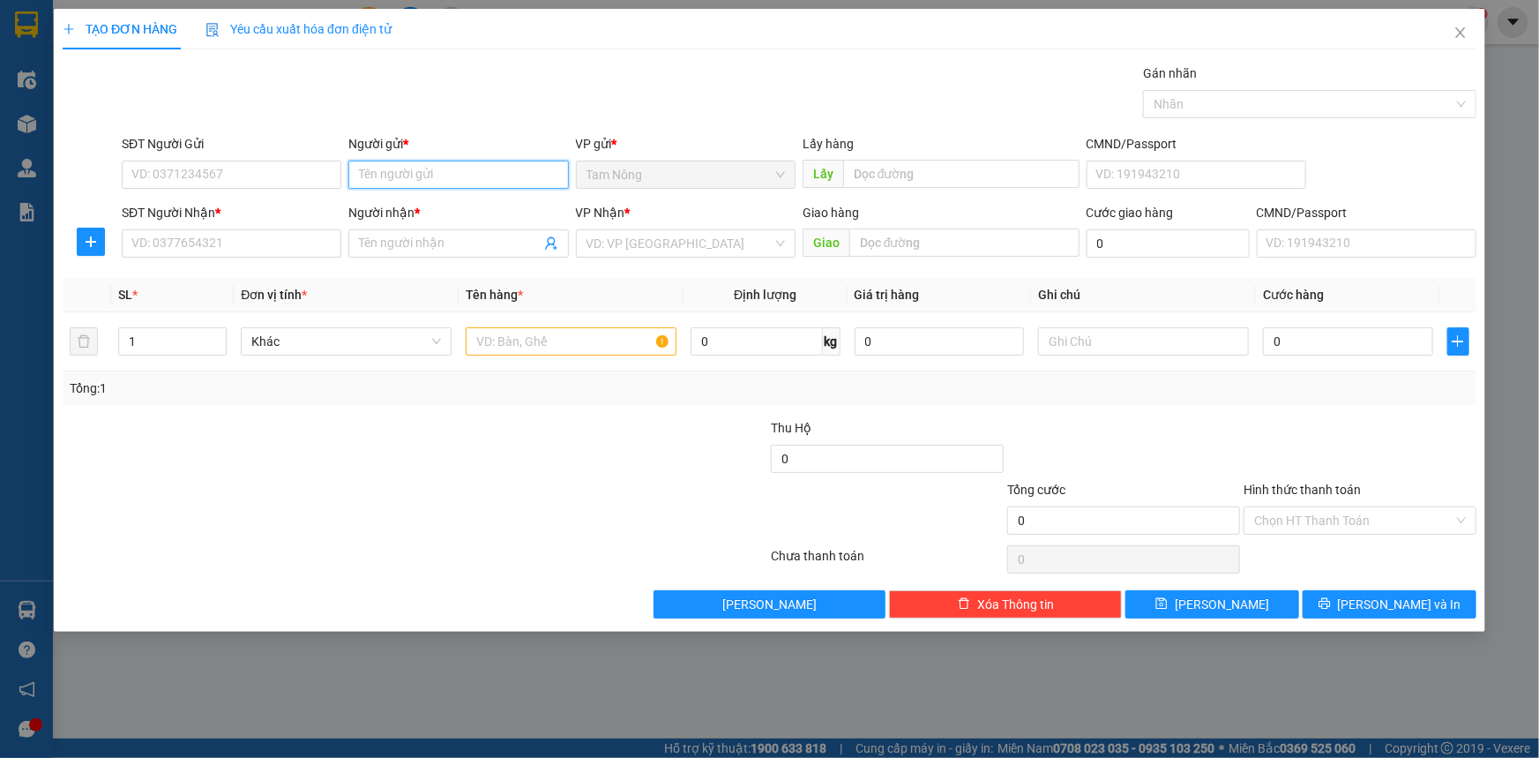
click at [373, 180] on input "Người gửi *" at bounding box center [458, 175] width 220 height 28
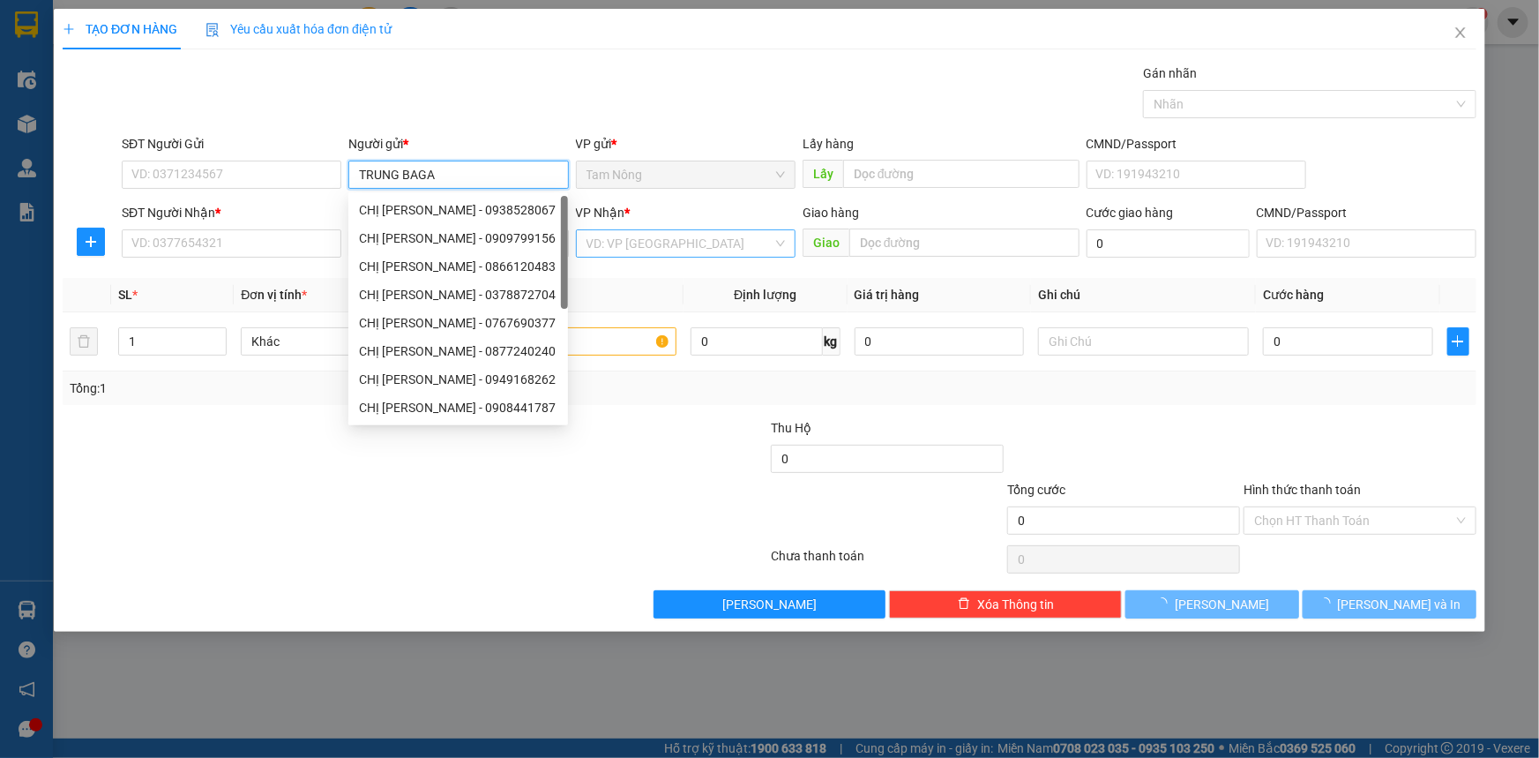
type input "TRUNG BAGA"
click at [706, 230] on input "search" at bounding box center [680, 243] width 186 height 26
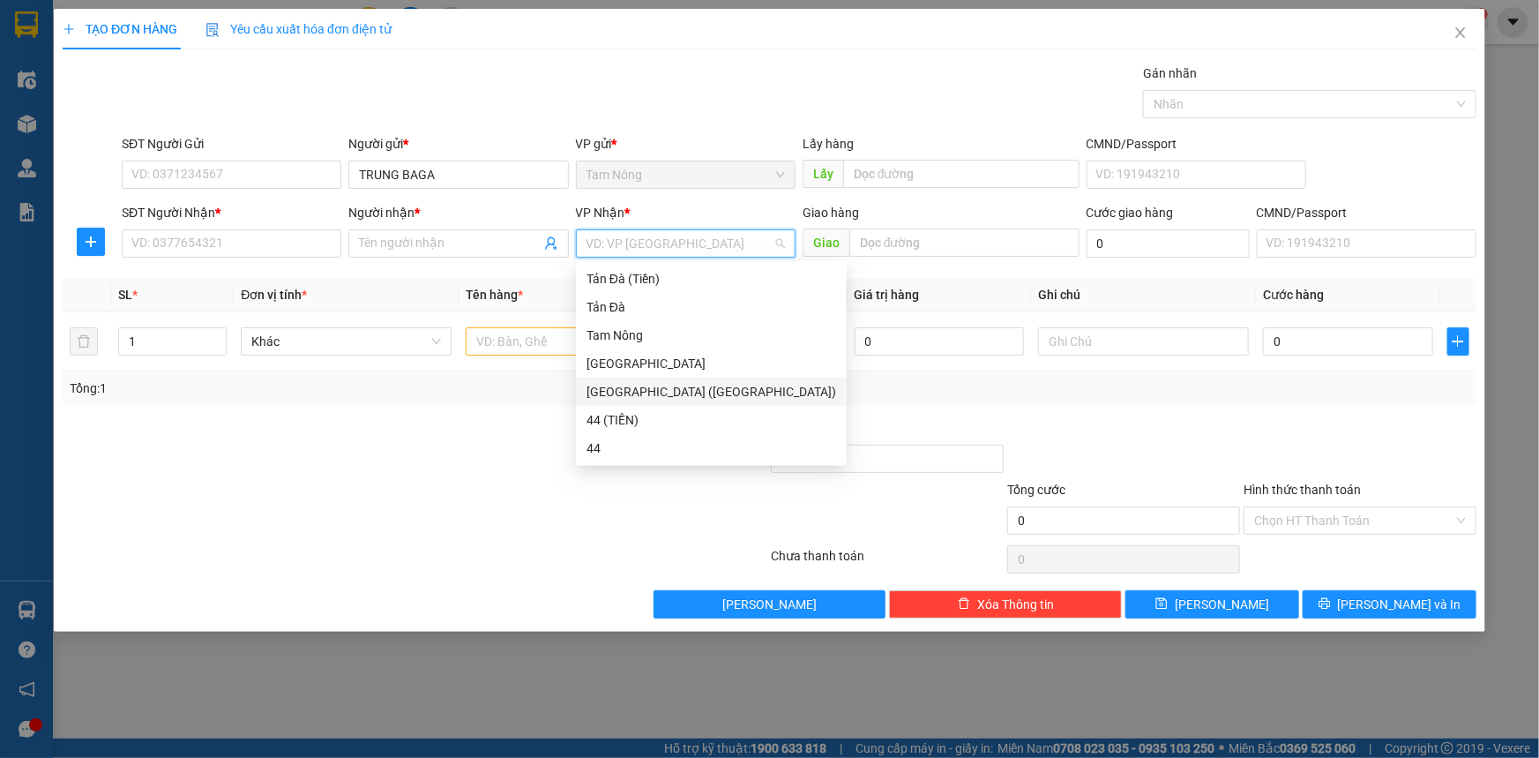
click at [616, 400] on div "[GEOGRAPHIC_DATA] ([GEOGRAPHIC_DATA])" at bounding box center [712, 391] width 250 height 19
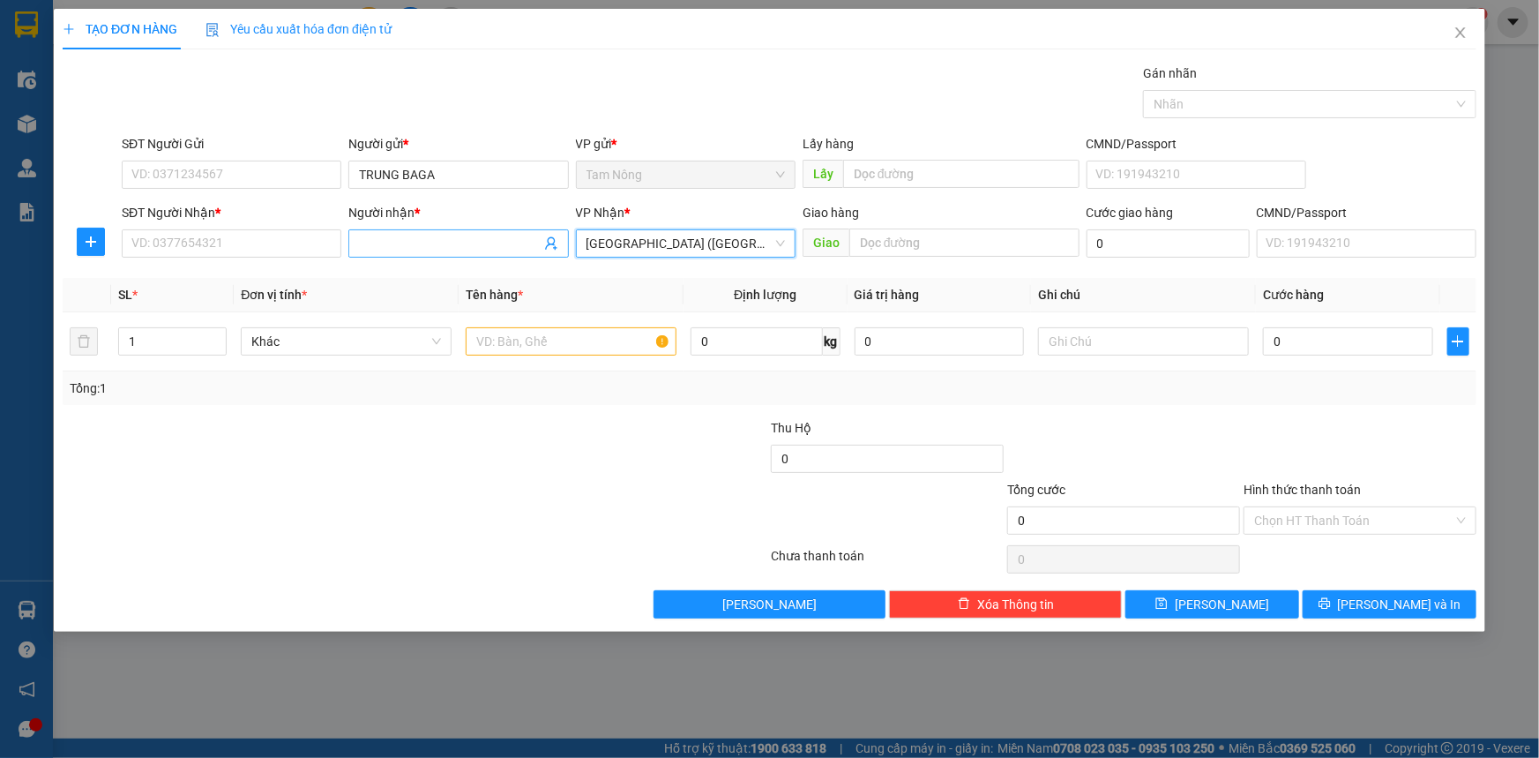
click at [410, 242] on input "Người nhận *" at bounding box center [449, 243] width 181 height 19
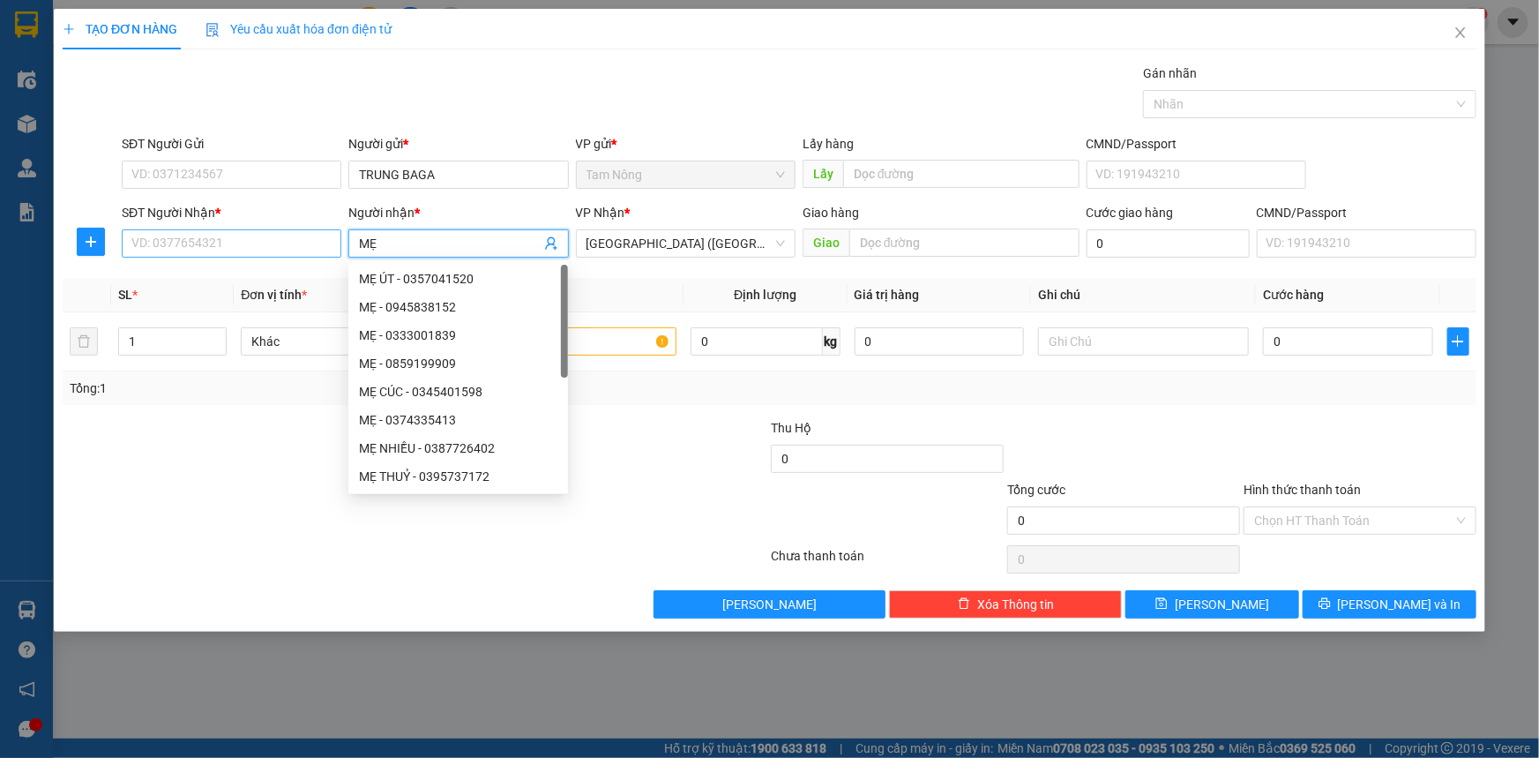
type input "MẸ"
click at [283, 238] on input "SĐT Người Nhận *" at bounding box center [232, 243] width 220 height 28
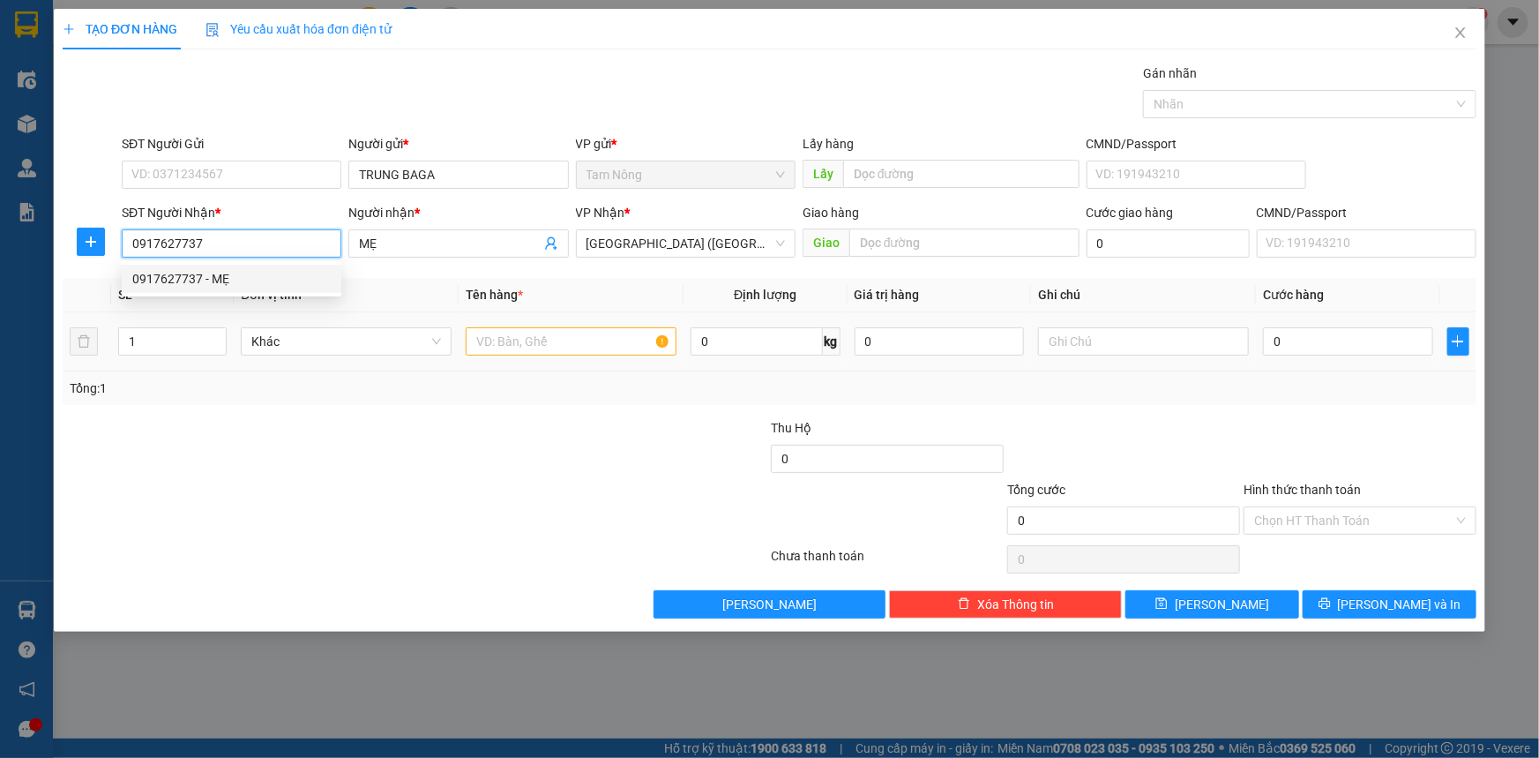
type input "0917627737"
click at [487, 337] on input "text" at bounding box center [571, 341] width 211 height 28
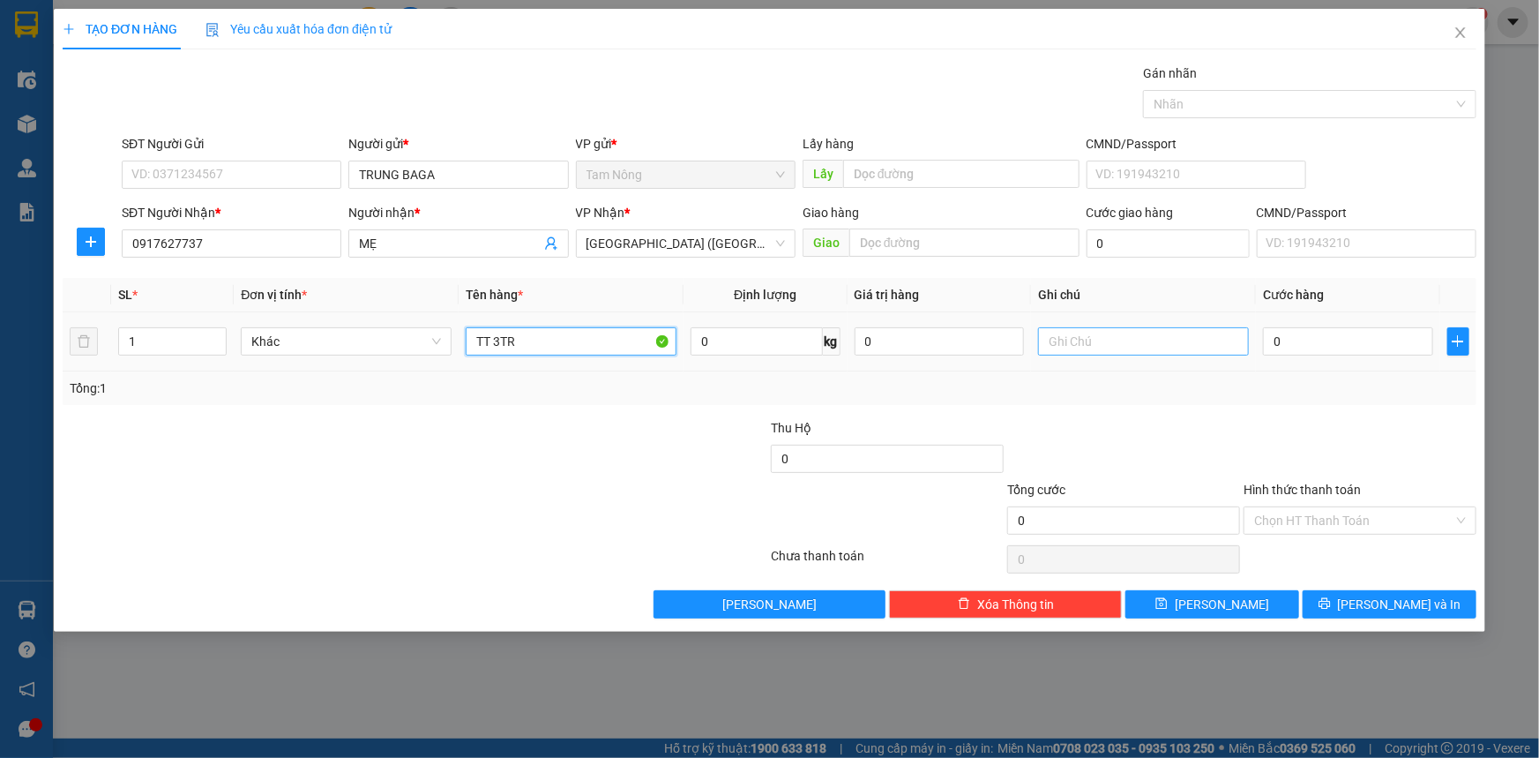
type input "TT 3TR"
click at [1155, 341] on input "text" at bounding box center [1143, 341] width 211 height 28
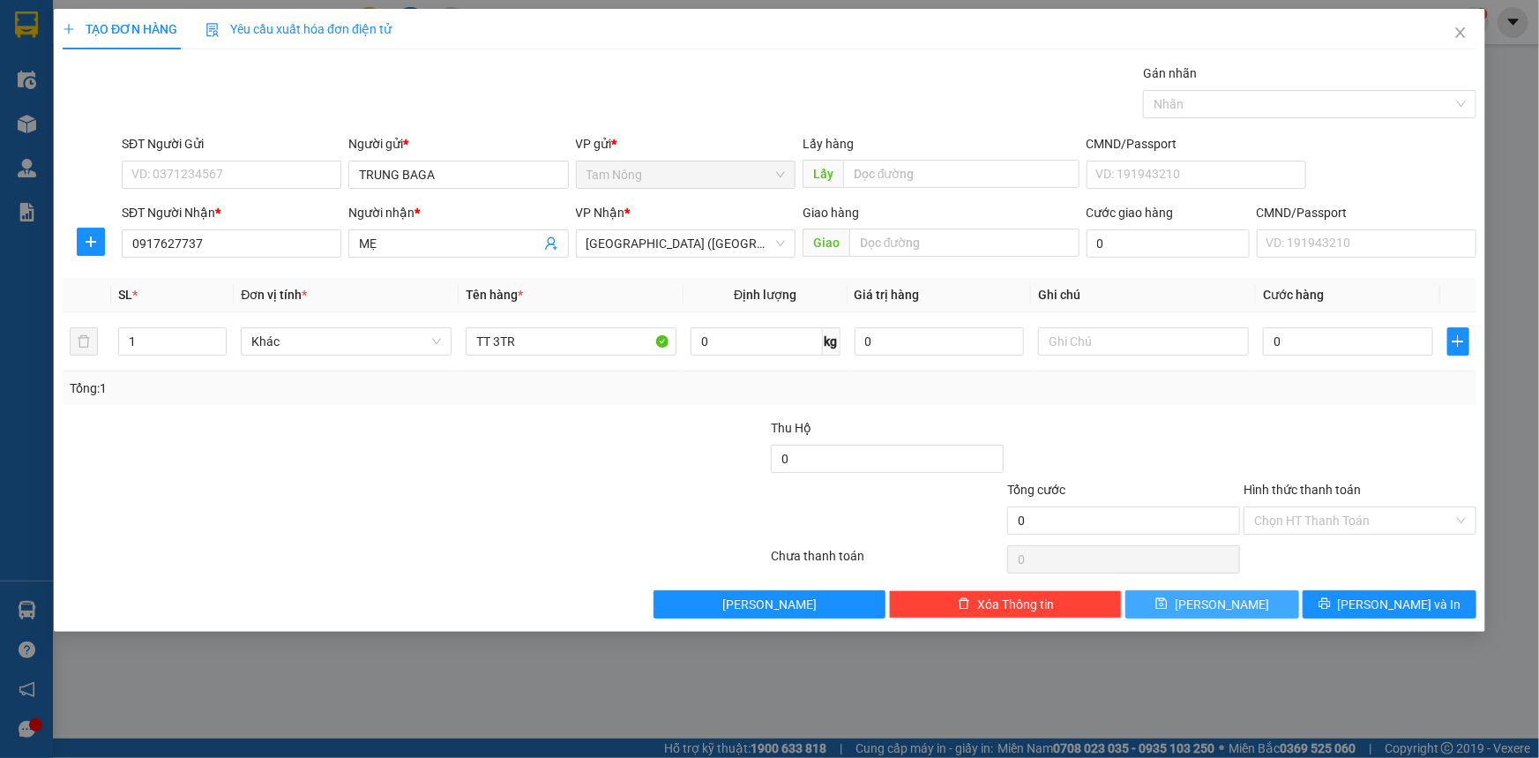
click at [1178, 611] on button "[PERSON_NAME]" at bounding box center [1212, 604] width 174 height 28
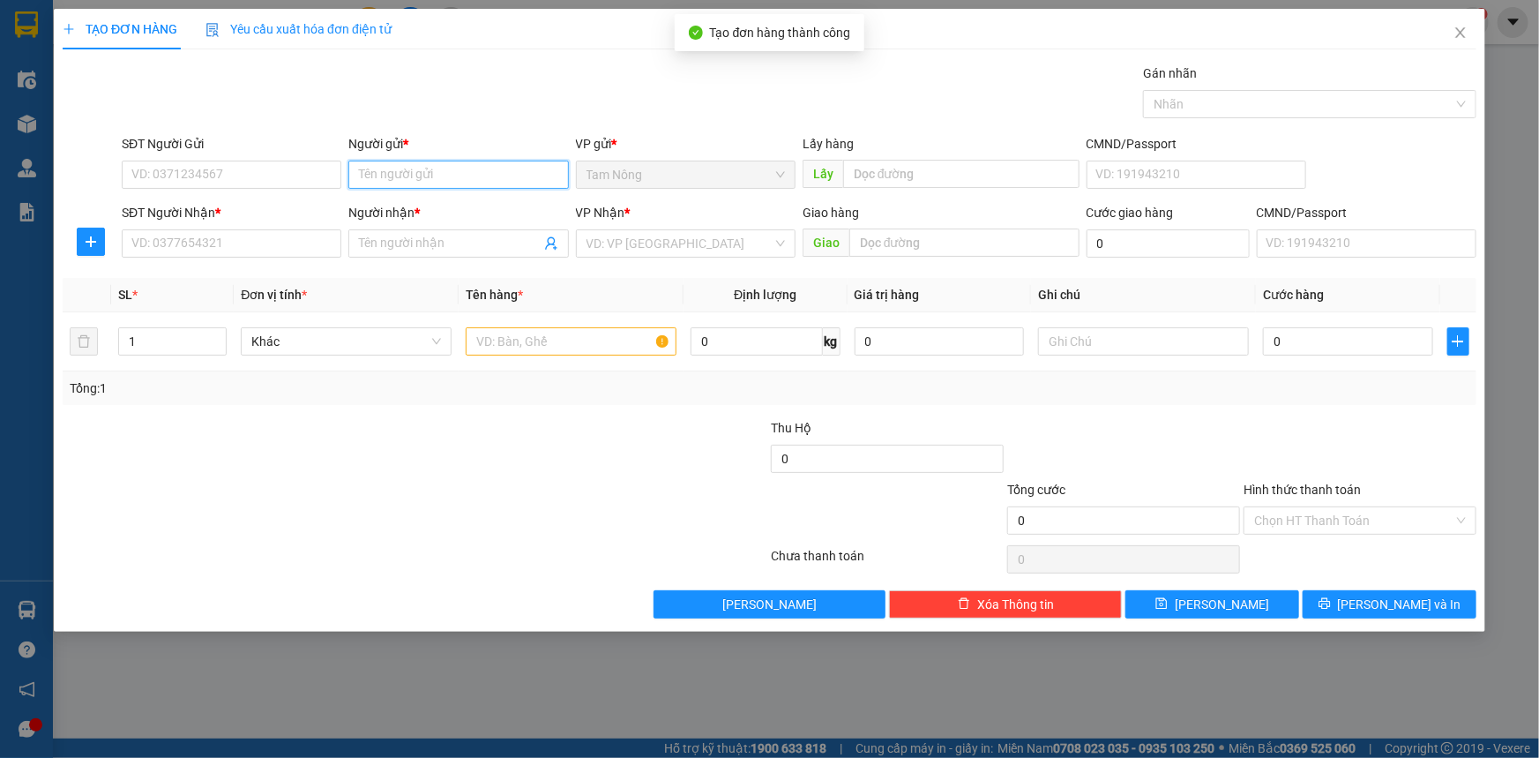
click at [478, 169] on input "Người gửi *" at bounding box center [458, 175] width 220 height 28
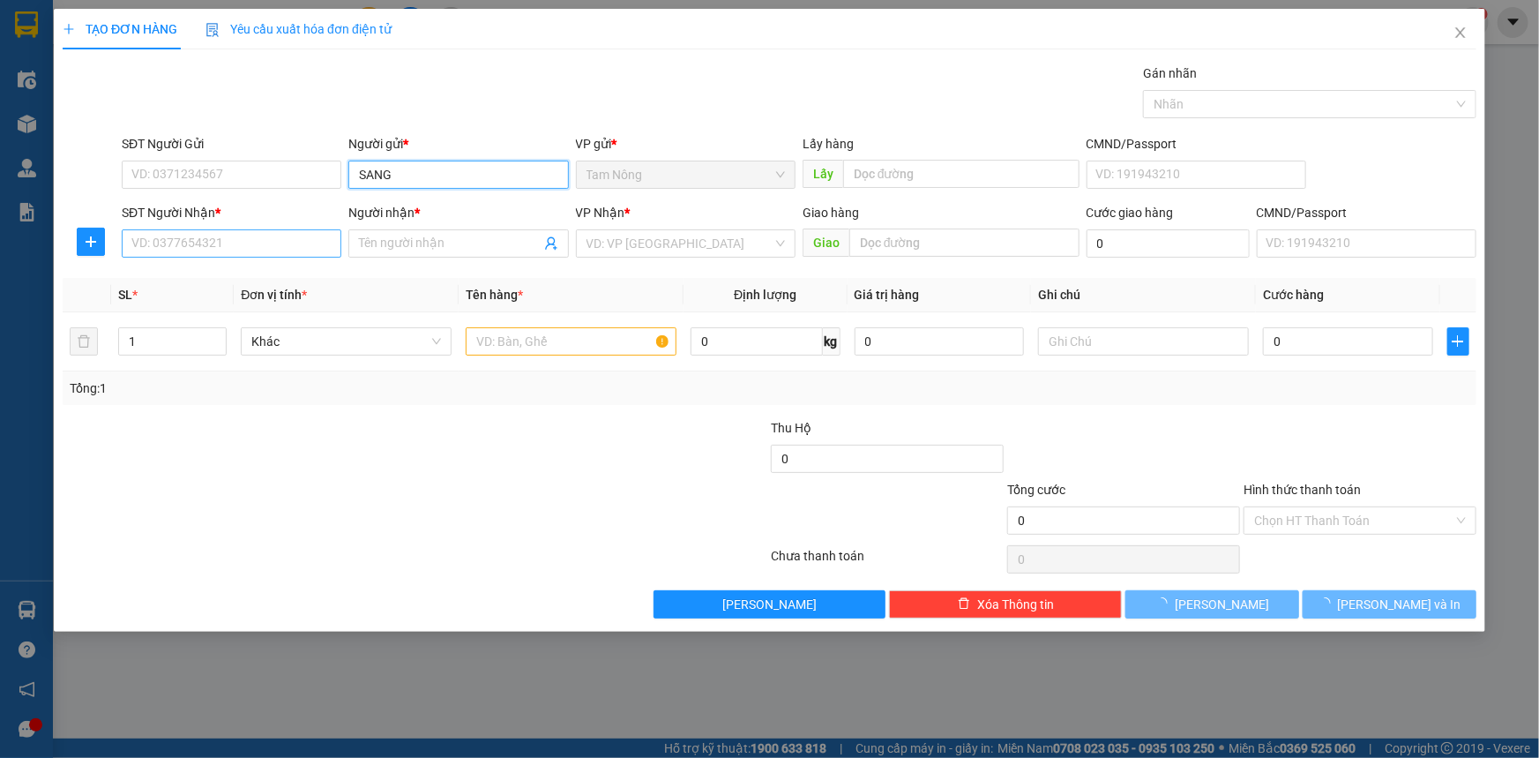
type input "SANG"
click at [271, 247] on input "SĐT Người Nhận *" at bounding box center [232, 243] width 220 height 28
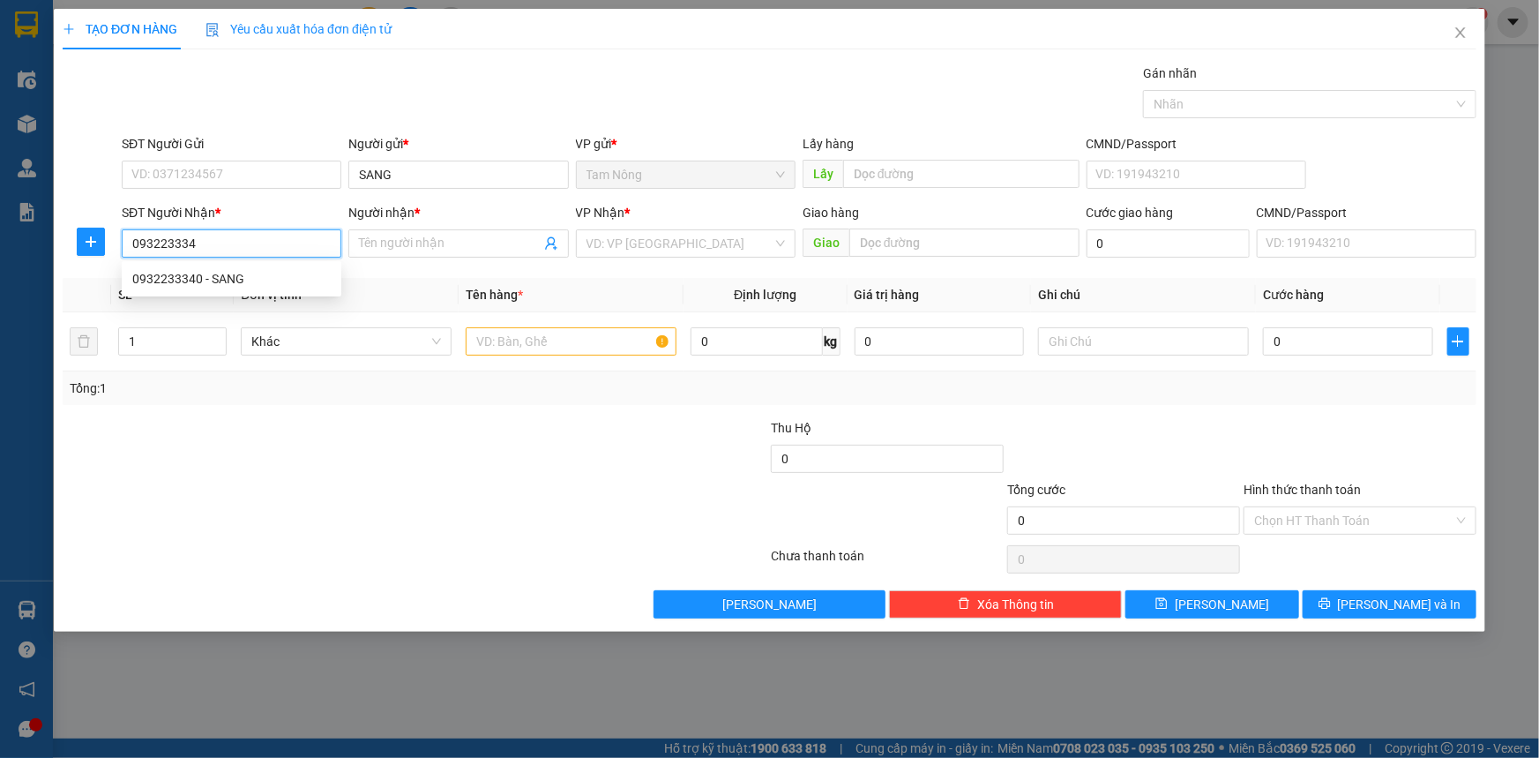
type input "0932233340"
click at [275, 275] on div "0932233340 - SANG" at bounding box center [231, 278] width 198 height 19
type input "SANG"
type input "0932233340"
click at [515, 361] on td at bounding box center [571, 341] width 225 height 59
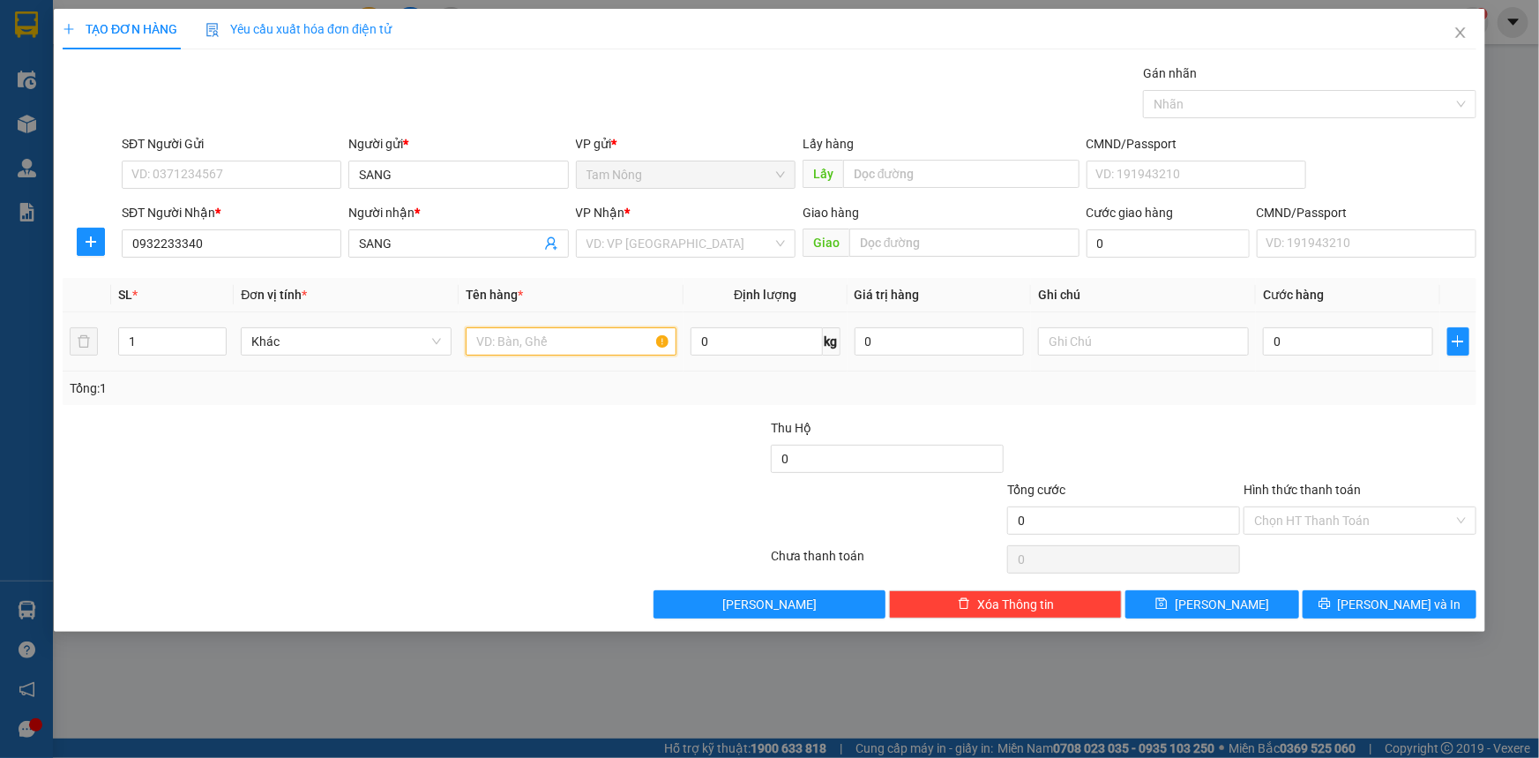
click at [521, 348] on input "text" at bounding box center [571, 341] width 211 height 28
type input "BAO XANH"
click at [1078, 337] on input "text" at bounding box center [1143, 341] width 211 height 28
type input "G"
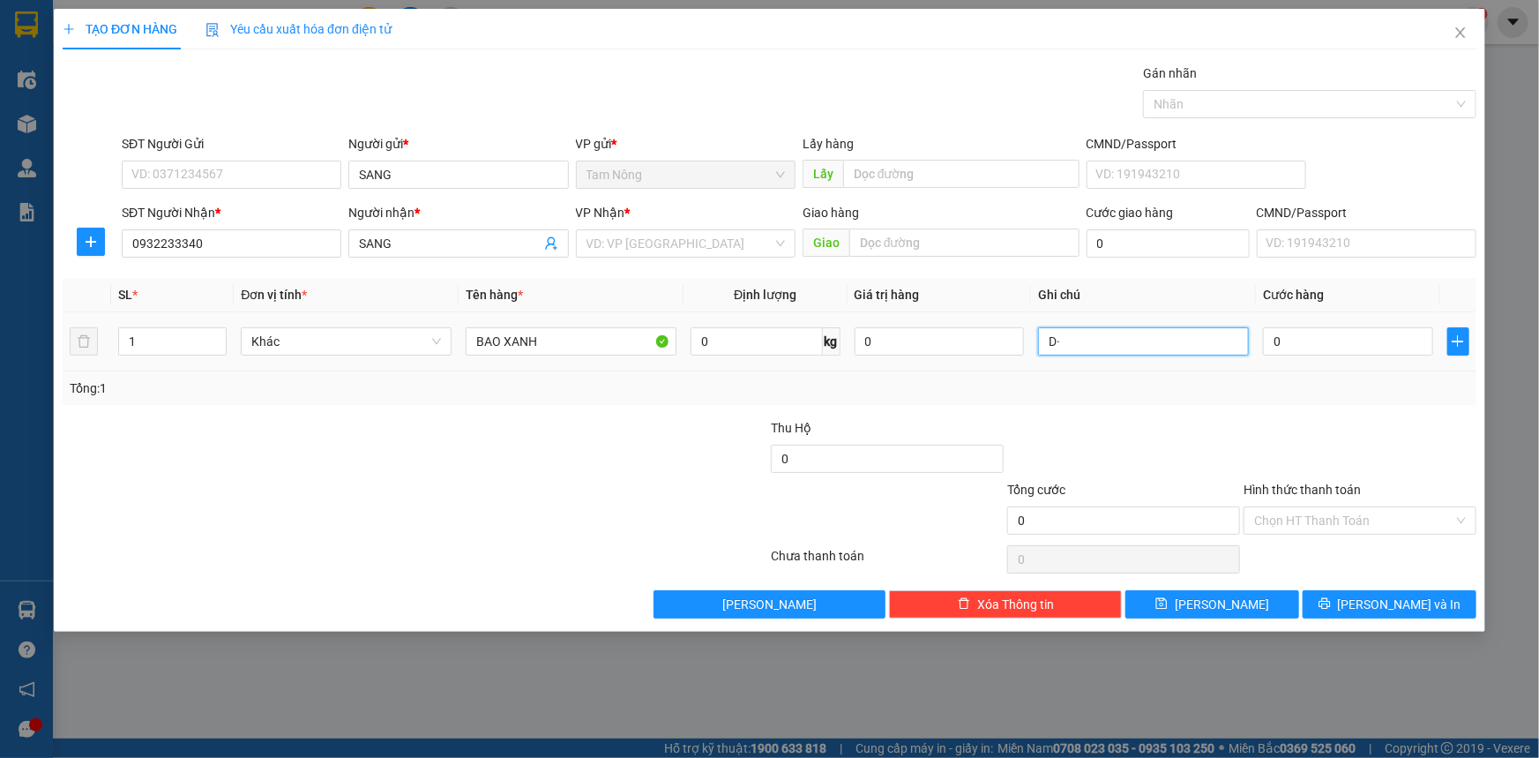
type input "D"
click at [324, 339] on span "Khác" at bounding box center [346, 341] width 190 height 26
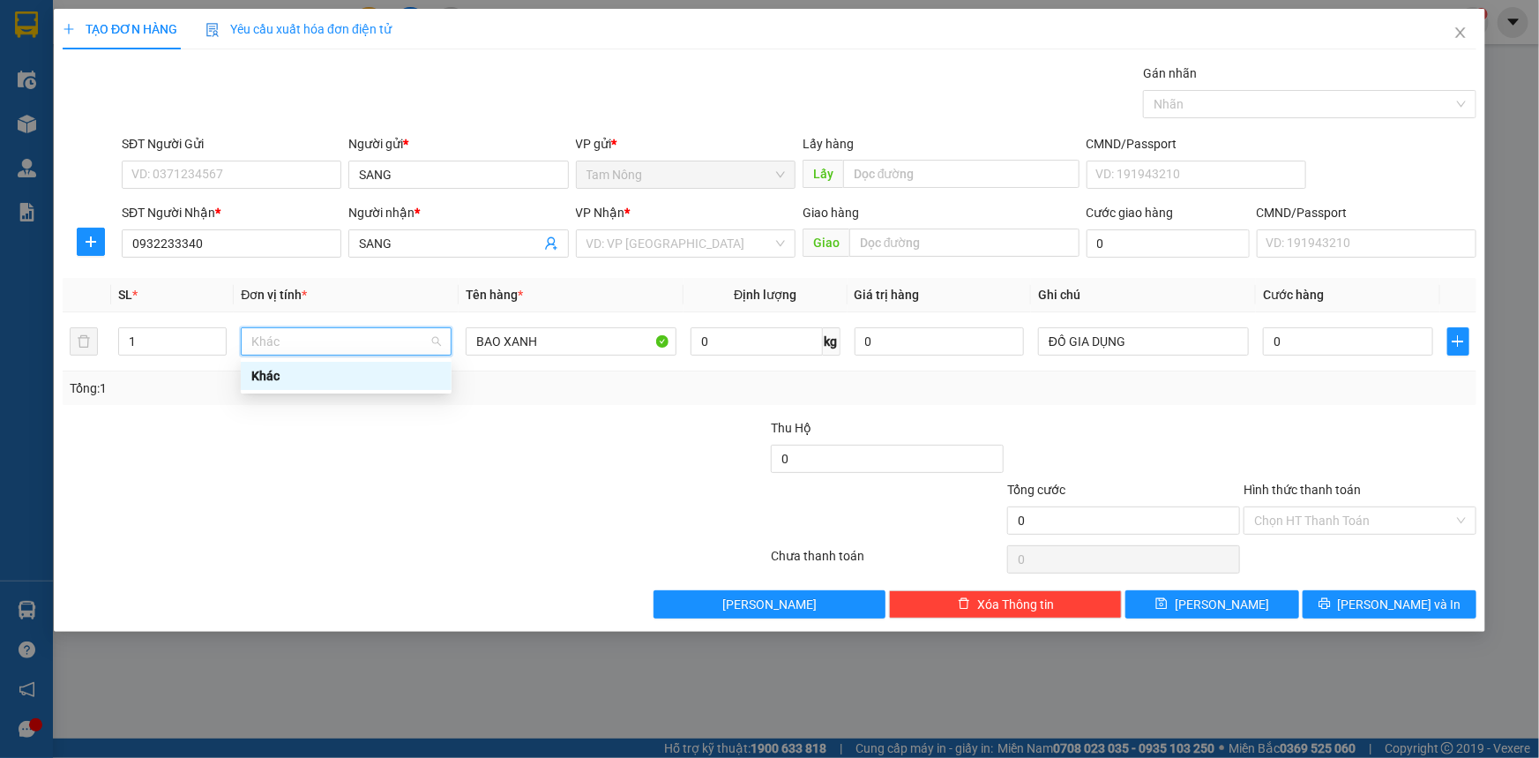
drag, startPoint x: 370, startPoint y: 481, endPoint x: 378, endPoint y: 476, distance: 9.1
click at [373, 477] on form "Thu Hộ 0 Tổng cước 0 Hình thức thanh toán Chọn HT Thanh Toán" at bounding box center [770, 479] width 1414 height 123
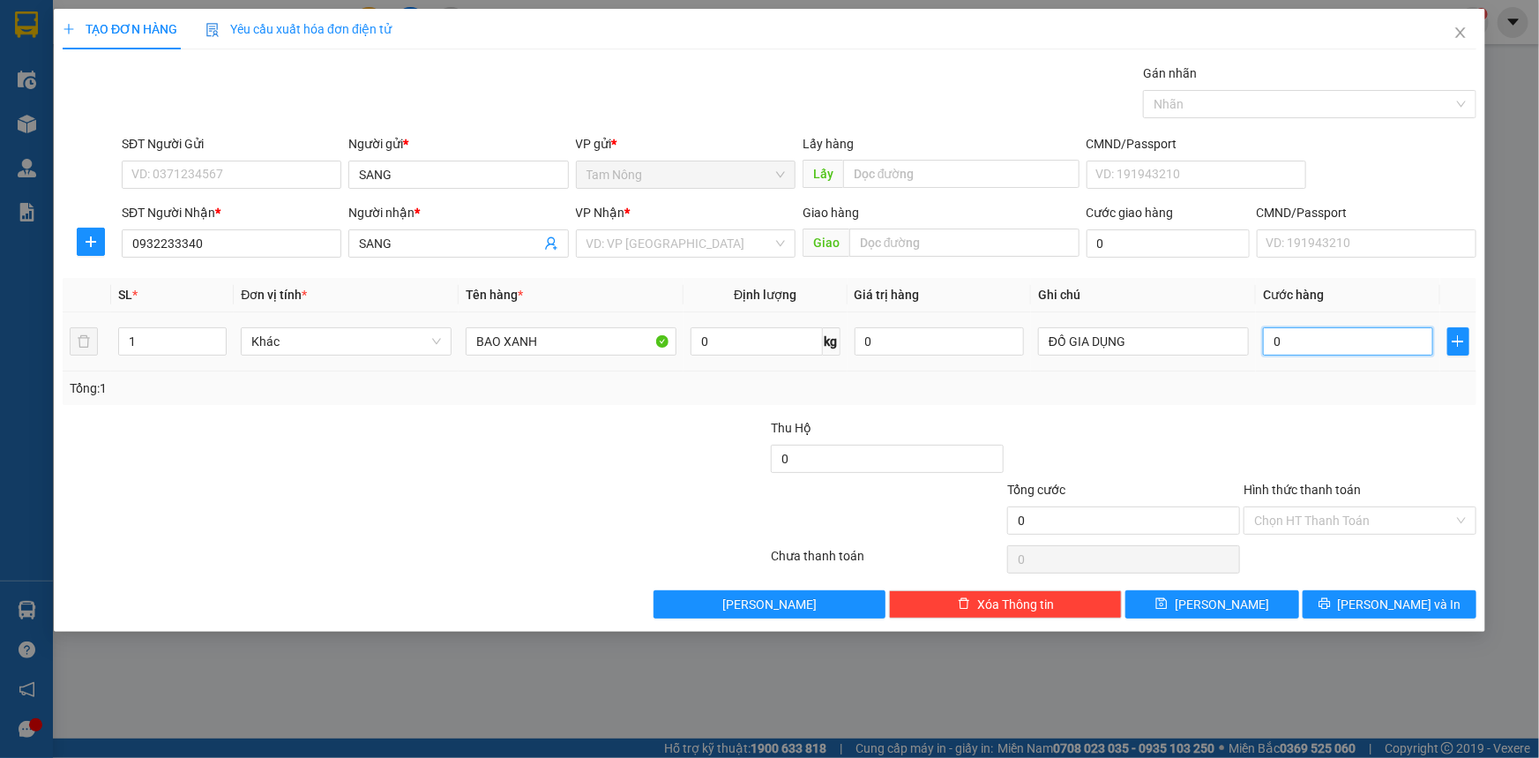
click at [1311, 335] on input "0" at bounding box center [1348, 341] width 170 height 28
click at [1252, 447] on div at bounding box center [1360, 449] width 236 height 62
drag, startPoint x: 475, startPoint y: 512, endPoint x: 623, endPoint y: 262, distance: 291.0
click at [481, 500] on div at bounding box center [297, 511] width 473 height 62
click at [653, 233] on input "search" at bounding box center [680, 243] width 186 height 26
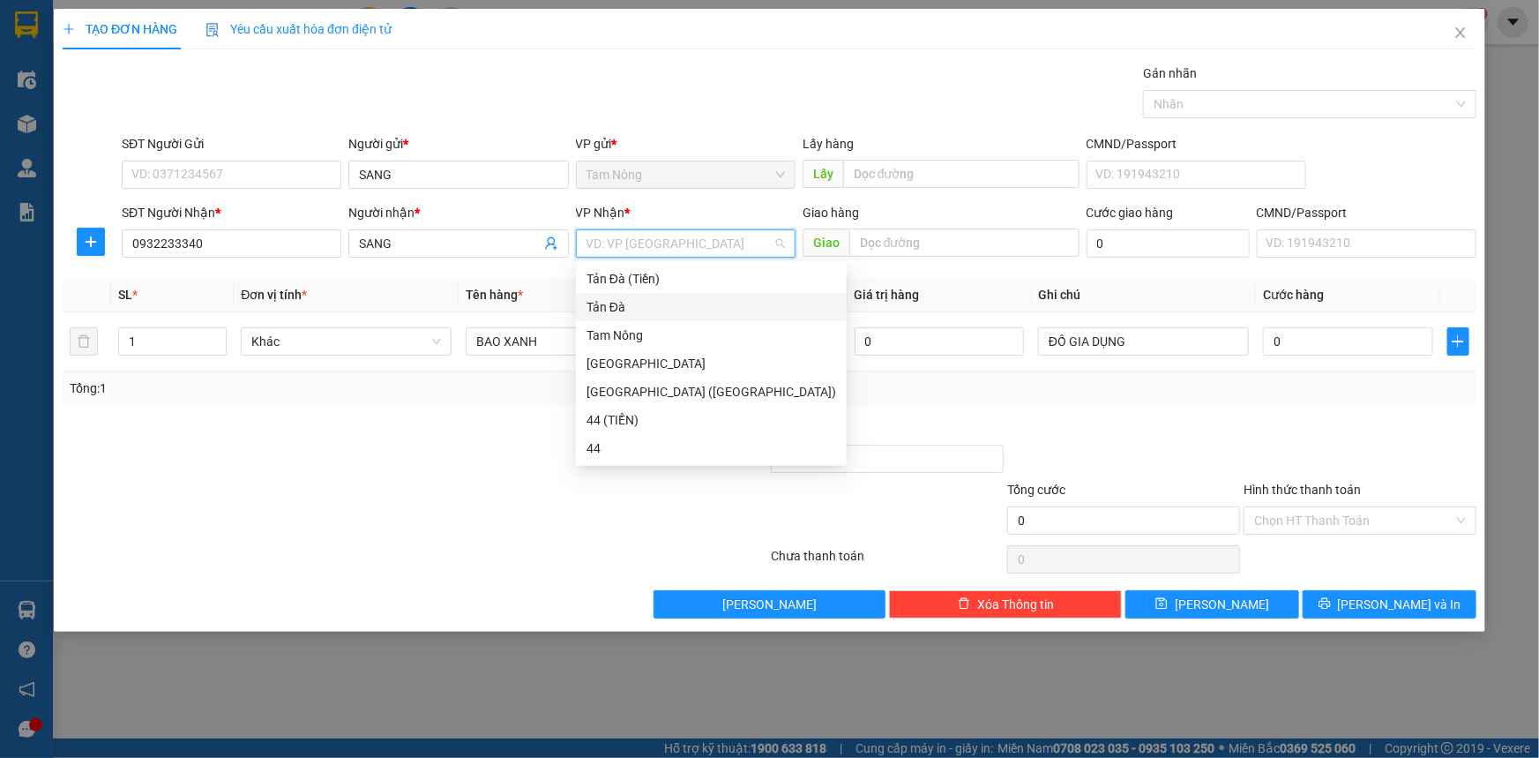
click at [622, 302] on div "Tản Đà" at bounding box center [712, 306] width 250 height 19
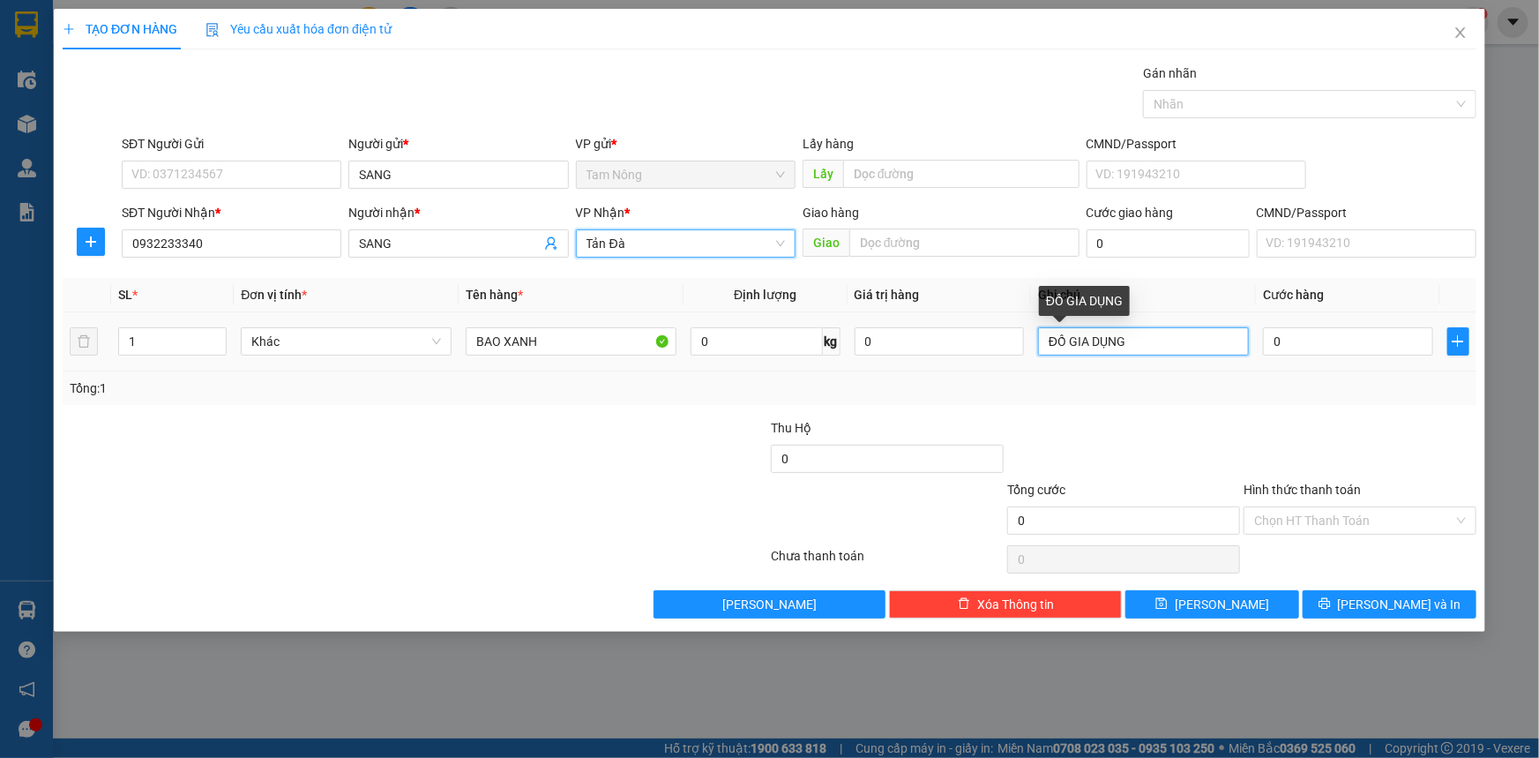
click at [1191, 345] on input "ĐỒ GIA DỤNG" at bounding box center [1143, 341] width 211 height 28
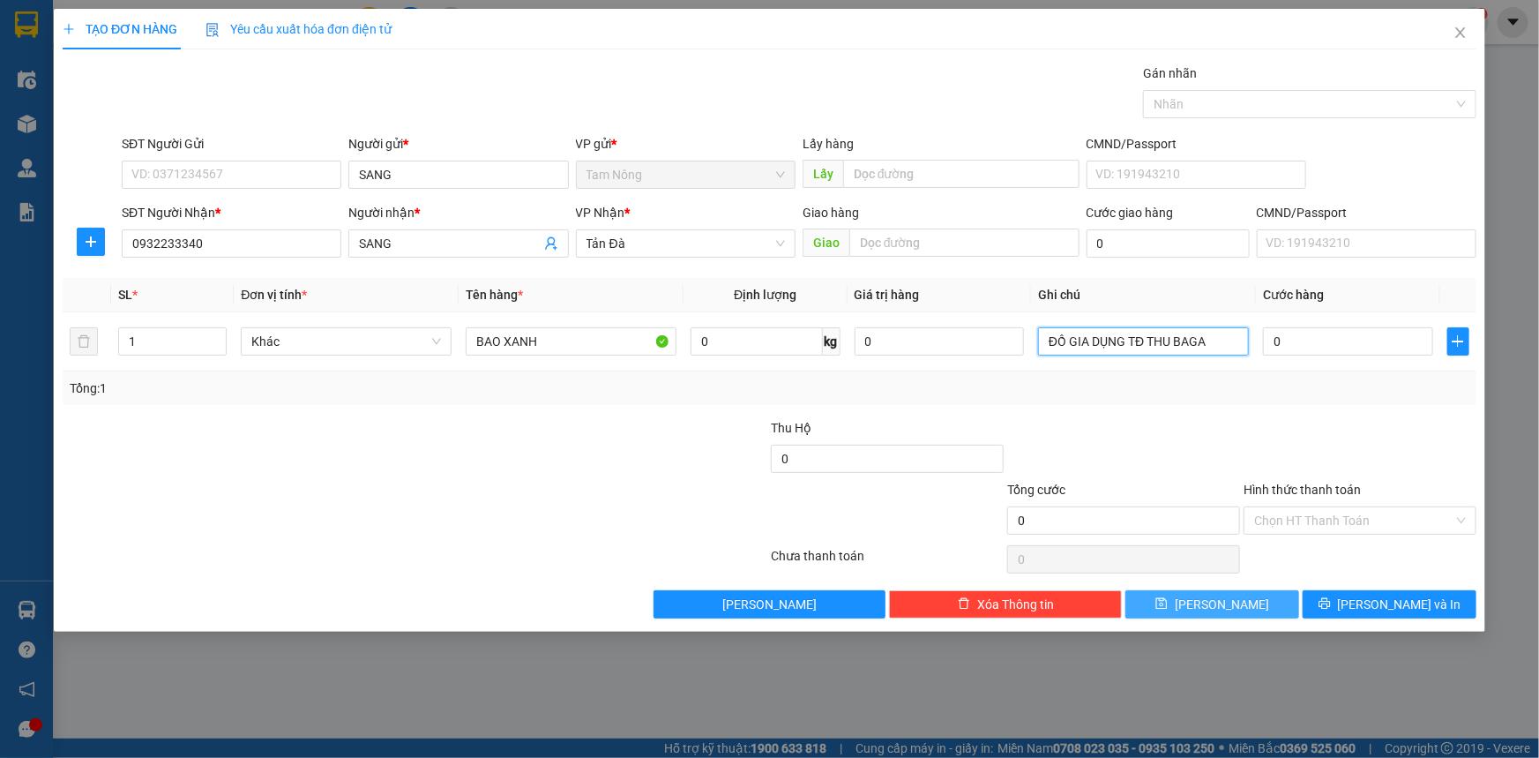
type input "ĐỒ GIA DỤNG TĐ THU BAGA"
click at [1226, 596] on span "[PERSON_NAME]" at bounding box center [1222, 603] width 94 height 19
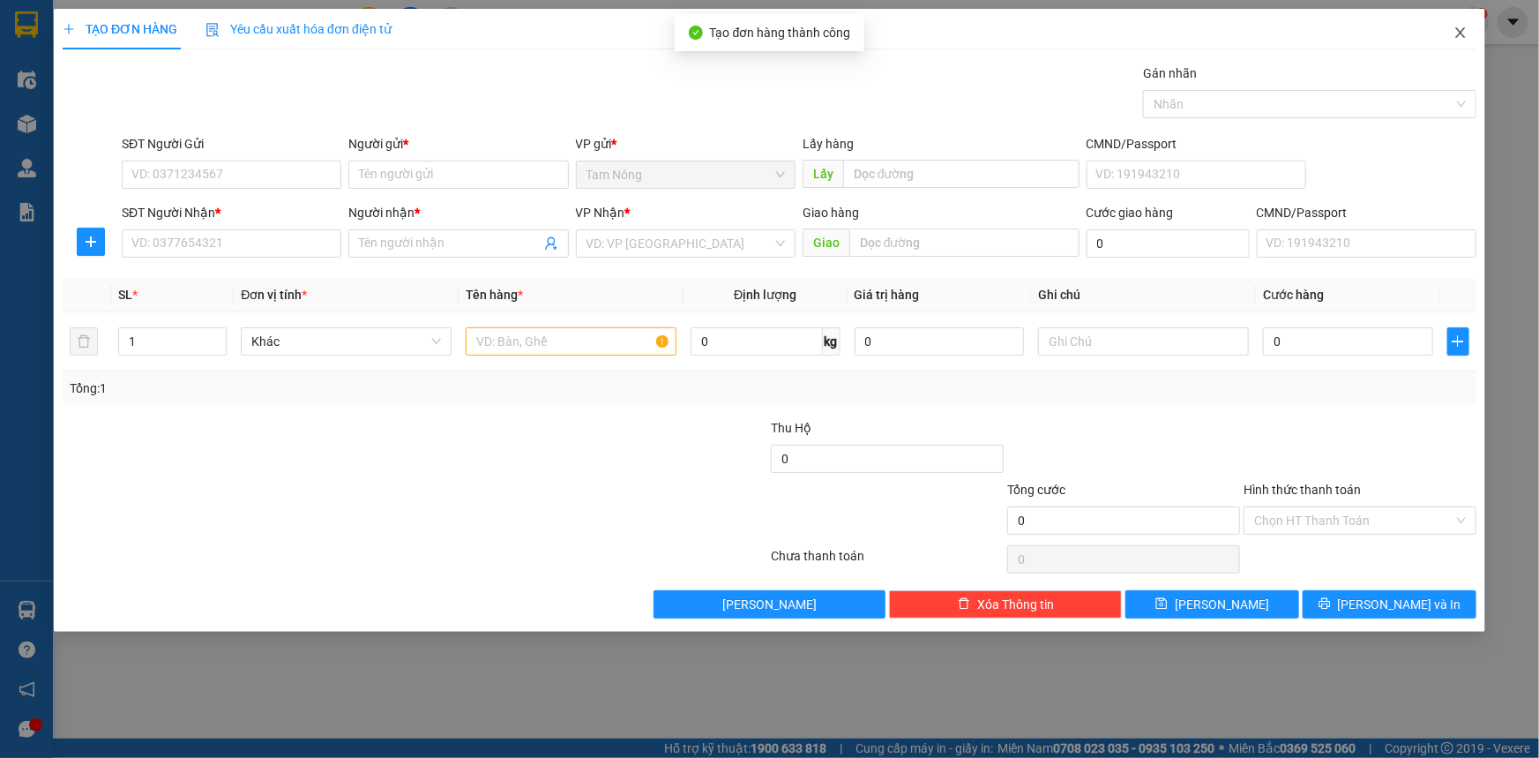
click at [1462, 27] on icon "close" at bounding box center [1461, 33] width 14 height 14
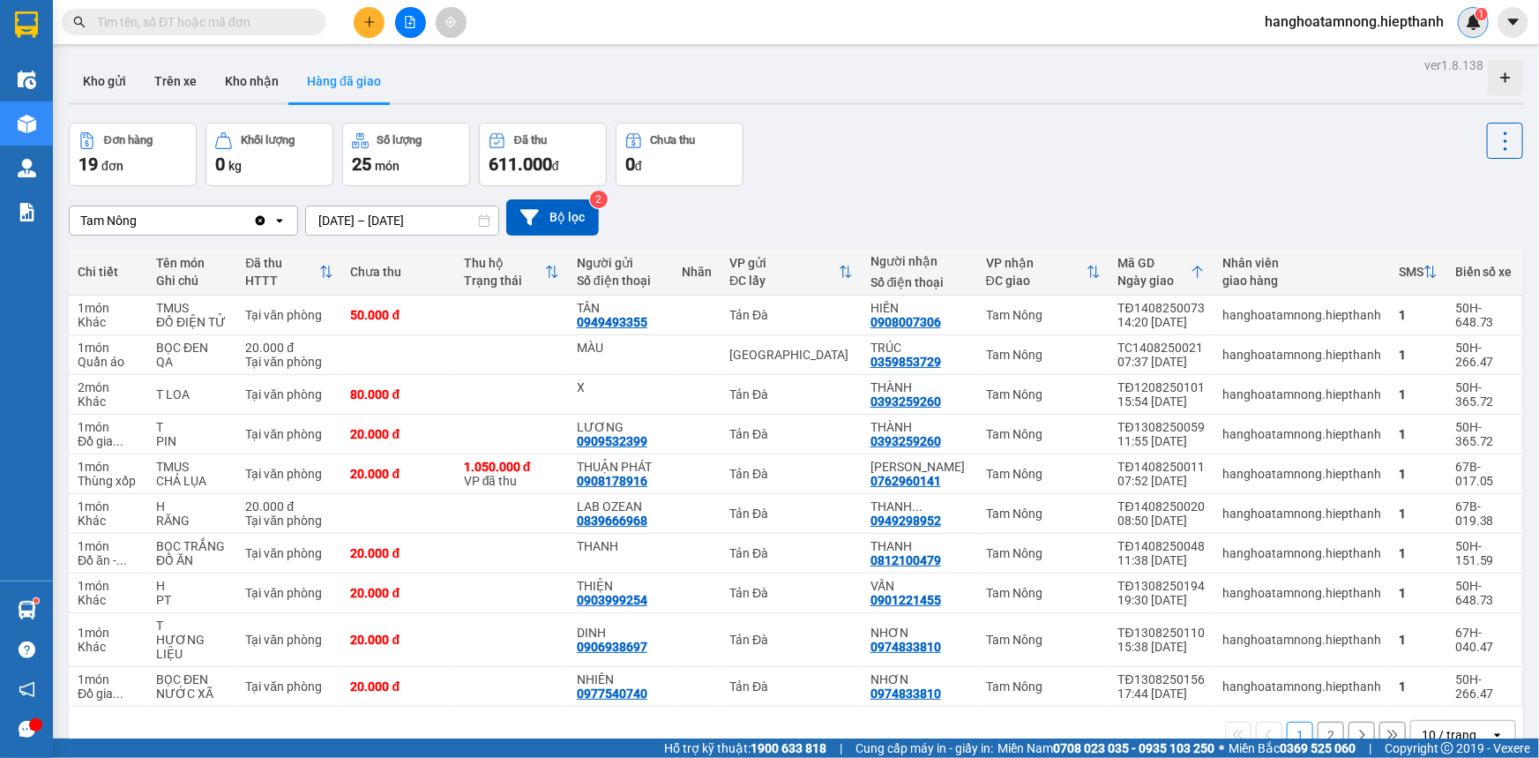
click at [1478, 35] on div "1" at bounding box center [1473, 22] width 31 height 31
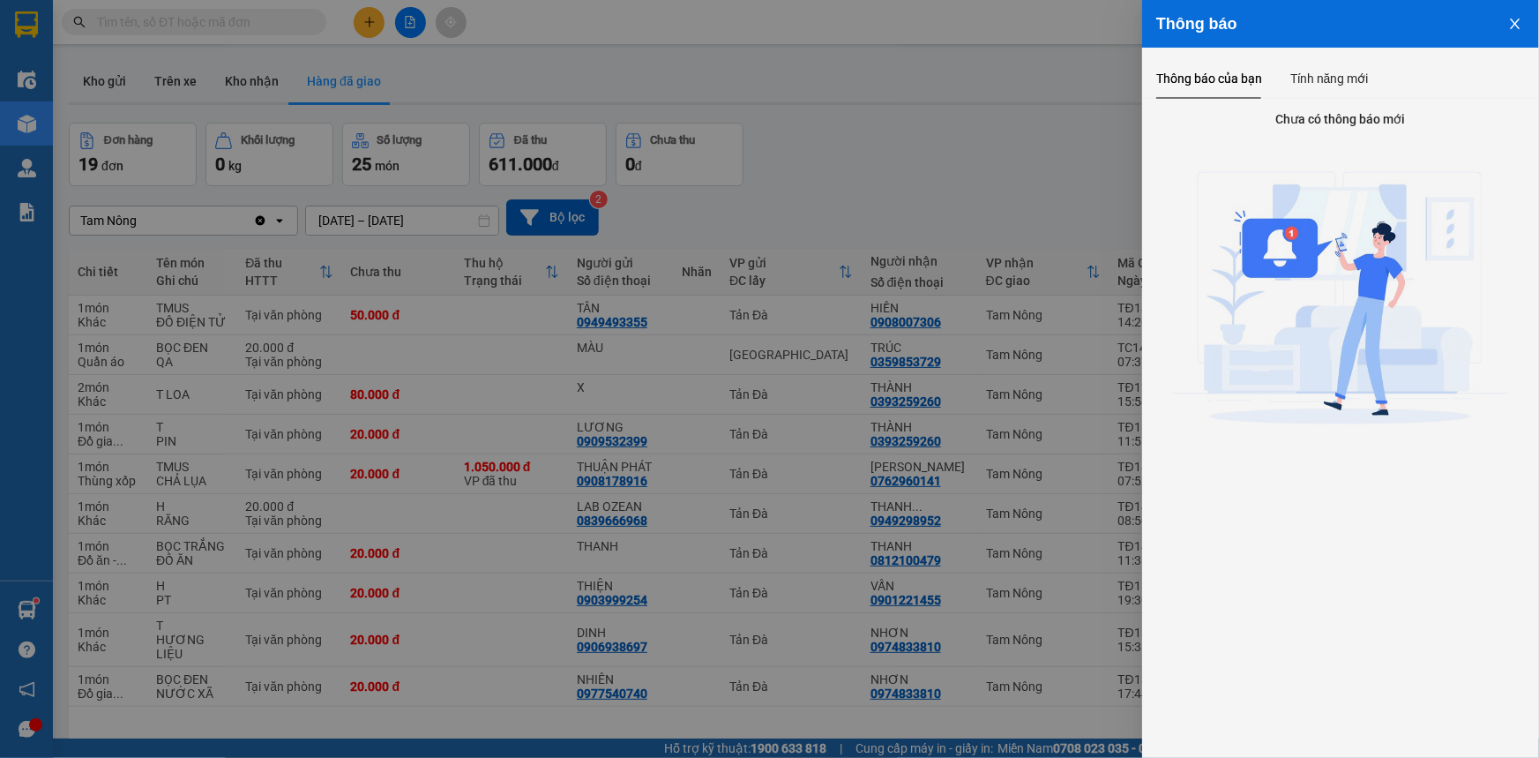
click at [1467, 38] on div "Thông báo" at bounding box center [1340, 24] width 397 height 48
click at [1073, 151] on div at bounding box center [769, 379] width 1539 height 758
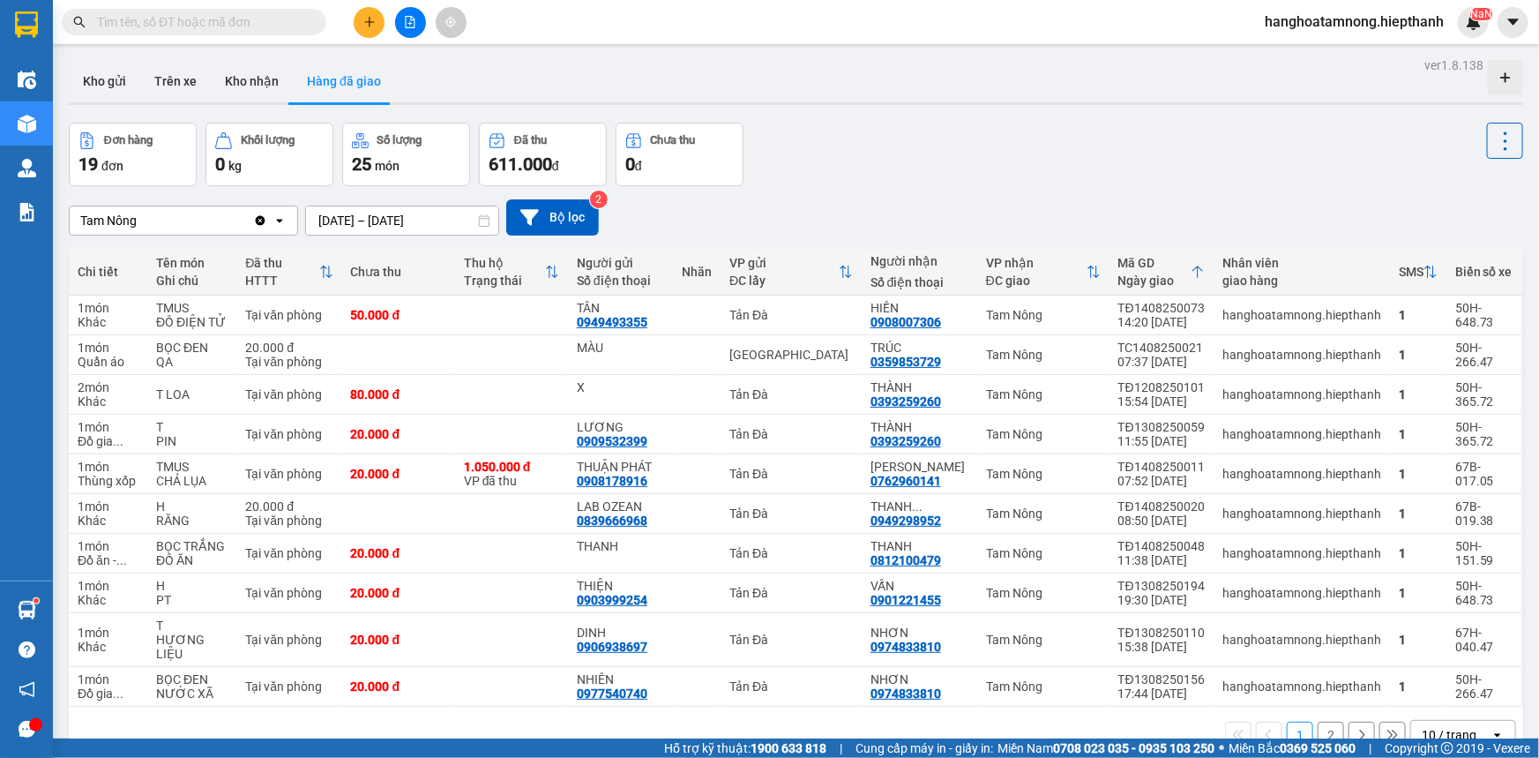
click at [410, 32] on button at bounding box center [410, 22] width 31 height 31
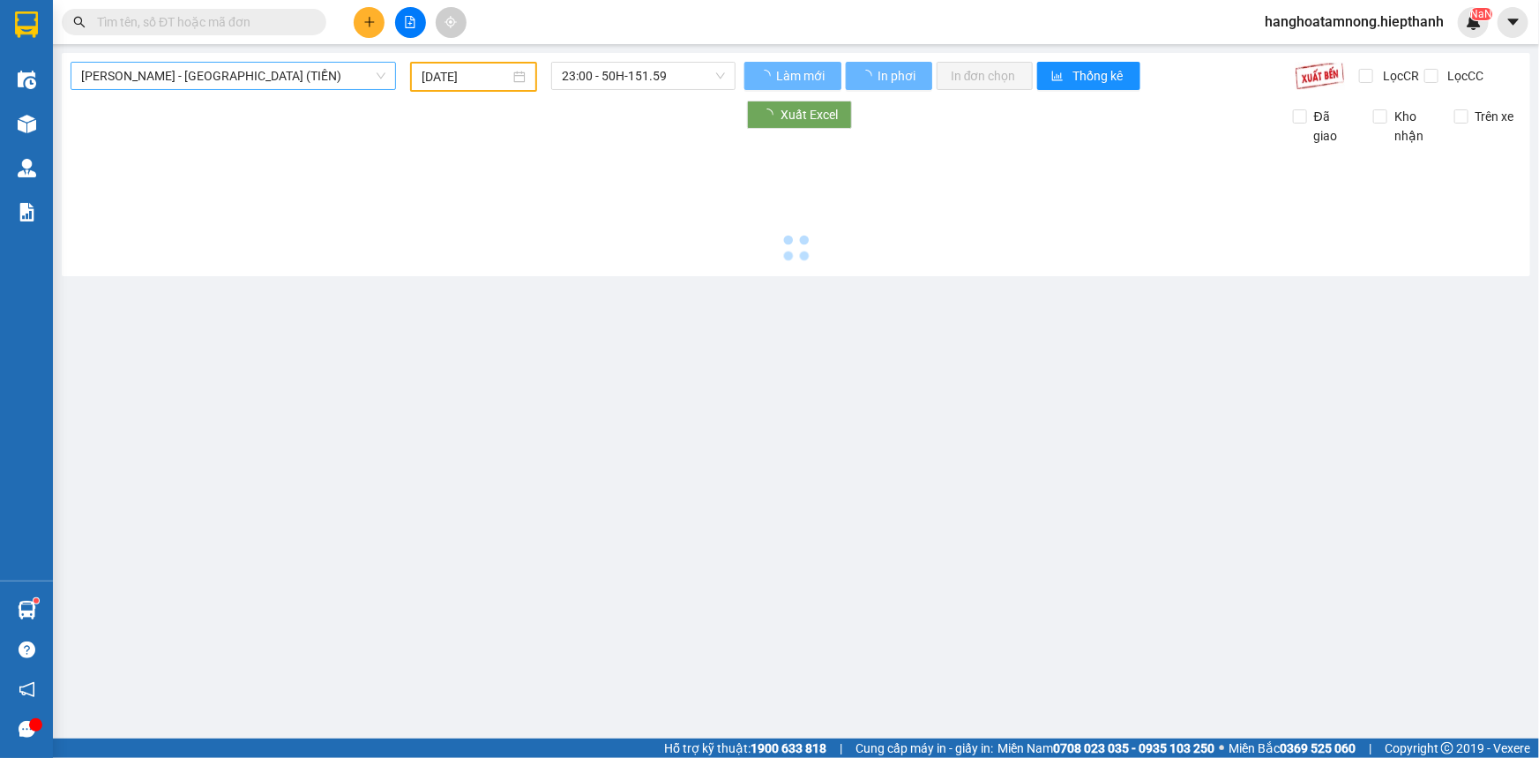
type input "[DATE]"
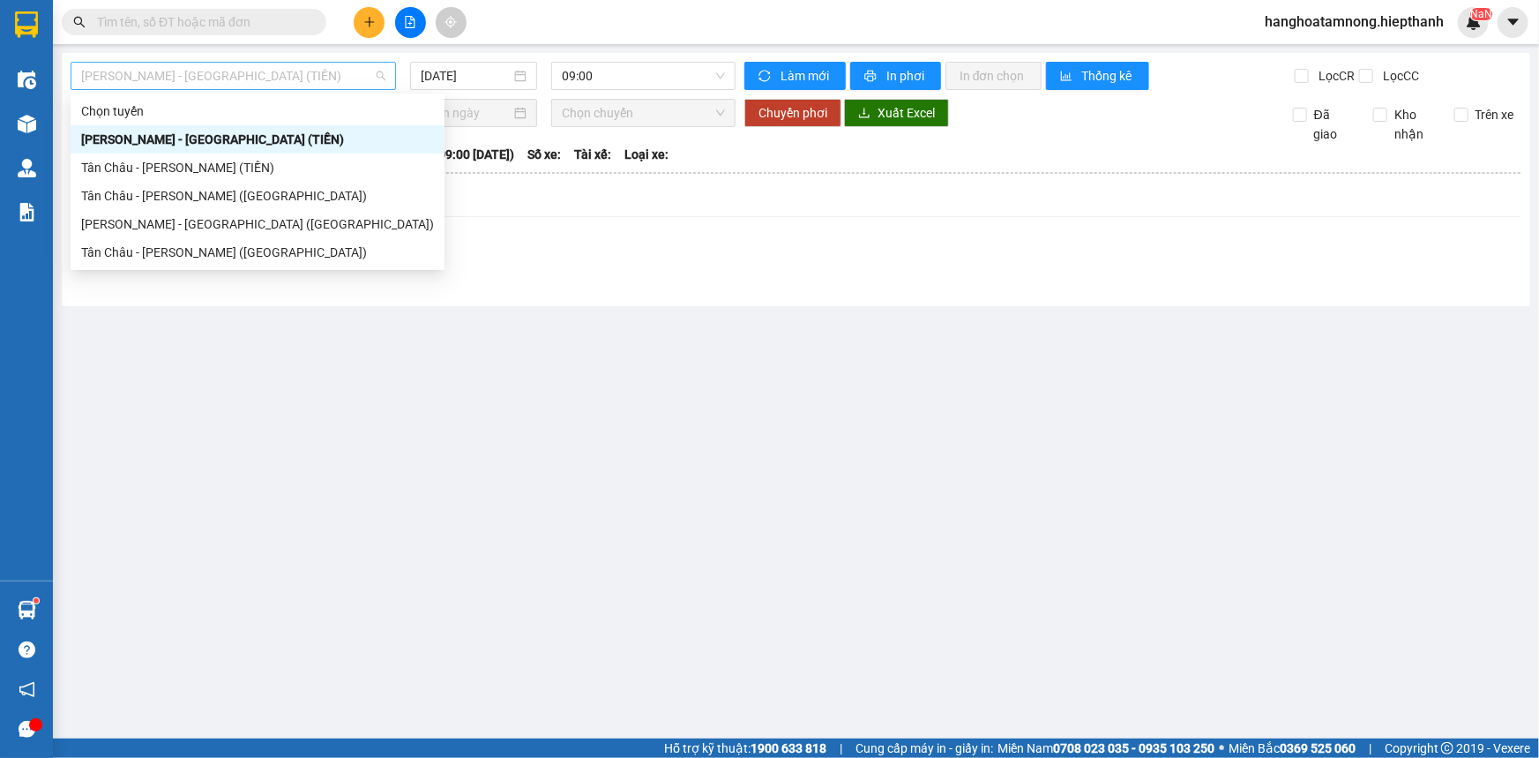
click at [223, 86] on span "[PERSON_NAME] - [GEOGRAPHIC_DATA] (TIỀN)" at bounding box center [233, 76] width 304 height 26
drag, startPoint x: 149, startPoint y: 245, endPoint x: 168, endPoint y: 232, distance: 22.8
click at [168, 232] on div "Chọn tuyến [GEOGRAPHIC_DATA] - [GEOGRAPHIC_DATA] (TIỀN) [GEOGRAPHIC_DATA] - [GE…" at bounding box center [258, 181] width 374 height 169
click at [168, 232] on div "[PERSON_NAME] - [GEOGRAPHIC_DATA] ([GEOGRAPHIC_DATA])" at bounding box center [257, 223] width 353 height 19
type input "[DATE]"
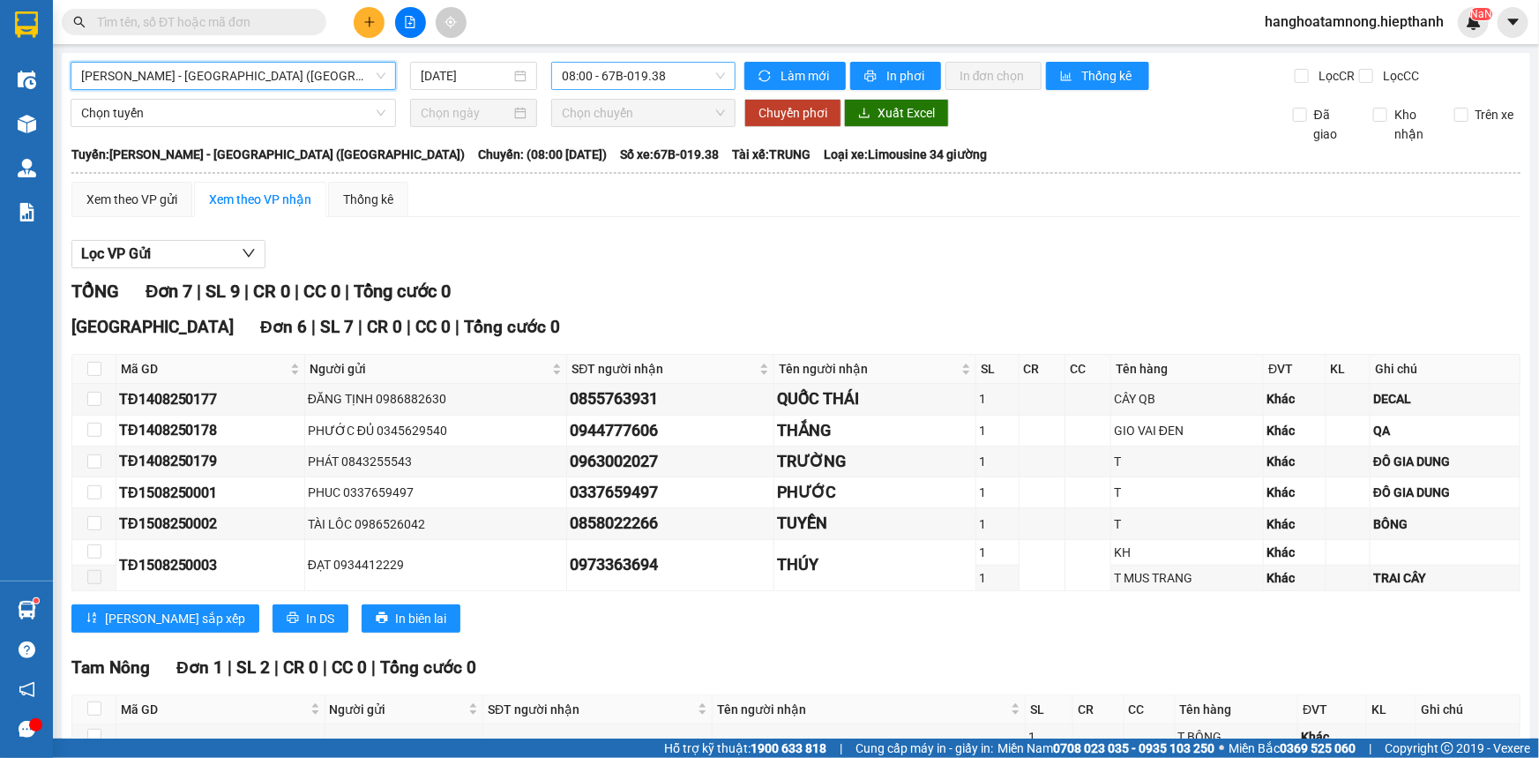
click at [600, 74] on span "08:00 - 67B-019.38" at bounding box center [643, 76] width 163 height 26
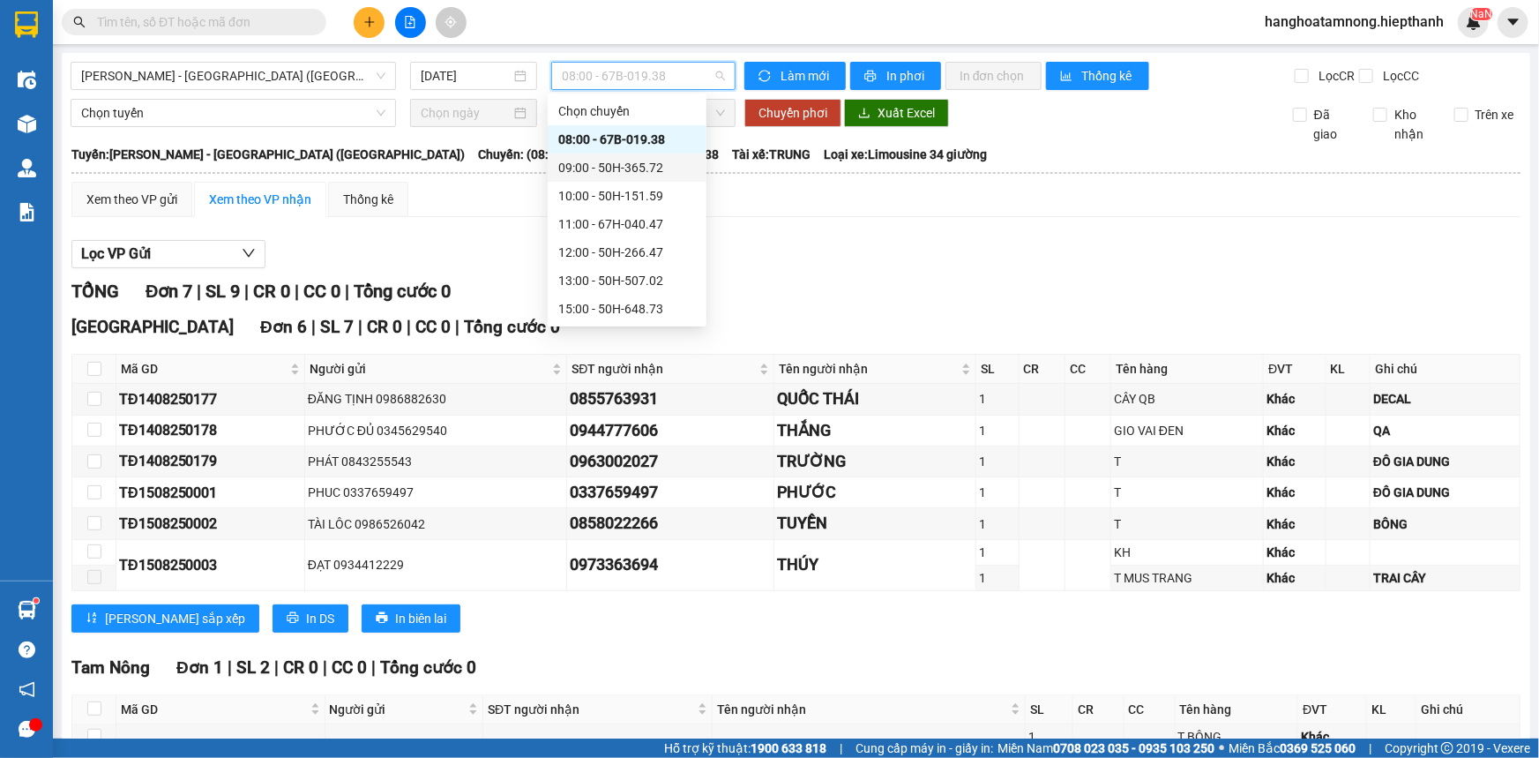
click at [587, 173] on div "09:00 - 50H-365.72" at bounding box center [627, 167] width 138 height 19
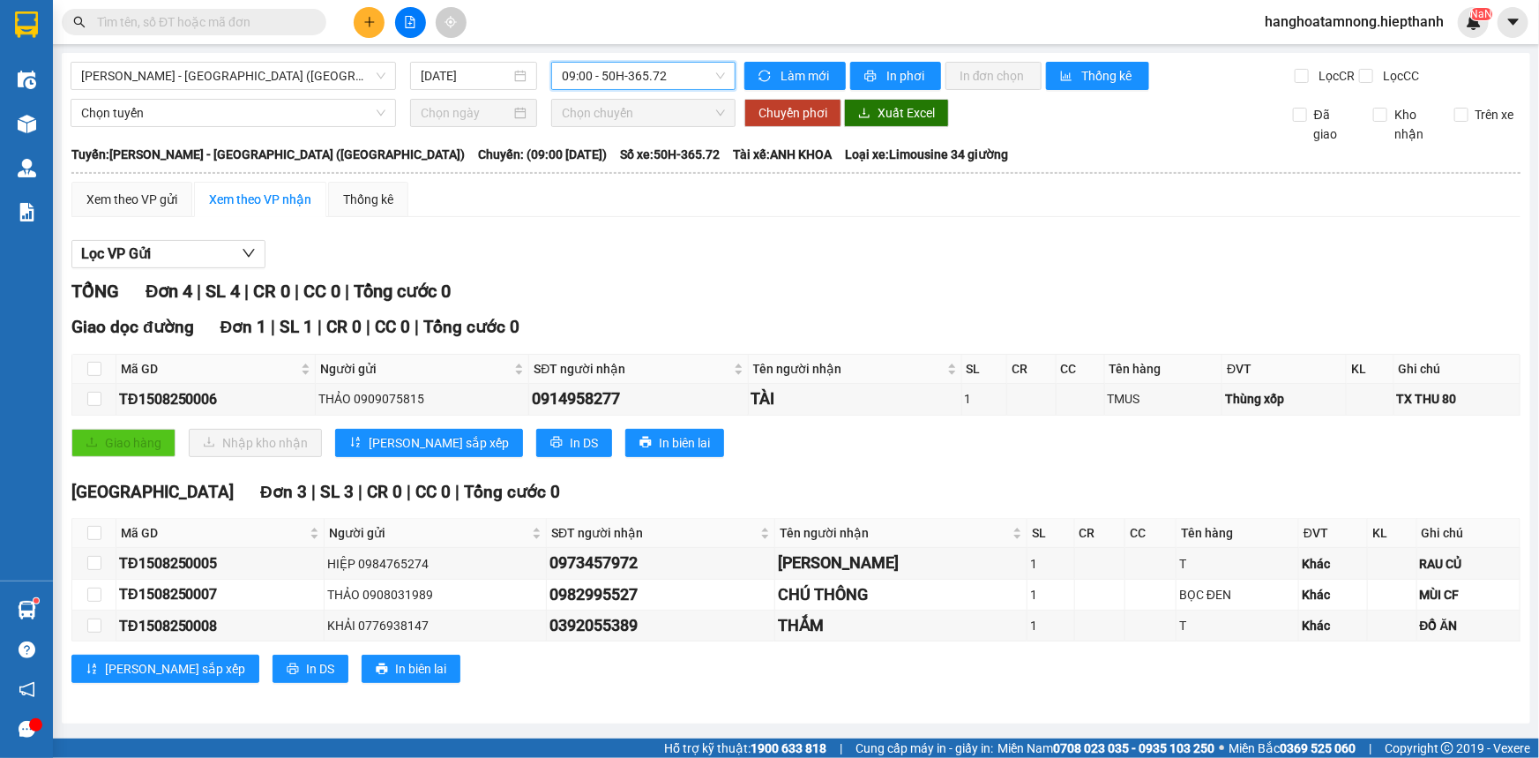
click at [739, 264] on div "Lọc VP Gửi" at bounding box center [795, 254] width 1449 height 29
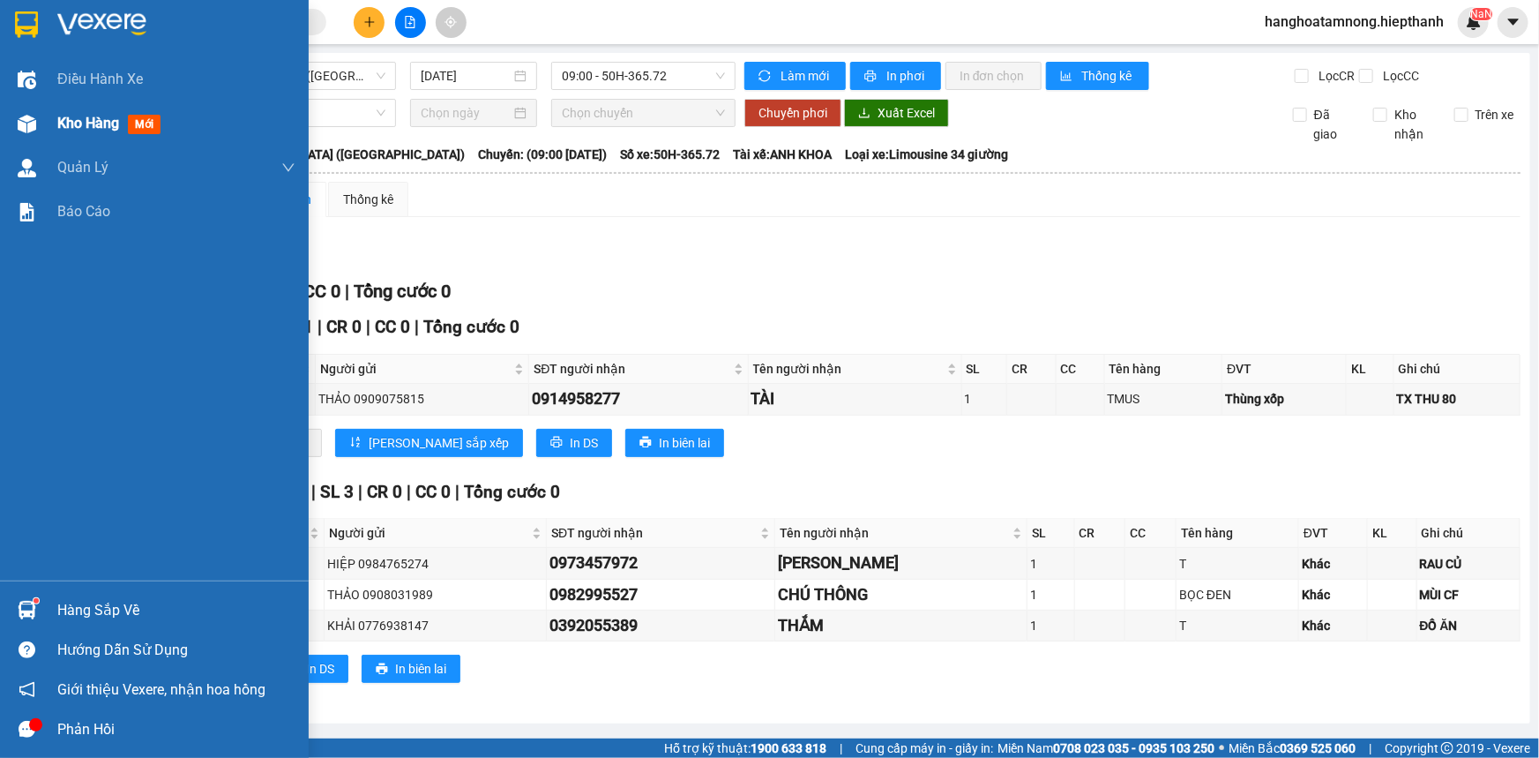
click at [52, 119] on div "Kho hàng mới" at bounding box center [154, 123] width 309 height 44
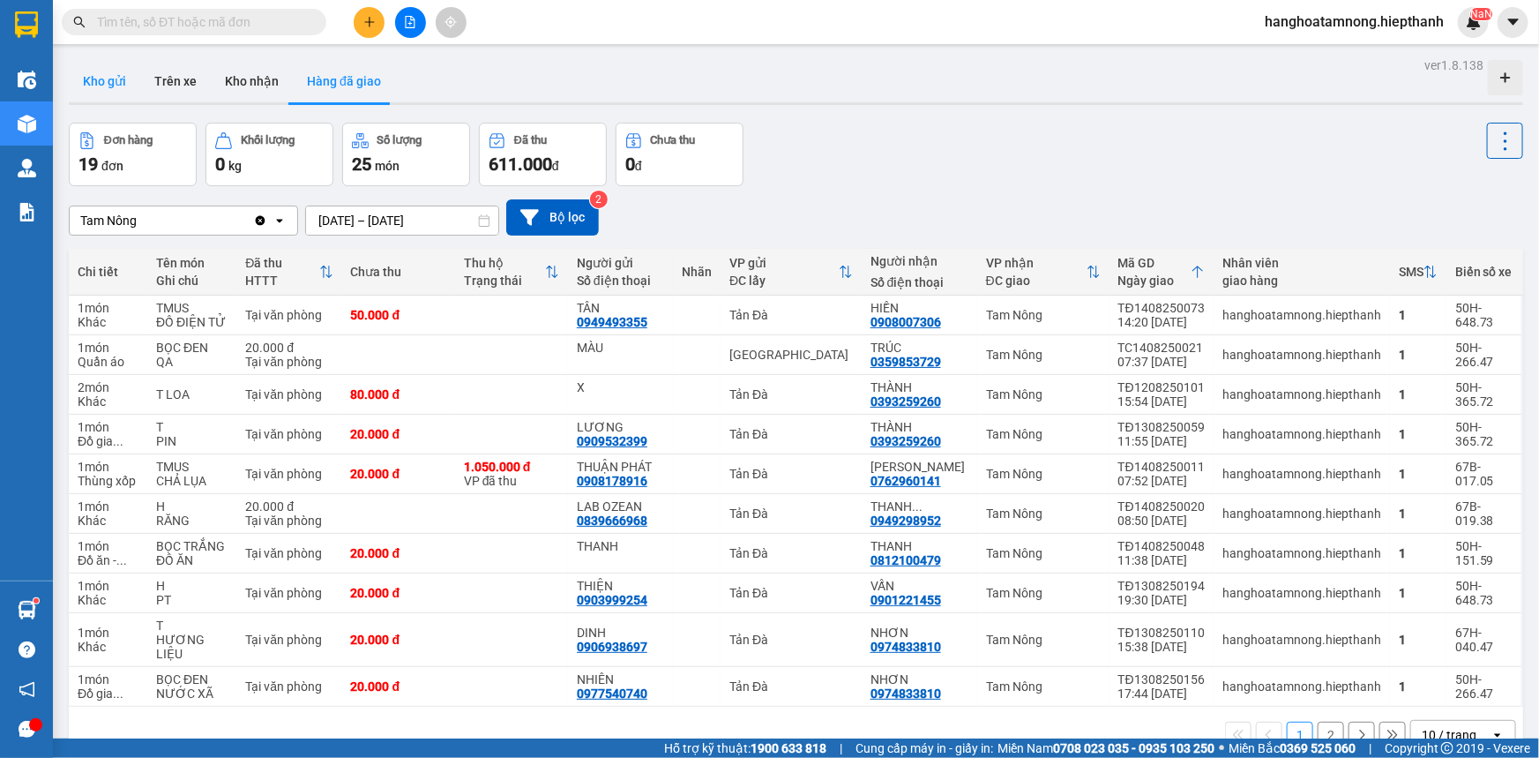
click at [113, 79] on button "Kho gửi" at bounding box center [104, 81] width 71 height 42
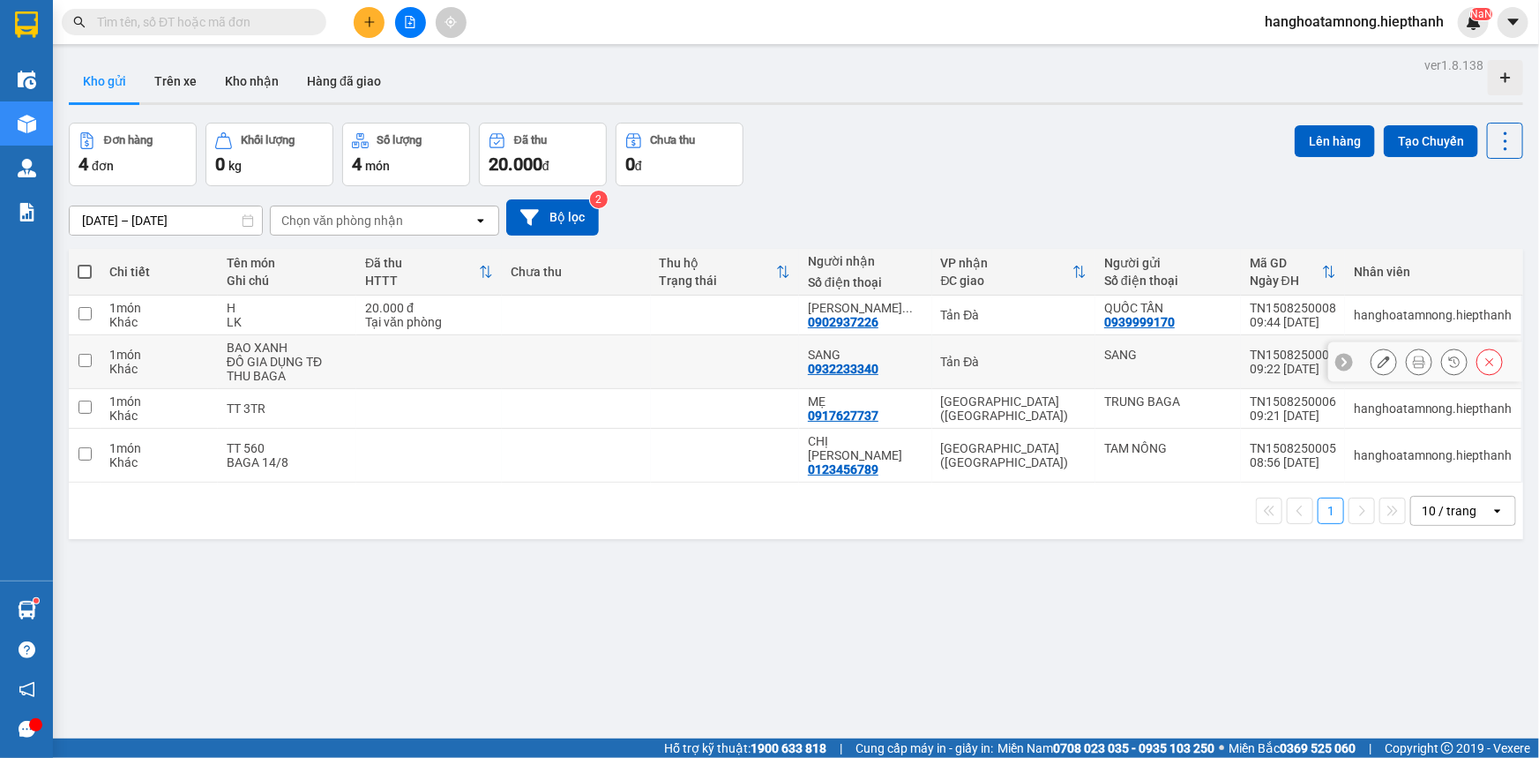
click at [75, 362] on td at bounding box center [85, 362] width 32 height 54
checkbox input "true"
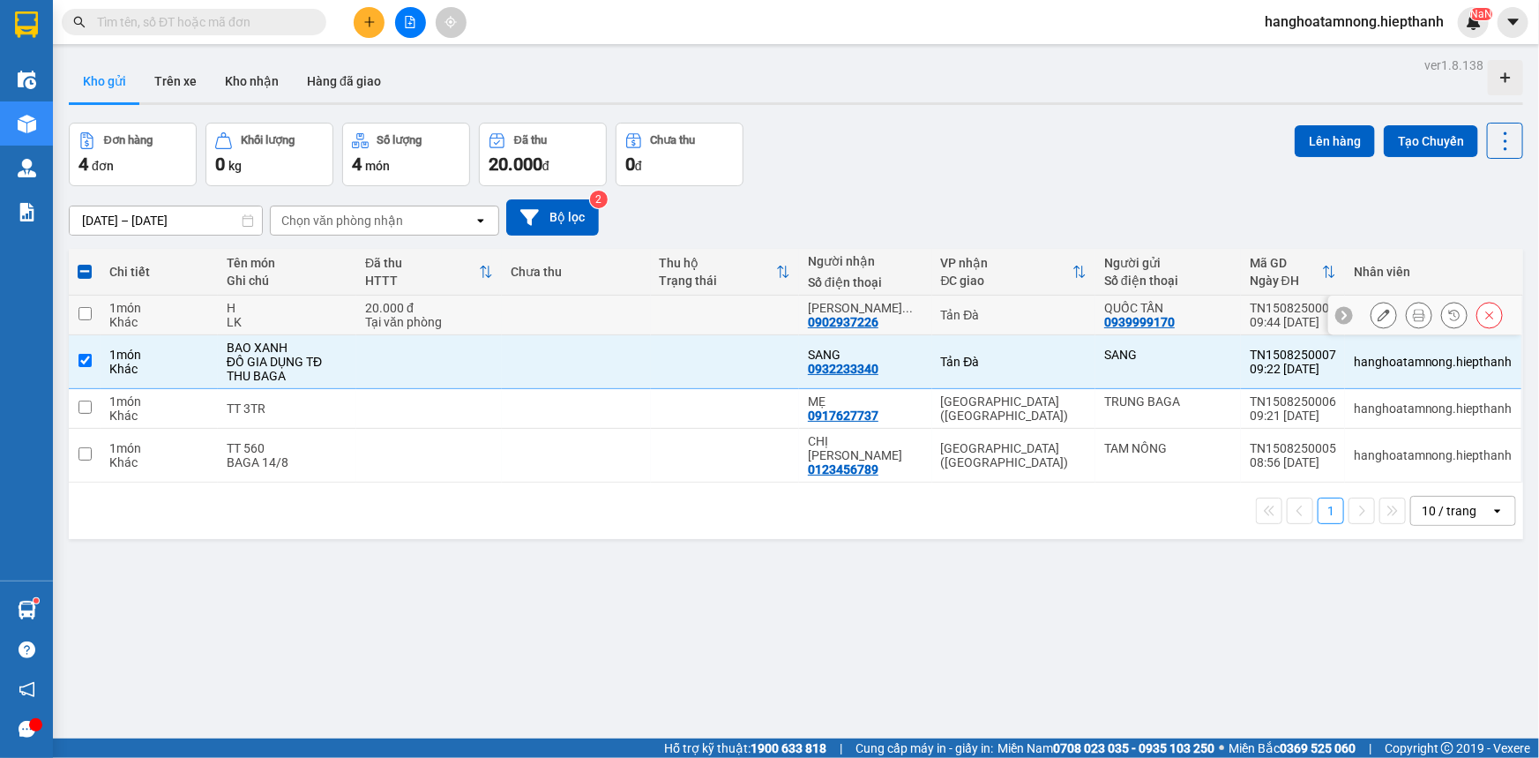
click at [83, 307] on input "checkbox" at bounding box center [85, 313] width 13 height 13
checkbox input "true"
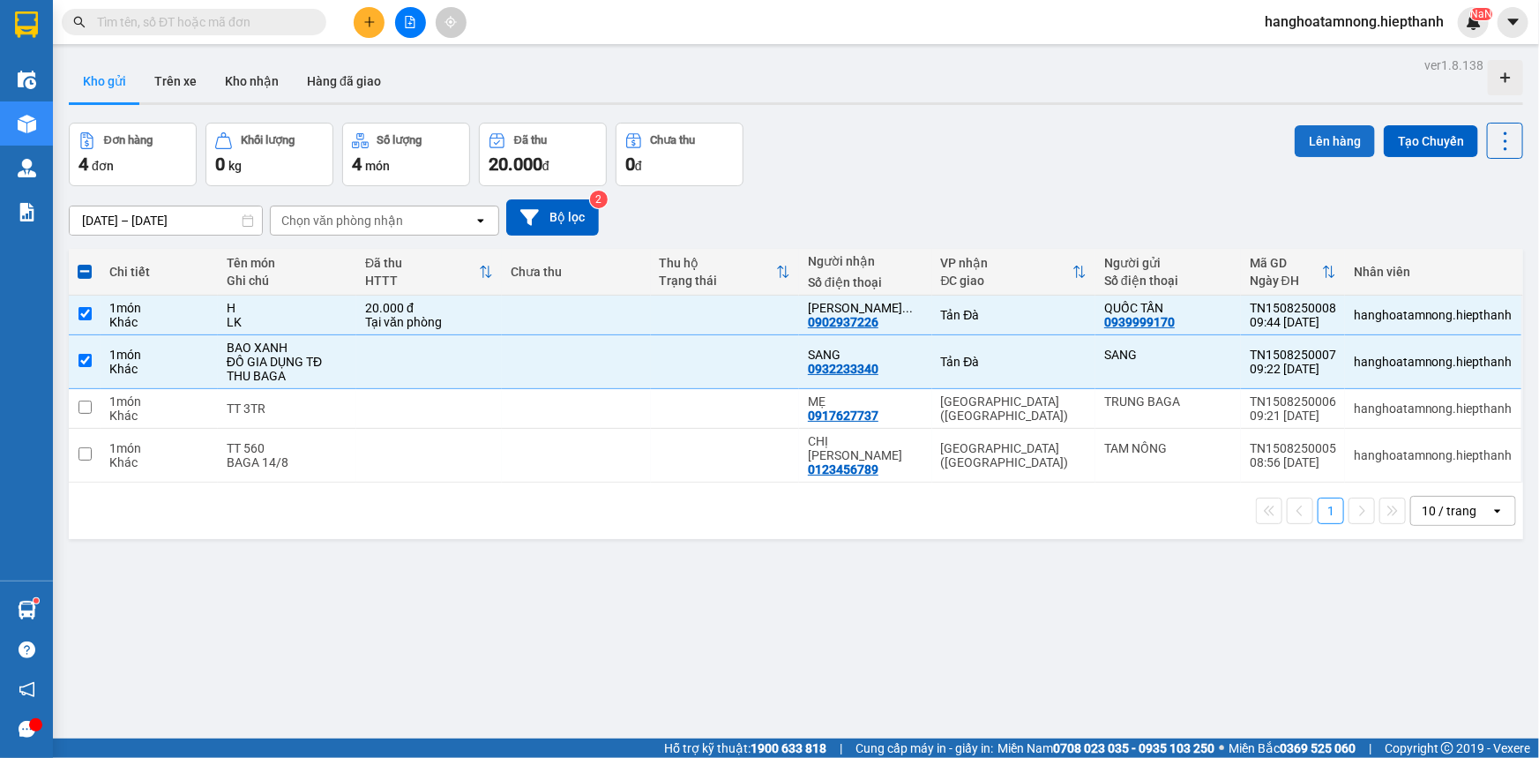
click at [1320, 143] on button "Lên hàng" at bounding box center [1335, 141] width 80 height 32
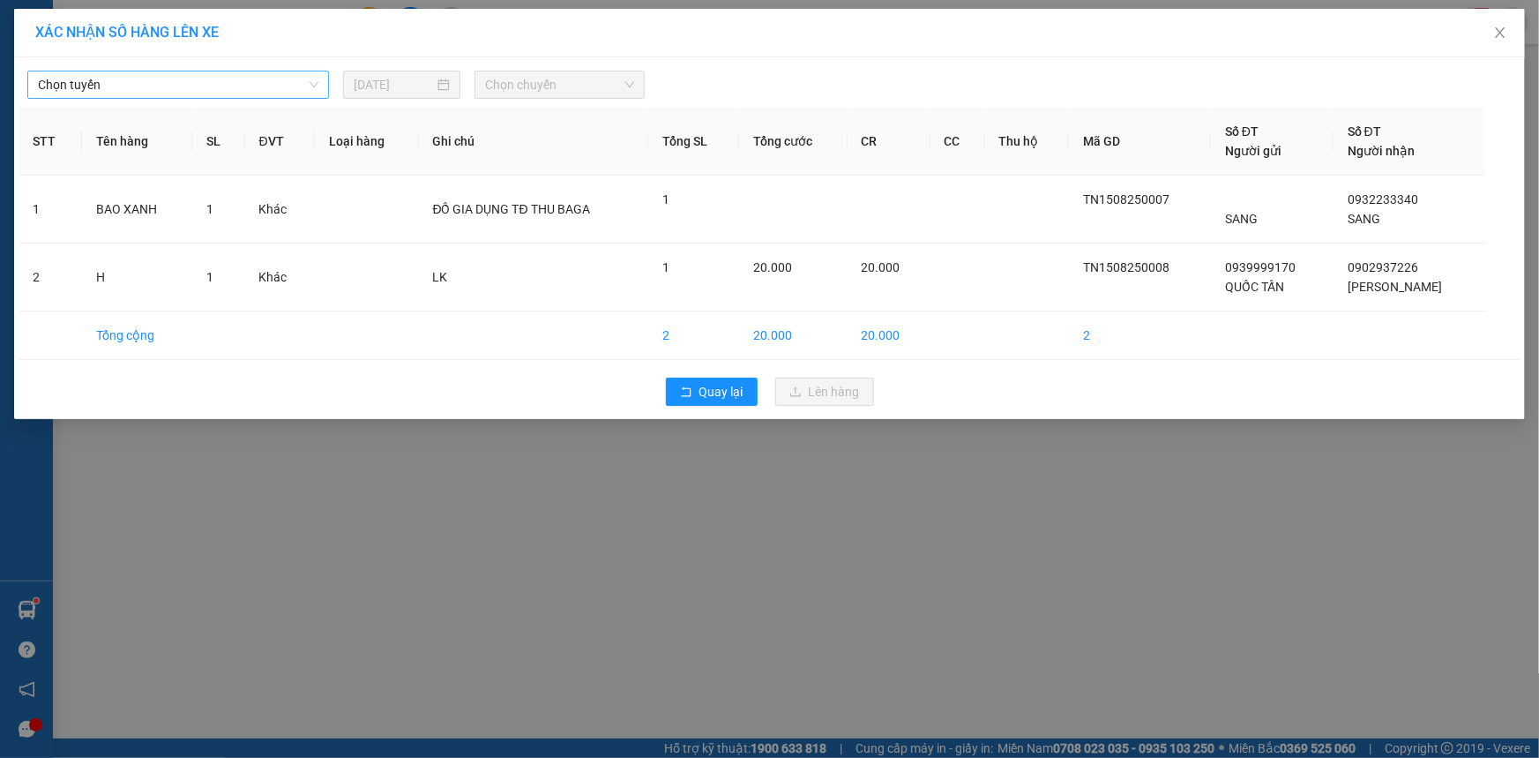
click at [276, 86] on span "Chọn tuyến" at bounding box center [178, 84] width 280 height 26
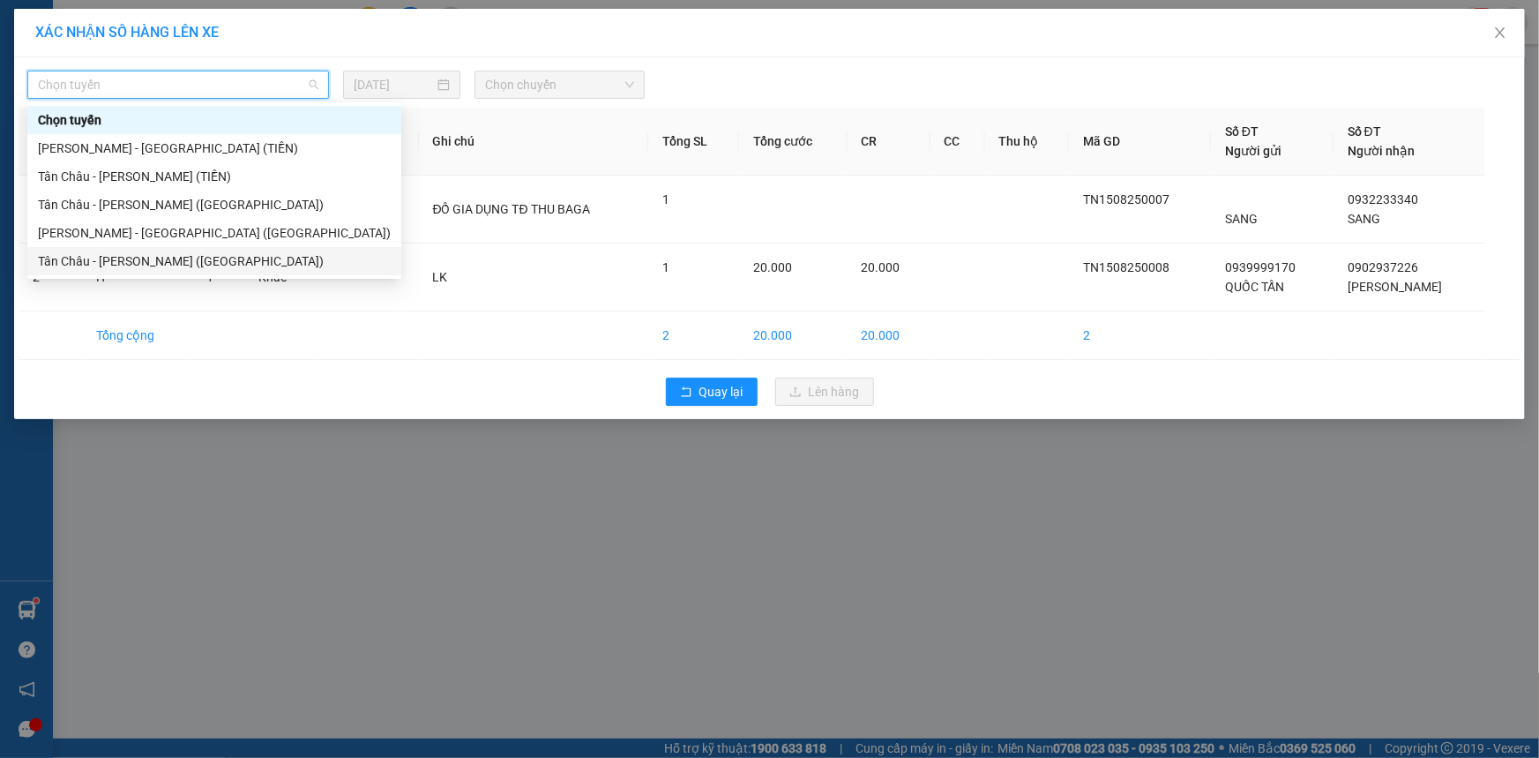
click at [129, 253] on div "Tân Châu - [PERSON_NAME] ([GEOGRAPHIC_DATA])" at bounding box center [214, 260] width 353 height 19
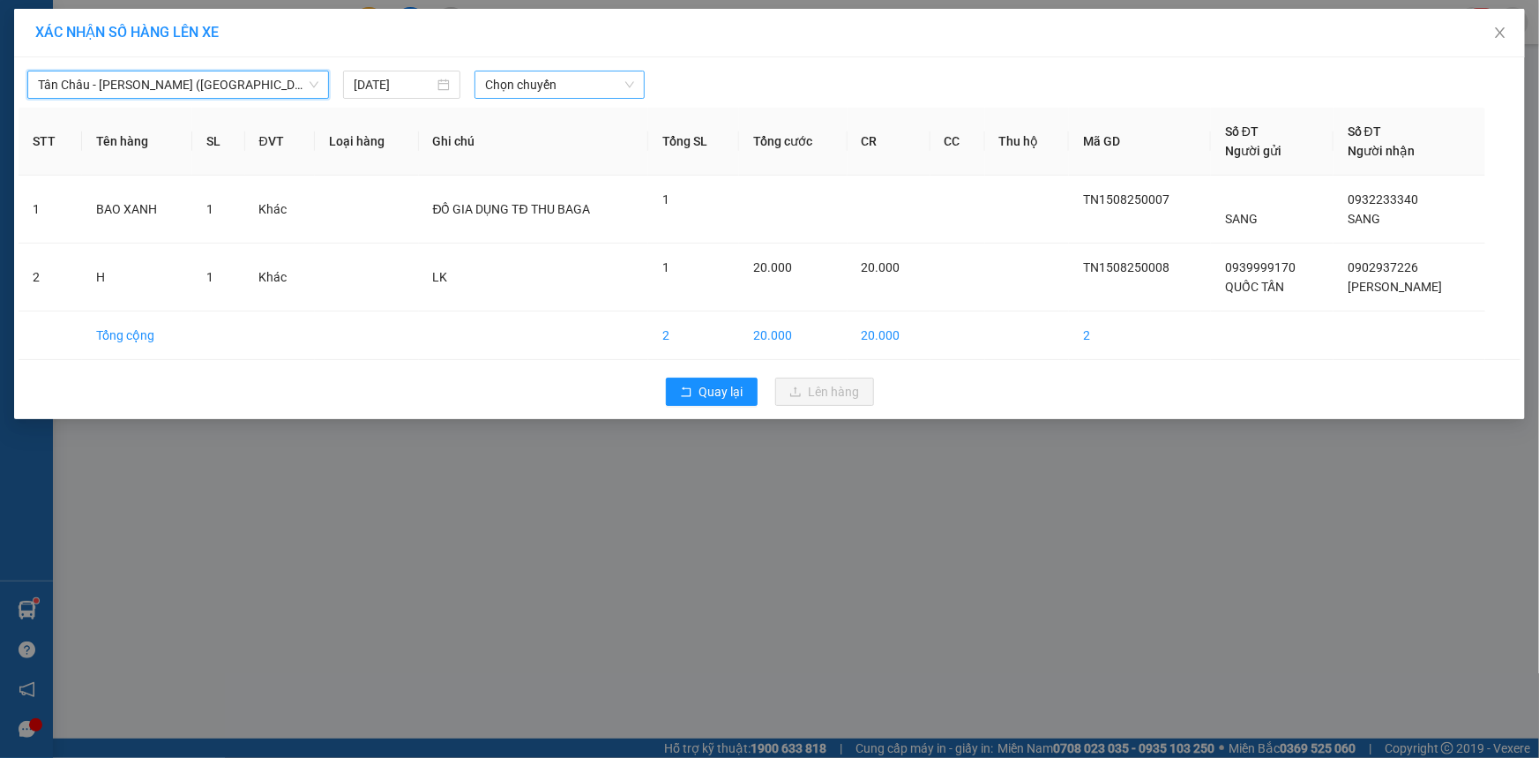
click at [502, 96] on span "Chọn chuyến" at bounding box center [559, 84] width 149 height 26
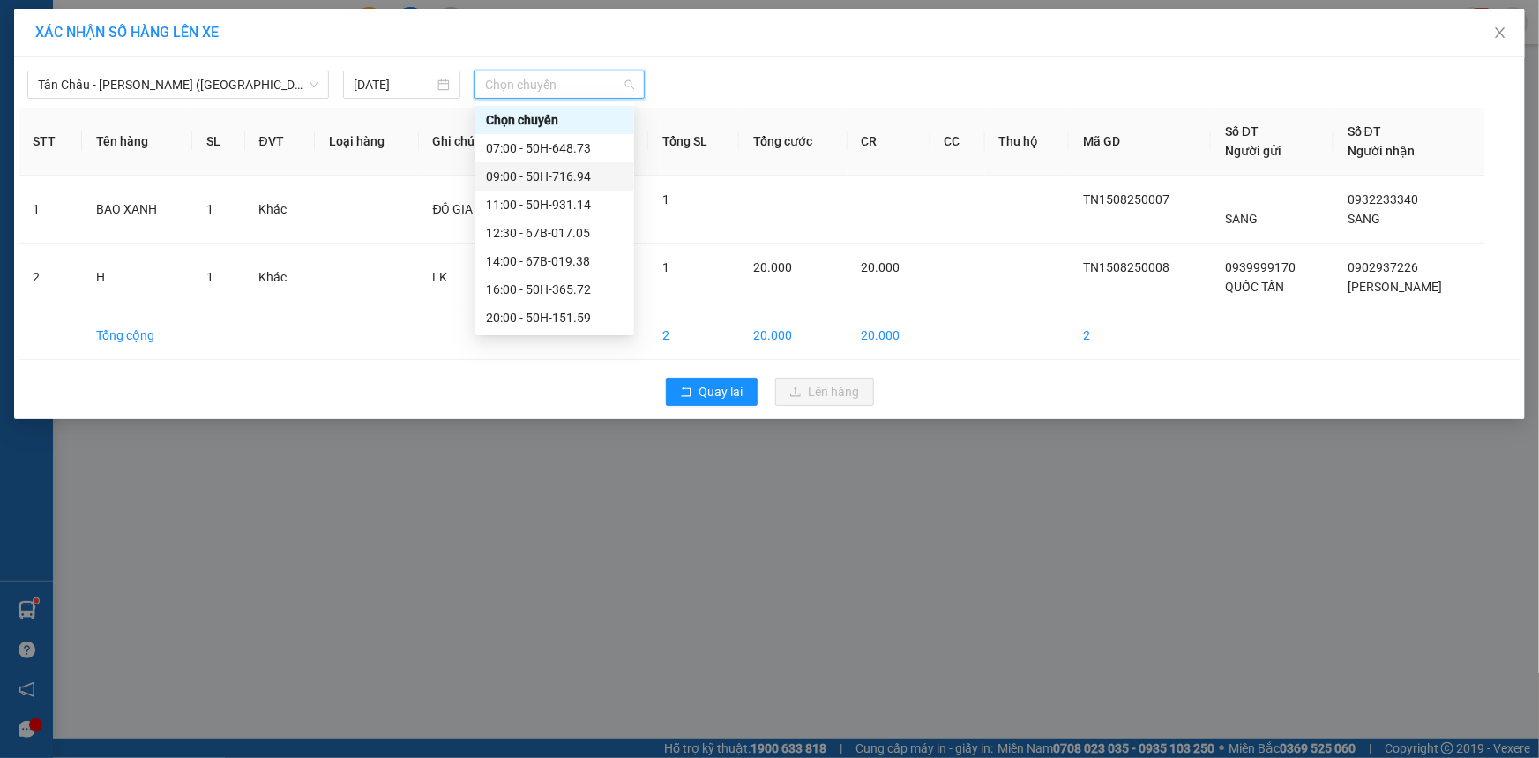
click at [494, 182] on div "09:00 - 50H-716.94" at bounding box center [555, 176] width 138 height 19
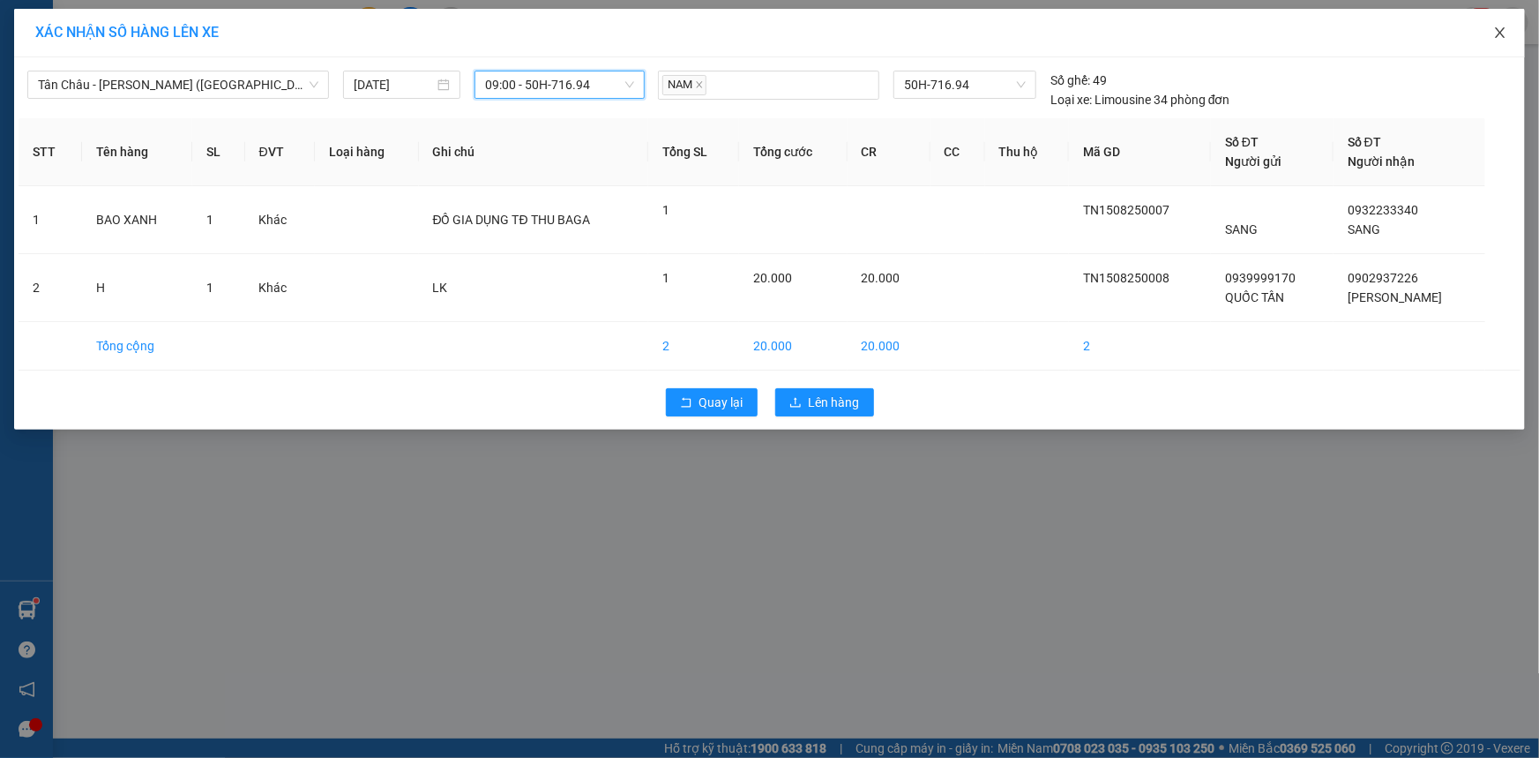
click at [1501, 28] on icon "close" at bounding box center [1500, 33] width 14 height 14
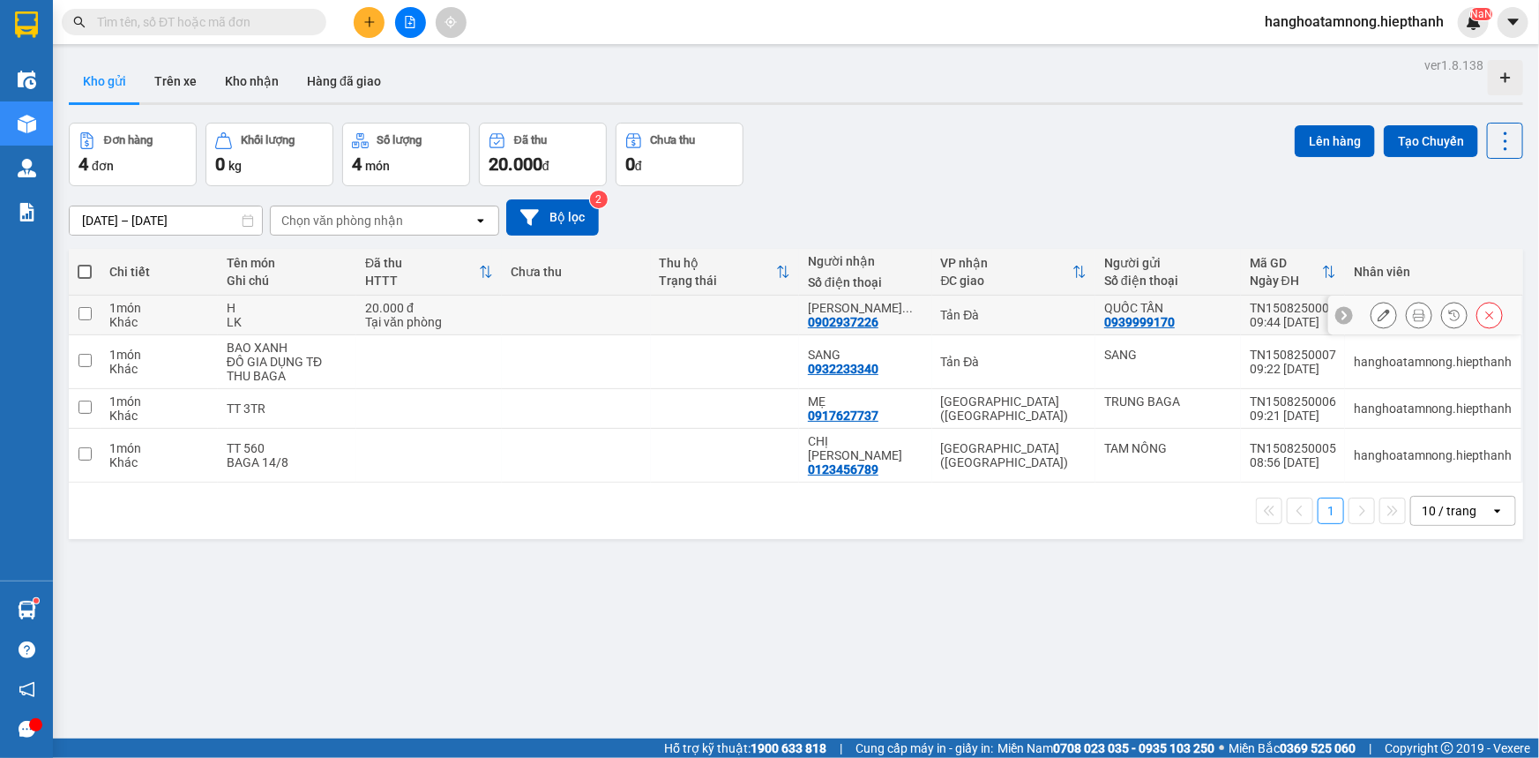
click at [86, 307] on input "checkbox" at bounding box center [85, 313] width 13 height 13
checkbox input "true"
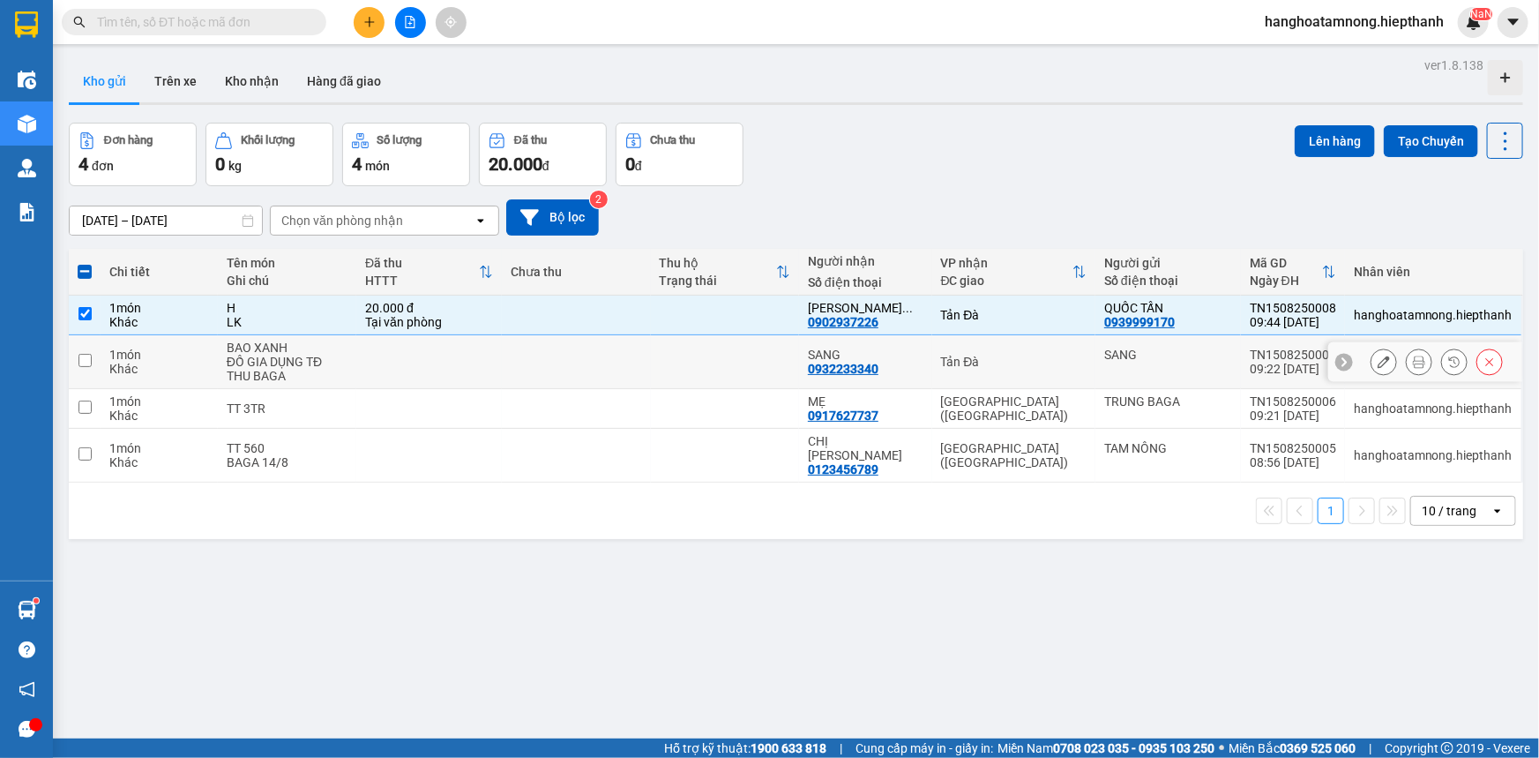
click at [79, 364] on input "checkbox" at bounding box center [85, 360] width 13 height 13
checkbox input "true"
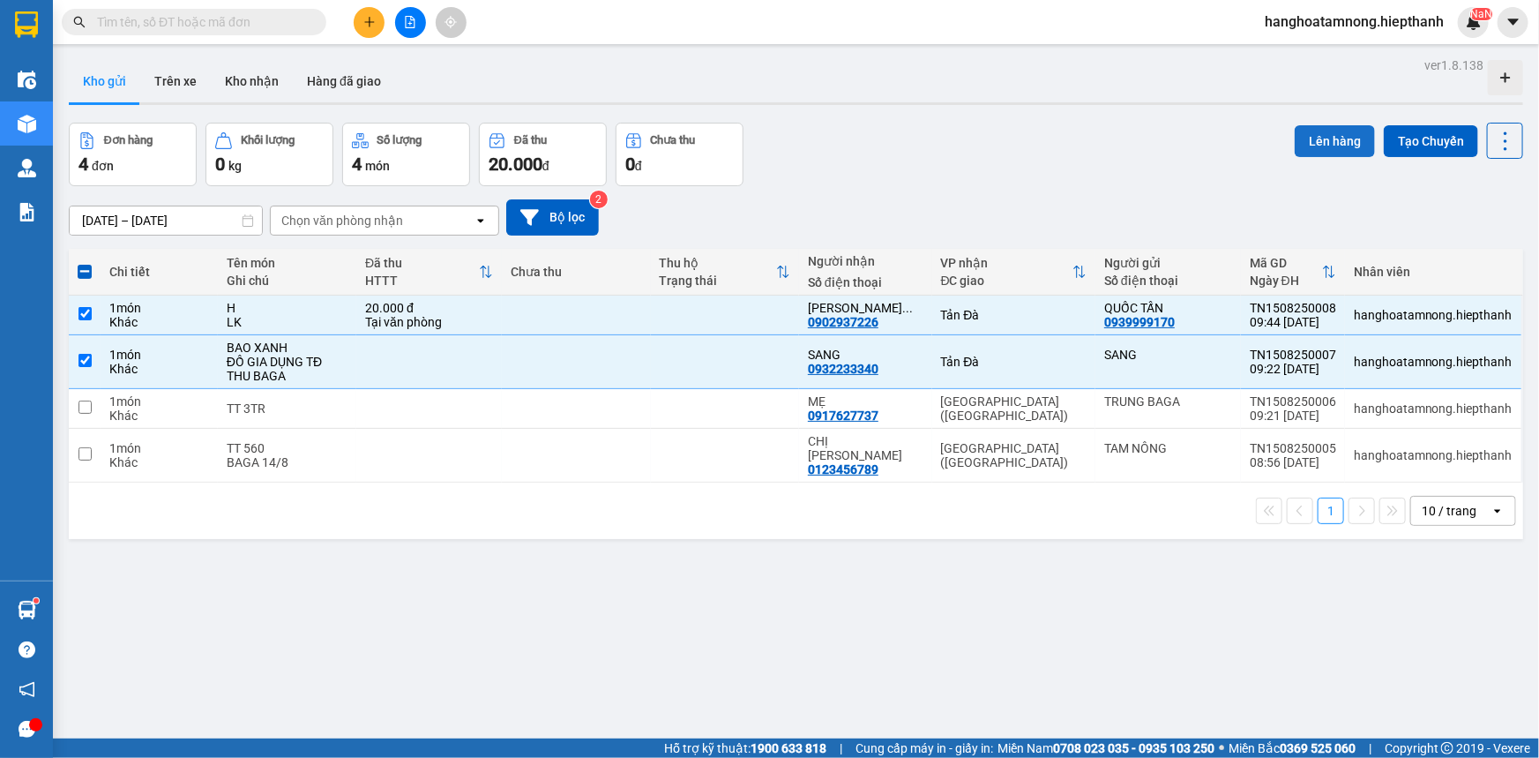
click at [1315, 139] on button "Lên hàng" at bounding box center [1335, 141] width 80 height 32
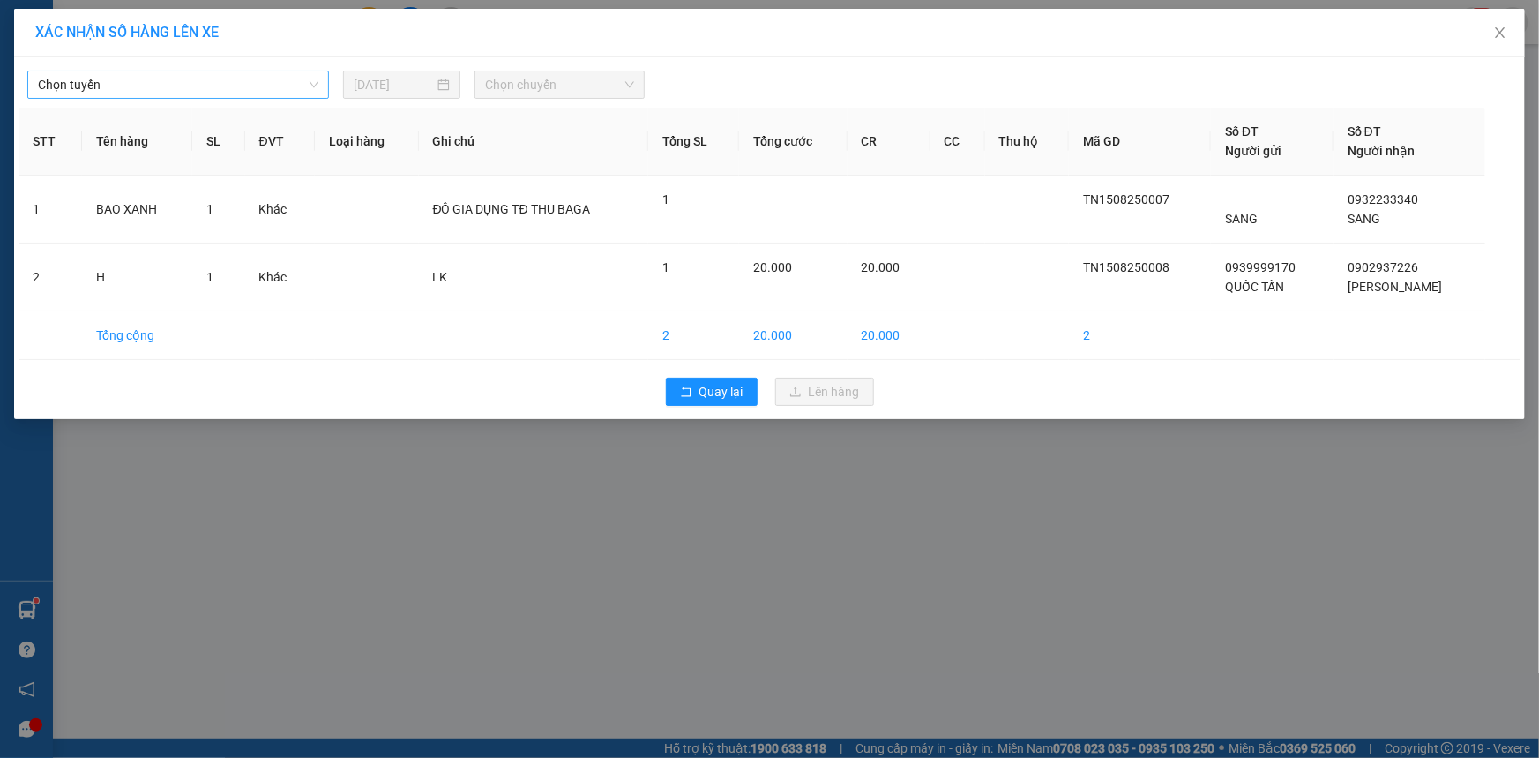
click at [226, 81] on span "Chọn tuyến" at bounding box center [178, 84] width 280 height 26
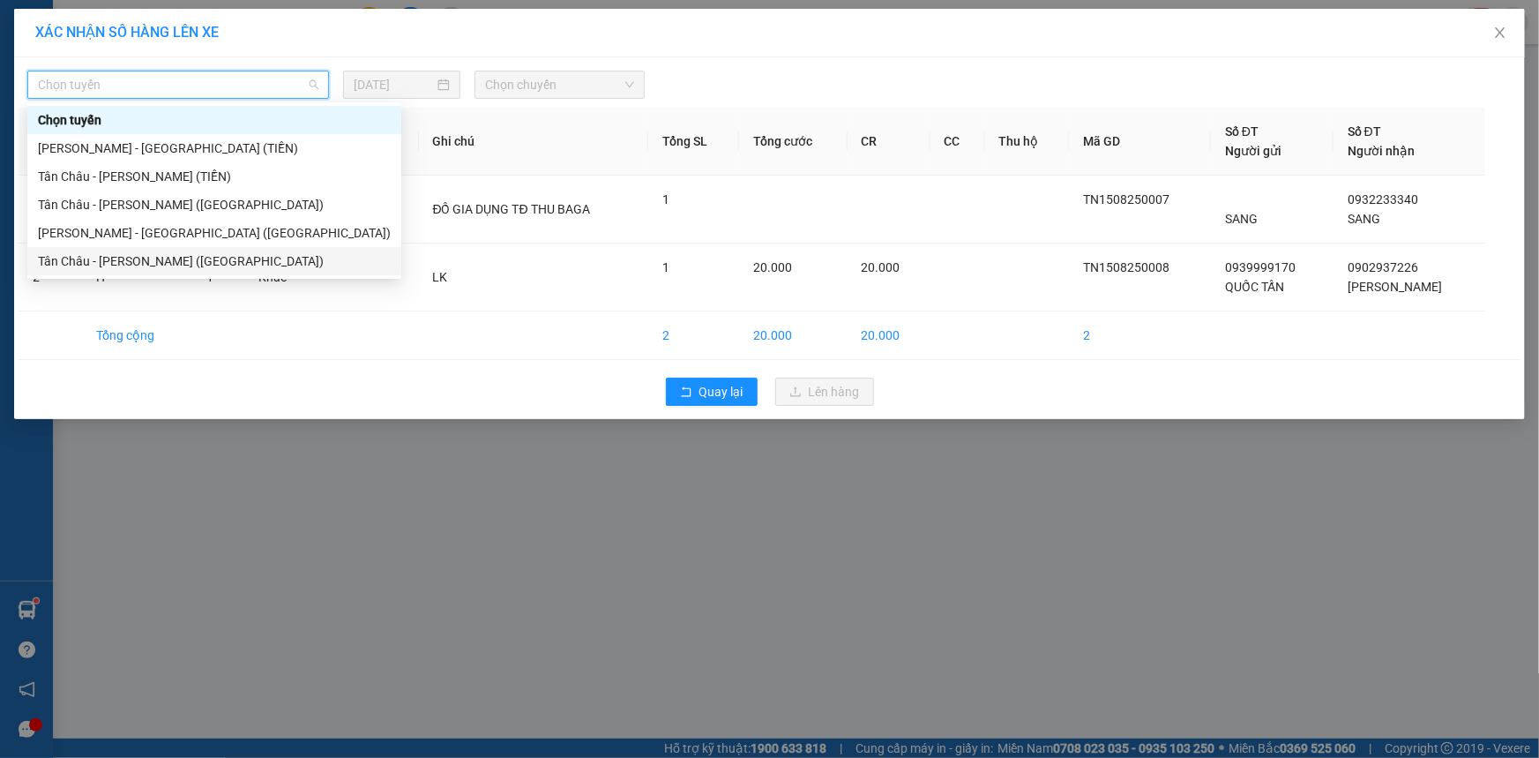
click at [75, 259] on div "Tân Châu - [PERSON_NAME] ([GEOGRAPHIC_DATA])" at bounding box center [214, 260] width 353 height 19
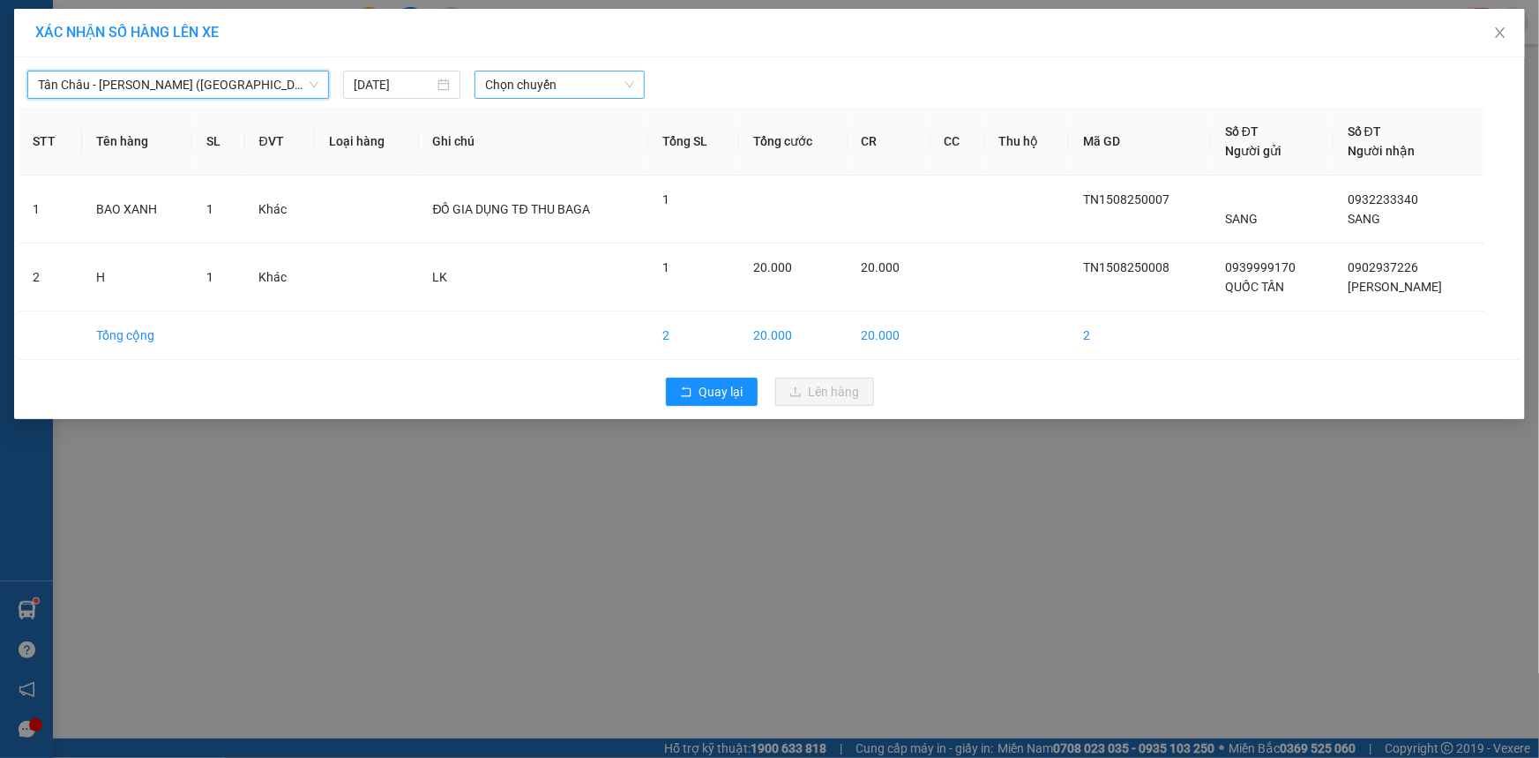
click at [607, 86] on span "Chọn chuyến" at bounding box center [559, 84] width 149 height 26
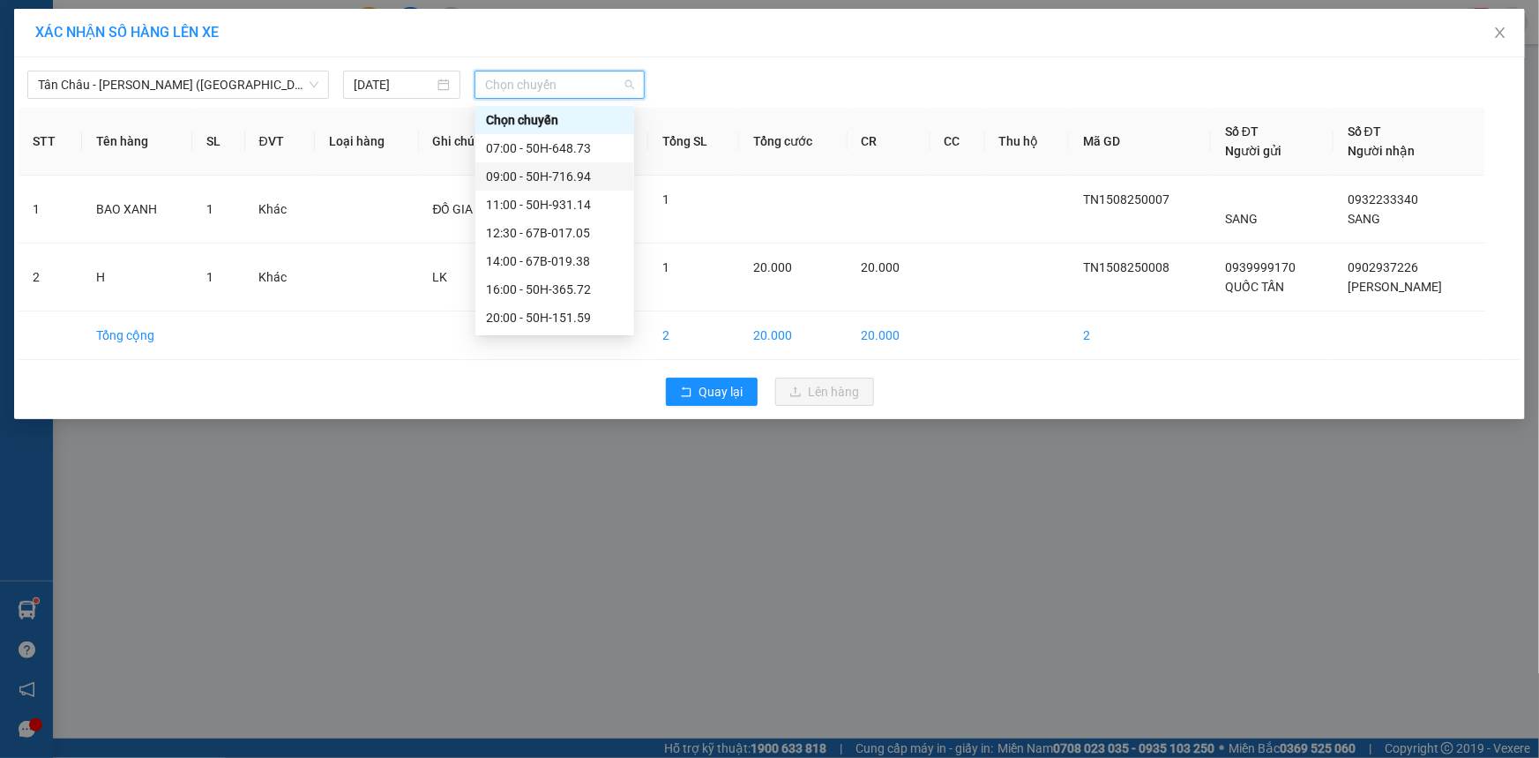
click at [544, 183] on div "09:00 - 50H-716.94" at bounding box center [555, 176] width 138 height 19
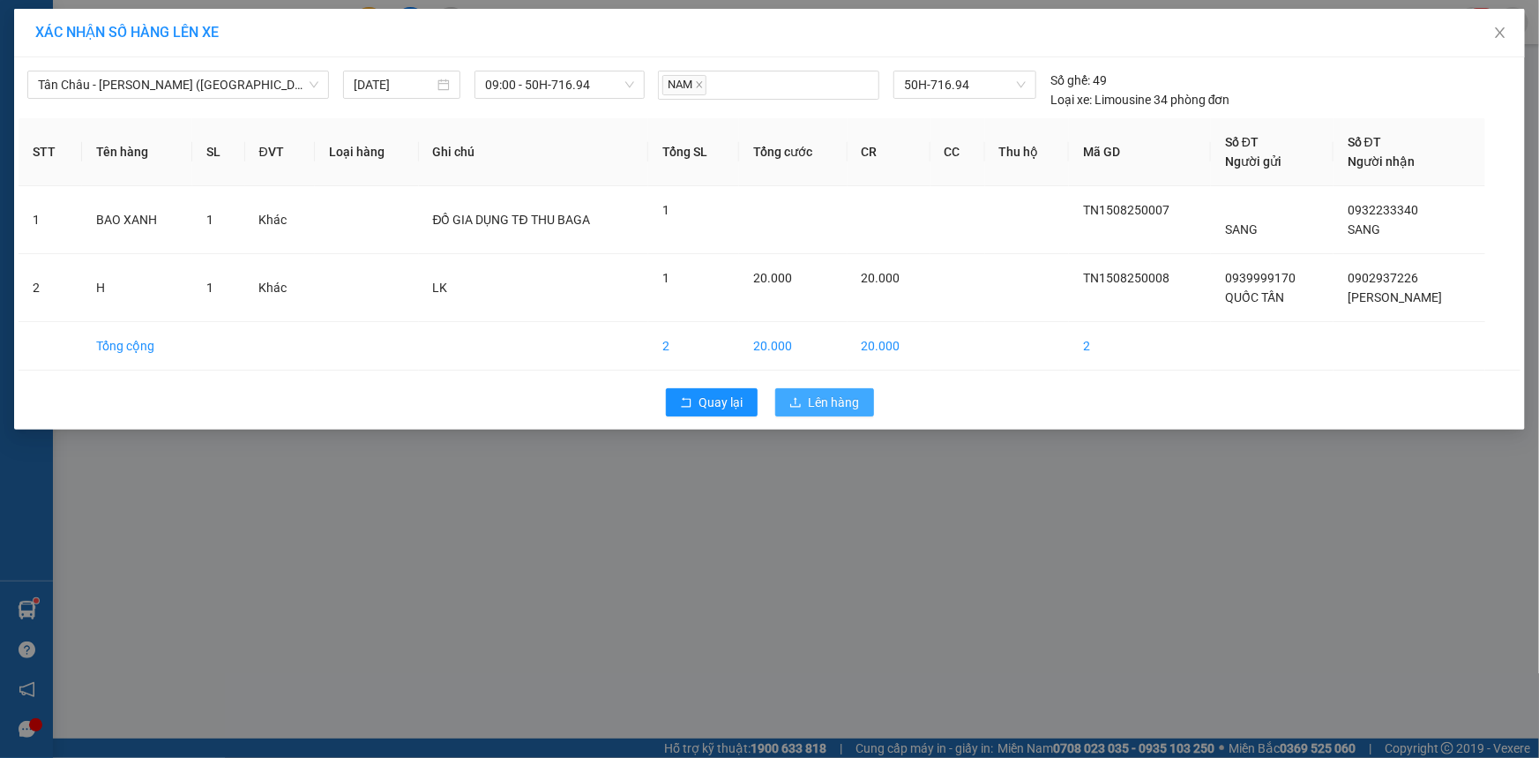
click at [803, 399] on button "Lên hàng" at bounding box center [824, 402] width 99 height 28
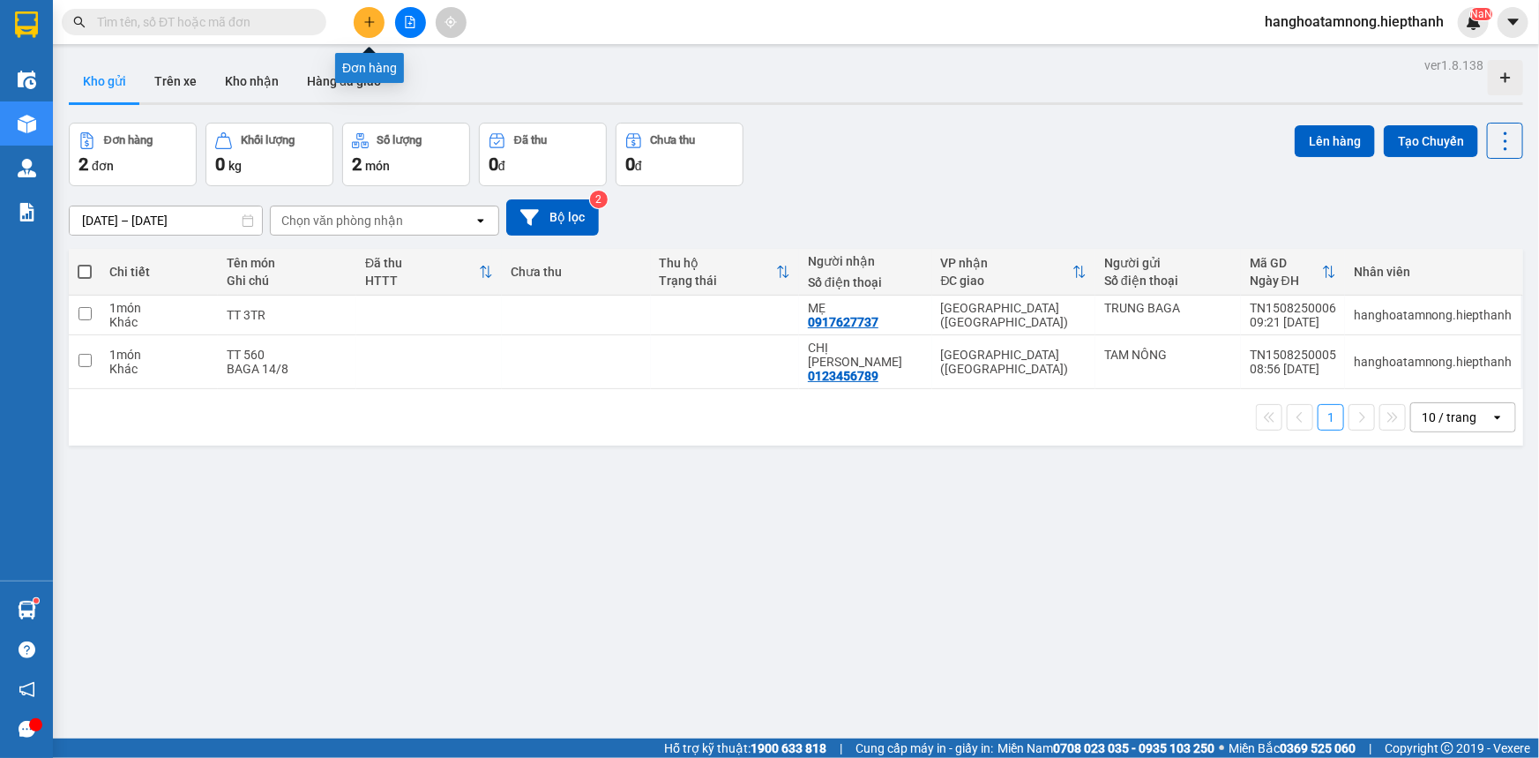
drag, startPoint x: 405, startPoint y: 26, endPoint x: 369, endPoint y: 42, distance: 39.9
click at [407, 26] on icon "file-add" at bounding box center [410, 22] width 12 height 12
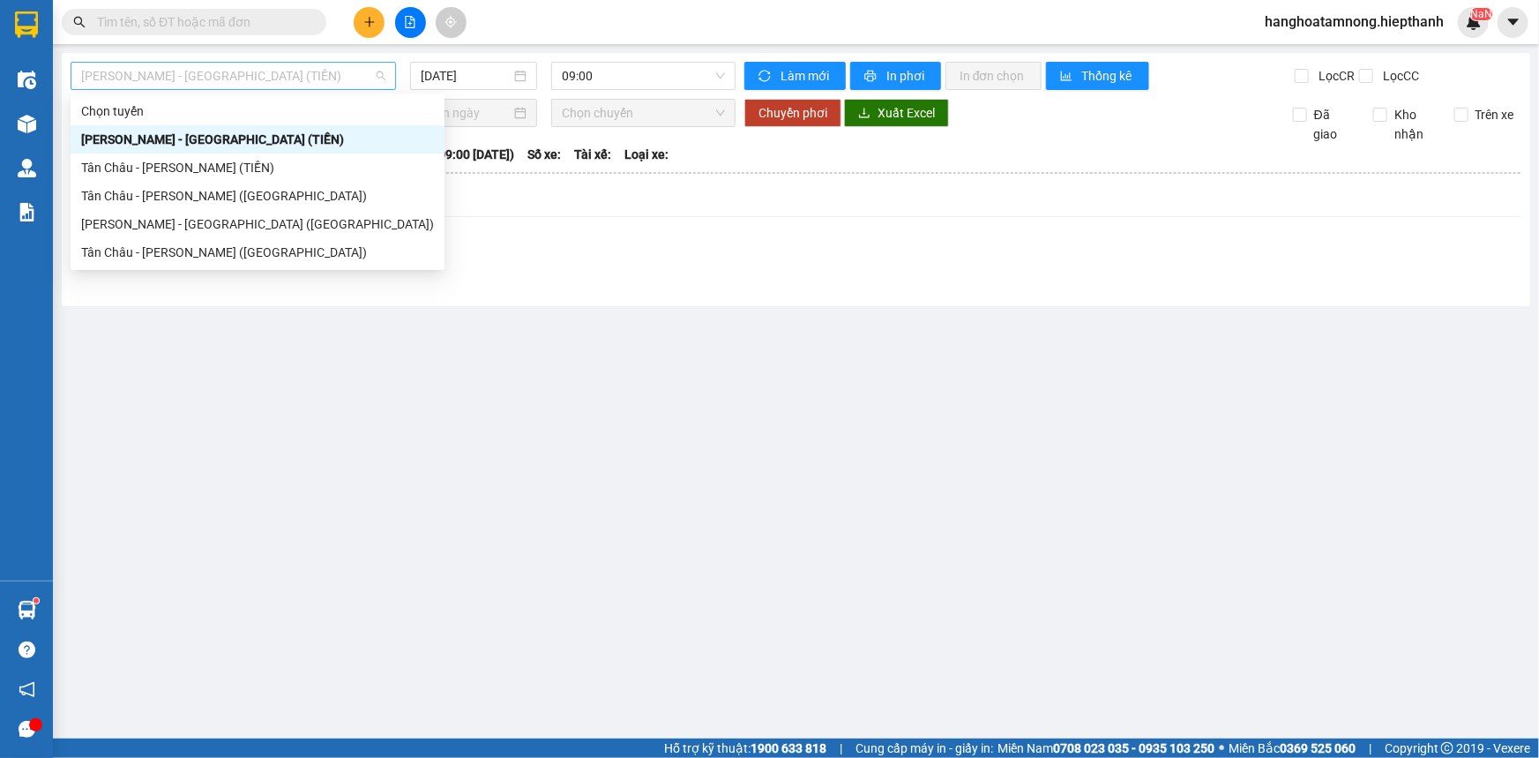
click at [198, 88] on span "[PERSON_NAME] - [GEOGRAPHIC_DATA] (TIỀN)" at bounding box center [233, 76] width 304 height 26
click at [147, 257] on div "Tân Châu - [PERSON_NAME] ([GEOGRAPHIC_DATA])" at bounding box center [257, 252] width 353 height 19
type input "[DATE]"
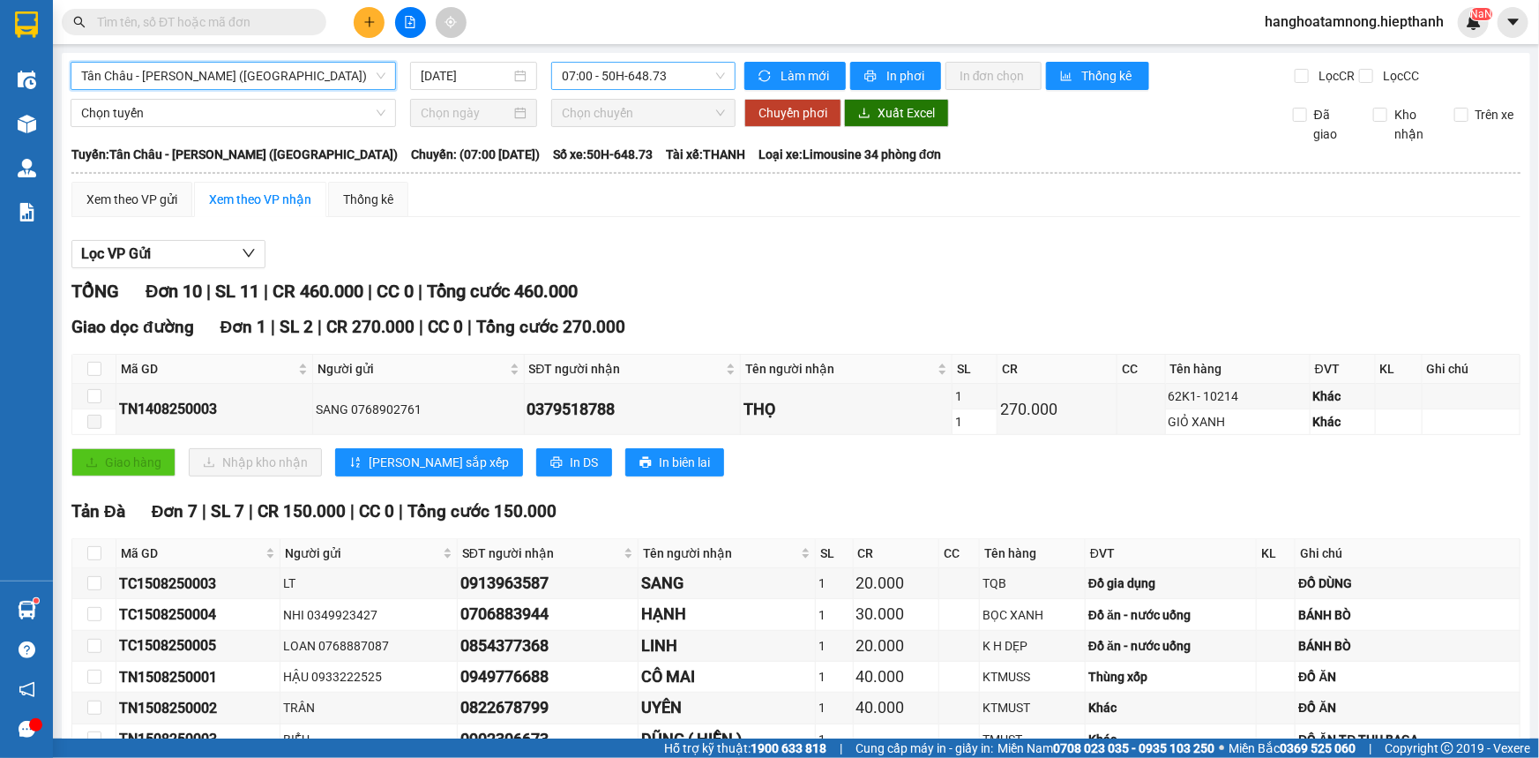
click at [635, 82] on span "07:00 - 50H-648.73" at bounding box center [643, 76] width 163 height 26
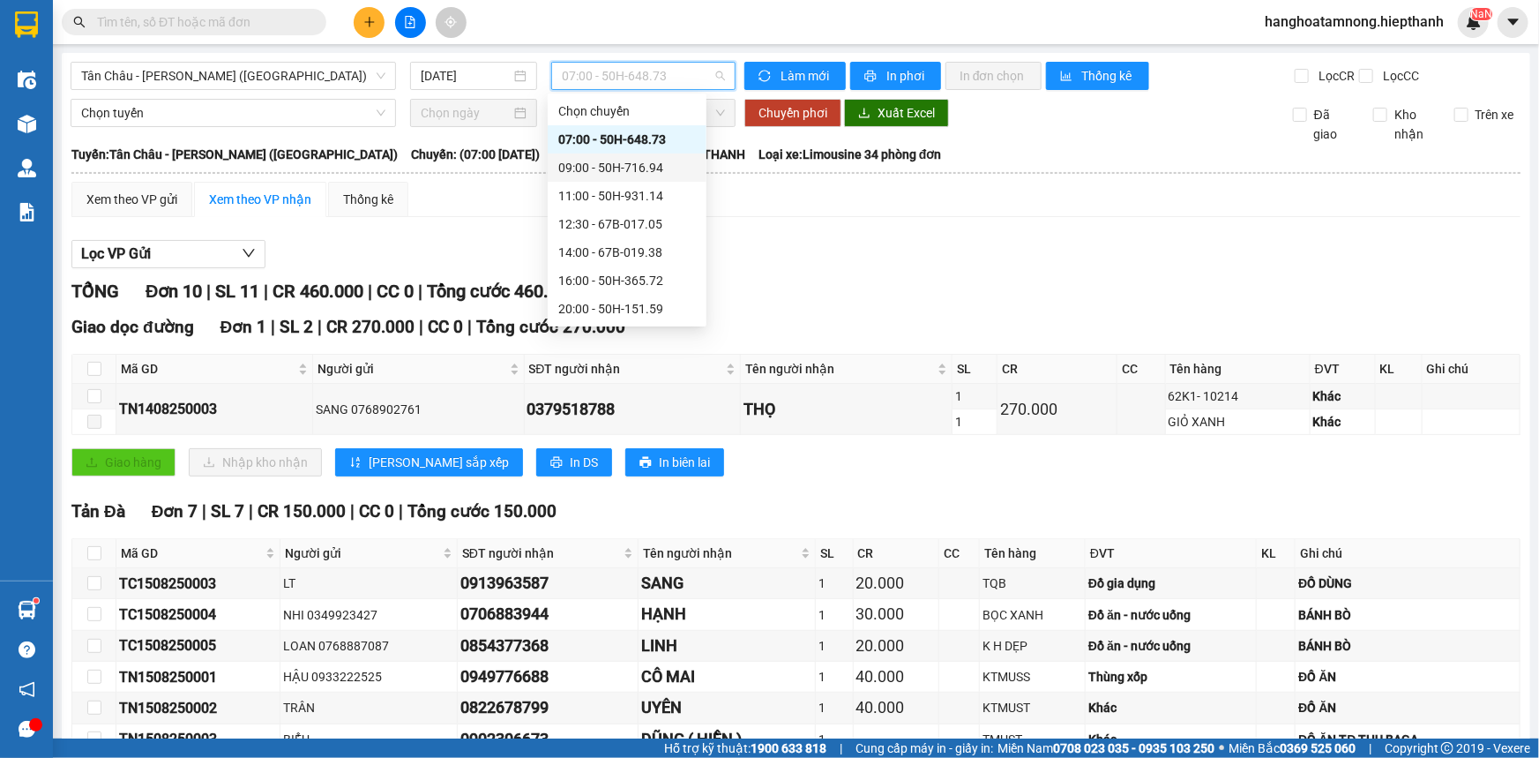
click at [571, 169] on div "09:00 - 50H-716.94" at bounding box center [627, 167] width 138 height 19
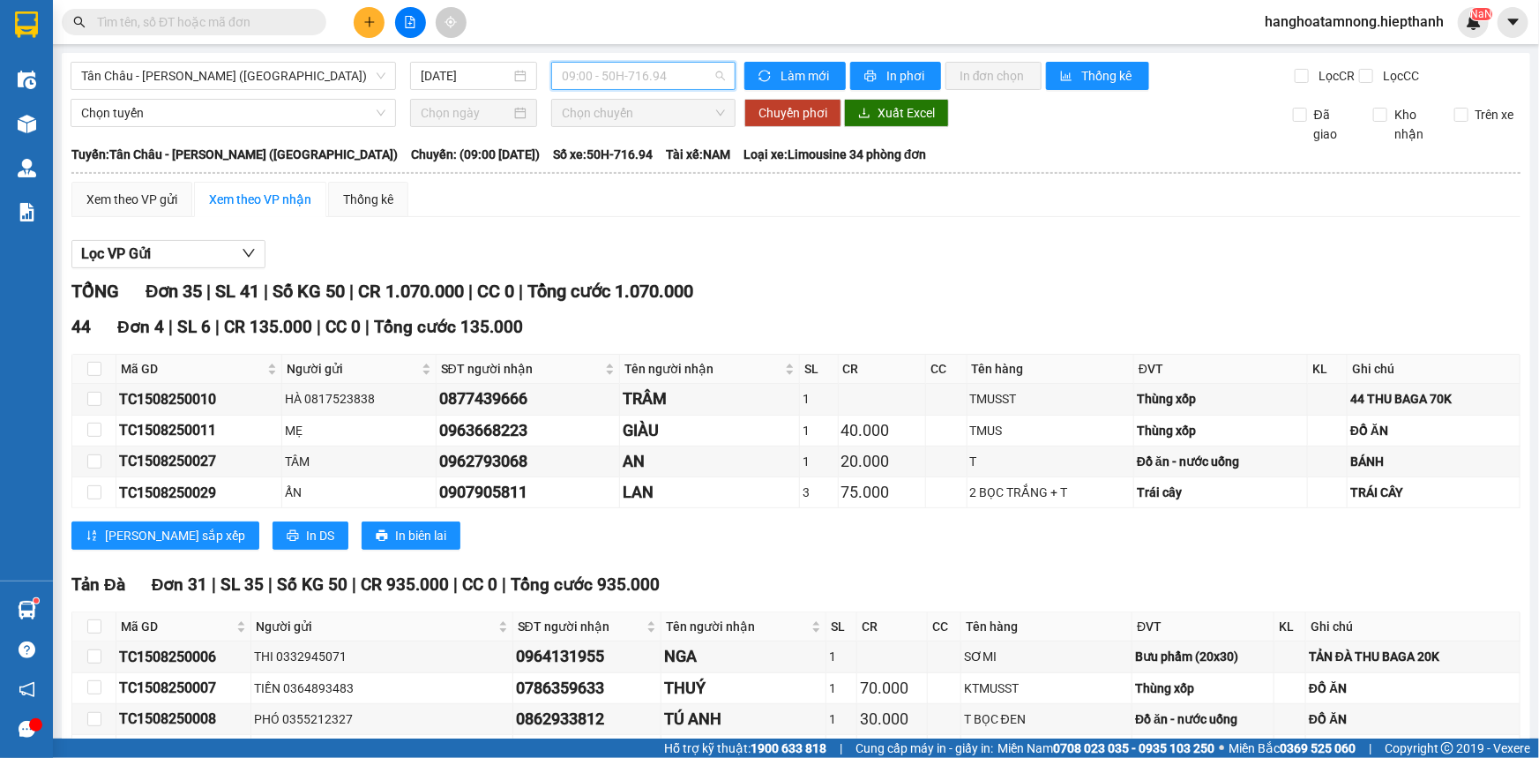
click at [574, 87] on span "09:00 - 50H-716.94" at bounding box center [643, 76] width 163 height 26
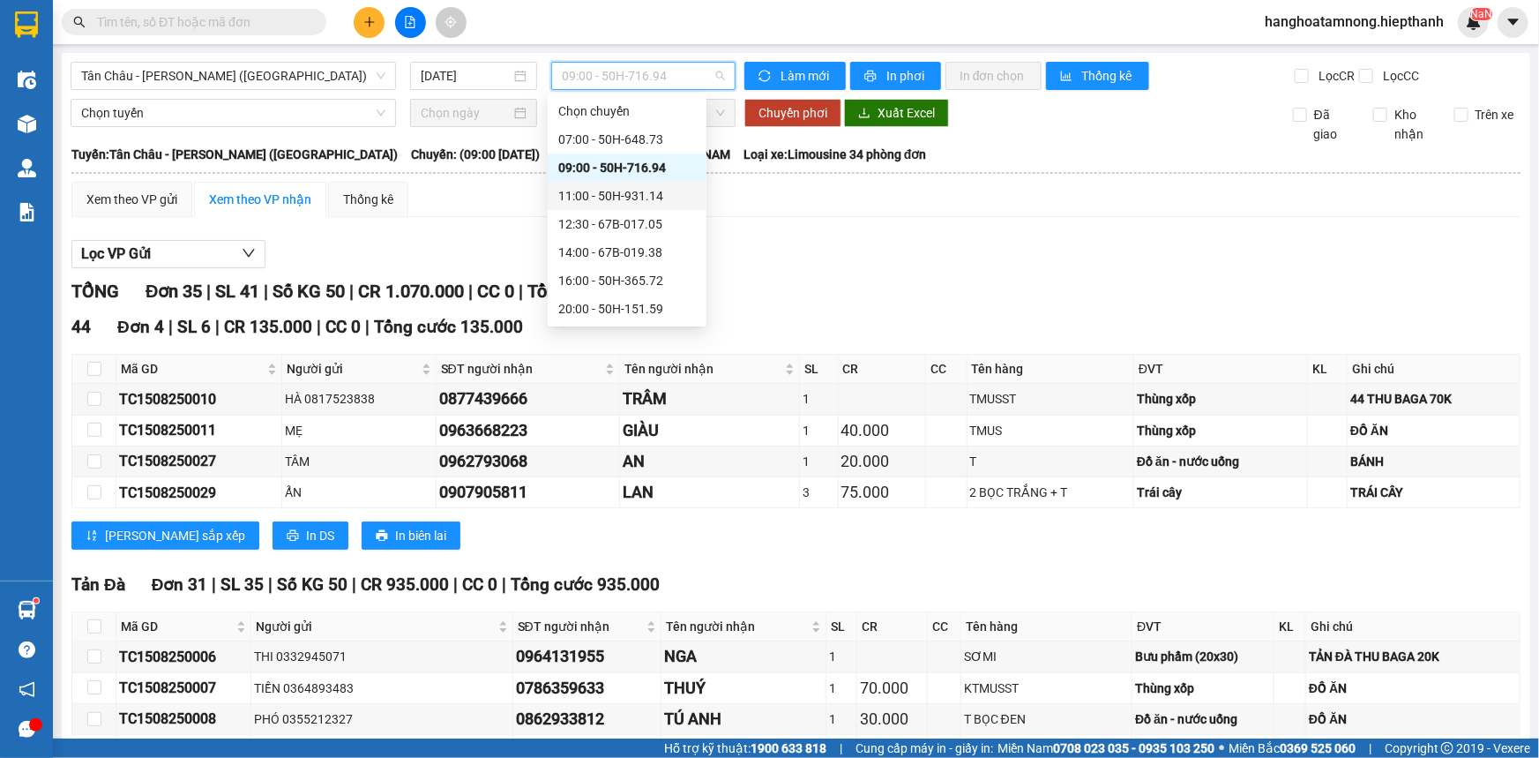
drag, startPoint x: 573, startPoint y: 213, endPoint x: 602, endPoint y: 194, distance: 34.5
click at [602, 194] on div "Chọn chuyến 07:00 - 50H-648.73 09:00 - 50H-716.94 11:00 - 50H-931.14 12:30 - 67…" at bounding box center [627, 252] width 159 height 310
click at [602, 194] on div "11:00 - 50H-931.14" at bounding box center [627, 195] width 138 height 19
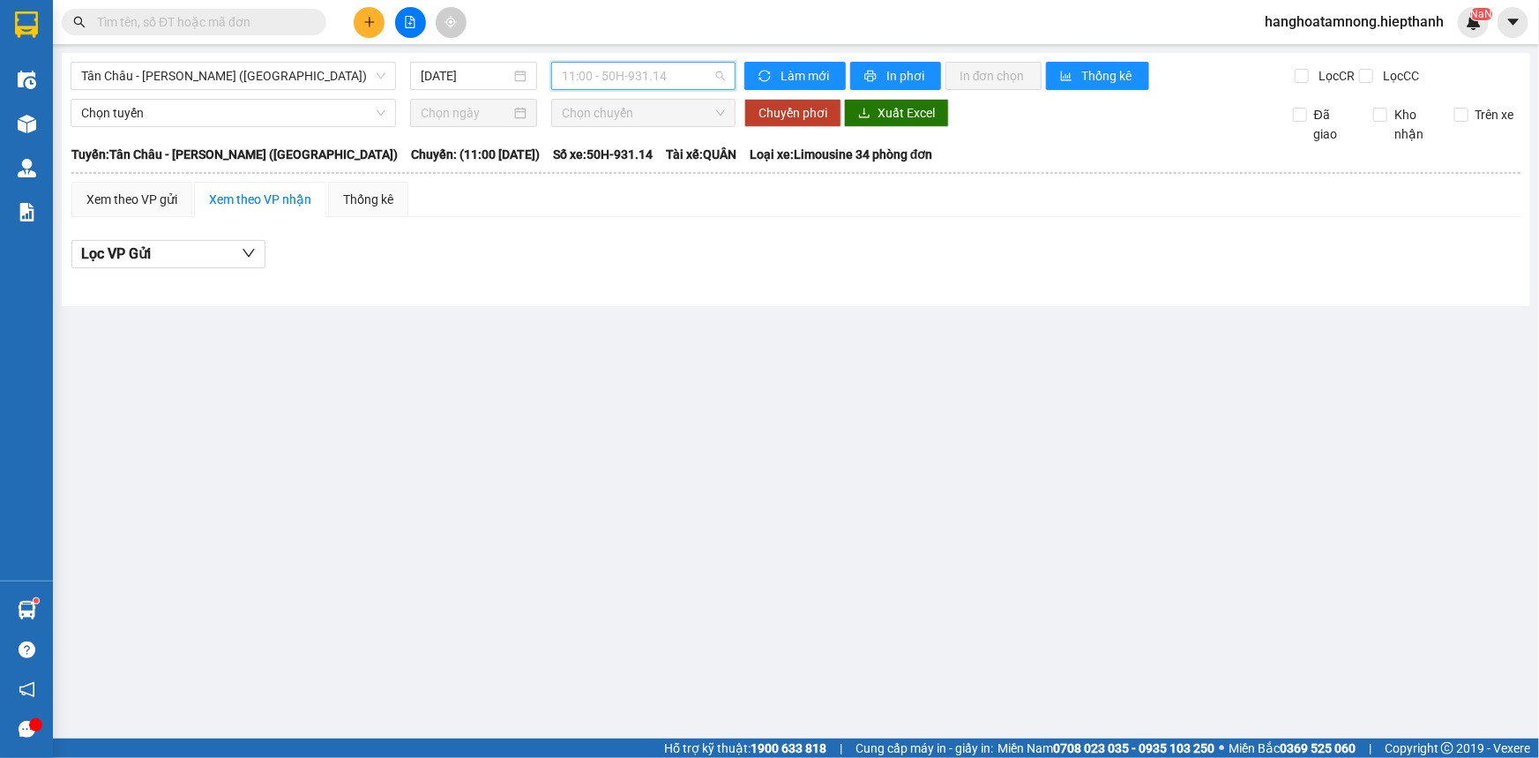
click at [590, 72] on span "11:00 - 50H-931.14" at bounding box center [643, 76] width 163 height 26
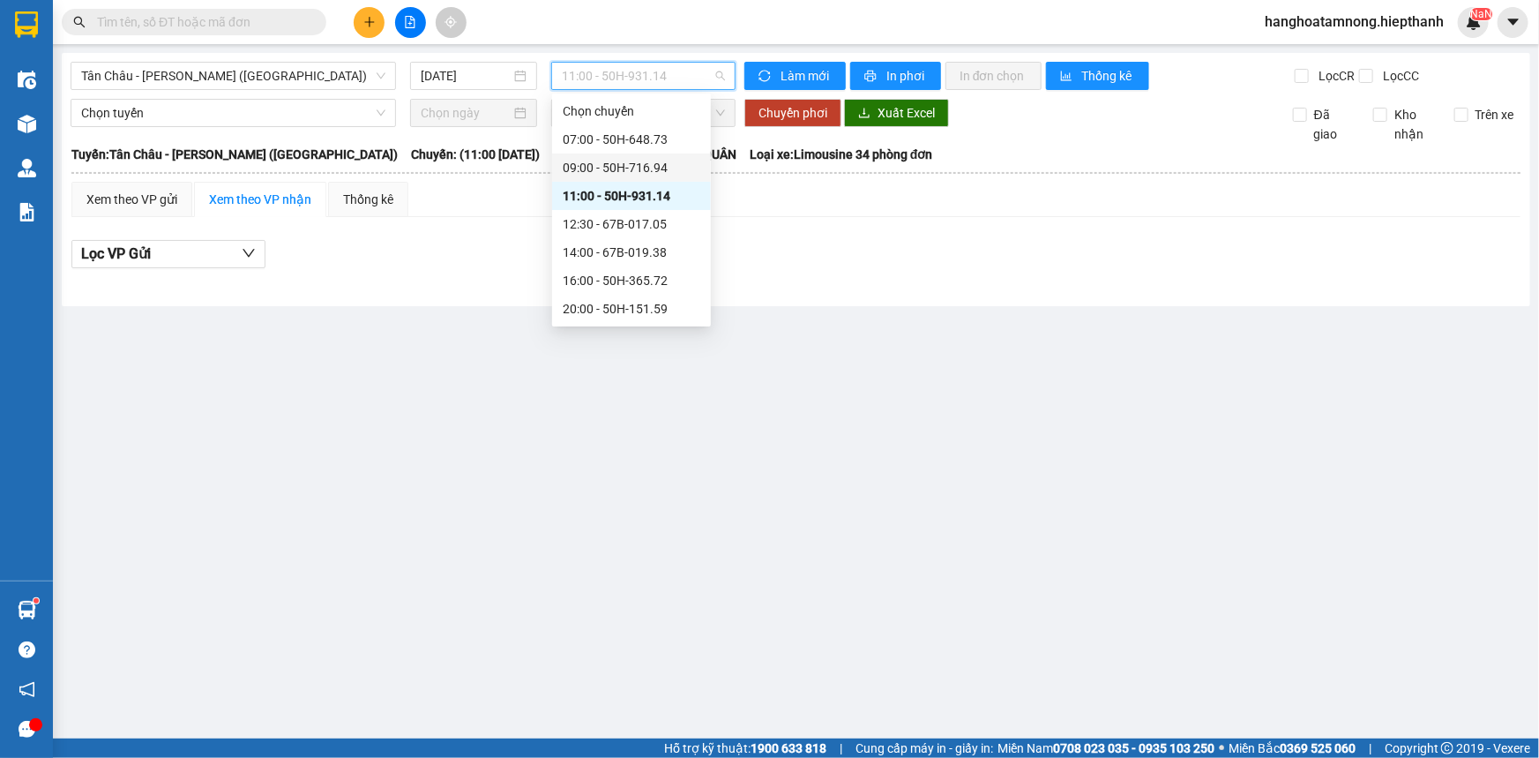
click at [587, 164] on div "09:00 - 50H-716.94" at bounding box center [632, 167] width 138 height 19
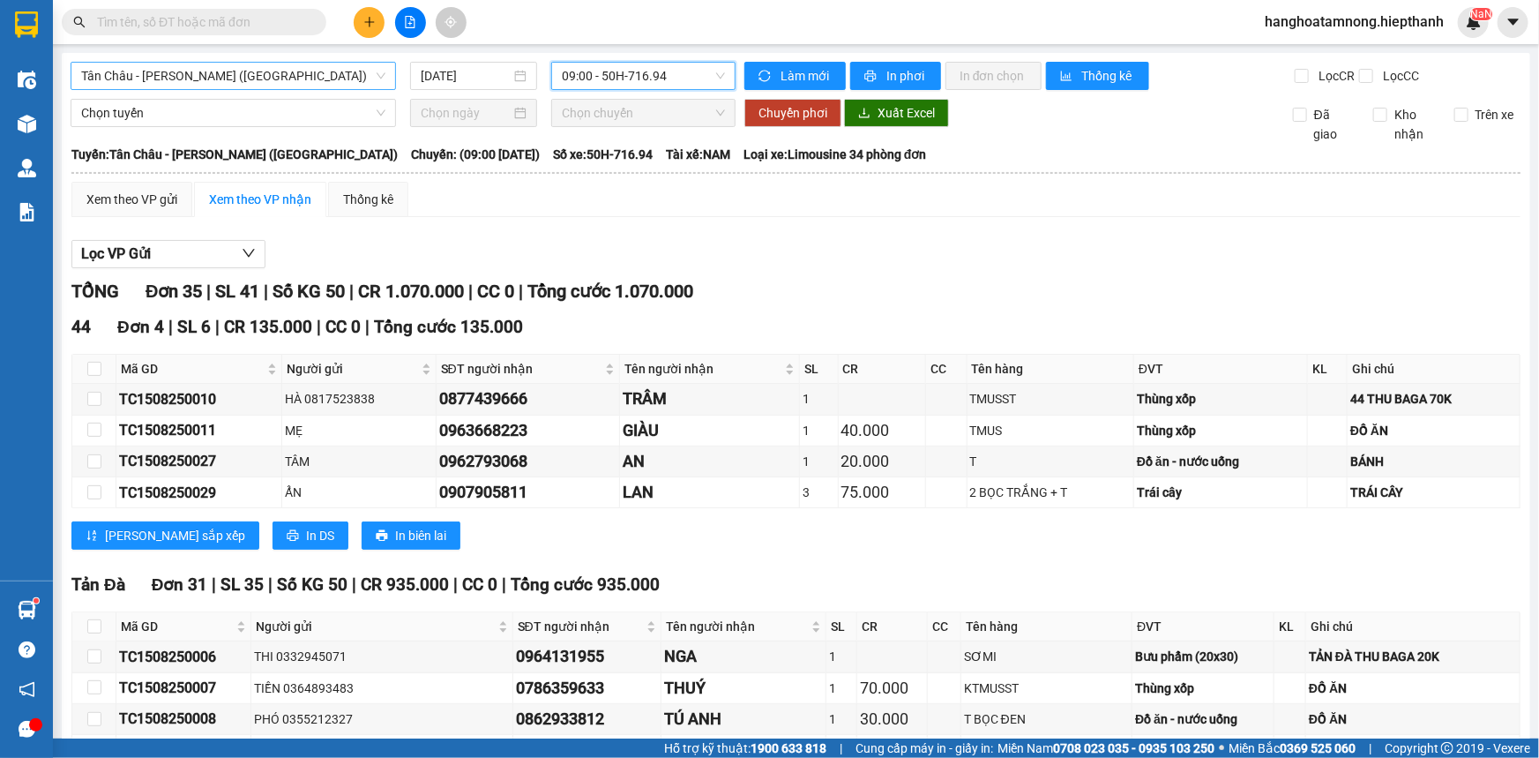
click at [181, 71] on span "Tân Châu - [PERSON_NAME] ([GEOGRAPHIC_DATA])" at bounding box center [233, 76] width 304 height 26
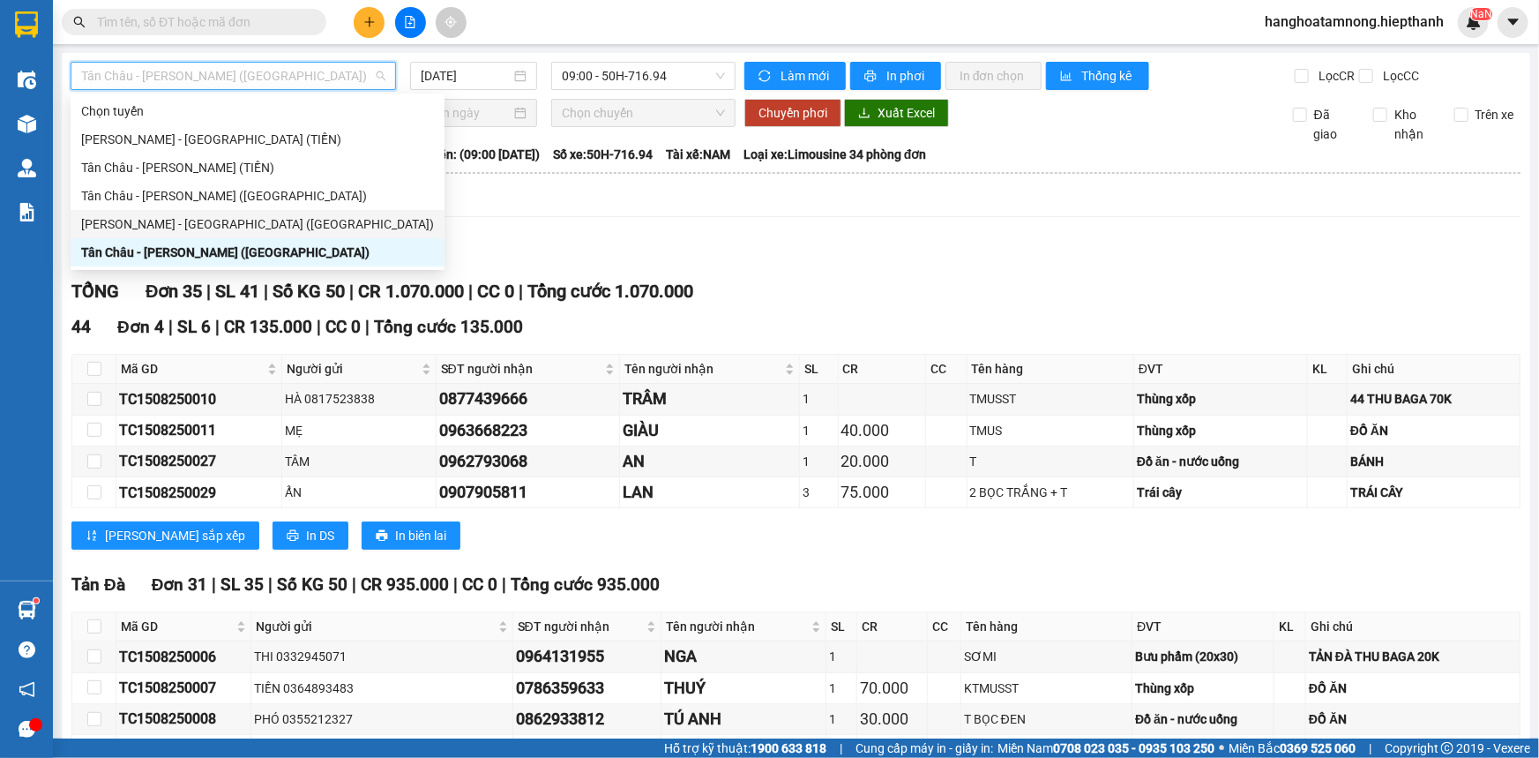
click at [149, 225] on div "[PERSON_NAME] - [GEOGRAPHIC_DATA] ([GEOGRAPHIC_DATA])" at bounding box center [257, 223] width 353 height 19
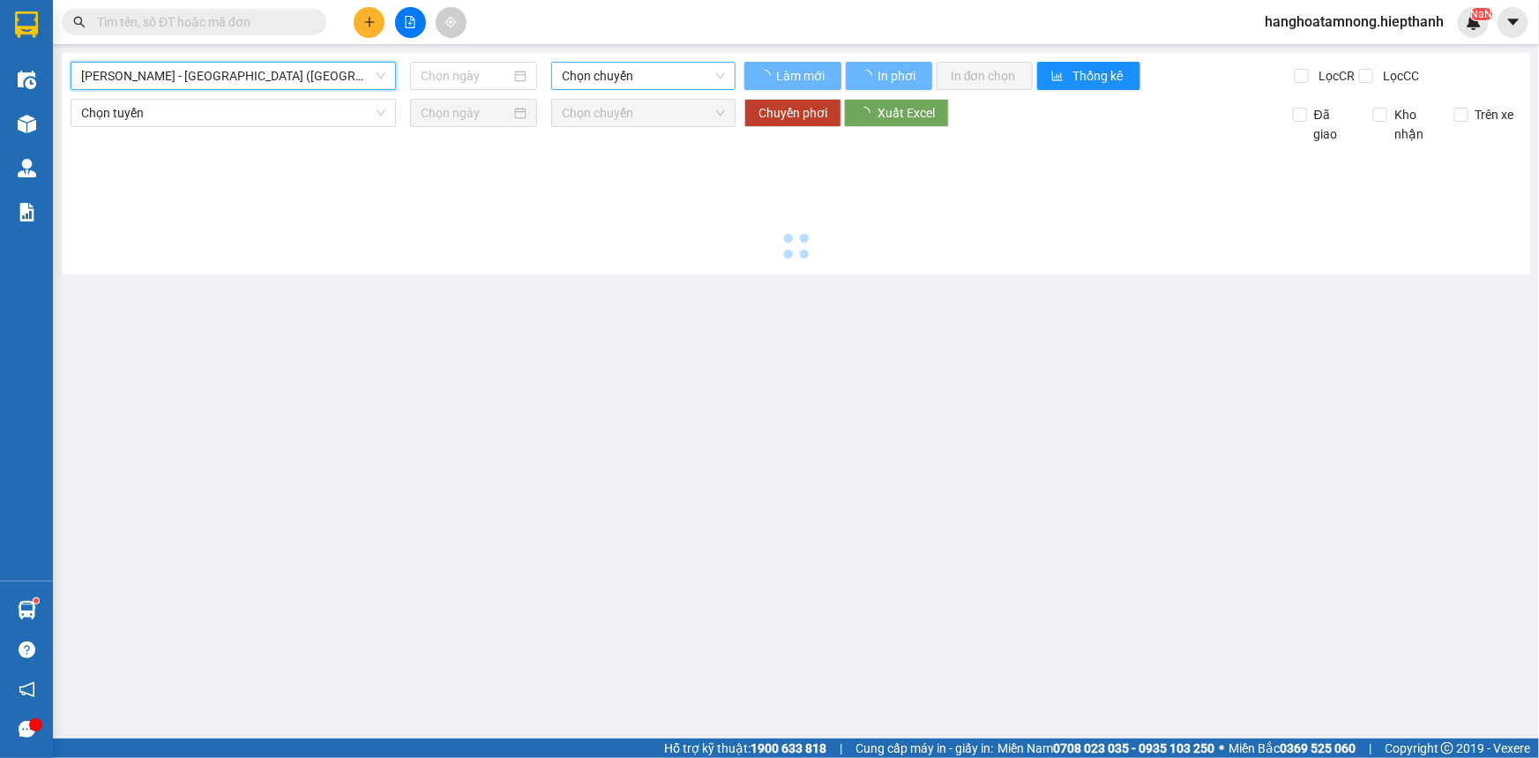
type input "[DATE]"
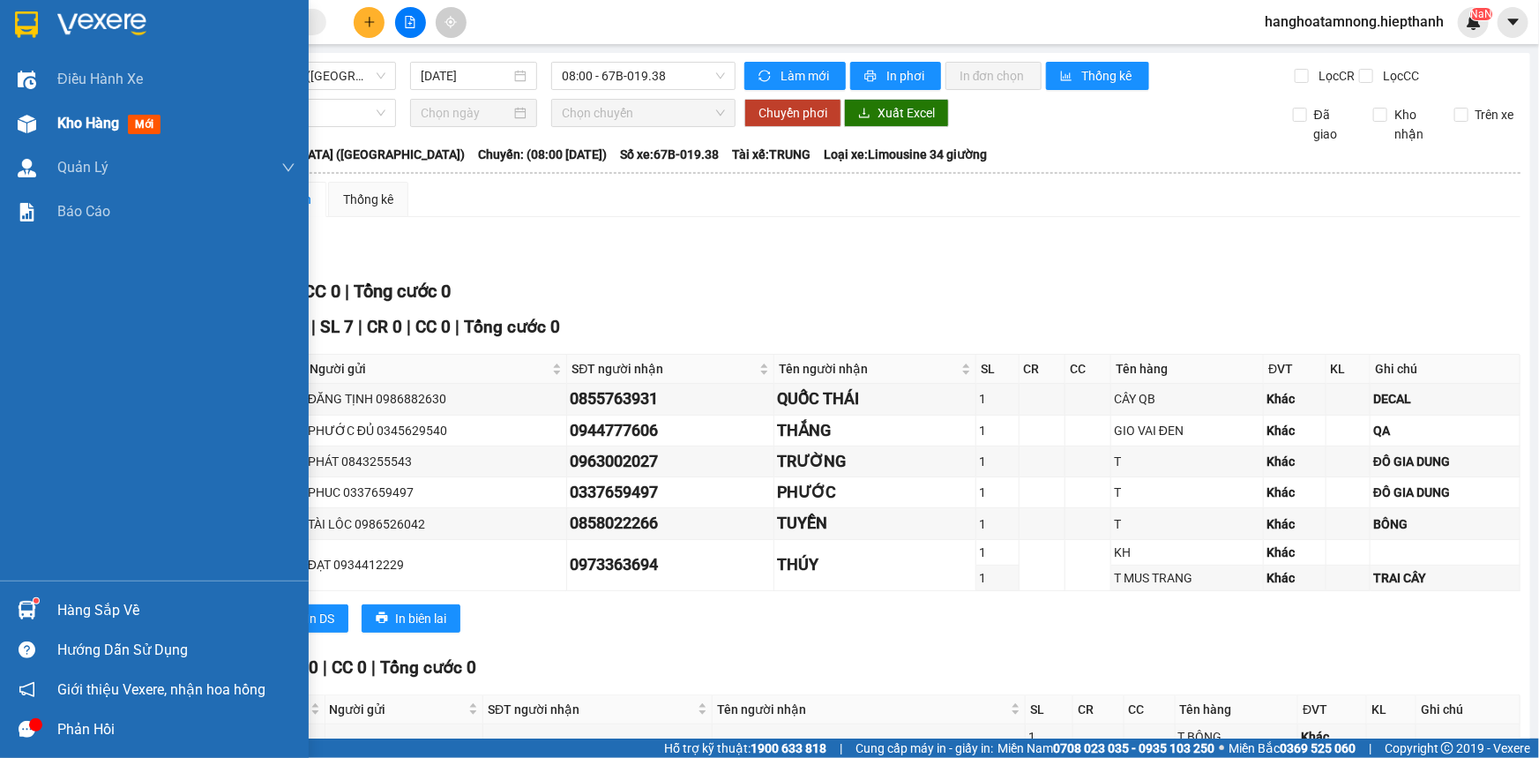
click at [56, 123] on div "Kho hàng mới" at bounding box center [154, 123] width 309 height 44
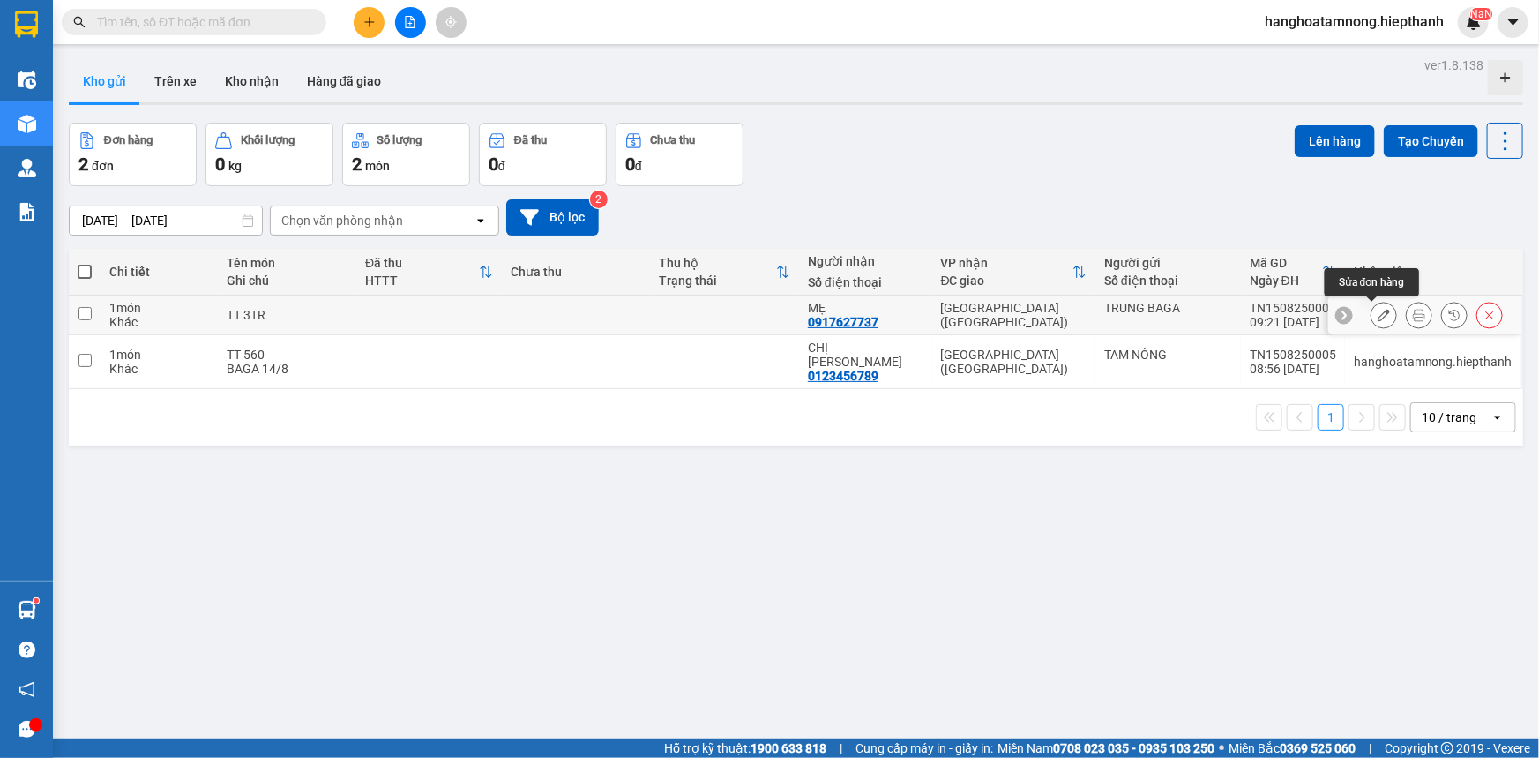
click at [1378, 314] on icon at bounding box center [1384, 315] width 12 height 12
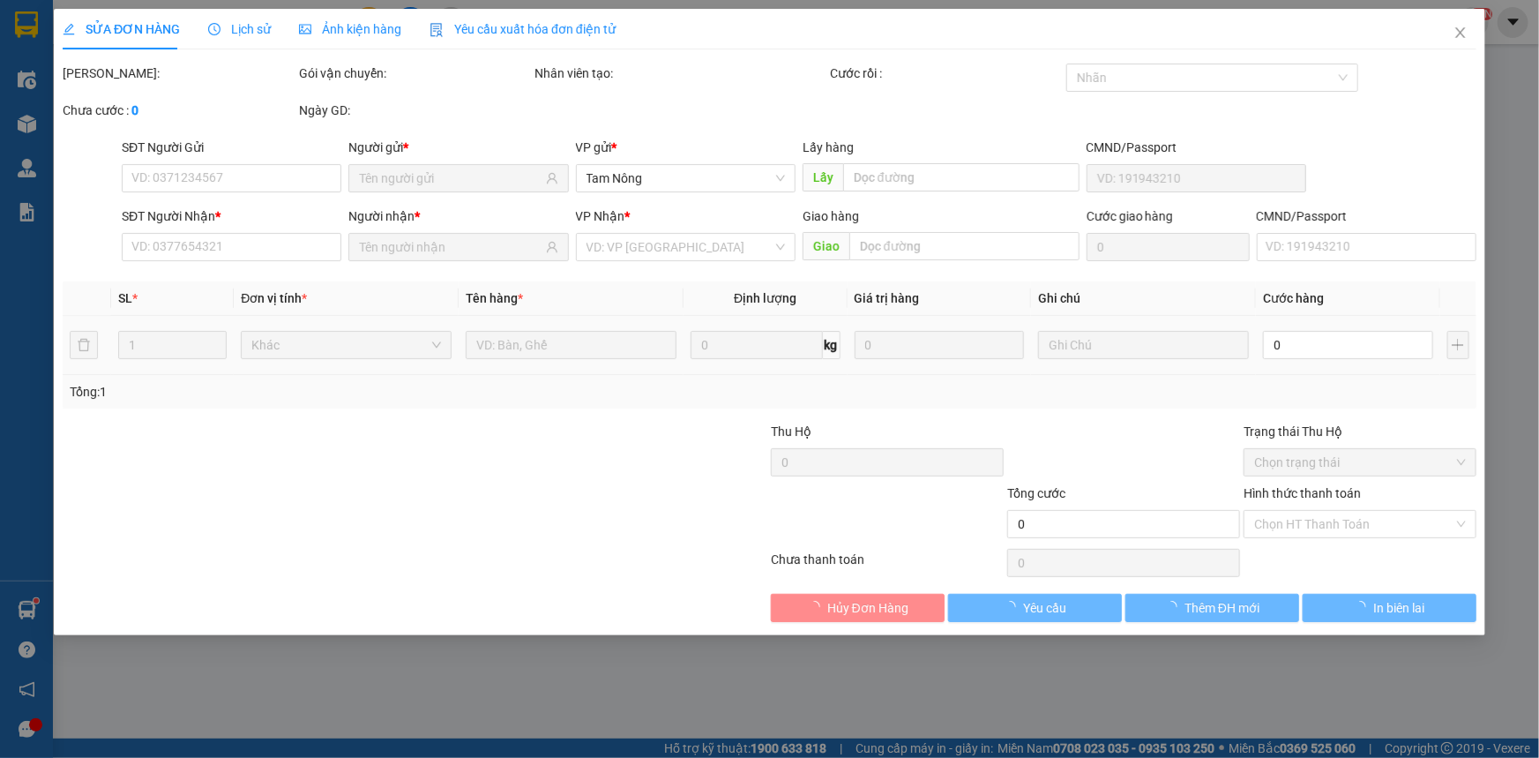
type input "0917627737"
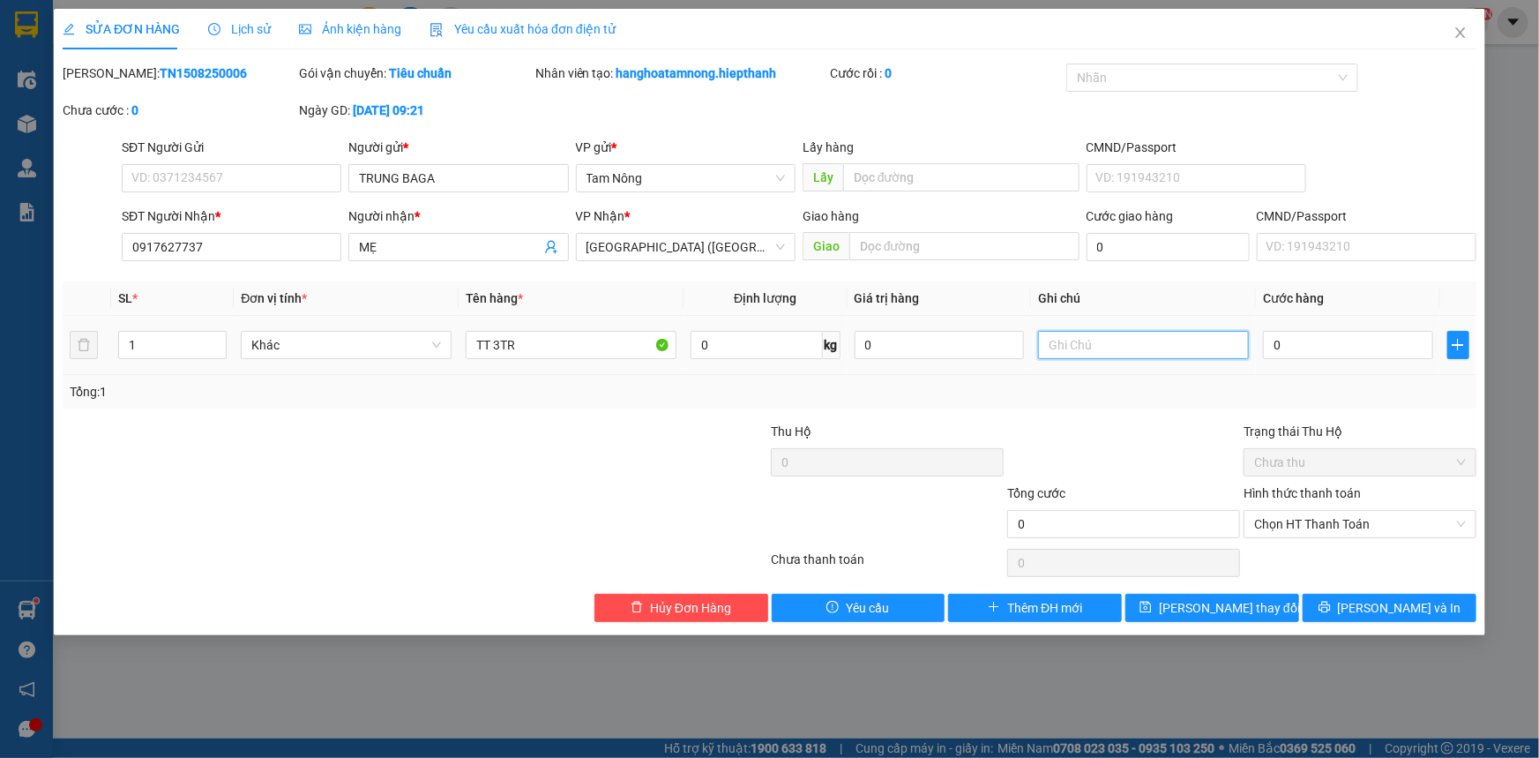
click at [1090, 348] on input "text" at bounding box center [1143, 345] width 211 height 28
type input "D"
type input "Đ"
type input "DI XE 8H"
click at [1207, 602] on span "[PERSON_NAME] thay đổi" at bounding box center [1229, 607] width 141 height 19
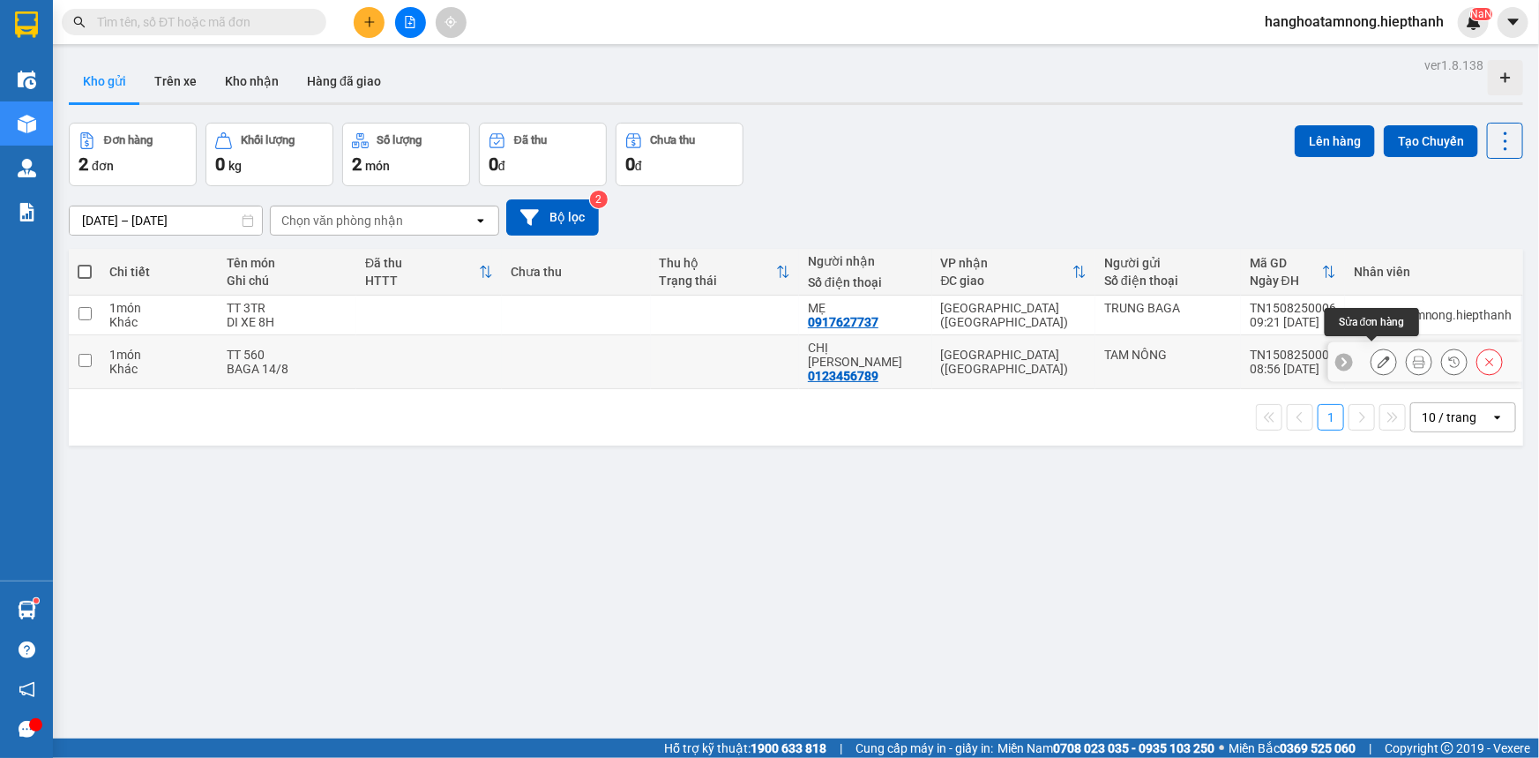
click at [1378, 355] on icon at bounding box center [1384, 361] width 12 height 12
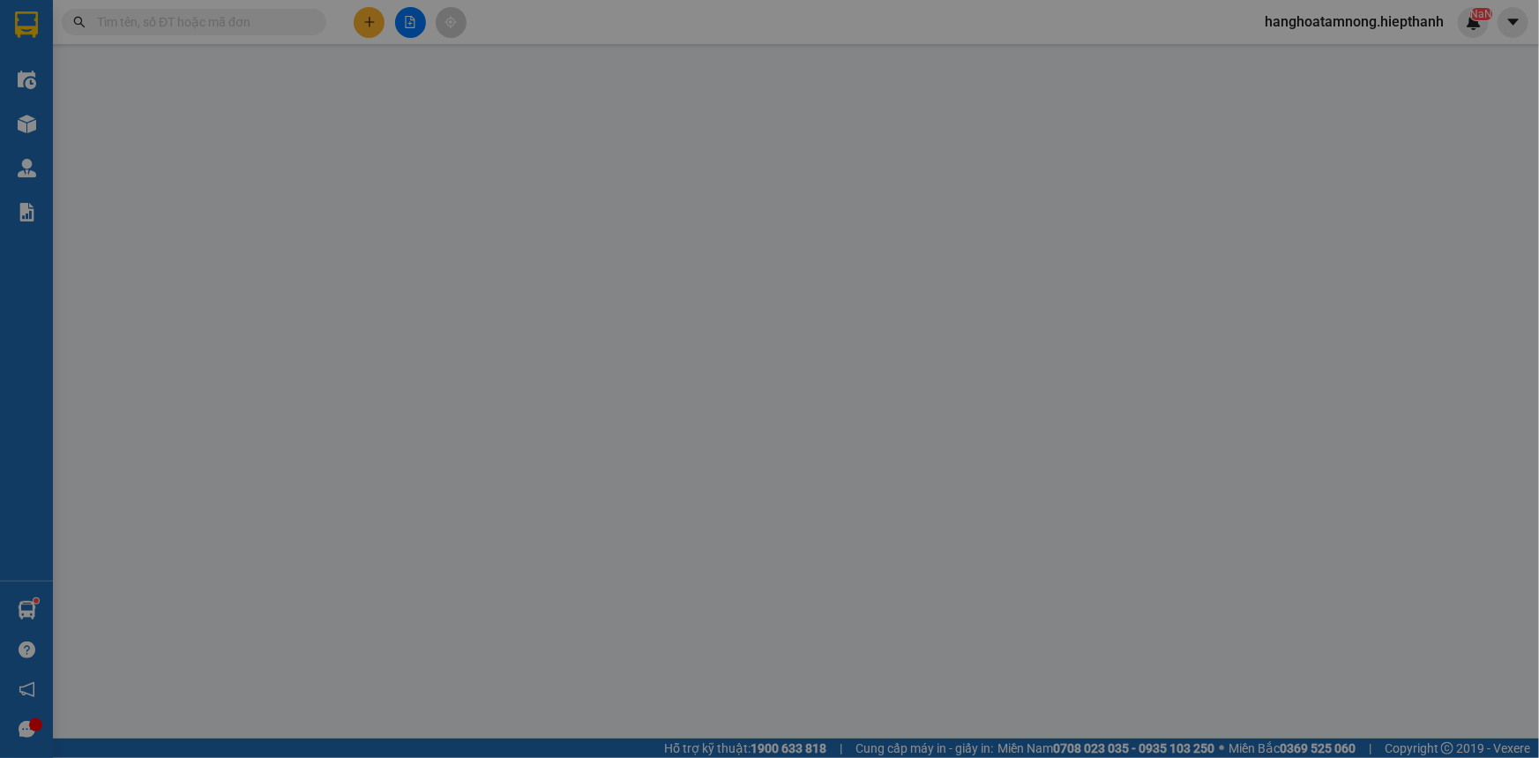
type input "0123456789"
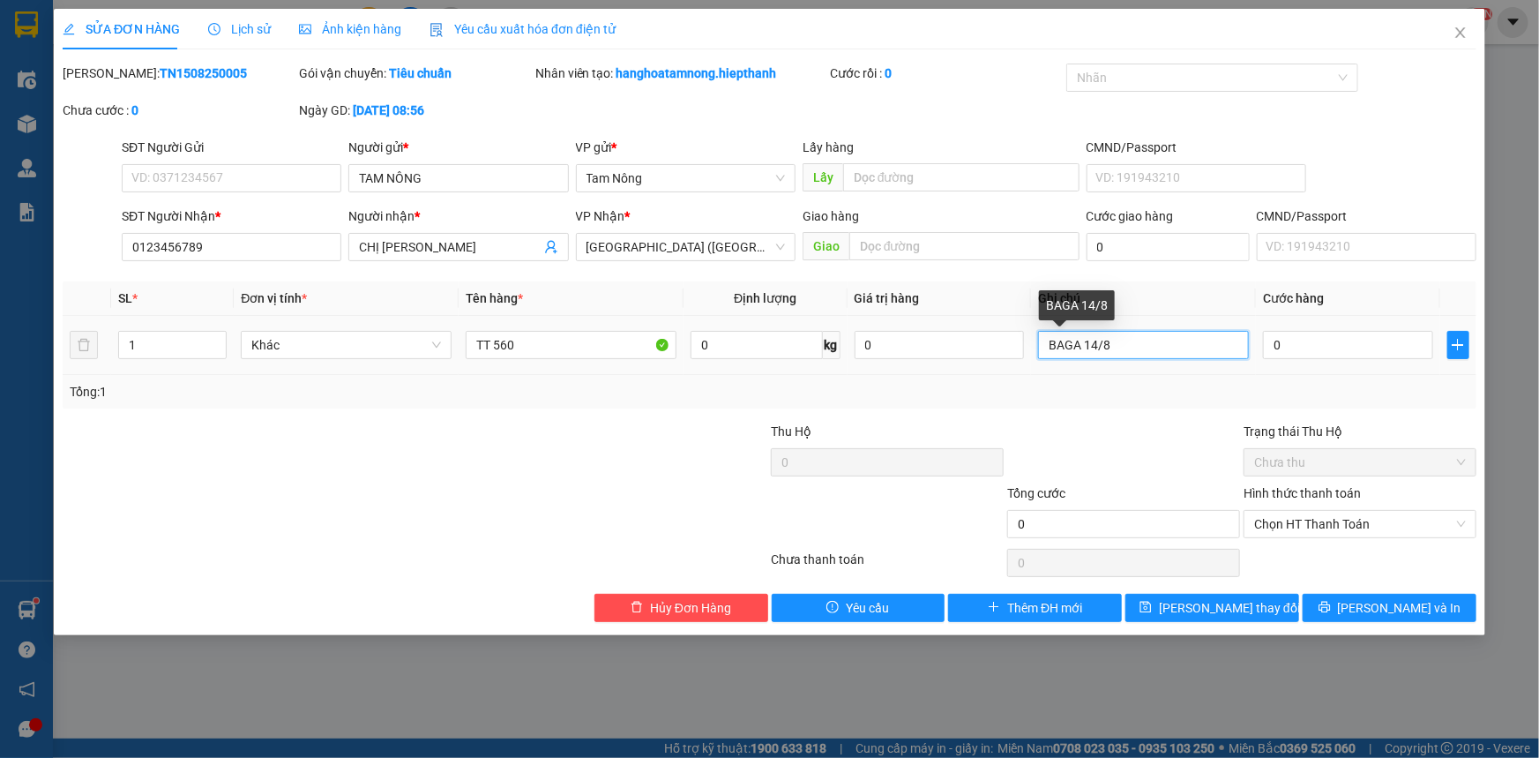
click at [1147, 344] on input "BAGA 14/8" at bounding box center [1143, 345] width 211 height 28
type input "BAGA 14/8 ĐI XE 8H"
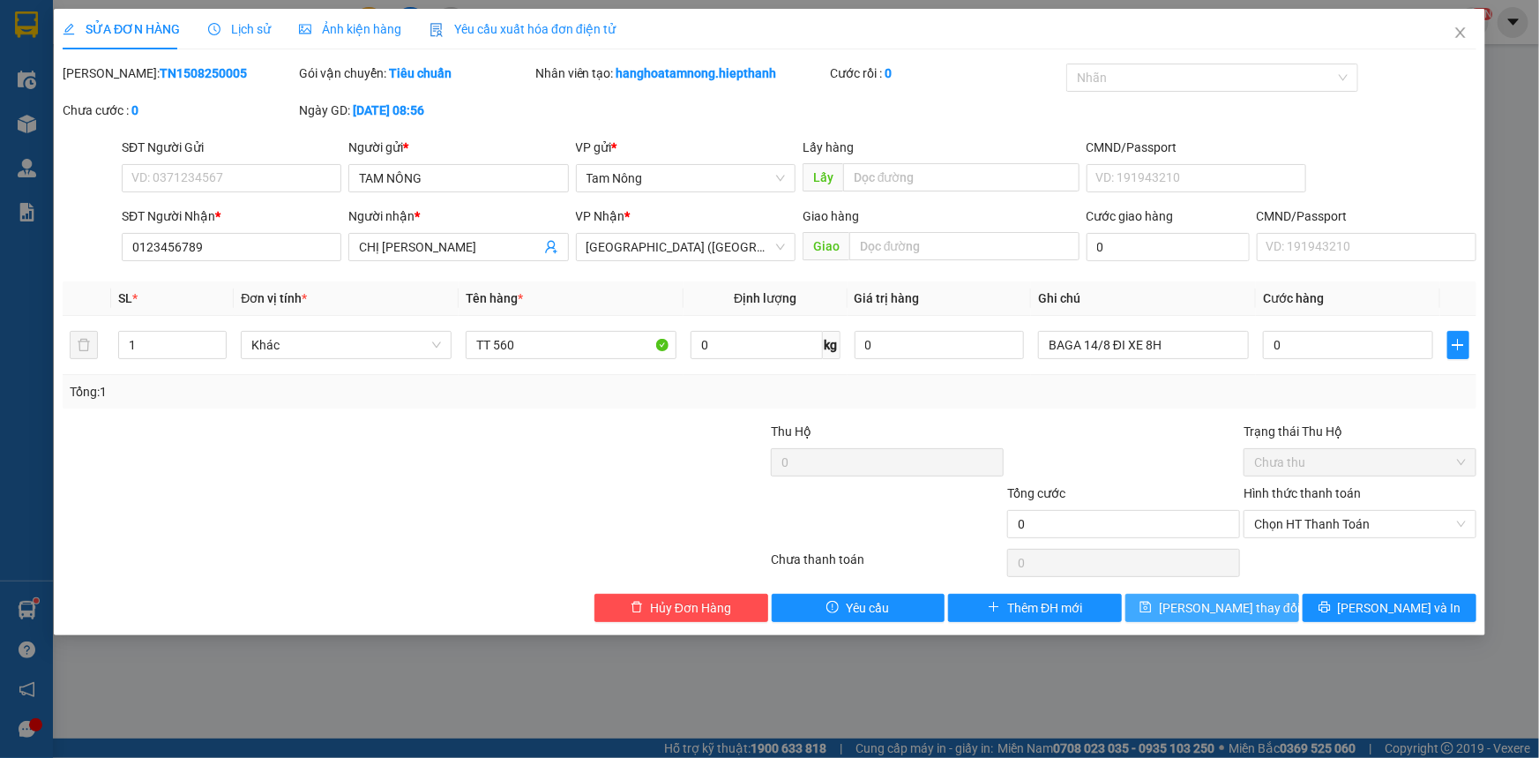
click at [1226, 609] on span "[PERSON_NAME] thay đổi" at bounding box center [1229, 607] width 141 height 19
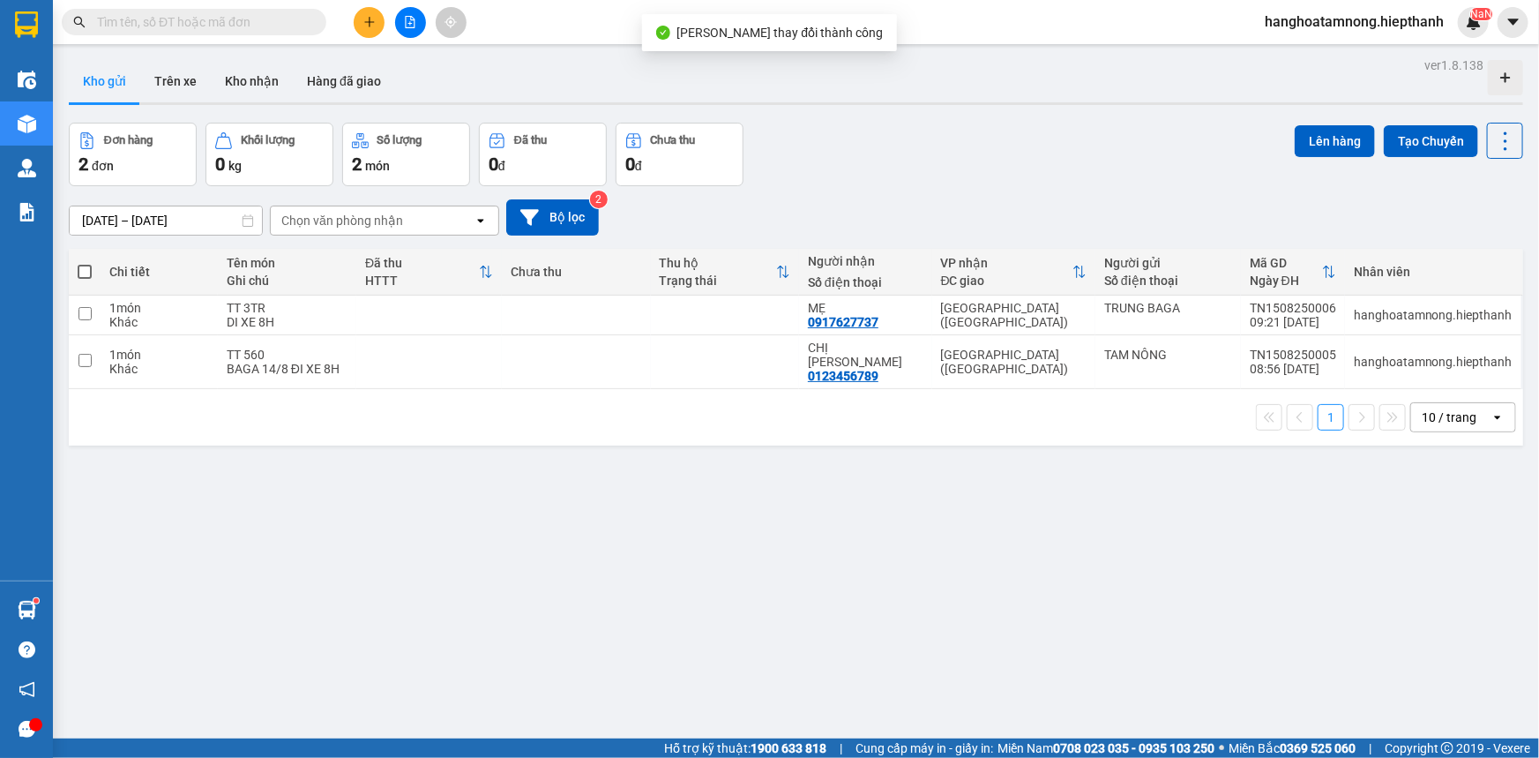
click at [80, 268] on span at bounding box center [85, 272] width 14 height 14
click at [85, 263] on input "checkbox" at bounding box center [85, 263] width 0 height 0
checkbox input "true"
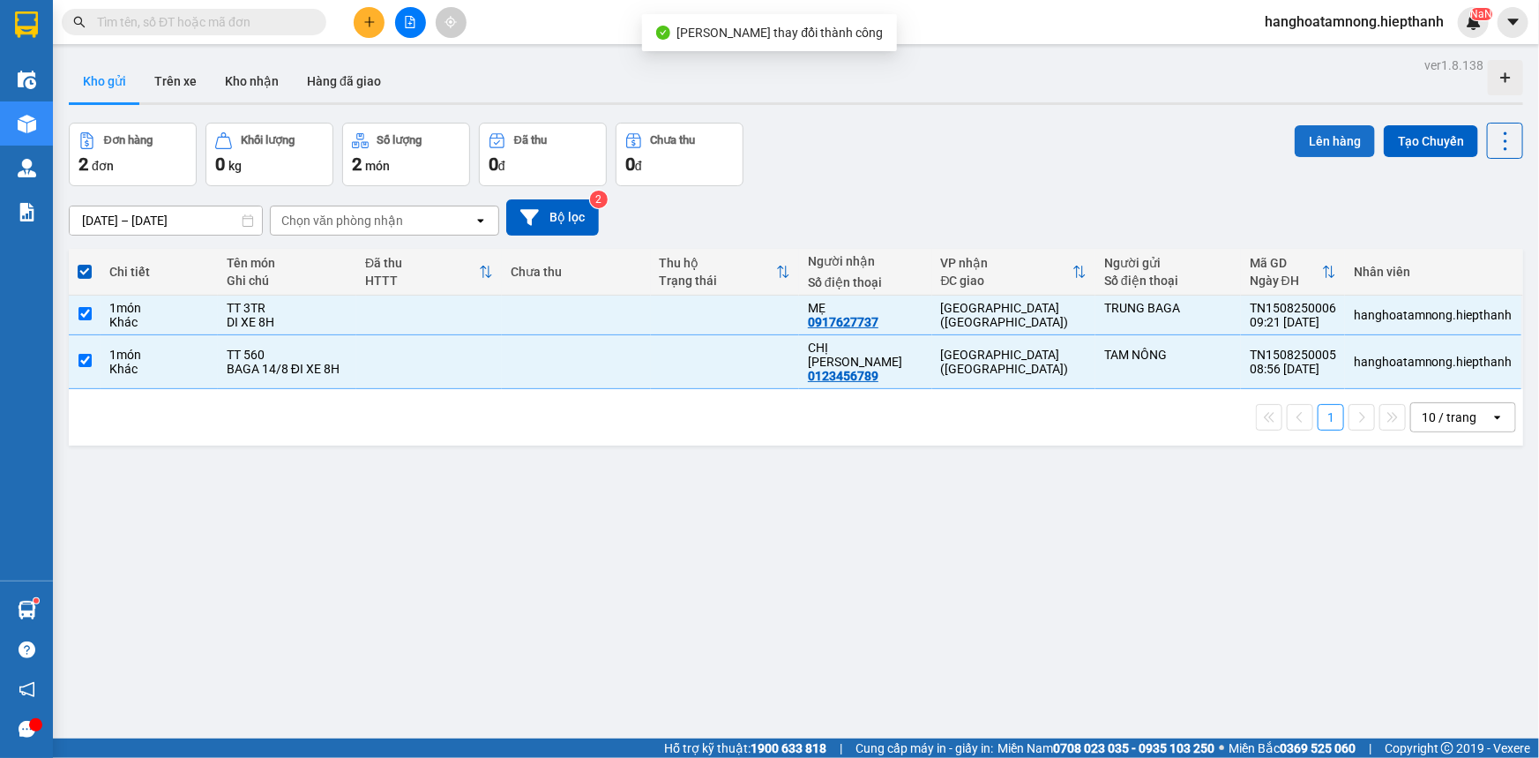
click at [1297, 149] on button "Lên hàng" at bounding box center [1335, 141] width 80 height 32
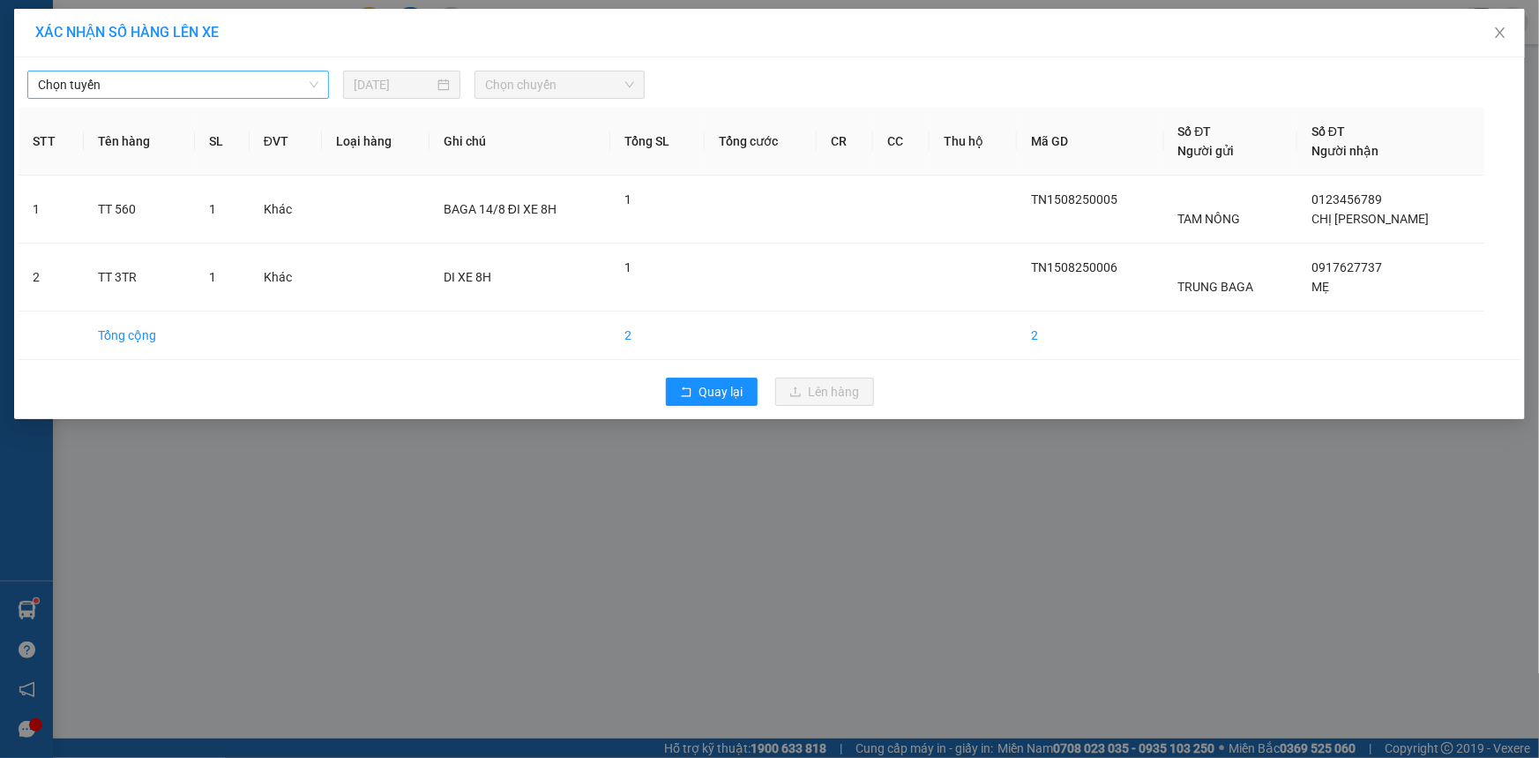
click at [219, 81] on span "Chọn tuyến" at bounding box center [178, 84] width 280 height 26
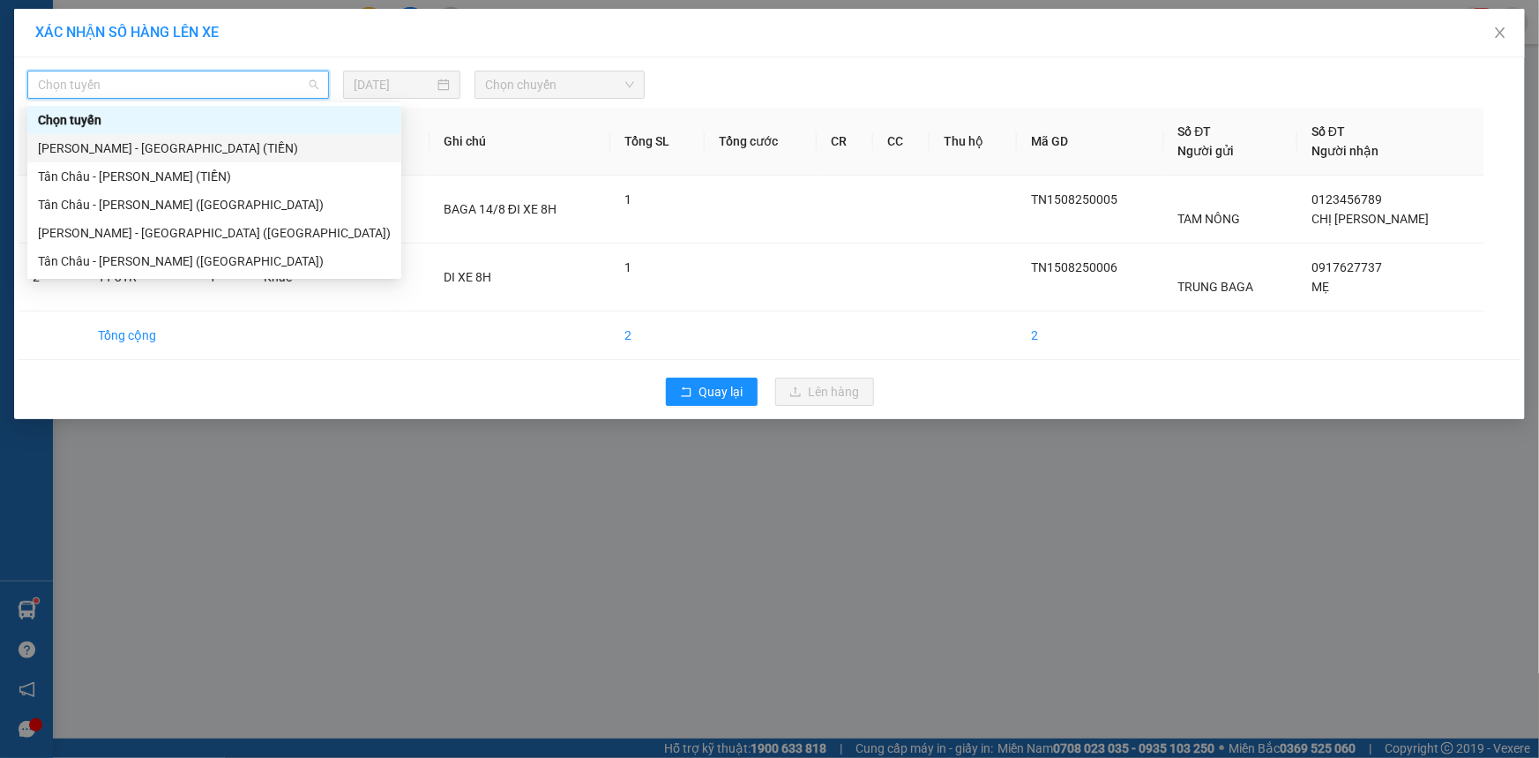
click at [108, 148] on div "[PERSON_NAME] - [GEOGRAPHIC_DATA] (TIỀN)" at bounding box center [214, 147] width 353 height 19
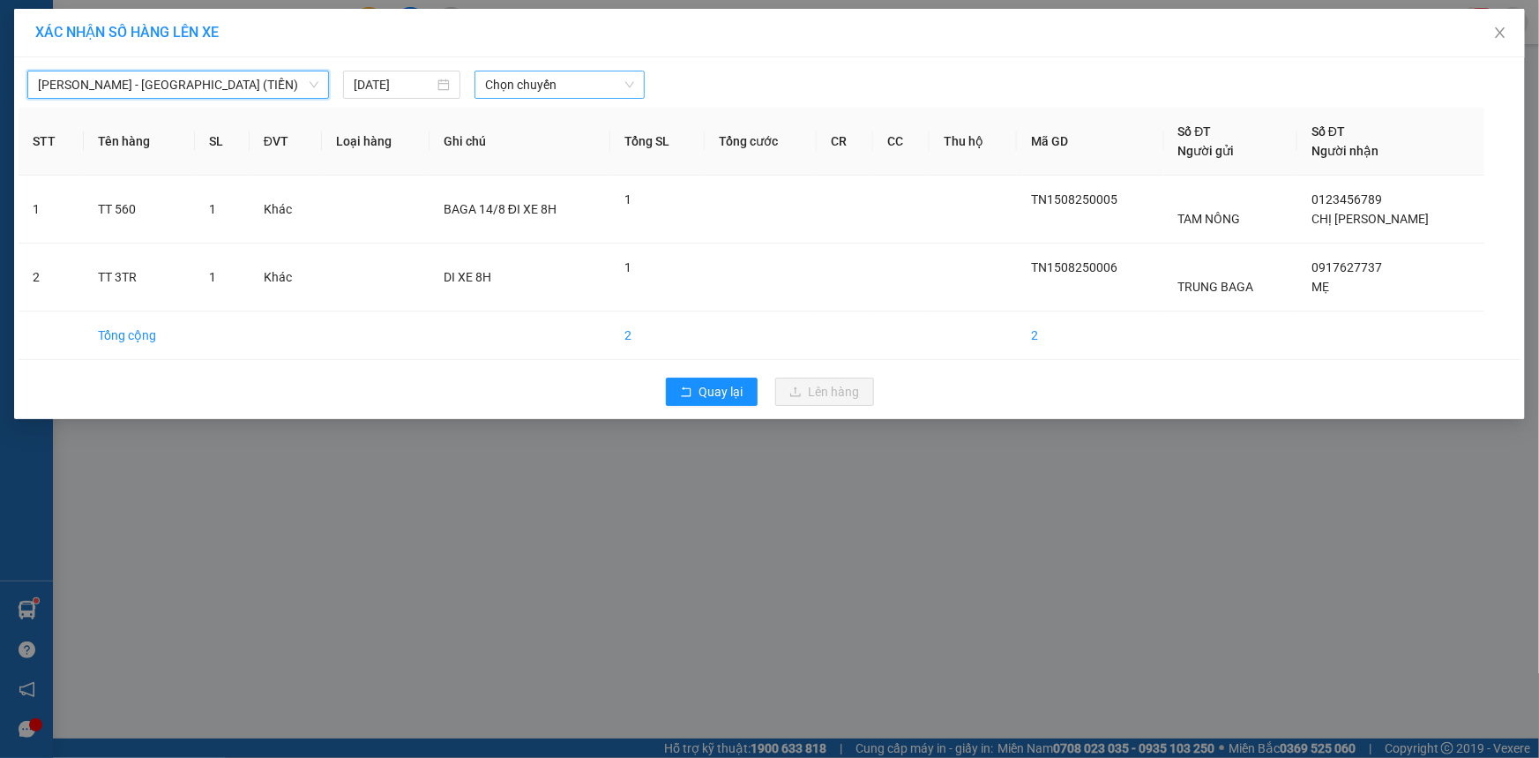
click at [547, 87] on span "Chọn chuyến" at bounding box center [559, 84] width 149 height 26
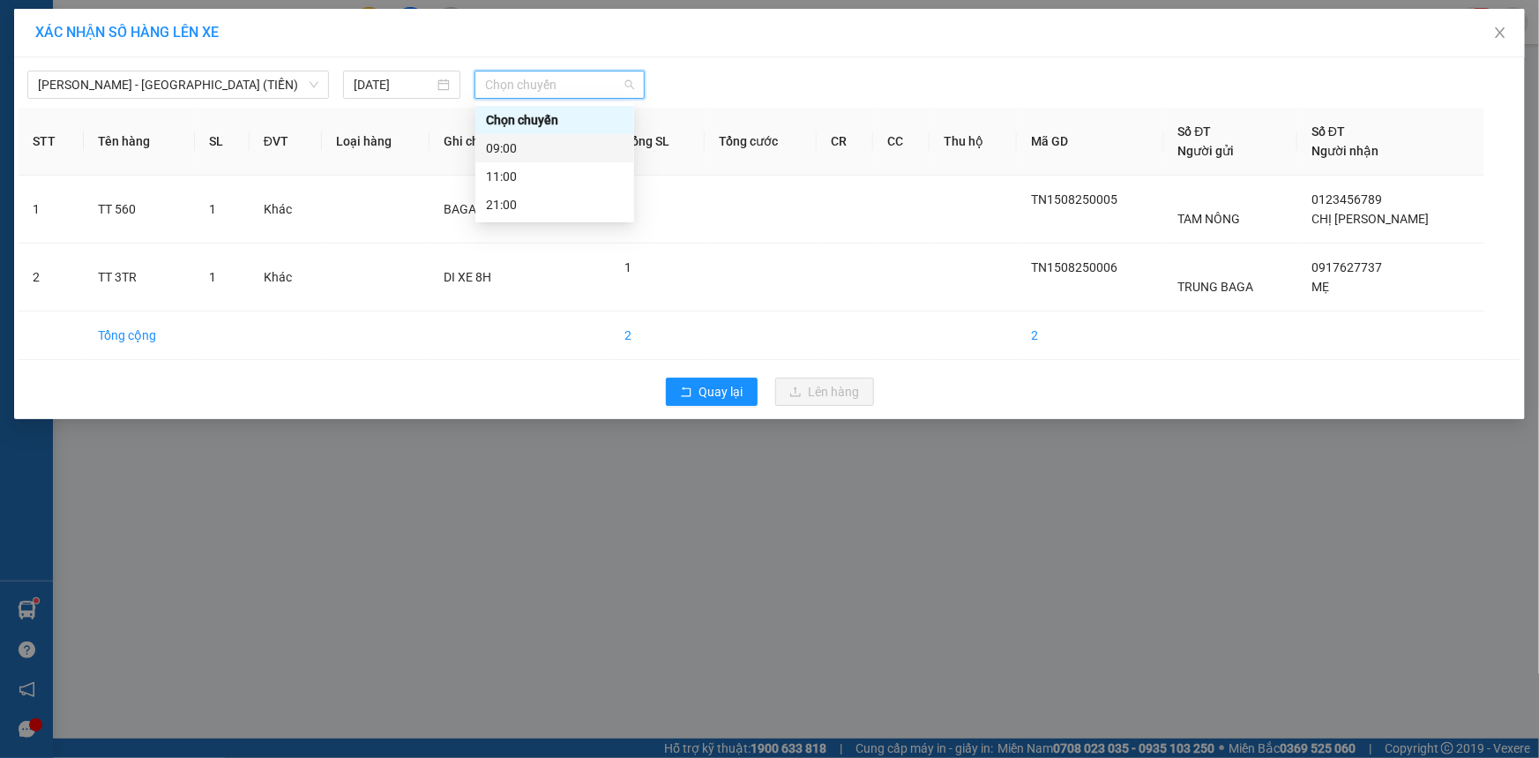
click at [513, 149] on div "09:00" at bounding box center [555, 147] width 138 height 19
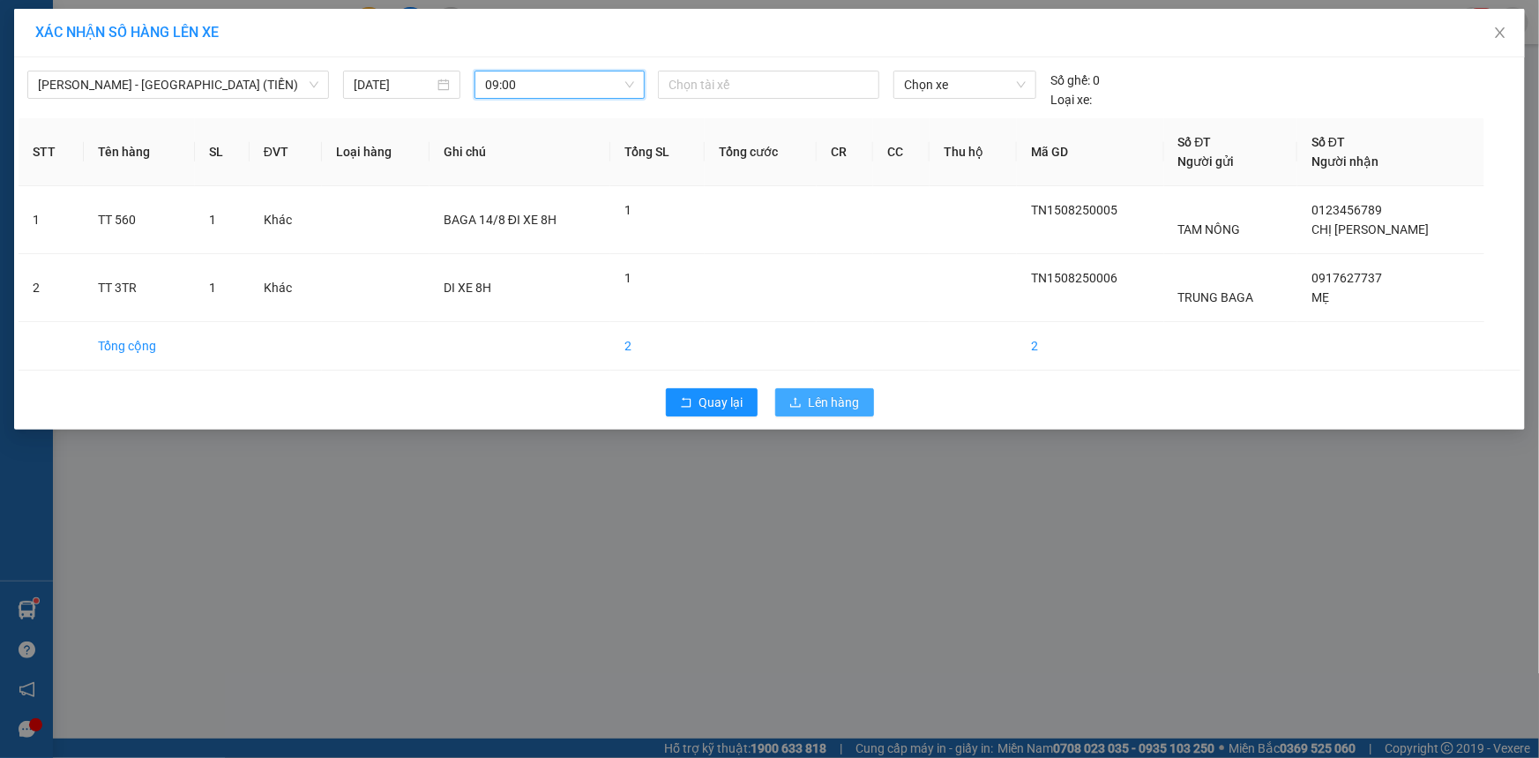
click at [834, 407] on span "Lên hàng" at bounding box center [834, 402] width 51 height 19
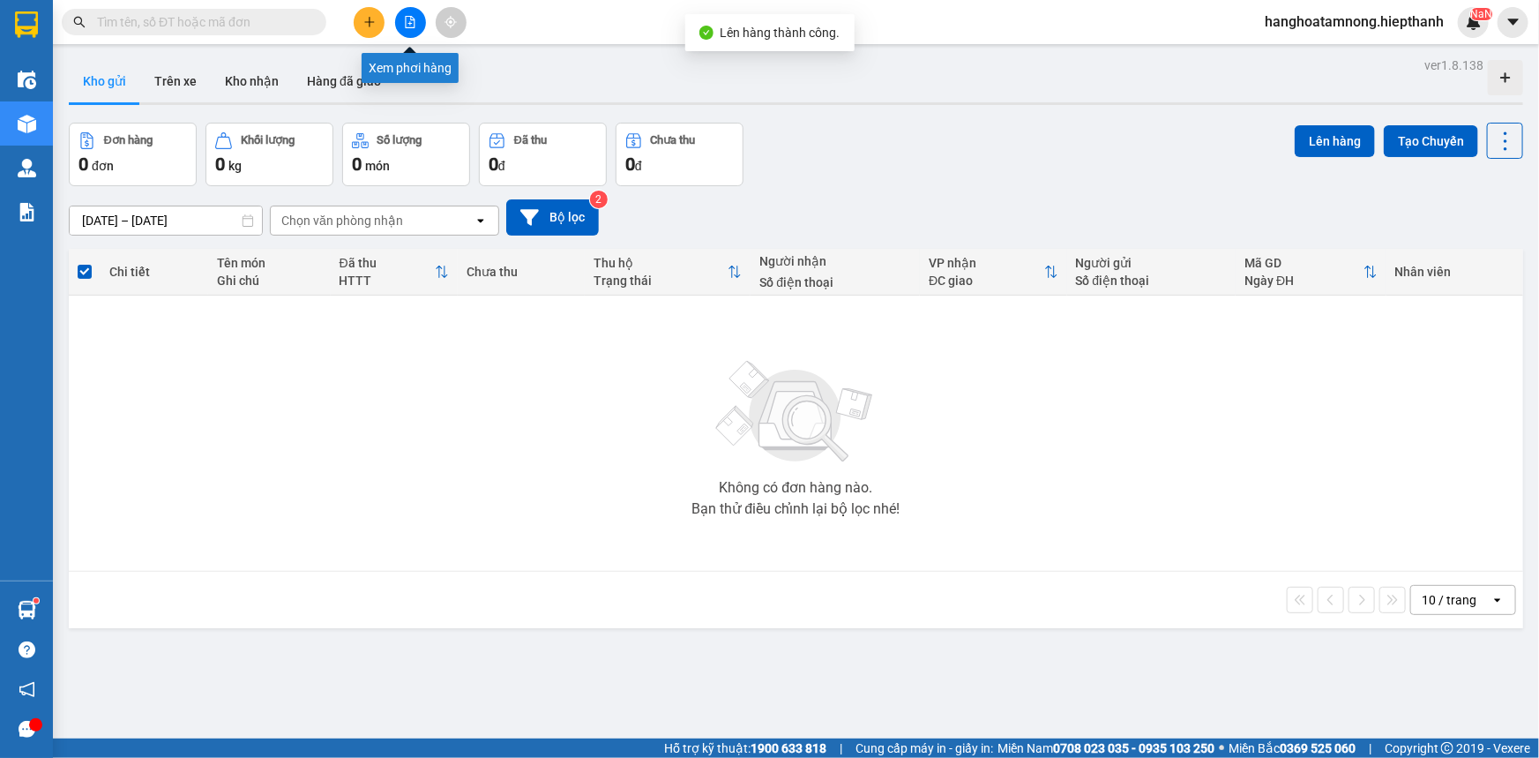
click at [406, 21] on icon "file-add" at bounding box center [411, 22] width 10 height 12
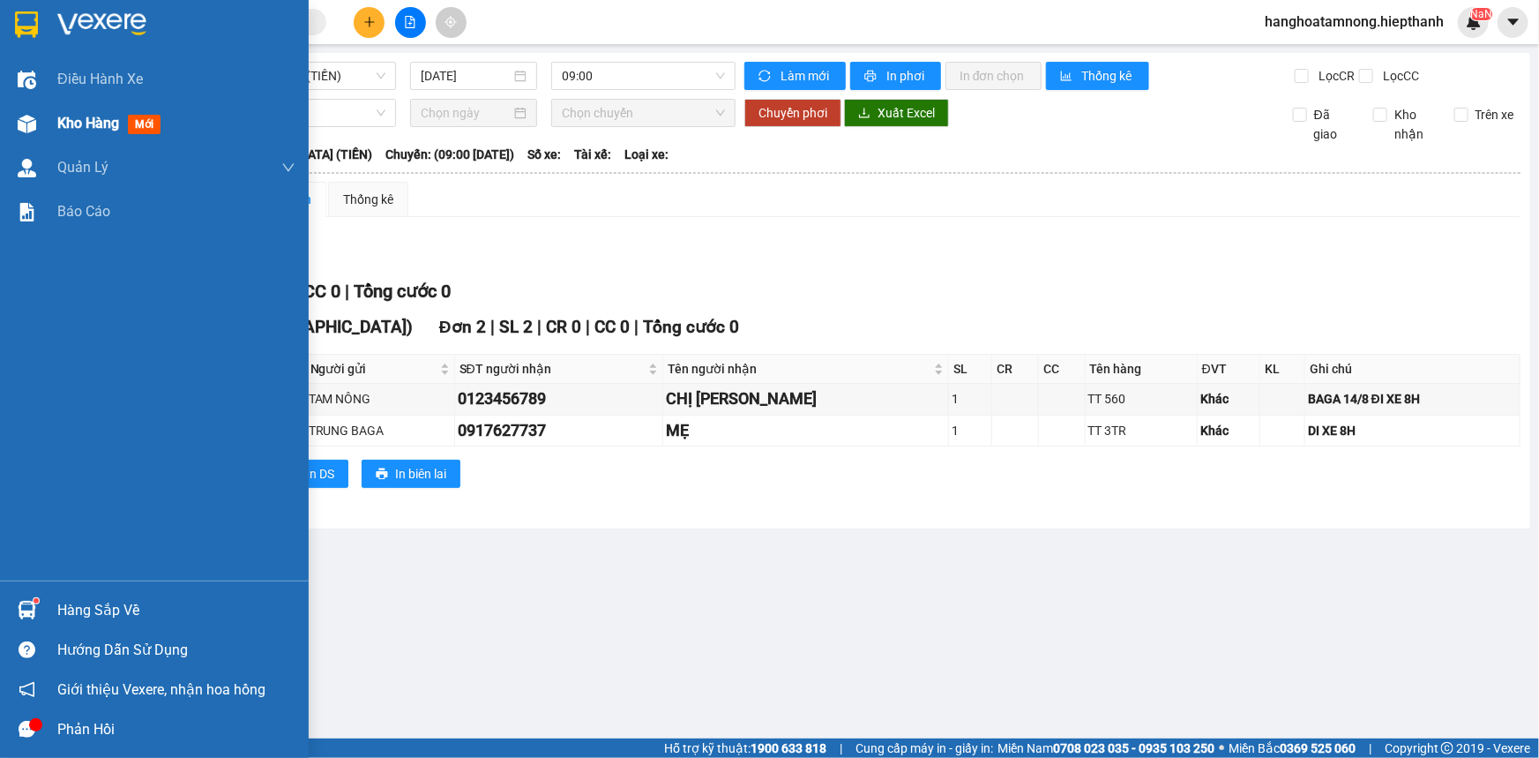
drag, startPoint x: 65, startPoint y: 129, endPoint x: 76, endPoint y: 125, distance: 11.2
click at [67, 128] on span "Kho hàng" at bounding box center [88, 123] width 62 height 17
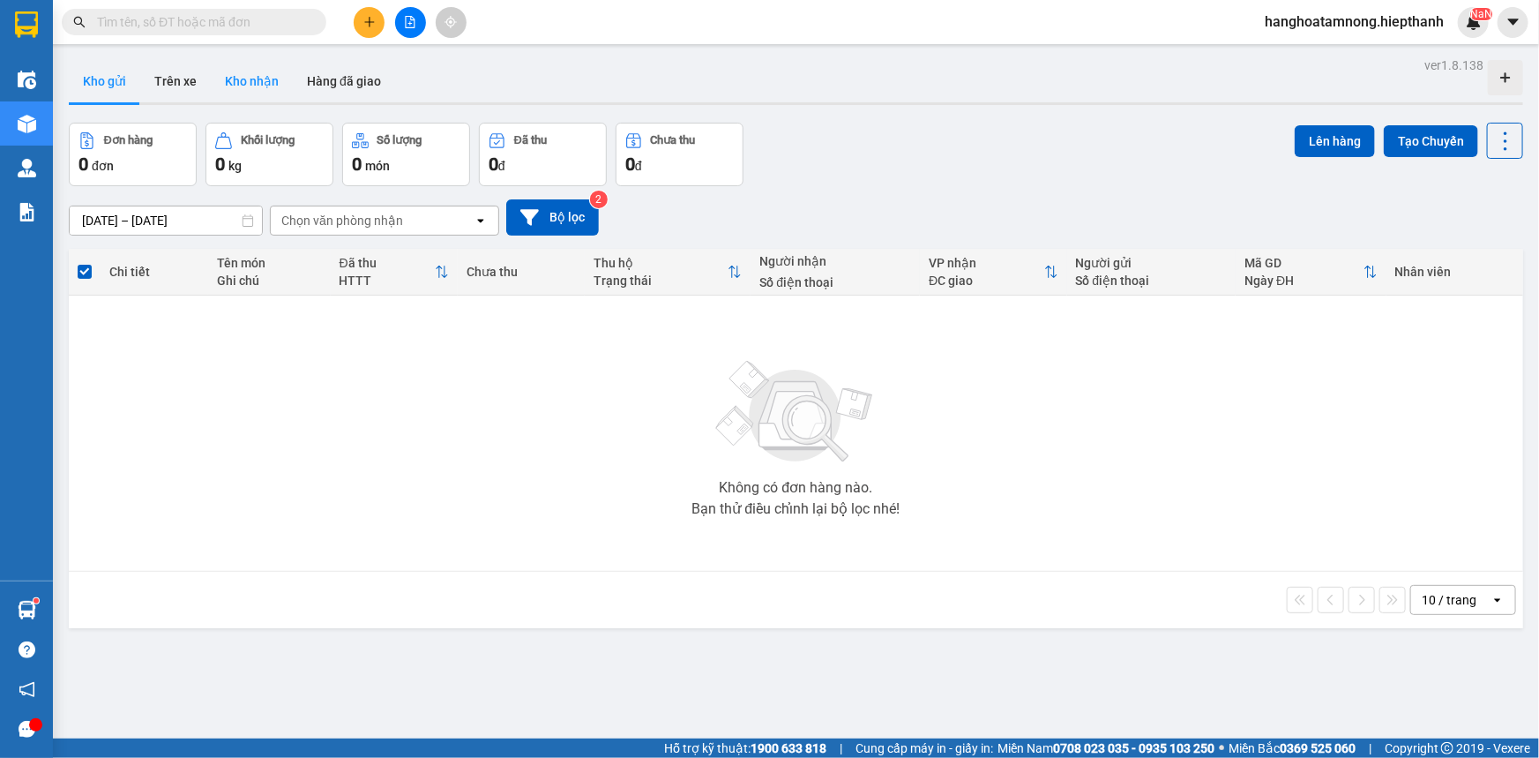
click at [243, 79] on button "Kho nhận" at bounding box center [252, 81] width 82 height 42
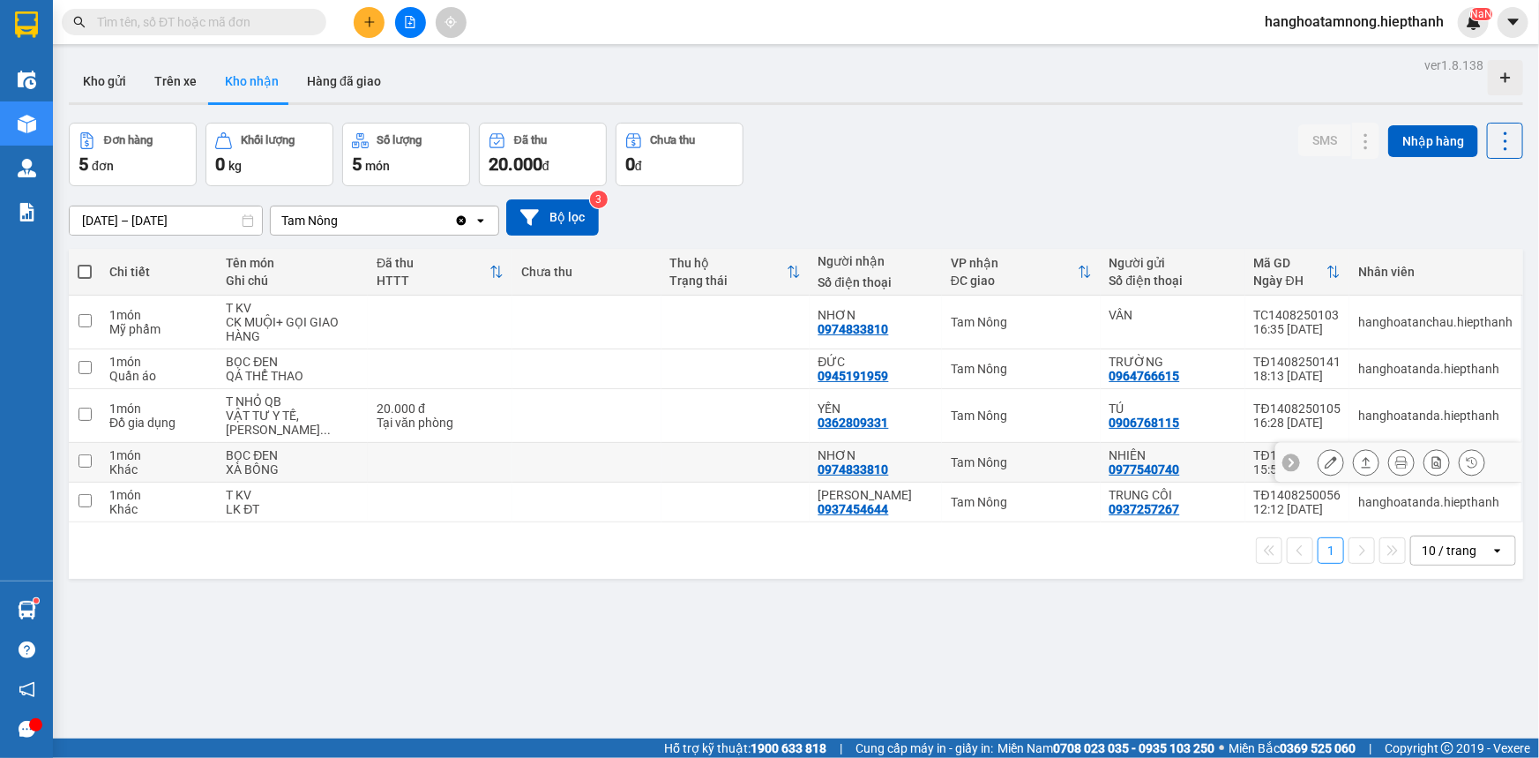
scroll to position [80, 0]
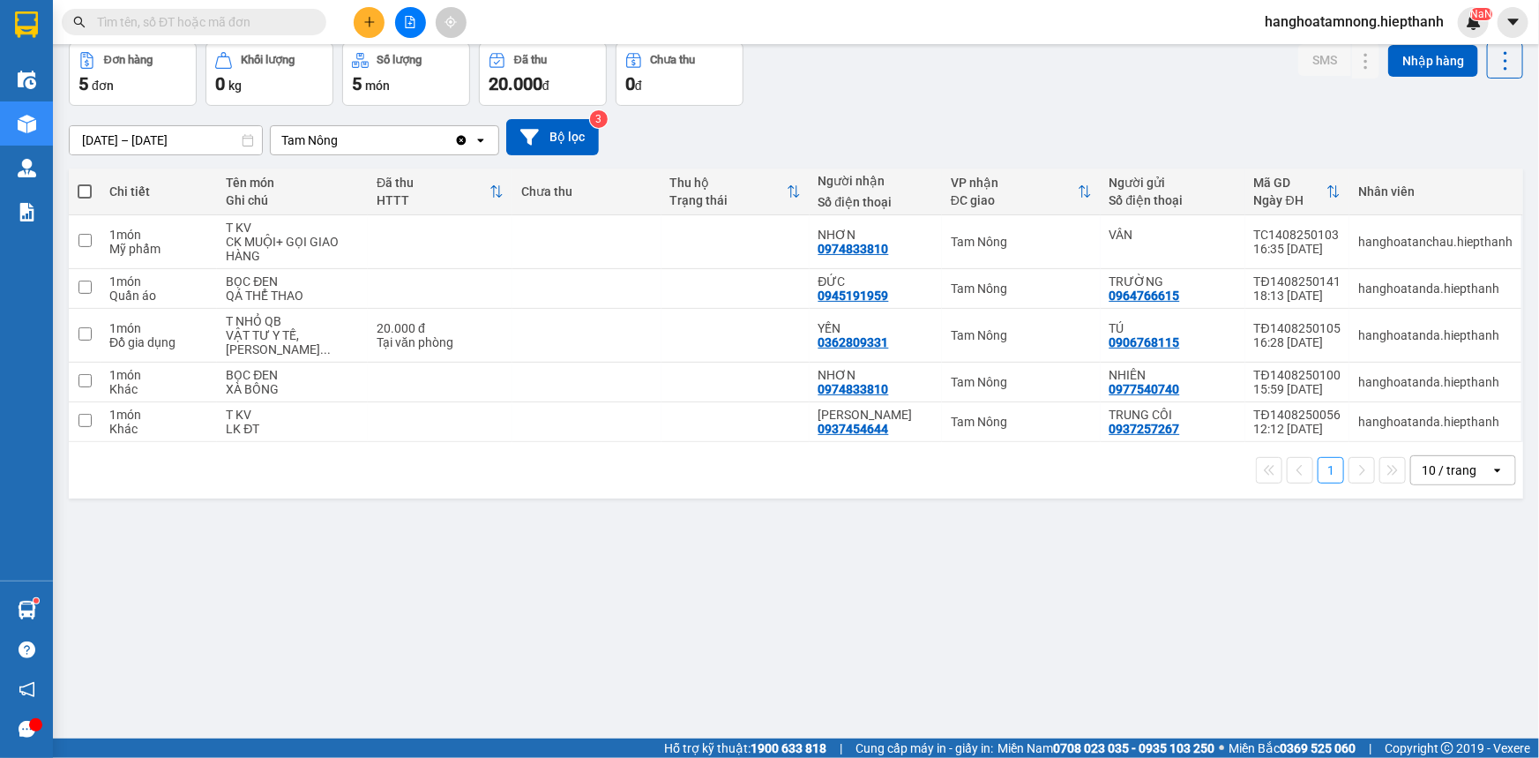
click at [759, 647] on div "ver 1.8.138 Kho gửi Trên xe Kho nhận Hàng đã giao Đơn hàng 5 đơn Khối lượng 0 k…" at bounding box center [796, 352] width 1469 height 758
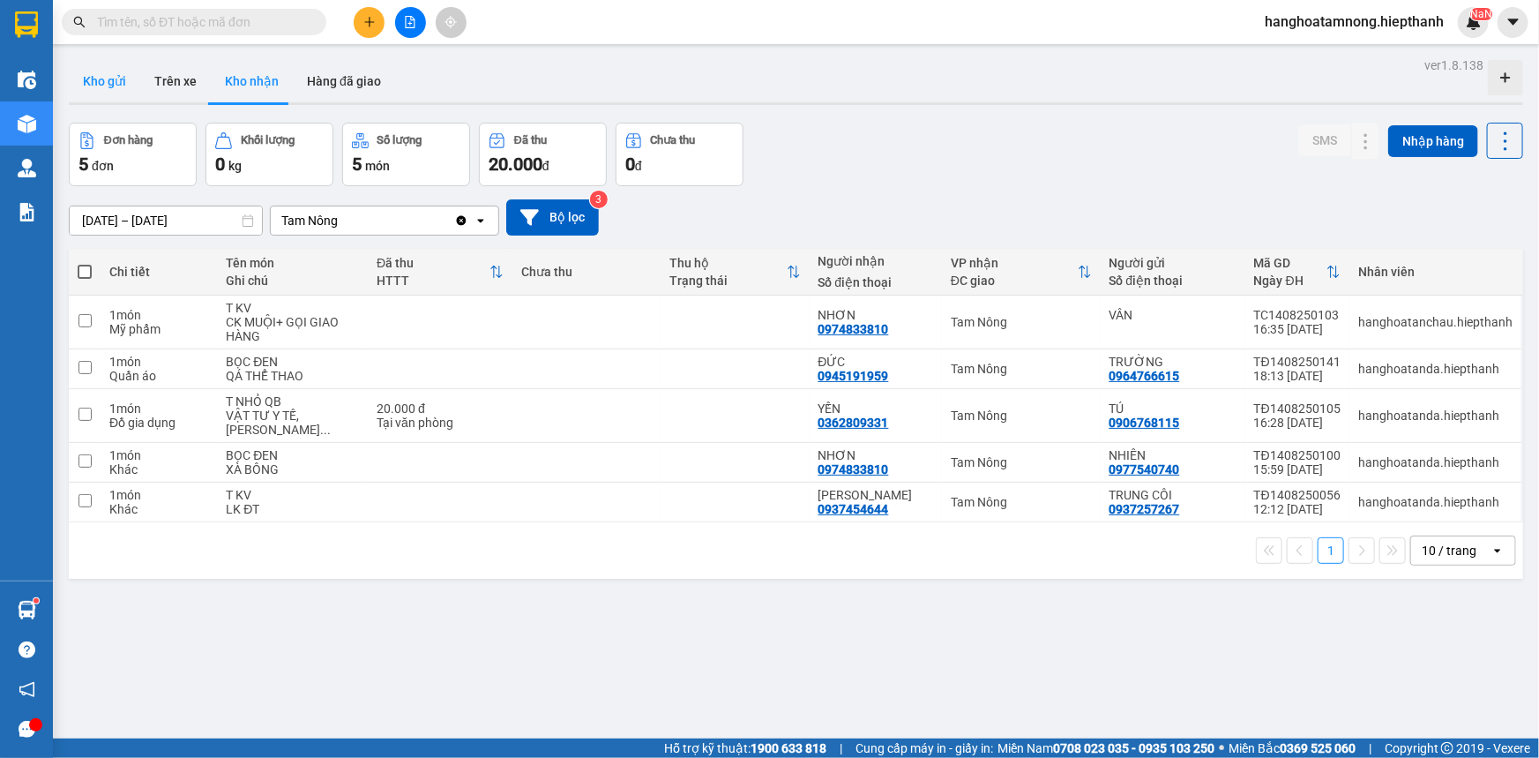
click at [103, 79] on button "Kho gửi" at bounding box center [104, 81] width 71 height 42
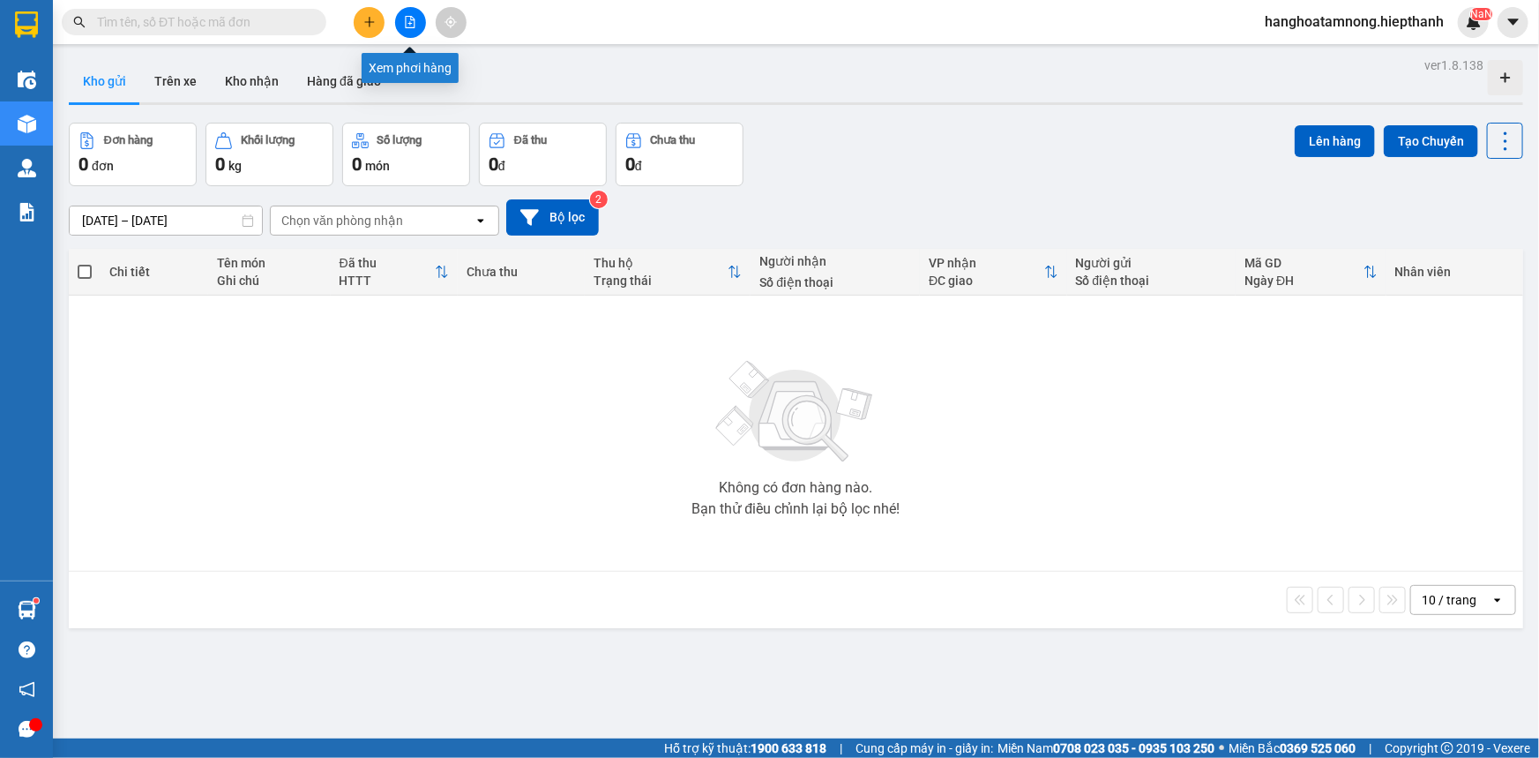
click at [412, 23] on icon "file-add" at bounding box center [411, 22] width 10 height 12
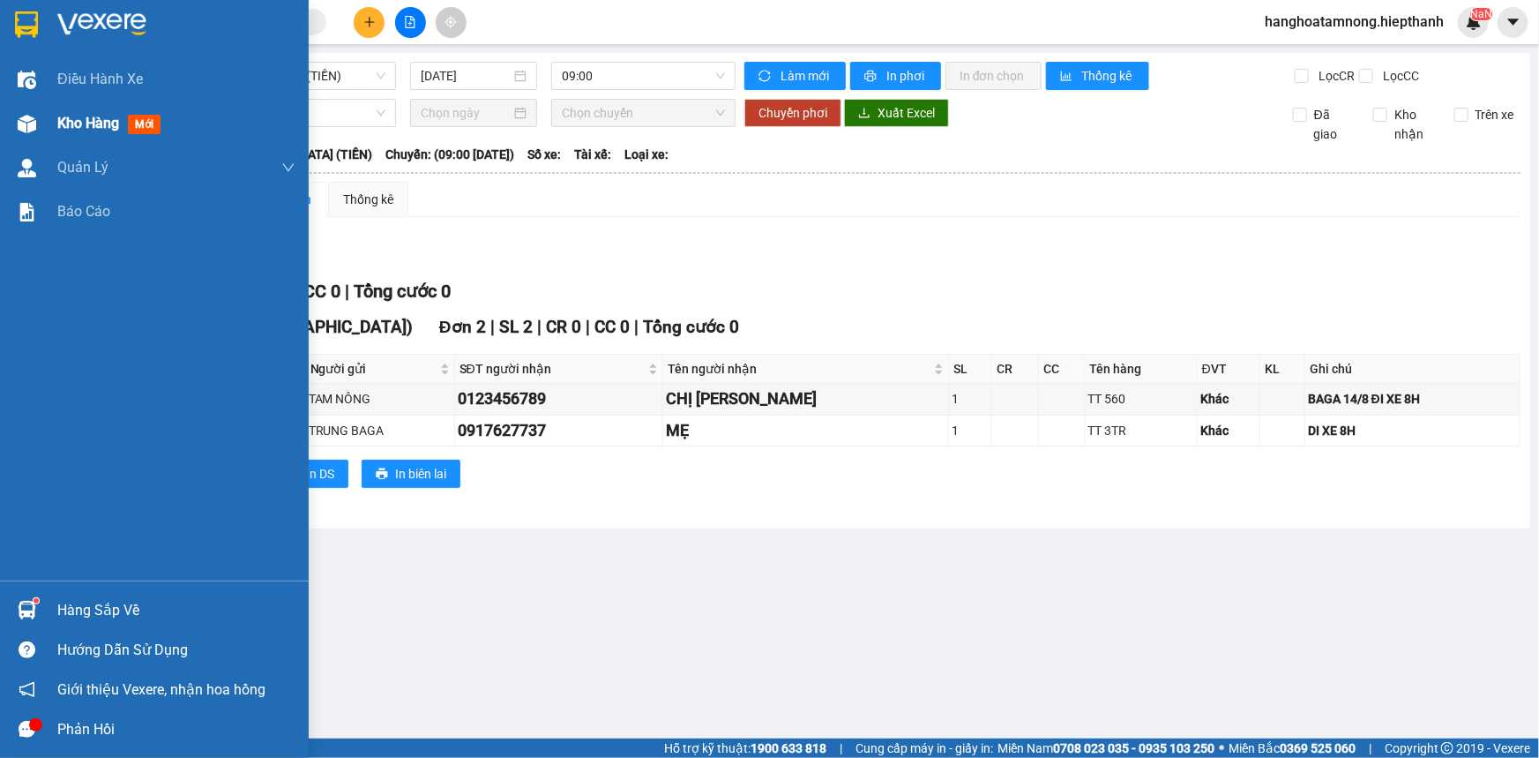
click at [88, 123] on span "Kho hàng" at bounding box center [88, 123] width 62 height 17
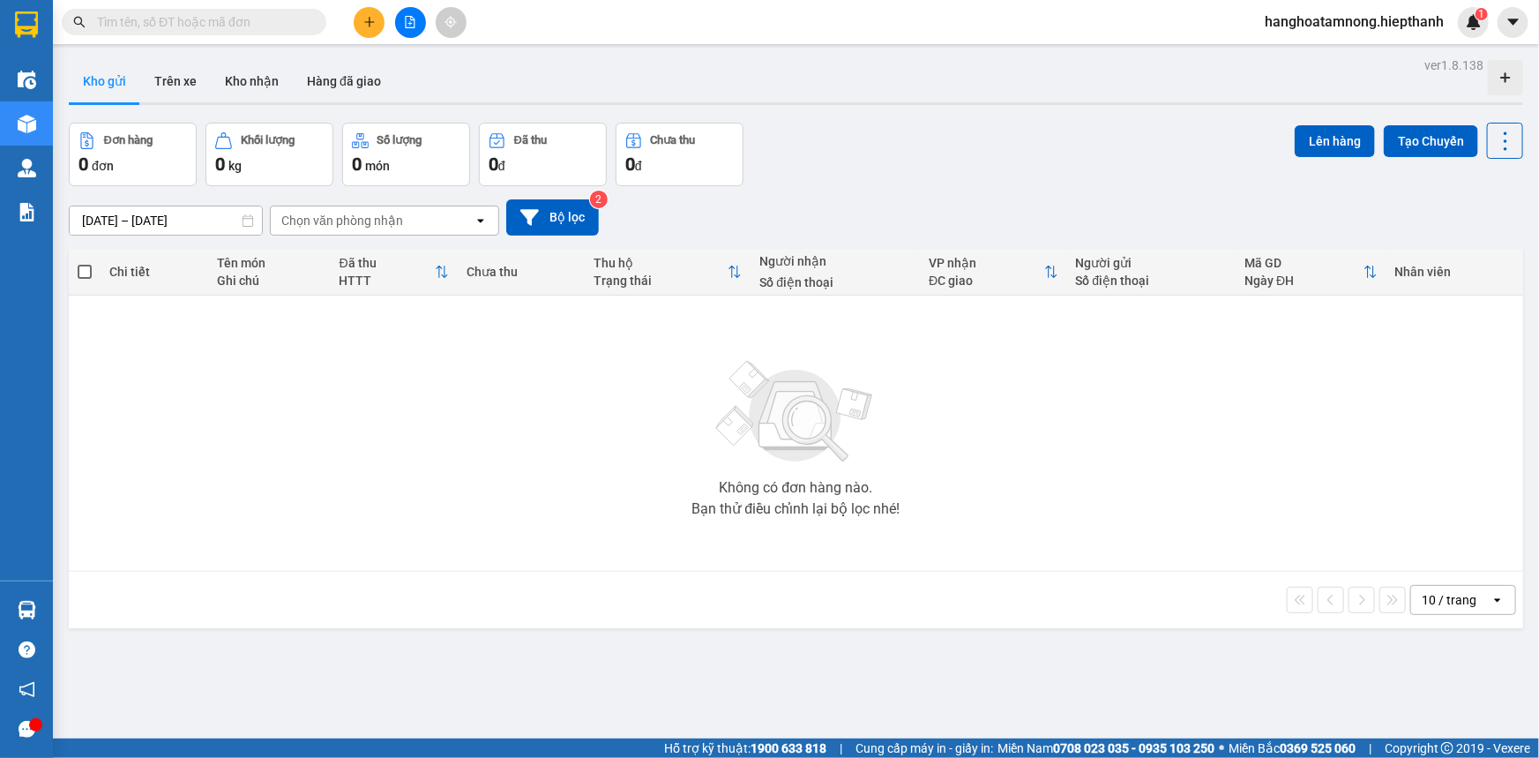
click at [420, 18] on button at bounding box center [410, 22] width 31 height 31
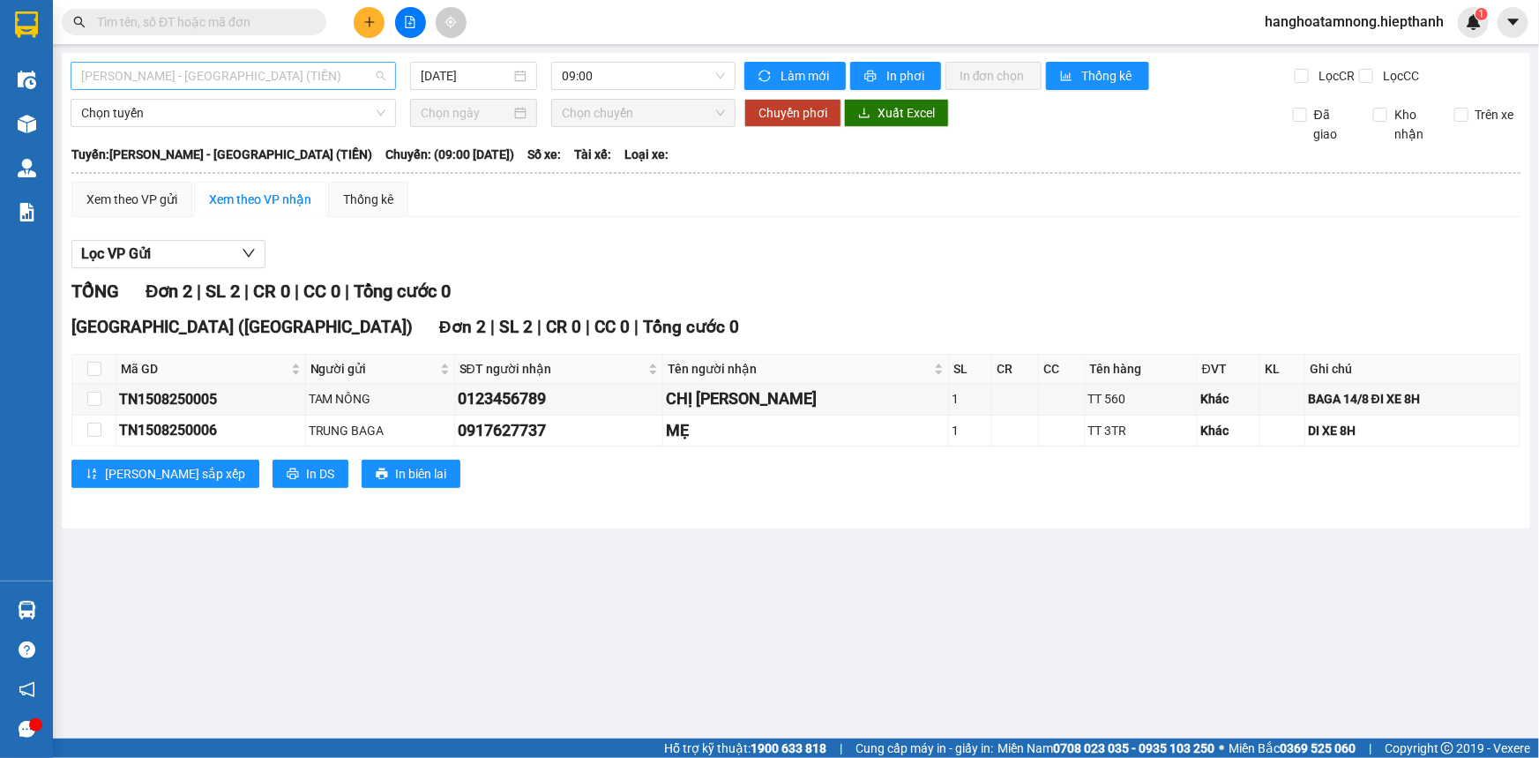
click at [206, 69] on span "[PERSON_NAME] - [GEOGRAPHIC_DATA] (TIỀN)" at bounding box center [233, 76] width 304 height 26
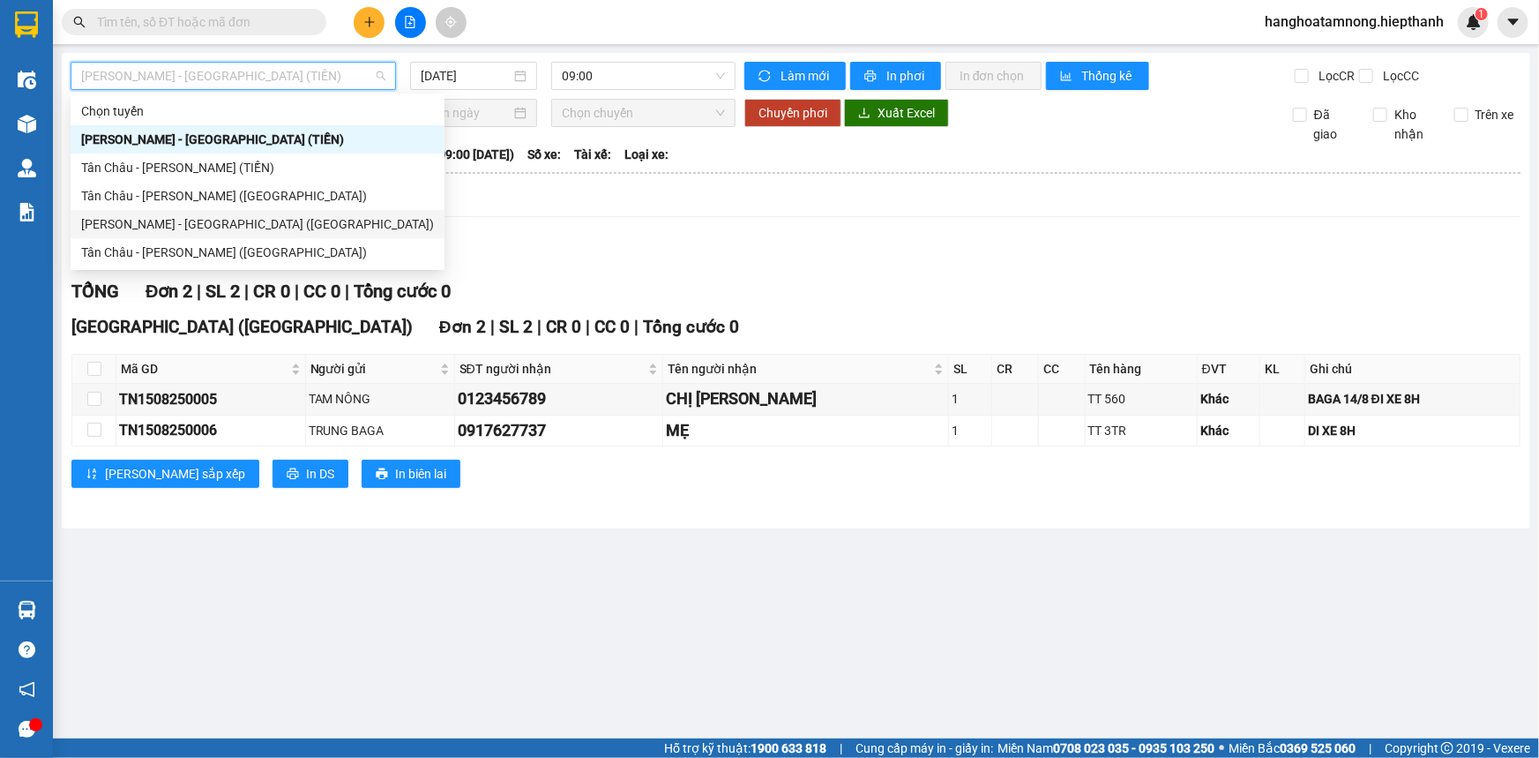
click at [103, 224] on div "[PERSON_NAME] - [GEOGRAPHIC_DATA] ([GEOGRAPHIC_DATA])" at bounding box center [257, 223] width 353 height 19
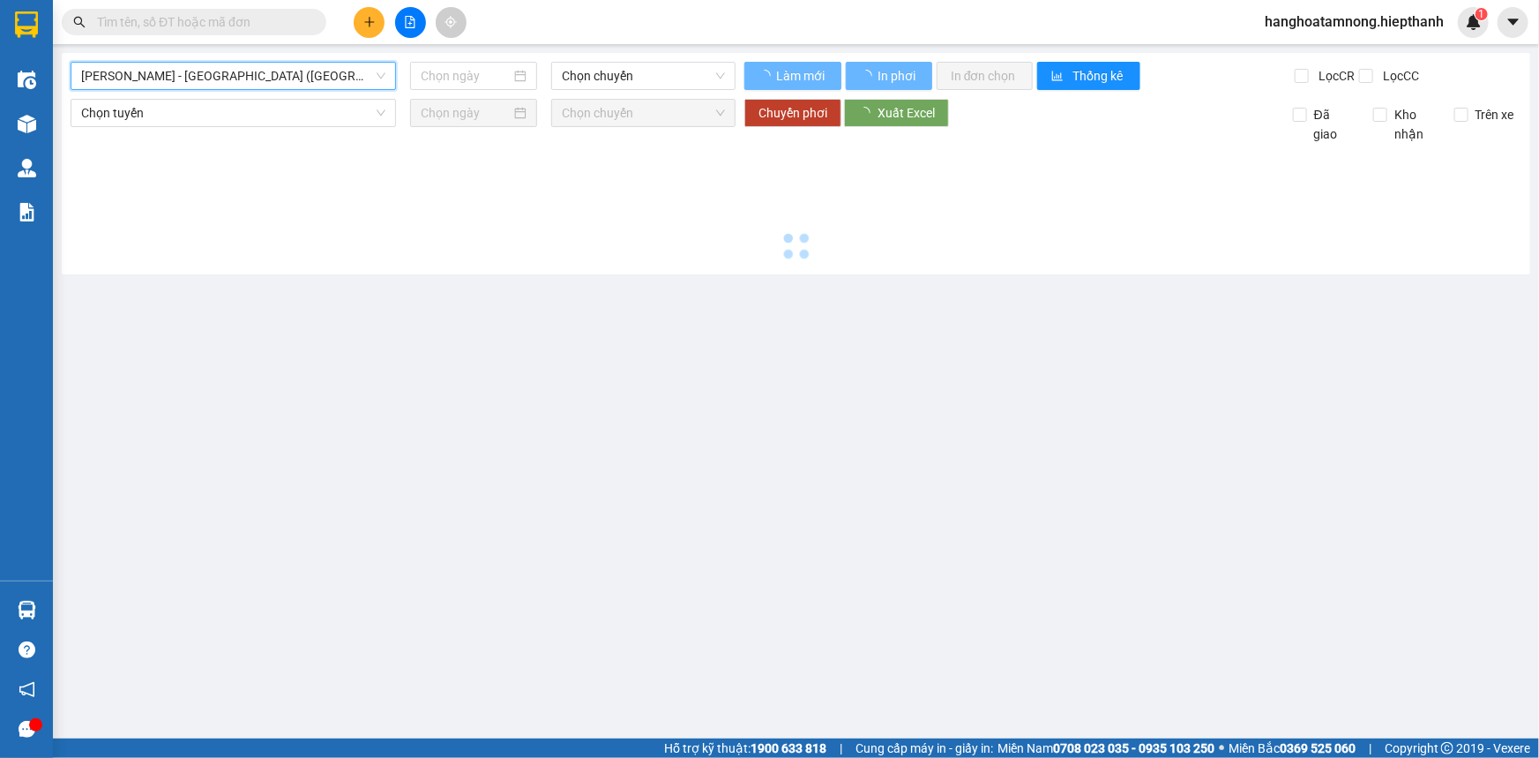
type input "[DATE]"
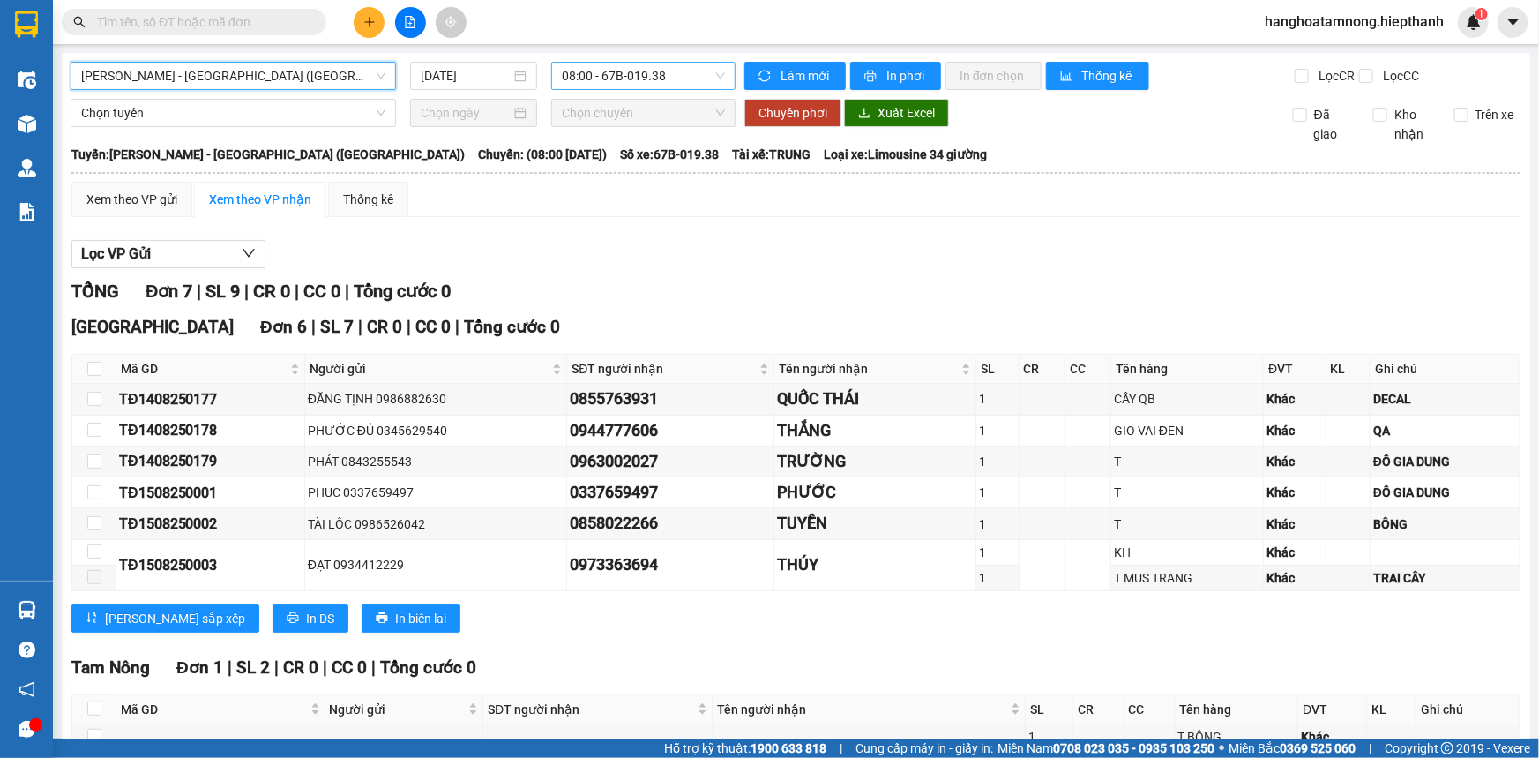
click at [594, 66] on span "08:00 - 67B-019.38" at bounding box center [643, 76] width 163 height 26
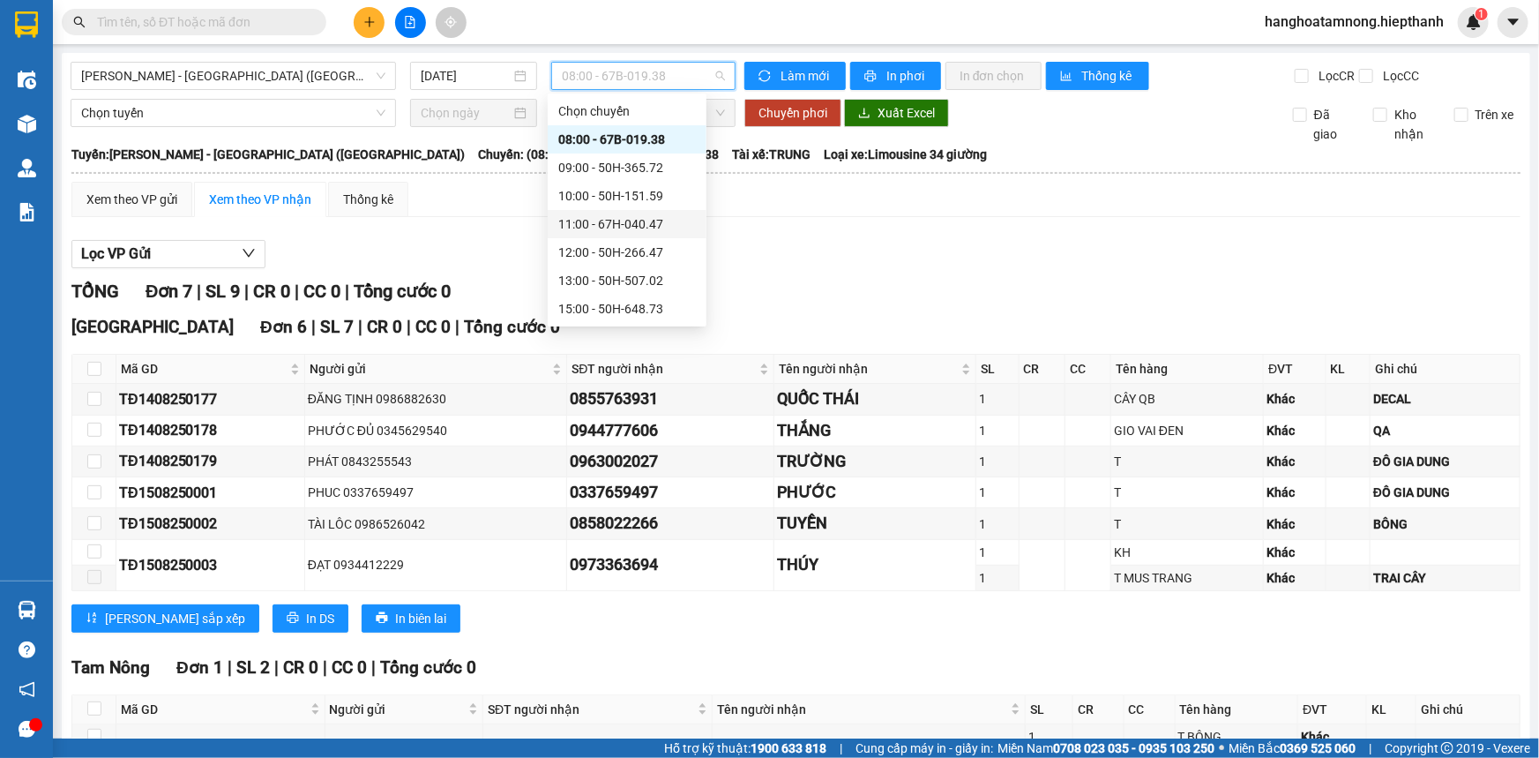
click at [490, 217] on div "Xem theo VP gửi Xem theo VP nhận Thống kê Lọc VP Gửi TỔNG Đơn 7 | SL 9 | CR 0 …" at bounding box center [795, 510] width 1449 height 657
